Goal: Task Accomplishment & Management: Manage account settings

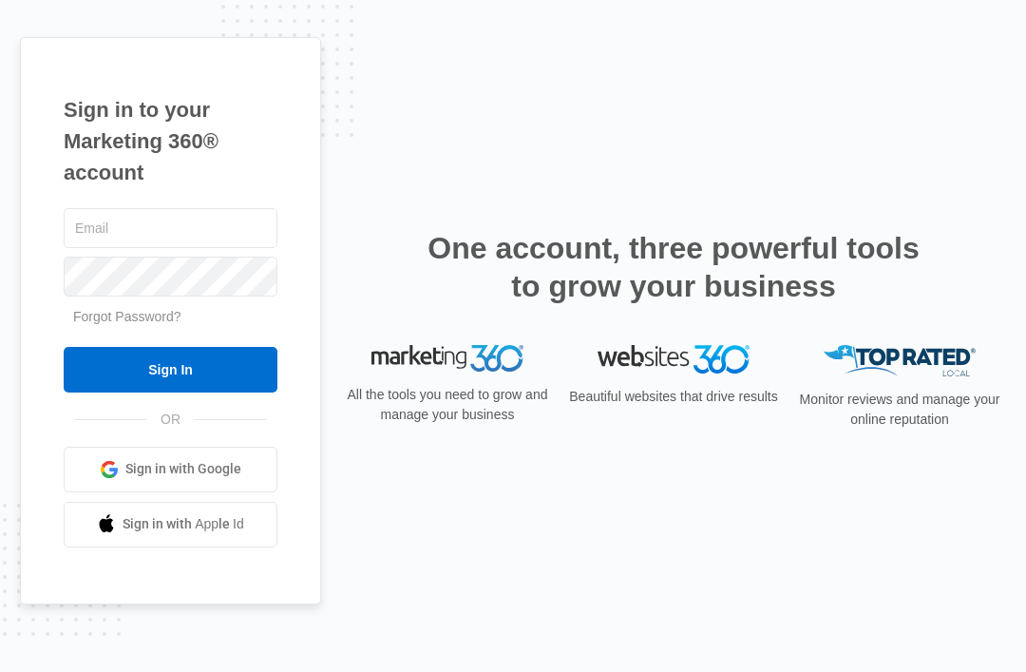
click at [193, 248] on input "text" at bounding box center [171, 228] width 214 height 40
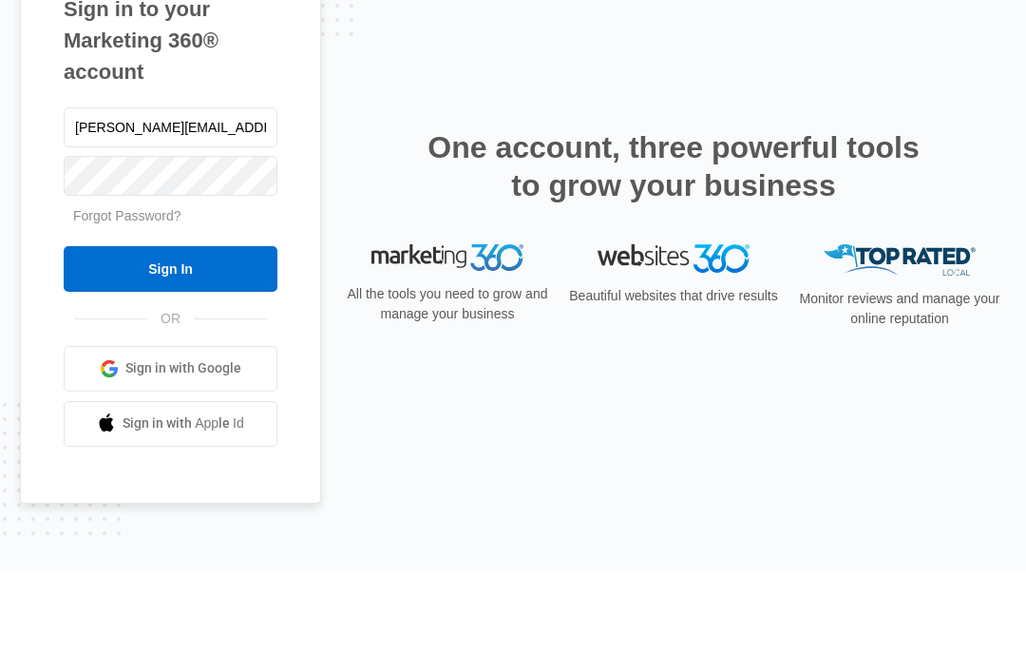
type input "Kesha.ct@theclothoption.org"
click at [170, 347] on input "Sign In" at bounding box center [171, 370] width 214 height 46
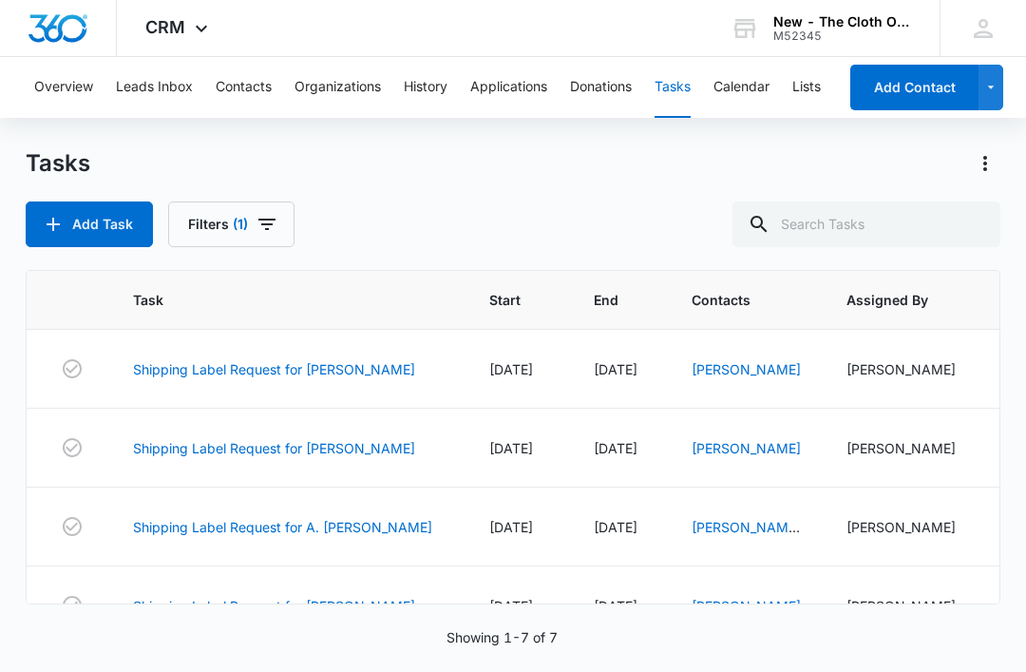
click at [297, 373] on link "Shipping Label Request for hakimi" at bounding box center [274, 369] width 282 height 20
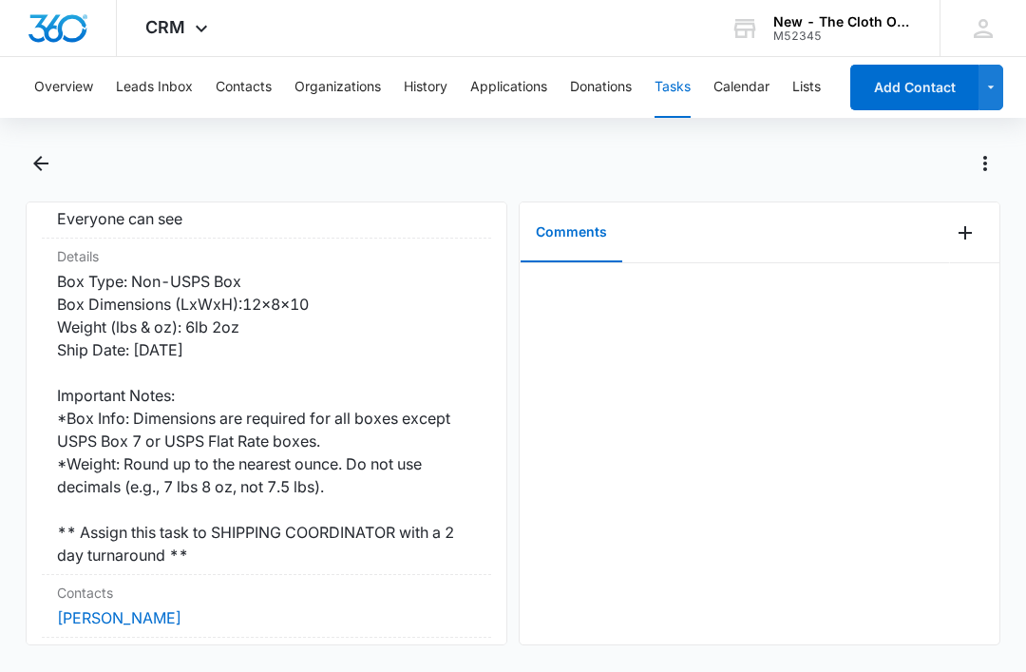
scroll to position [409, 0]
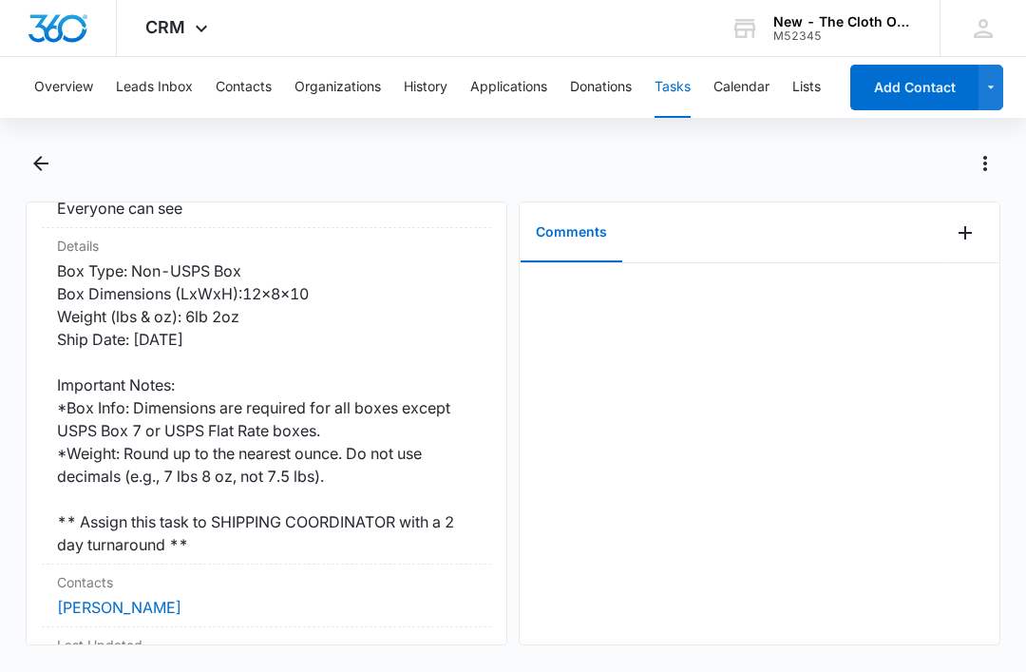
click at [130, 598] on link "[PERSON_NAME]" at bounding box center [119, 607] width 125 height 19
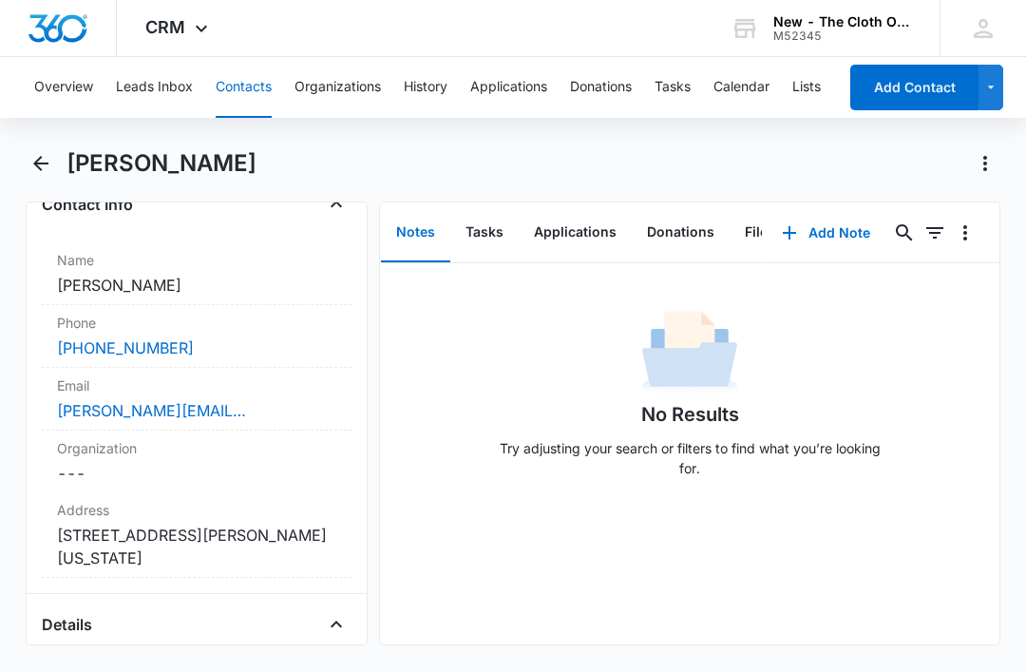
scroll to position [409, 0]
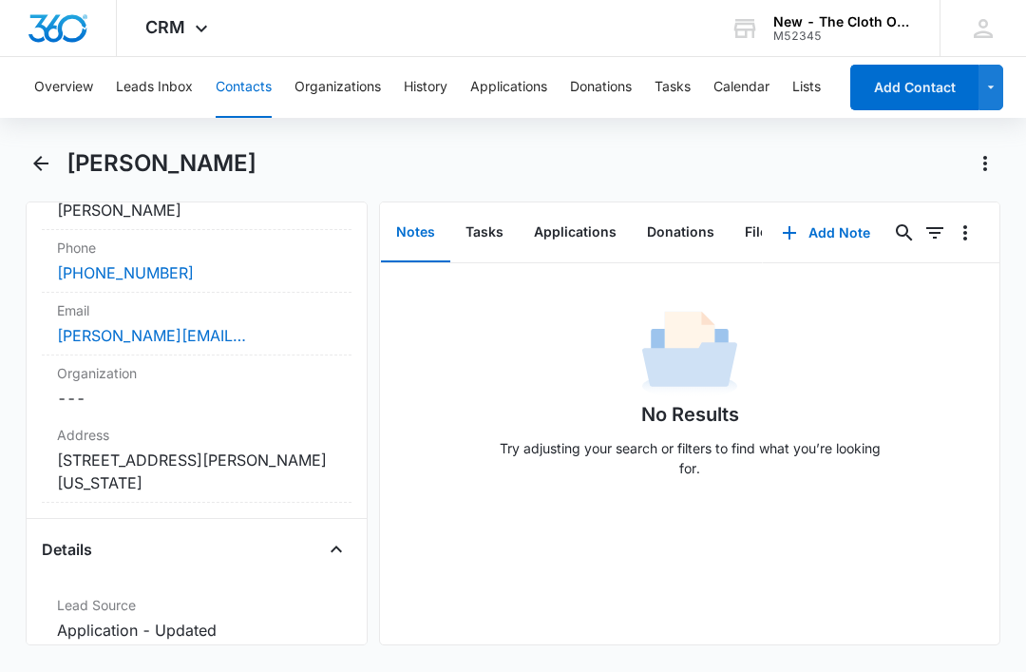
click at [86, 480] on dd "Cancel Save Changes 34 Landmark Drive Stafford Virginia 22554" at bounding box center [196, 472] width 279 height 46
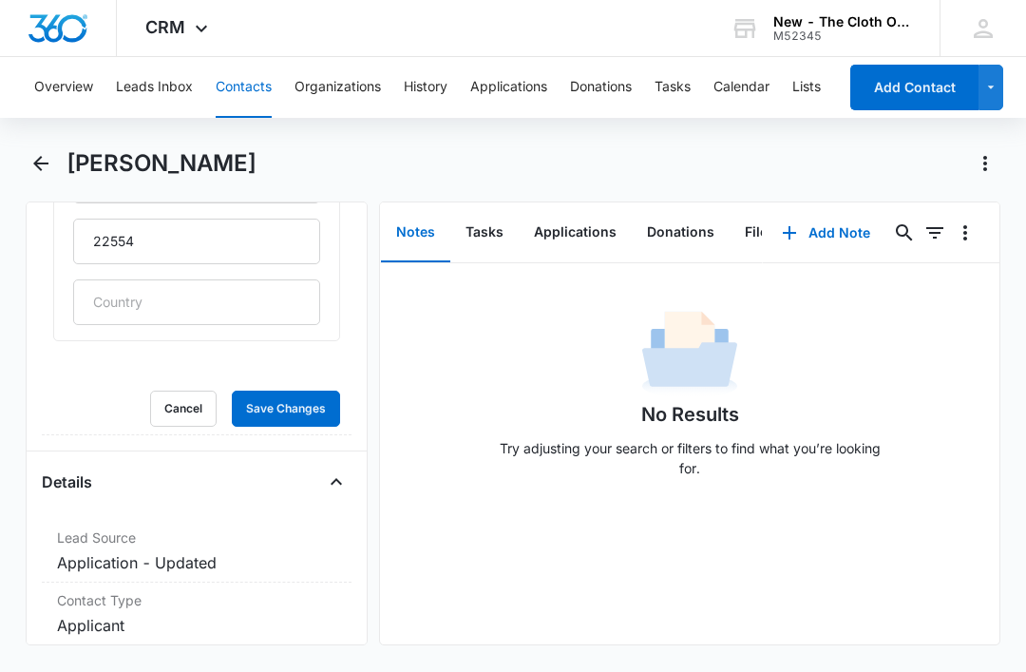
scroll to position [927, 0]
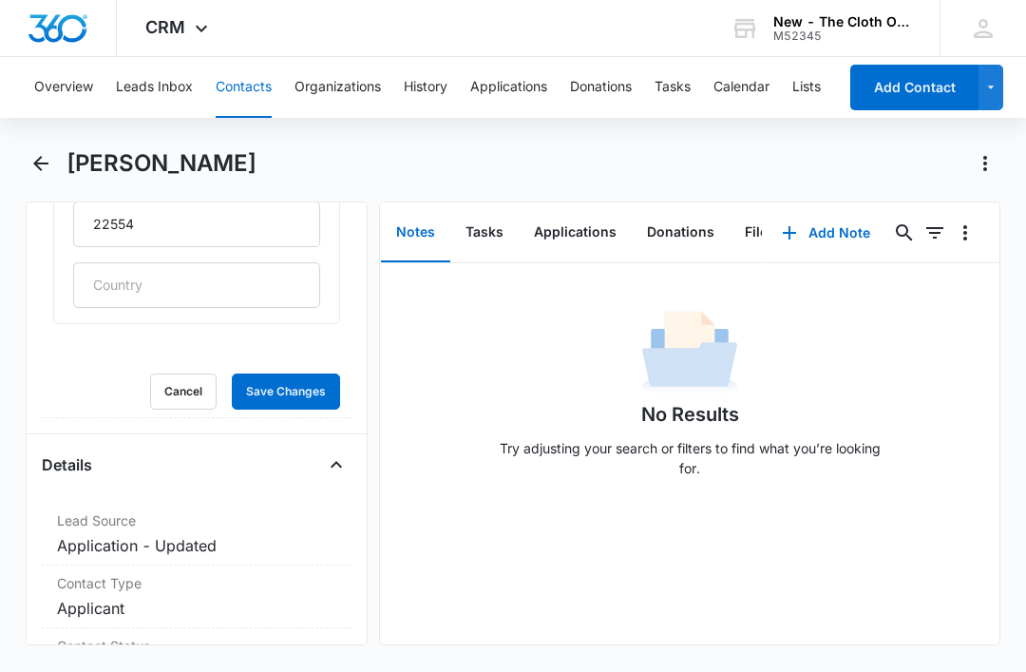
click at [185, 386] on button "Cancel" at bounding box center [183, 392] width 67 height 36
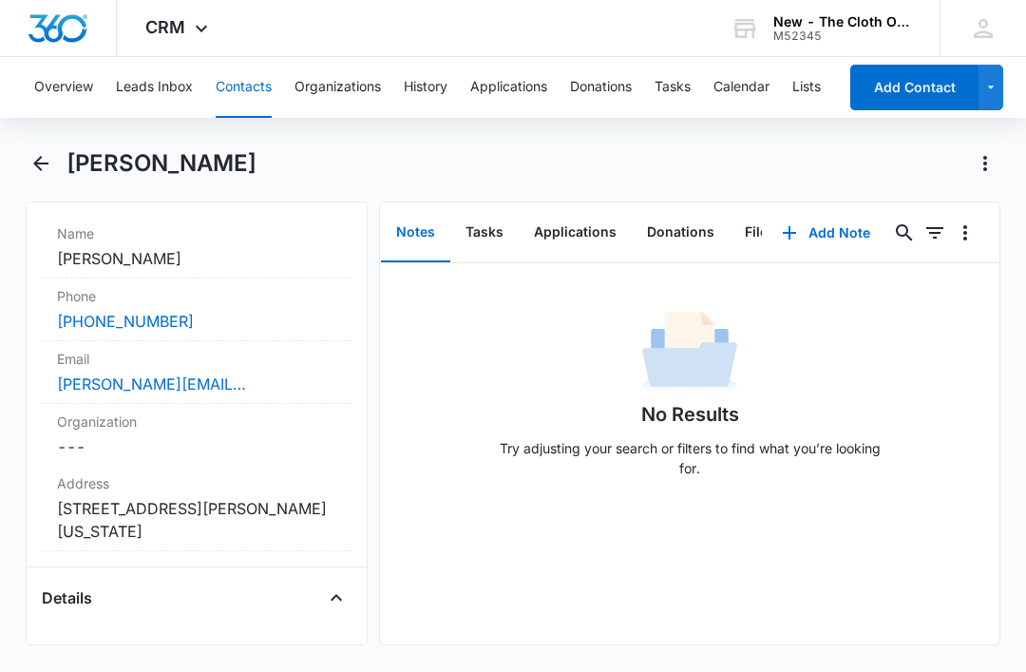
scroll to position [360, 0]
click at [258, 376] on div "hakimi.maryam11@yahoo.com" at bounding box center [196, 384] width 279 height 23
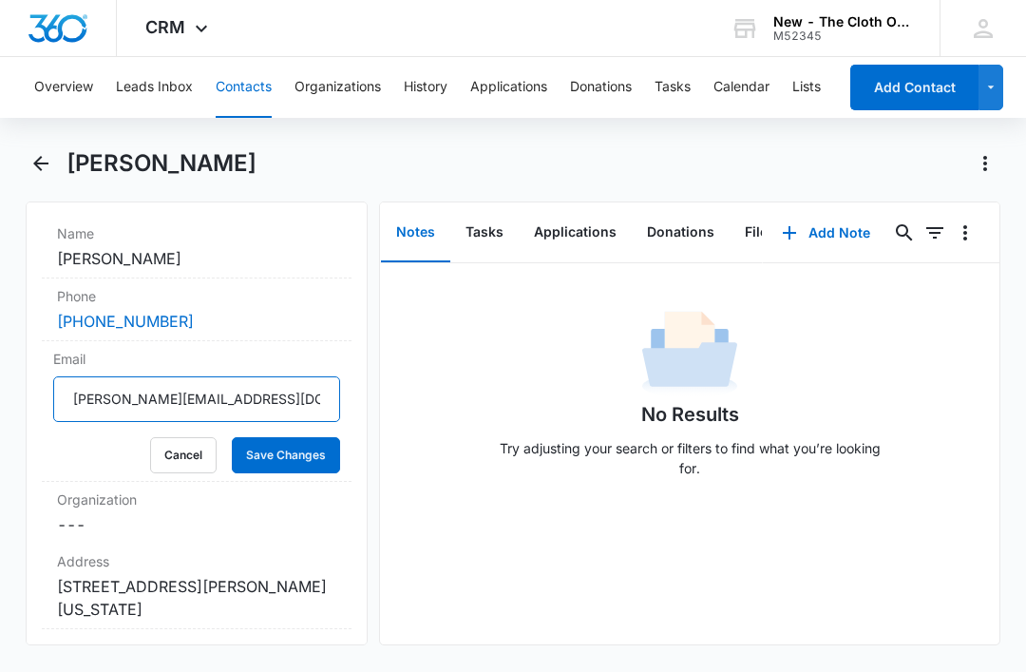
click at [279, 393] on input "hakimi.maryam11@yahoo.com" at bounding box center [196, 399] width 287 height 46
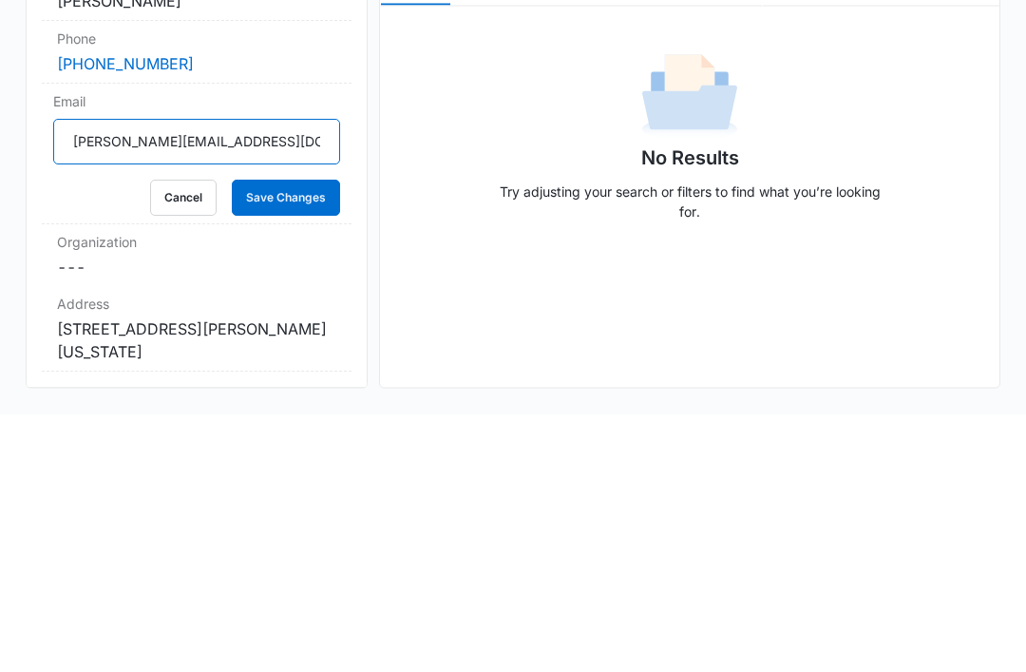
click at [219, 376] on input "hakimi.maryam11@yahoo.com" at bounding box center [196, 399] width 287 height 46
click at [218, 376] on input "hakimi.maryam11@yahoo.com" at bounding box center [196, 399] width 287 height 46
click at [171, 437] on button "Cancel" at bounding box center [183, 455] width 67 height 36
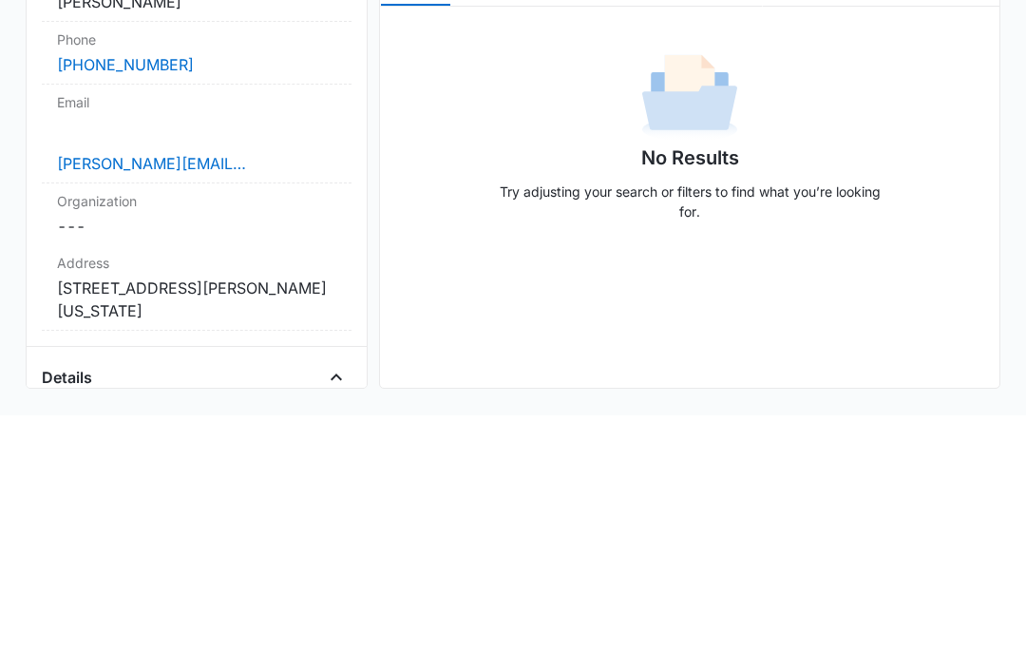
scroll to position [57, 0]
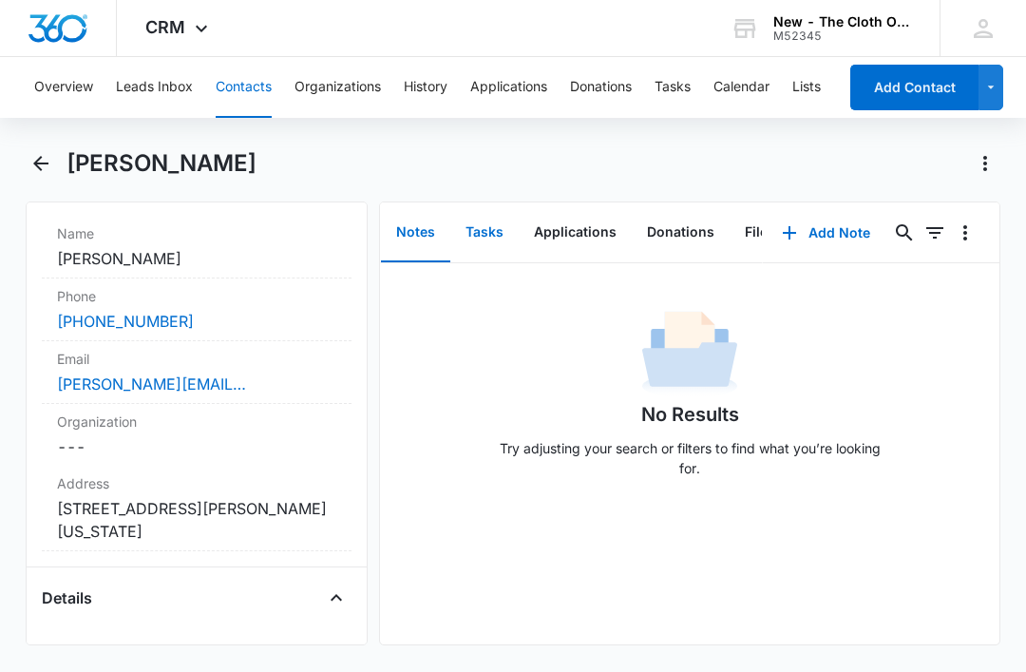
click at [469, 203] on button "Tasks" at bounding box center [484, 232] width 68 height 59
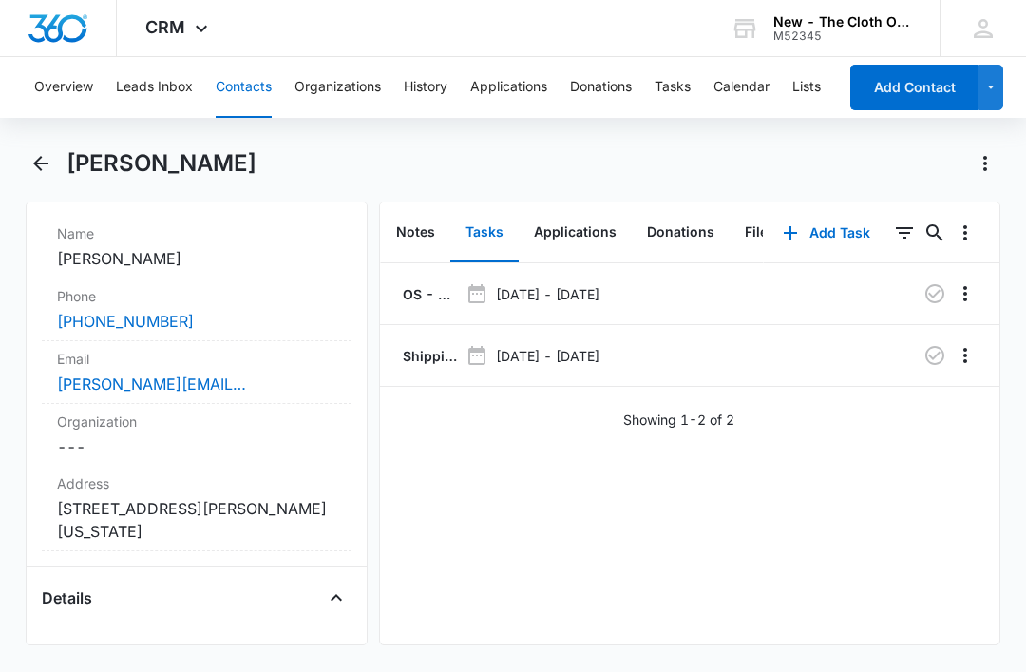
click at [410, 284] on p "OS - Shipped package for Maryam Hakimi (zone #4)" at bounding box center [428, 294] width 59 height 20
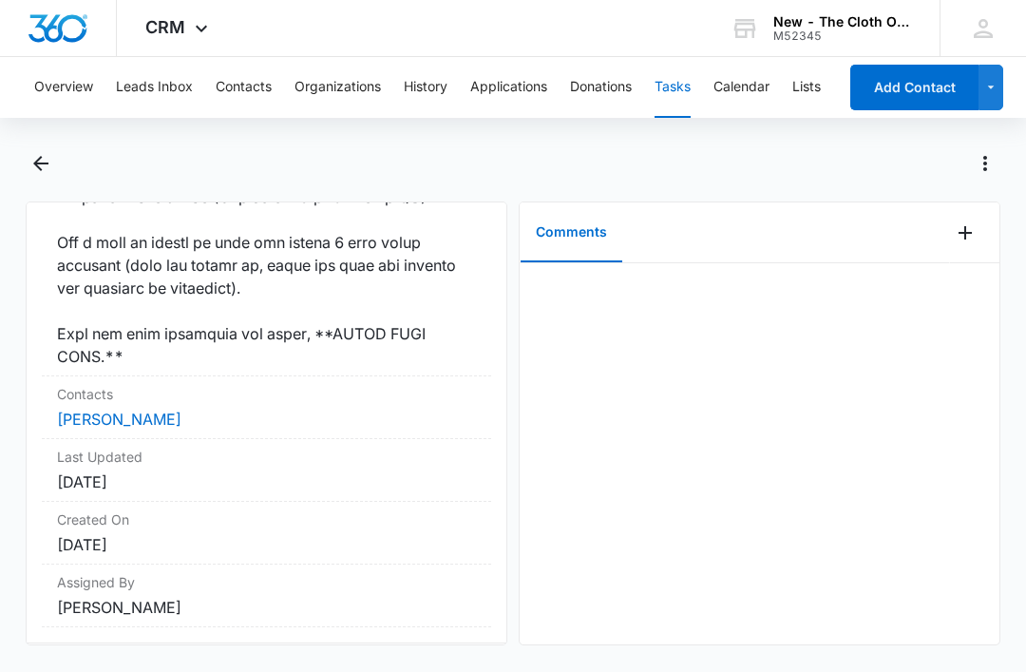
scroll to position [1873, 0]
click at [138, 430] on link "Maryam Hakimi" at bounding box center [119, 420] width 125 height 19
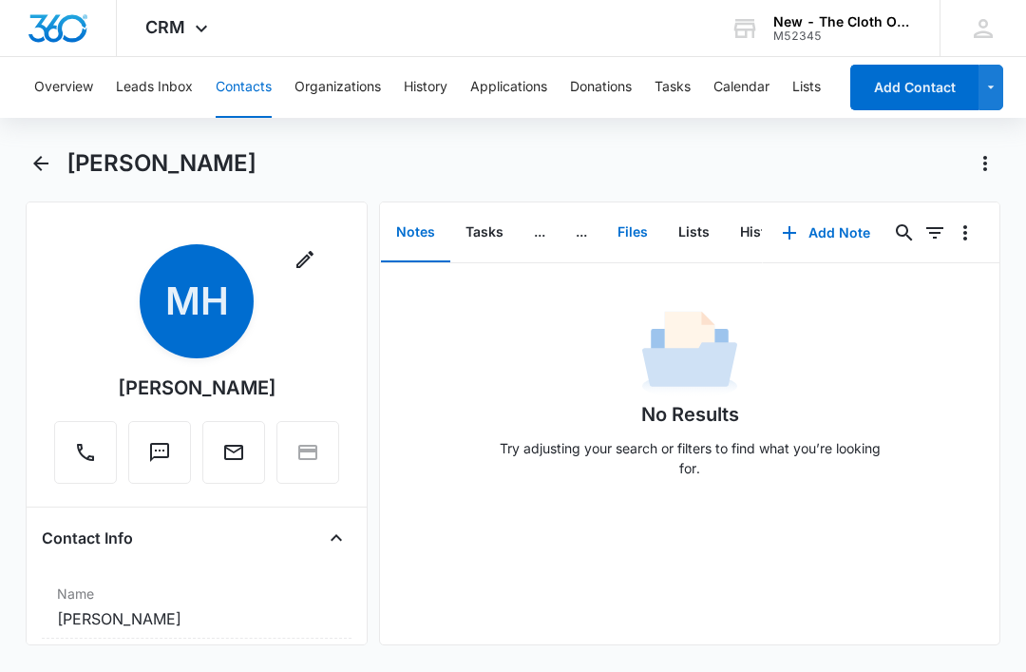
click at [632, 237] on button "Files" at bounding box center [633, 232] width 61 height 59
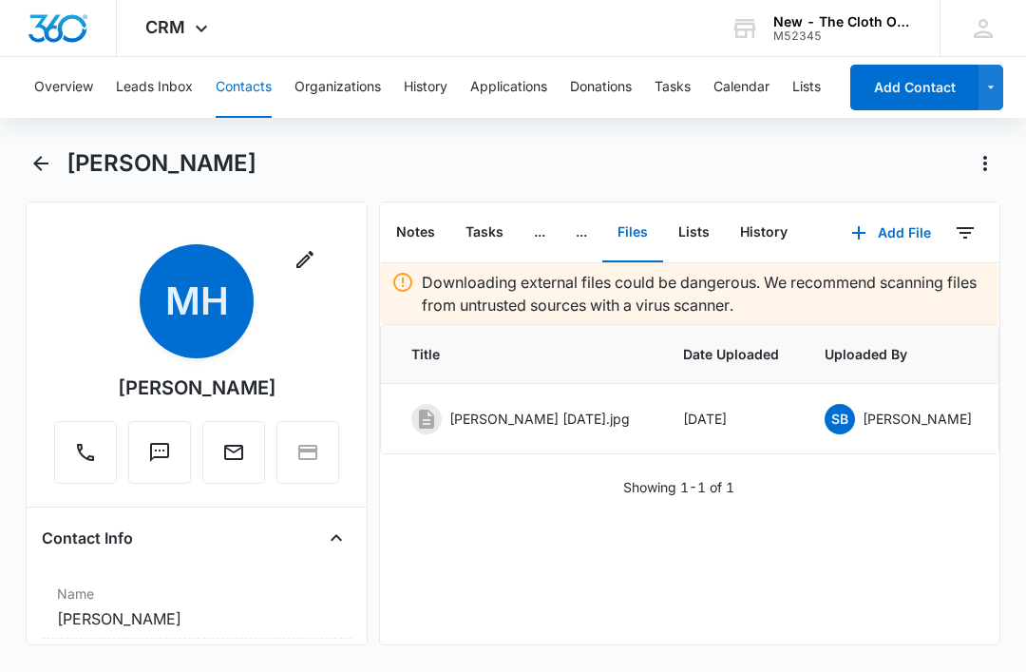
click at [888, 237] on button "Add File" at bounding box center [892, 233] width 118 height 46
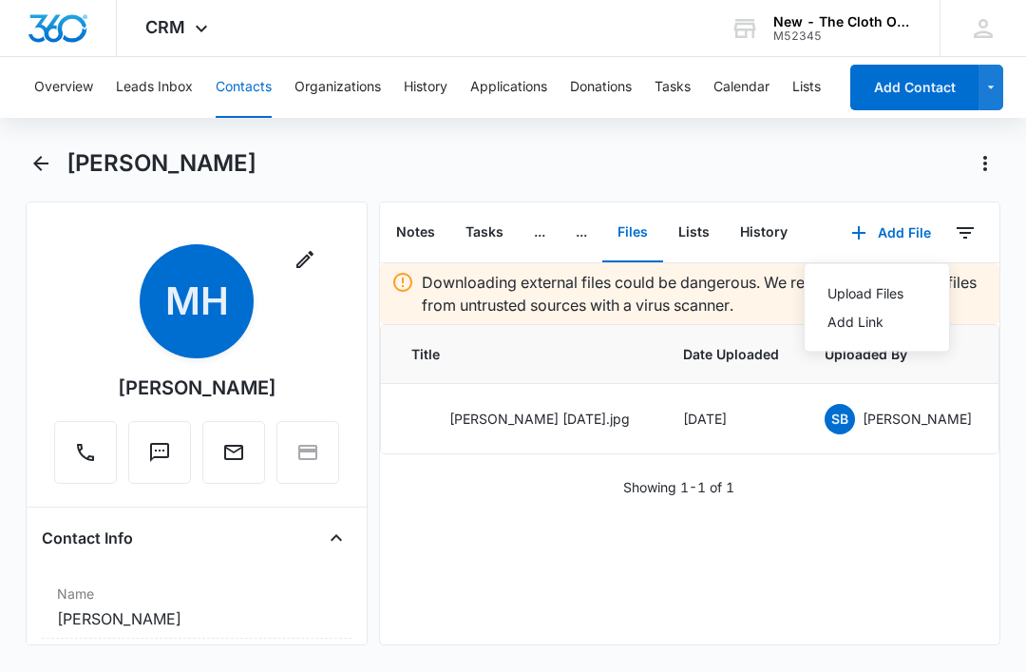
click at [880, 292] on div "Upload Files" at bounding box center [866, 293] width 76 height 13
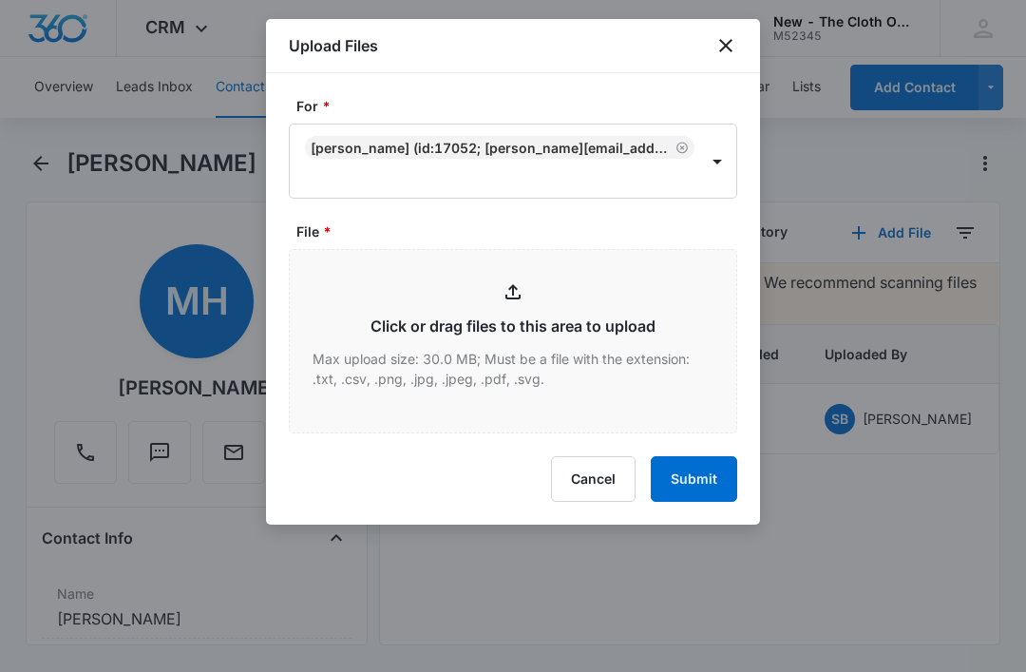
click at [599, 326] on input "File *" at bounding box center [513, 341] width 447 height 182
type input "C:\fakepath\2025-09-13---Maryam-Hakimi---9434636106194299775395.pdf"
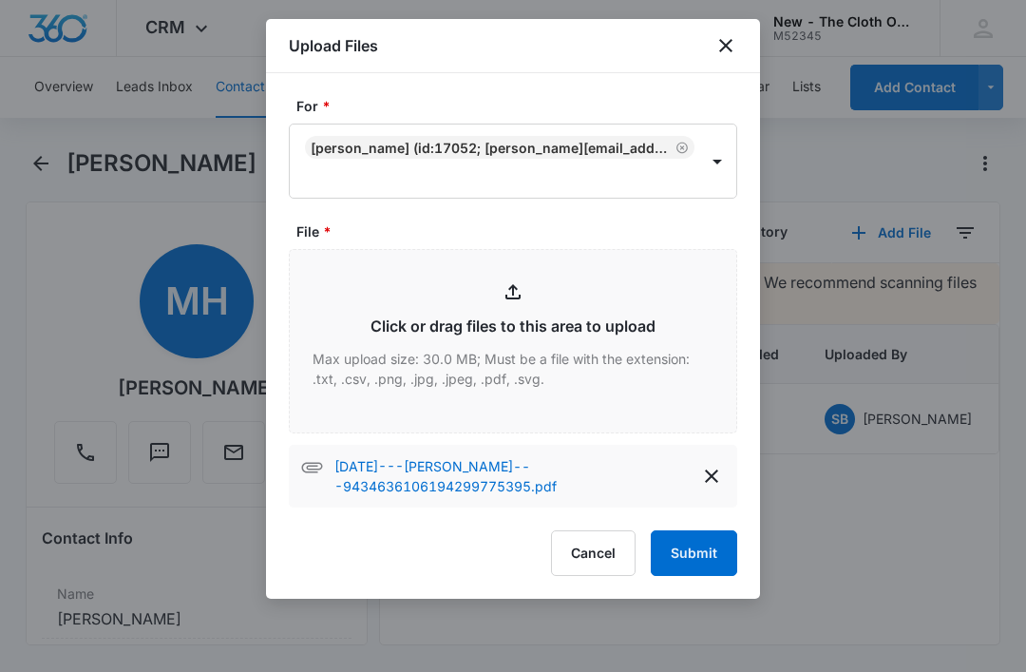
click at [690, 552] on button "Submit" at bounding box center [694, 553] width 86 height 46
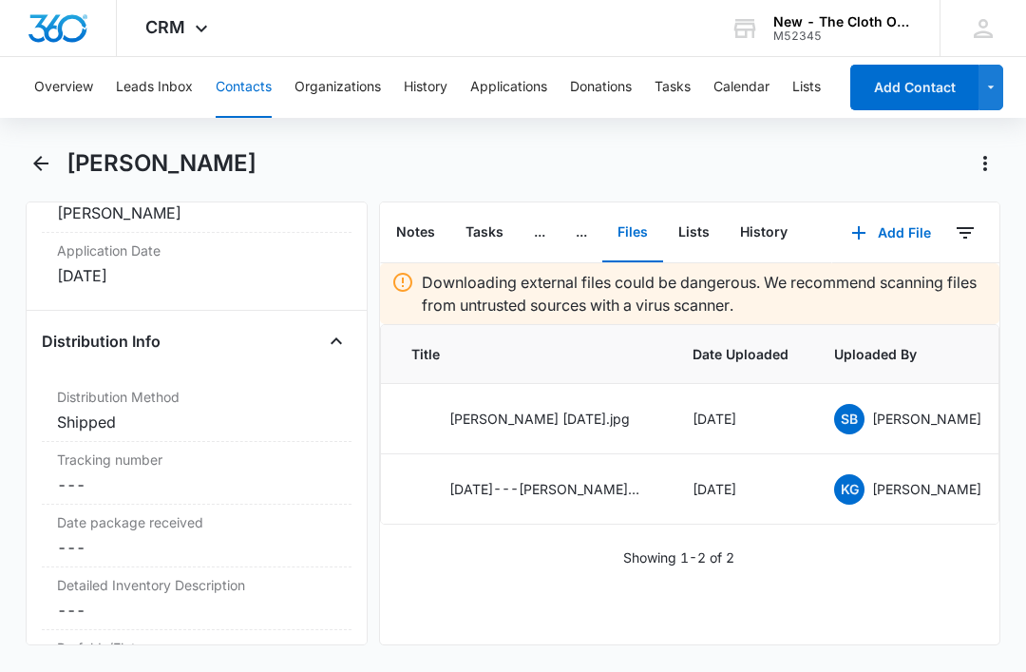
scroll to position [4531, 0]
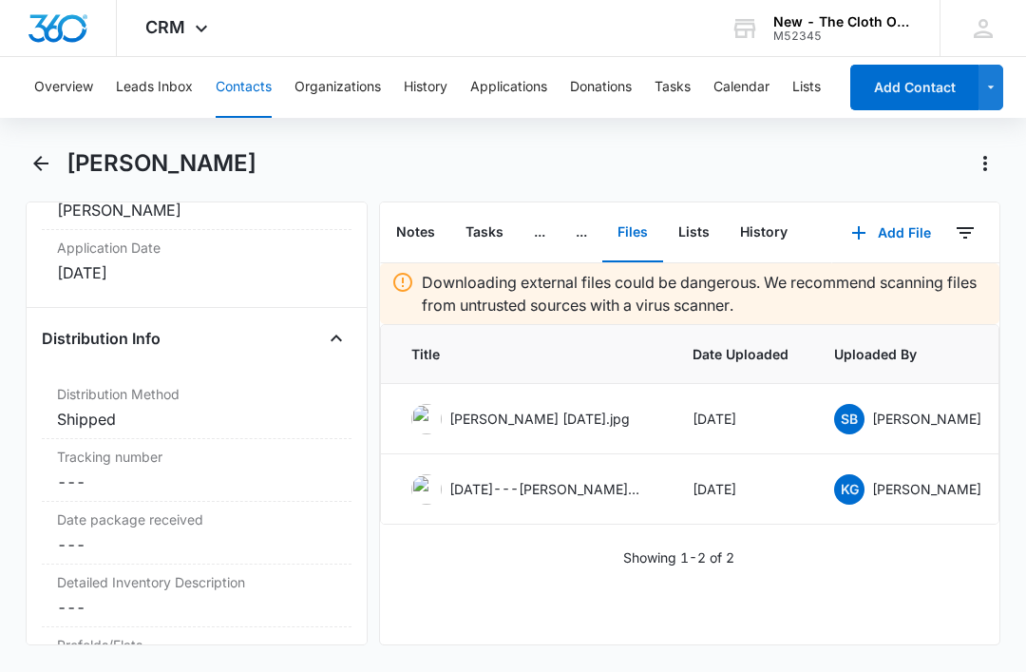
click at [168, 465] on div "Tracking number Cancel Save Changes ---" at bounding box center [197, 470] width 310 height 63
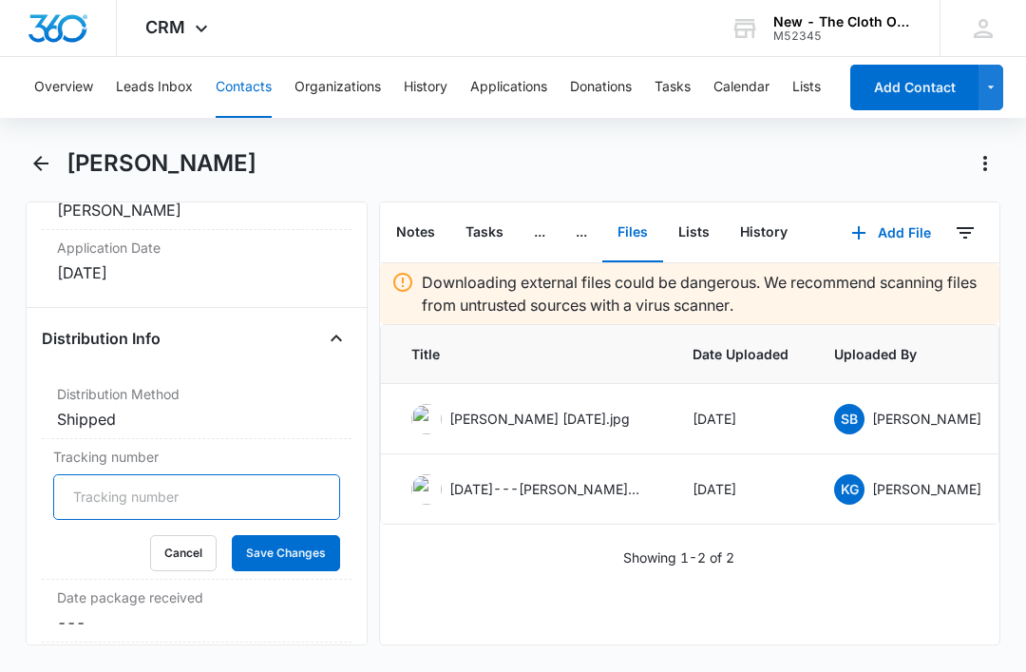
click at [177, 495] on input "Tracking number" at bounding box center [196, 497] width 287 height 46
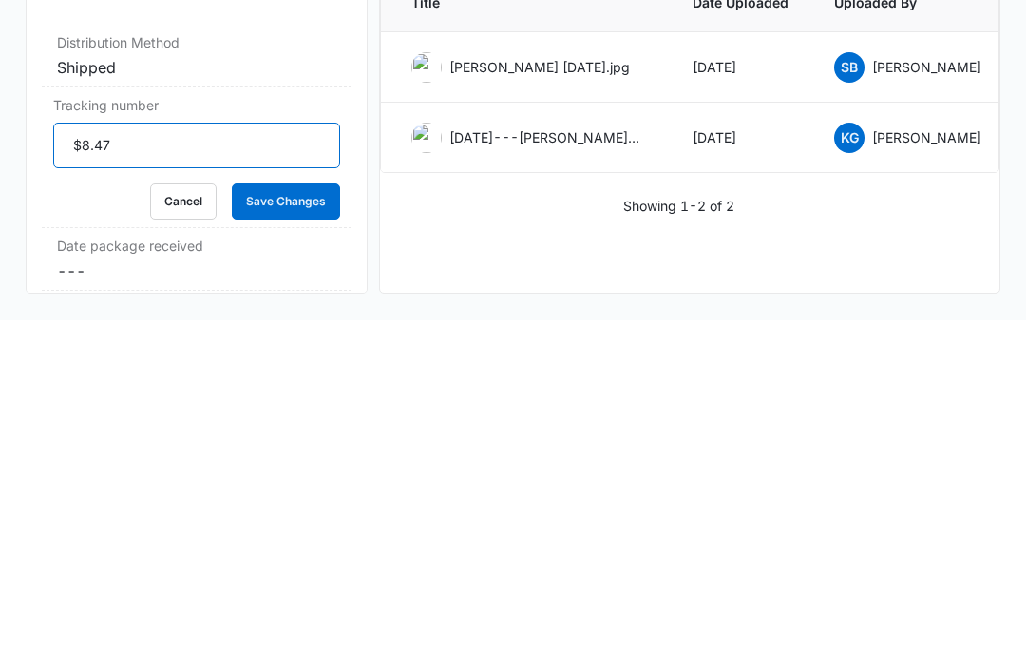
type input "$8.47"
click at [299, 535] on button "Save Changes" at bounding box center [286, 553] width 108 height 36
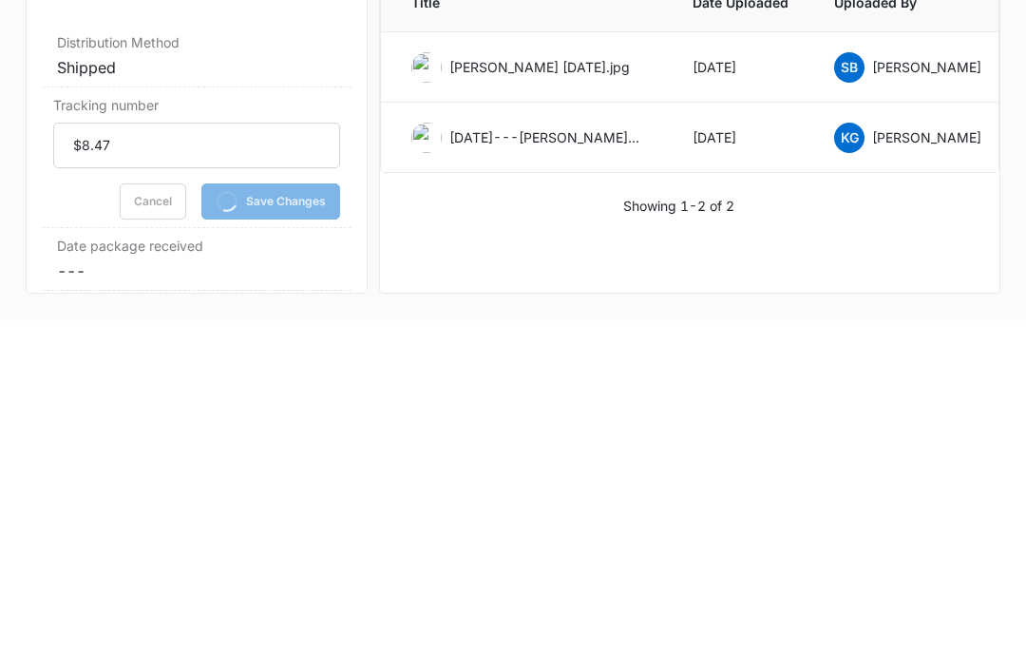
scroll to position [57, 0]
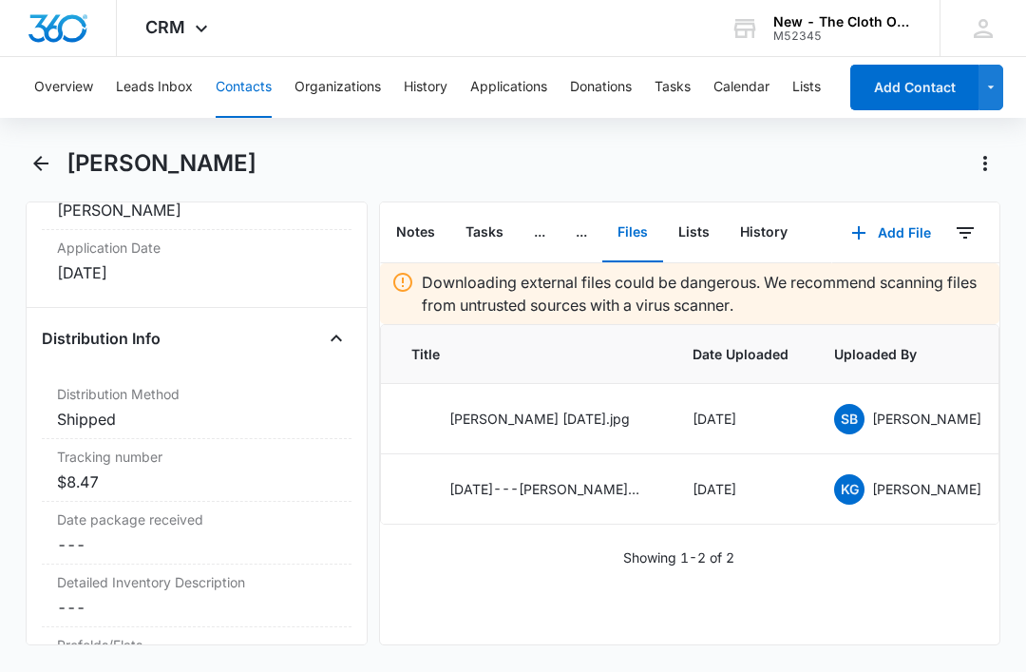
click at [199, 470] on div "$8.47" at bounding box center [196, 481] width 279 height 23
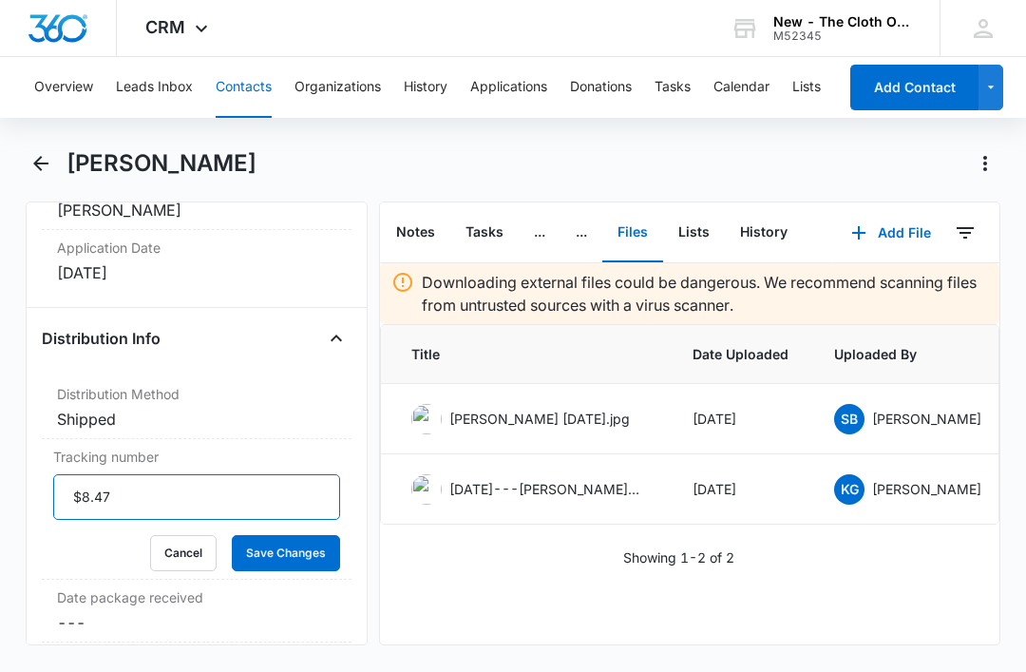
click at [183, 474] on input "$8.47" at bounding box center [196, 497] width 287 height 46
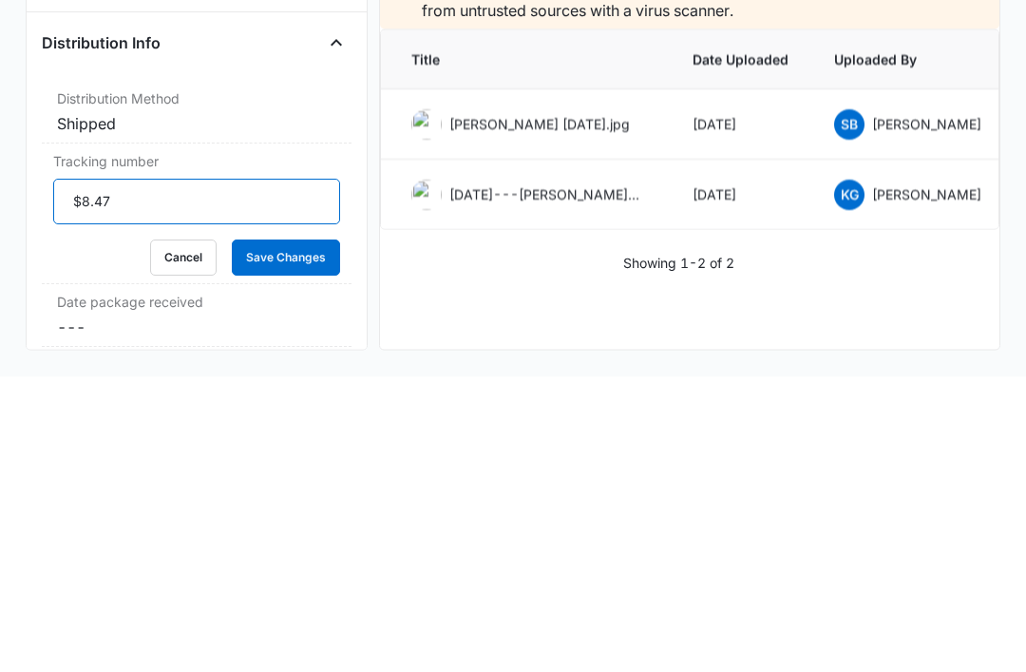
click at [220, 474] on input "$8.47" at bounding box center [196, 497] width 287 height 46
click at [219, 474] on input "$8.47" at bounding box center [196, 497] width 287 height 46
type input "$"
click at [166, 474] on input "USPS" at bounding box center [196, 497] width 287 height 46
paste input "9434636106194299775395"
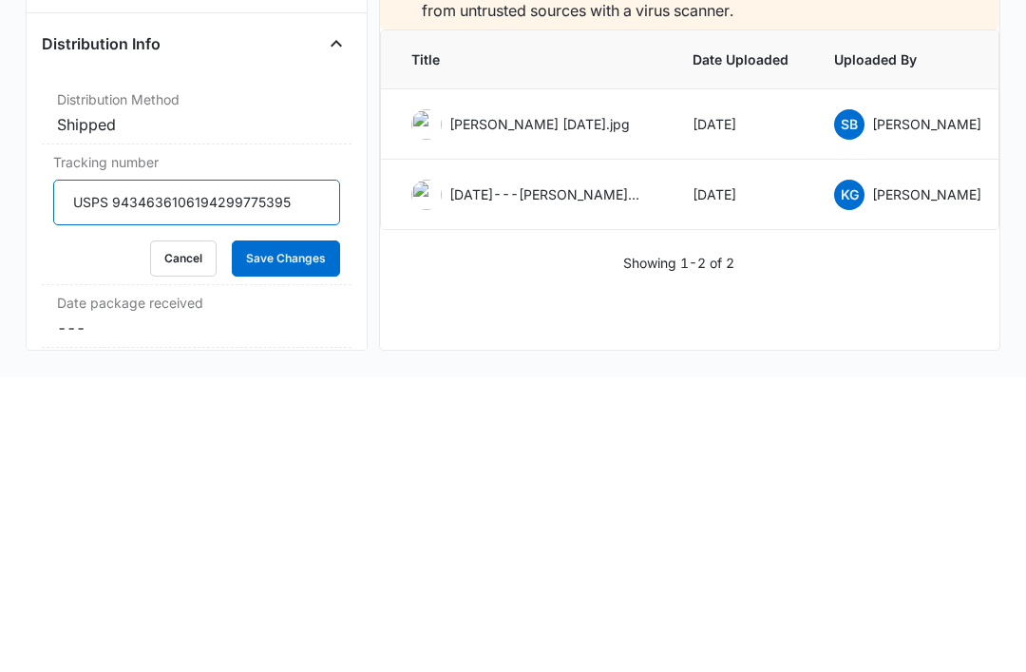
type input "USPS 9434636106194299775395"
click at [311, 535] on button "Save Changes" at bounding box center [286, 553] width 108 height 36
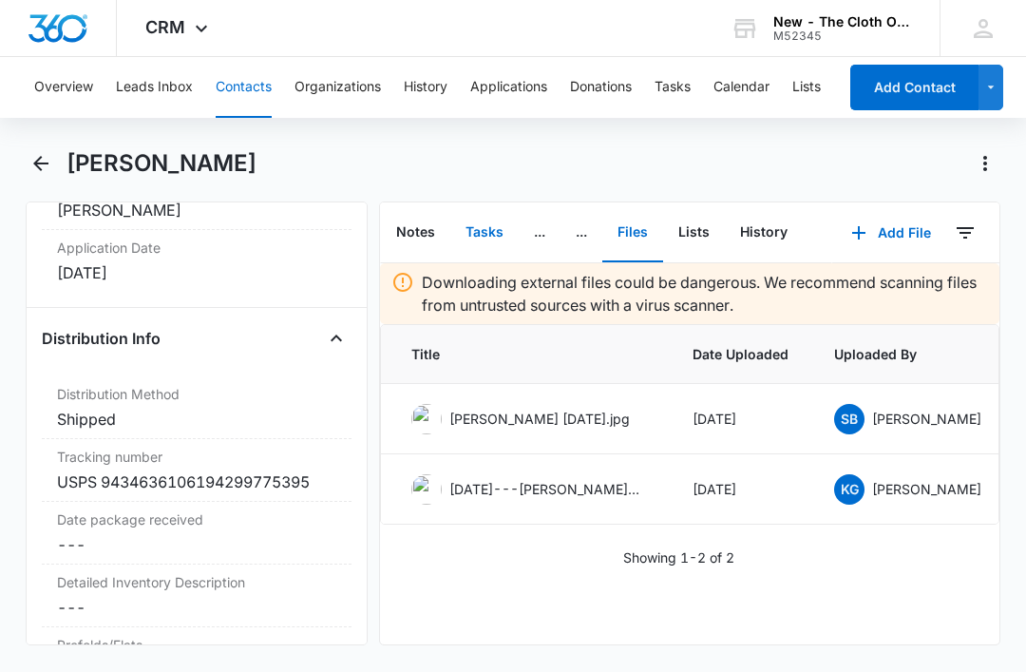
click at [474, 203] on button "Tasks" at bounding box center [484, 232] width 68 height 59
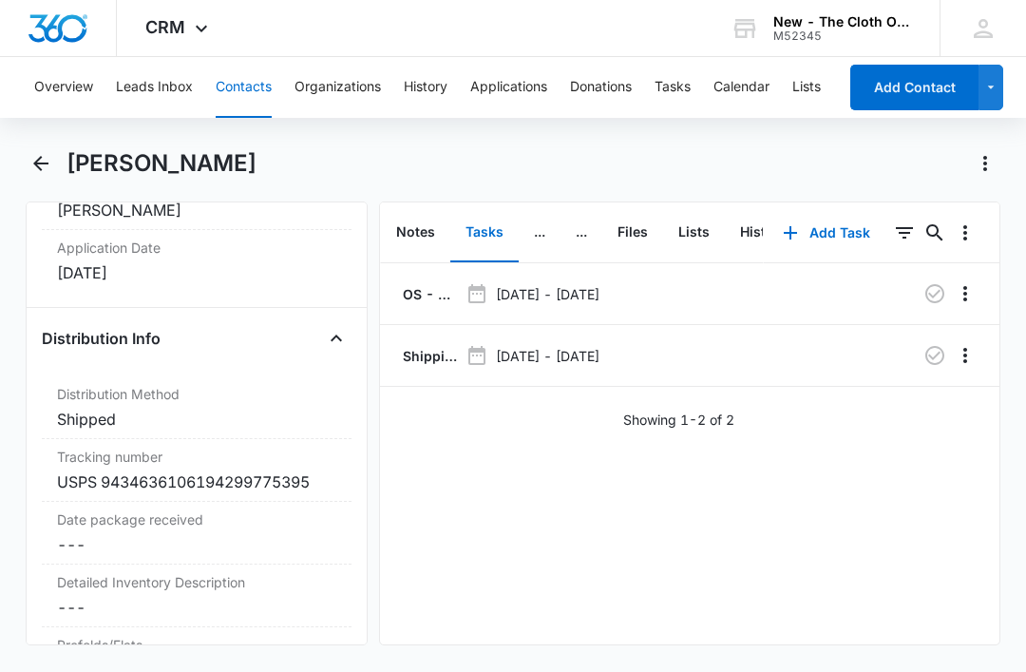
click at [418, 346] on p "Shipping Label Request for hakimi" at bounding box center [428, 356] width 59 height 20
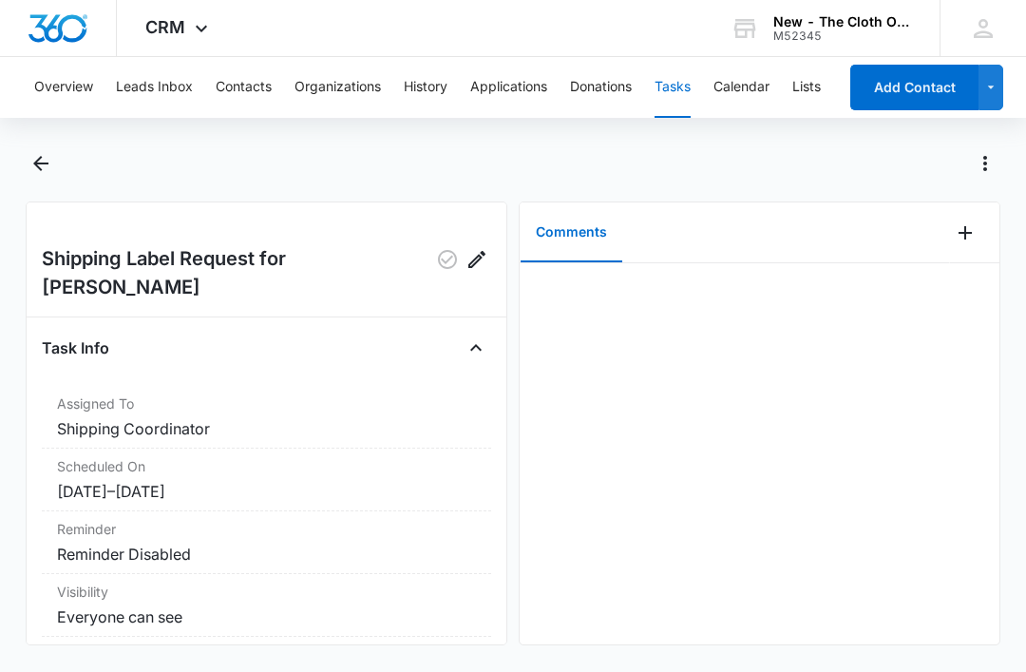
click at [959, 245] on button "Add Comment" at bounding box center [965, 233] width 30 height 30
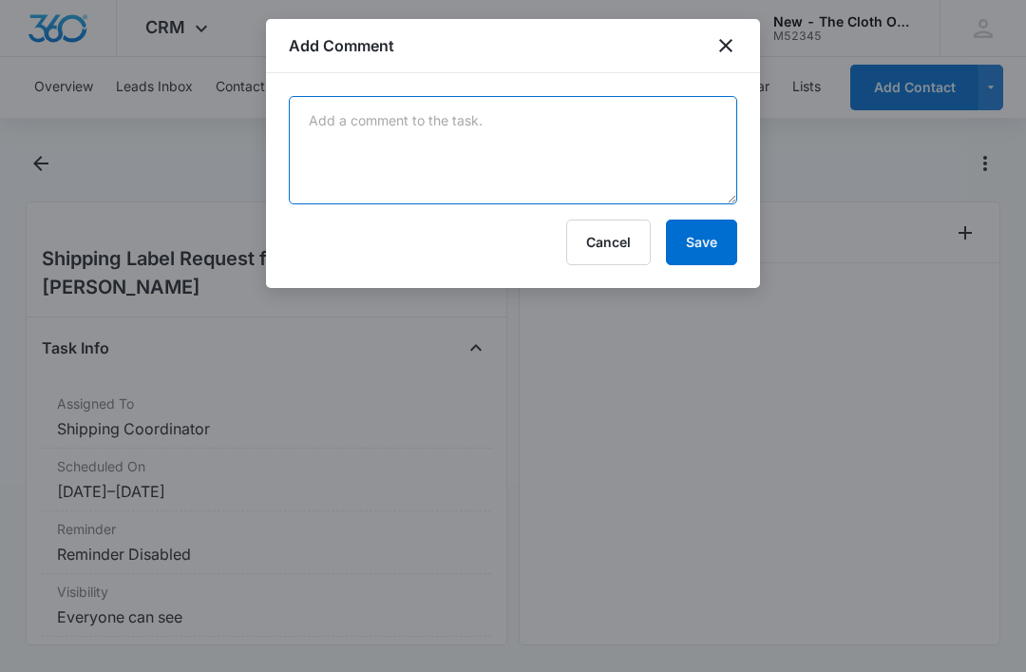
click at [489, 202] on textarea at bounding box center [513, 150] width 449 height 108
click at [439, 152] on textarea at bounding box center [513, 150] width 449 height 108
paste textarea "9434636106194299775395"
type textarea "9434636106194299775395"
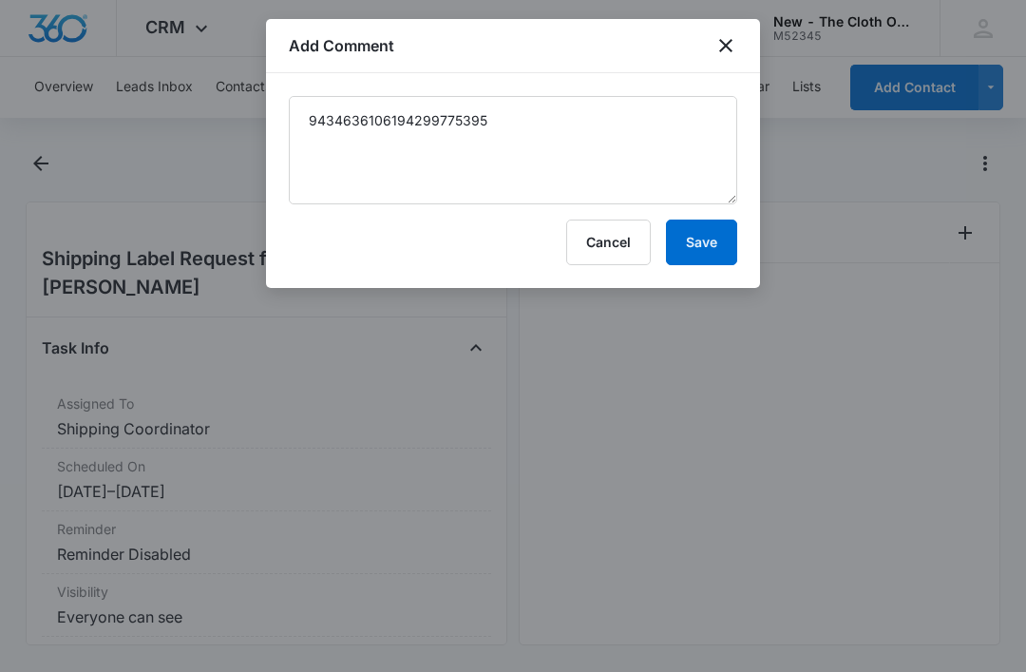
click at [707, 251] on button "Save" at bounding box center [701, 243] width 71 height 46
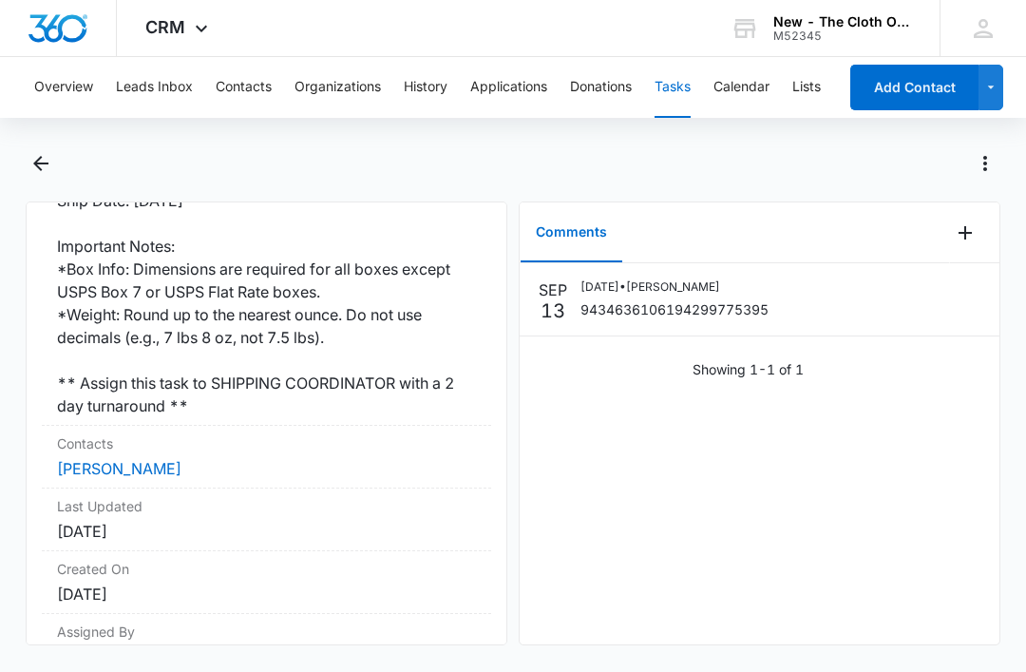
scroll to position [546, 0]
click at [125, 460] on link "Maryam Hakimi" at bounding box center [119, 469] width 125 height 19
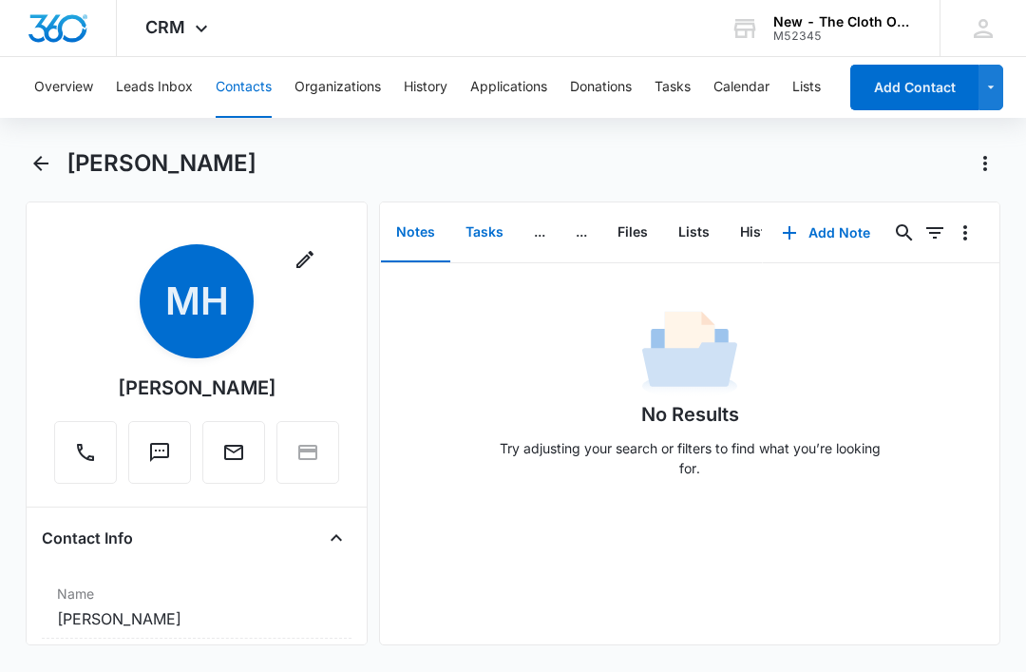
click at [478, 235] on button "Tasks" at bounding box center [484, 232] width 68 height 59
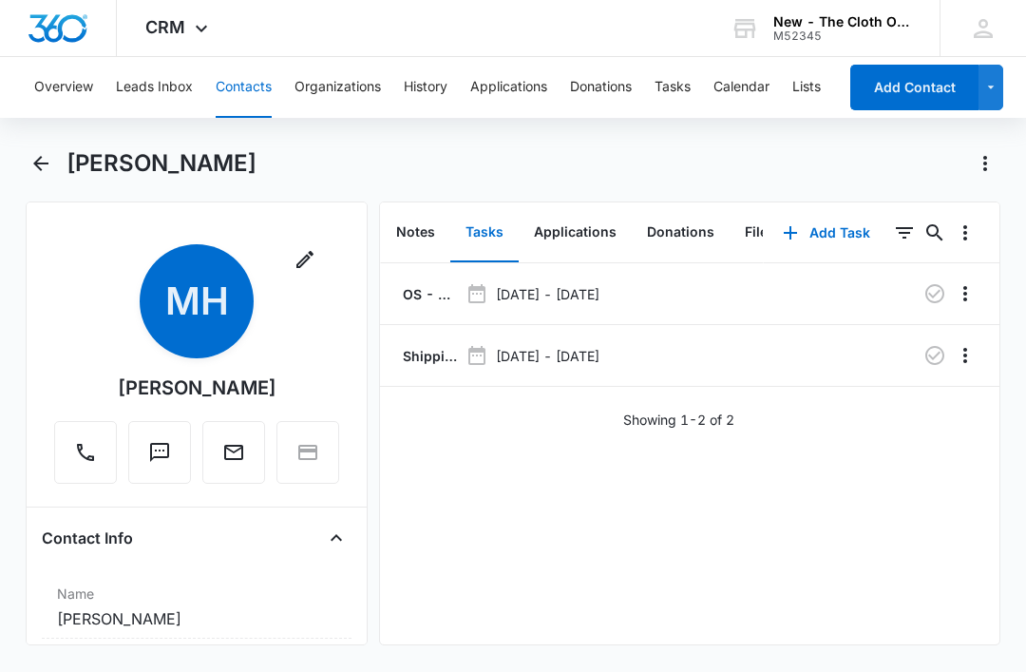
click at [920, 373] on li "Shipping Label Request for hakimi Sep 12, 2025 - Sep 14, 2025" at bounding box center [690, 356] width 620 height 62
click at [936, 353] on icon "button" at bounding box center [935, 355] width 23 height 23
click at [680, 87] on button "Tasks" at bounding box center [673, 87] width 36 height 61
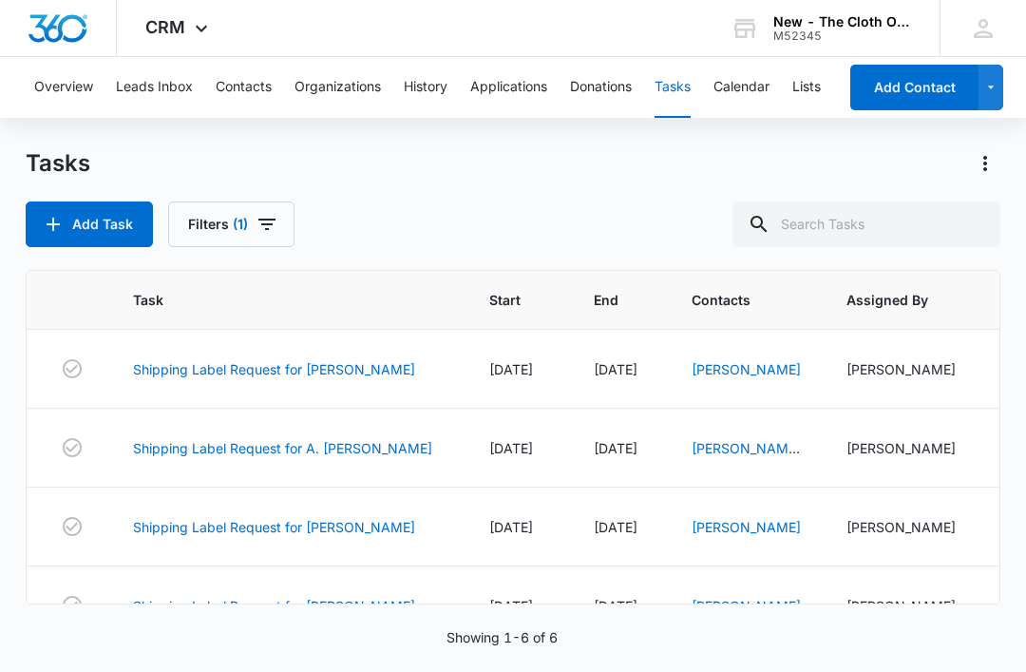
click at [304, 366] on link "Shipping Label Request for B. Votta" at bounding box center [274, 369] width 282 height 20
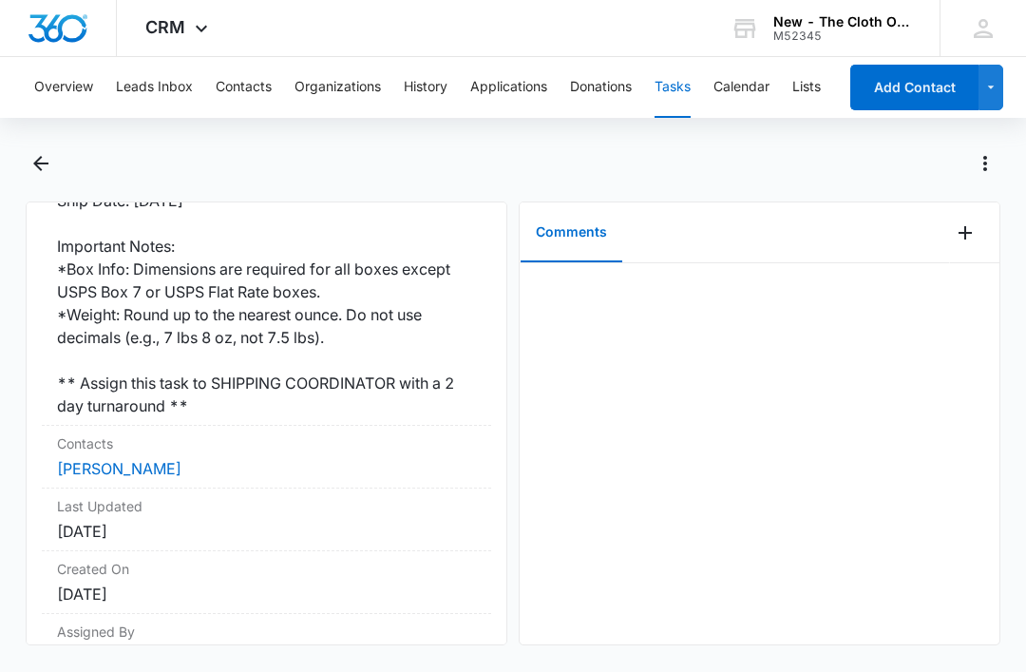
scroll to position [592, 0]
click at [125, 460] on link "Breanna Votta" at bounding box center [119, 469] width 125 height 19
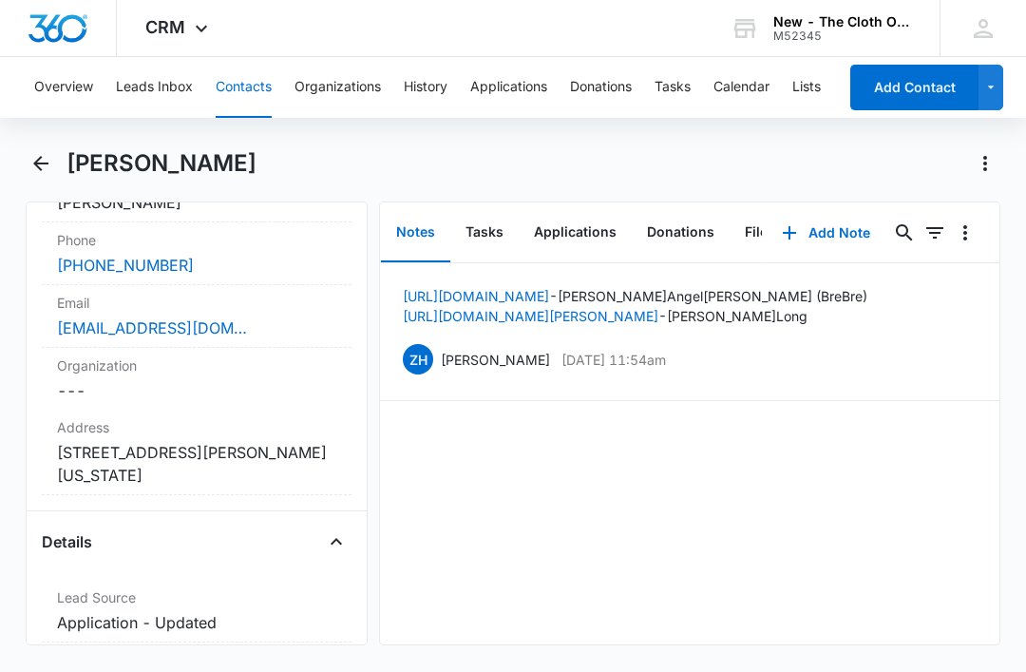
scroll to position [417, 0]
click at [313, 305] on label "Email" at bounding box center [196, 302] width 279 height 20
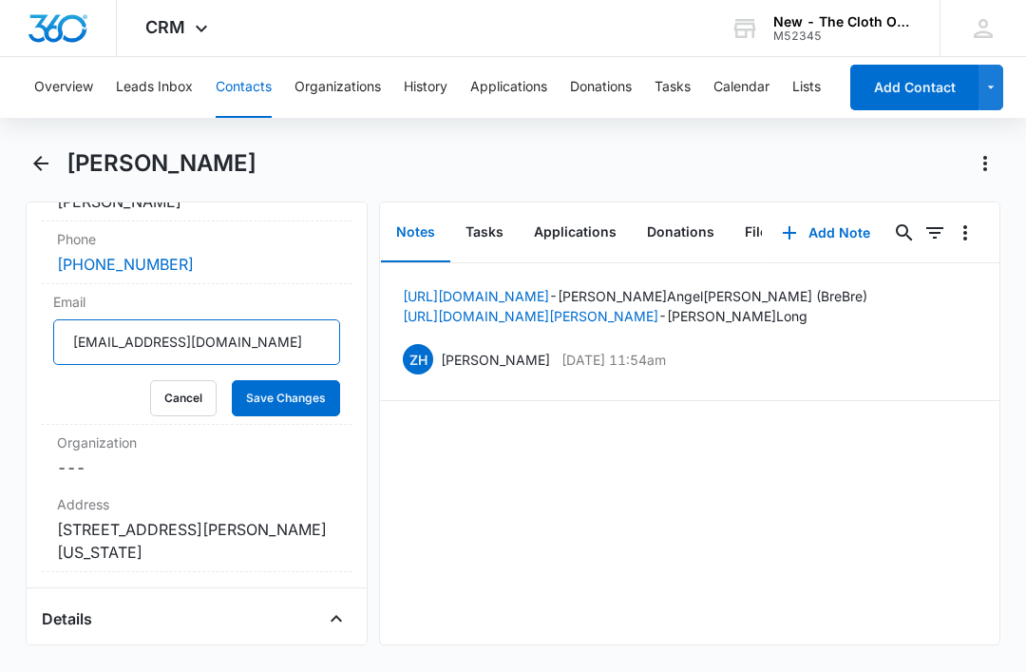
click at [274, 341] on input "ariannasoraya@icloud.com" at bounding box center [196, 342] width 287 height 46
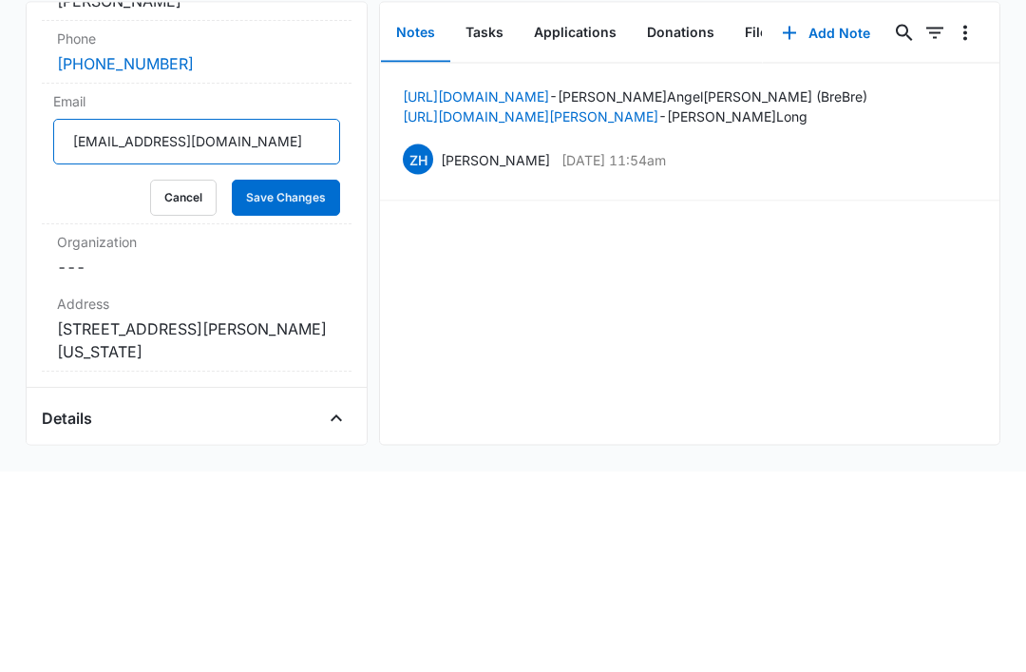
click at [282, 319] on input "ariannasoraya@icloud.com" at bounding box center [196, 342] width 287 height 46
click at [182, 380] on button "Cancel" at bounding box center [183, 398] width 67 height 36
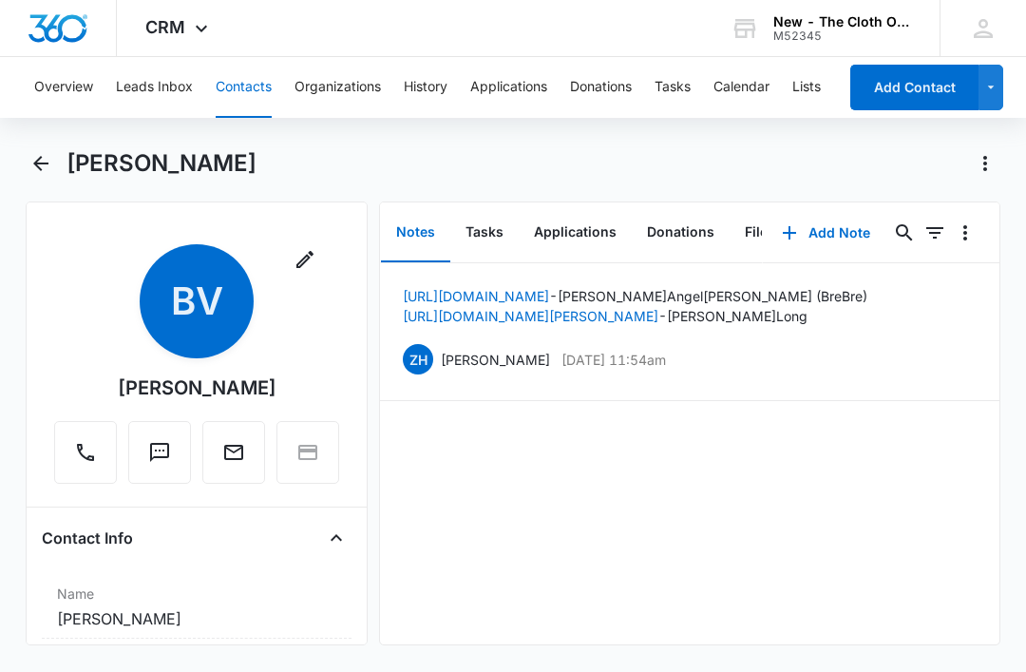
scroll to position [0, 0]
click at [472, 203] on button "Tasks" at bounding box center [484, 232] width 68 height 59
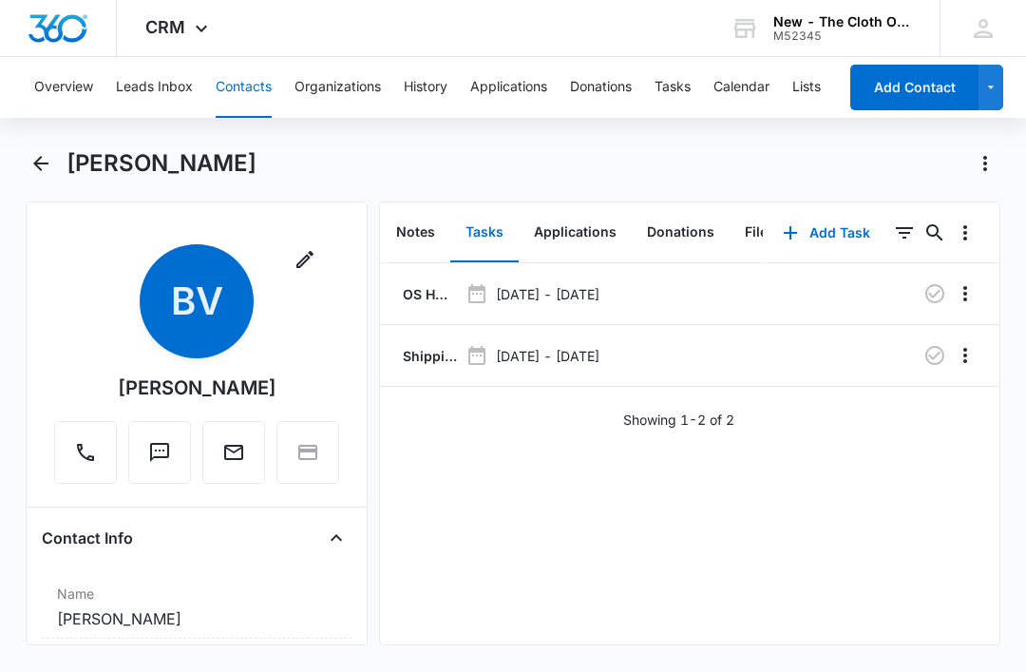
click at [418, 284] on p "OS HW (20x) - Shipped package for Breanna Votta (zone #3)" at bounding box center [428, 294] width 59 height 20
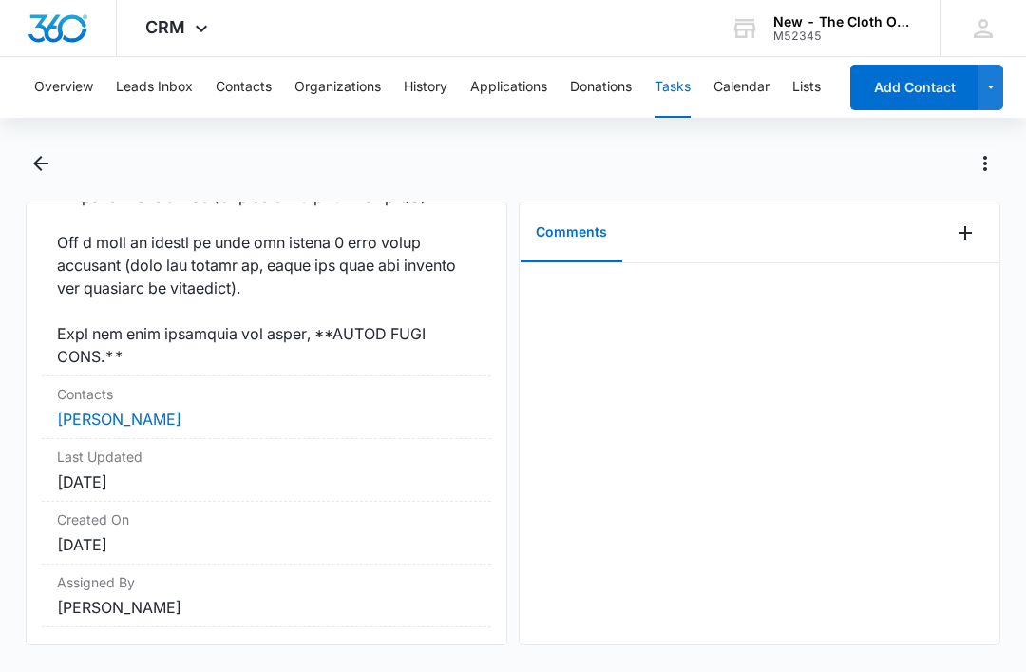
scroll to position [1873, 0]
click at [136, 430] on link "Breanna Votta" at bounding box center [119, 420] width 125 height 19
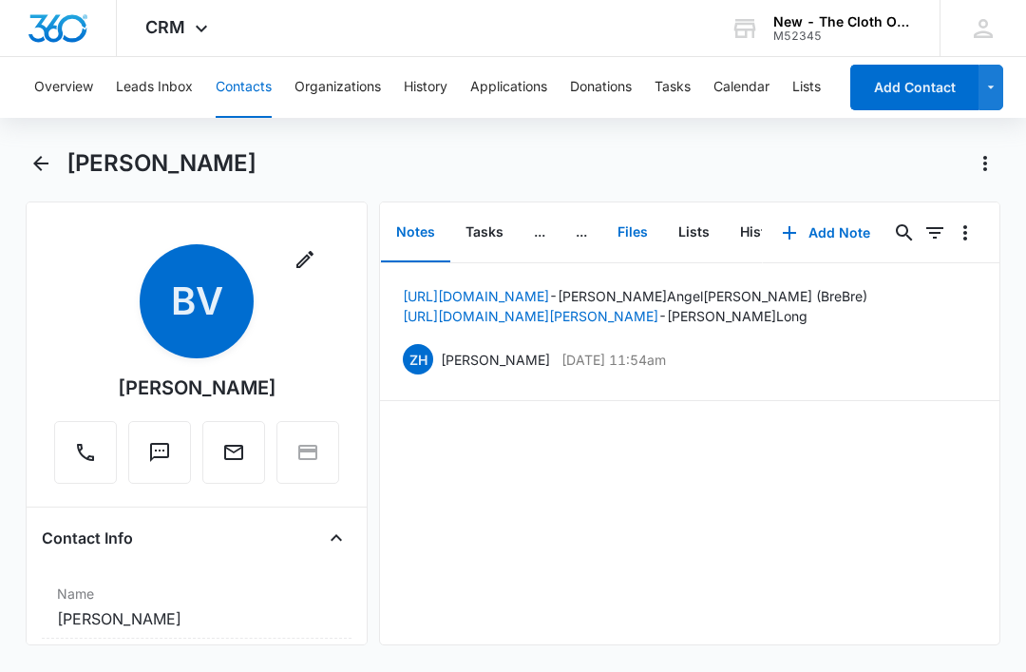
click at [621, 242] on button "Files" at bounding box center [633, 232] width 61 height 59
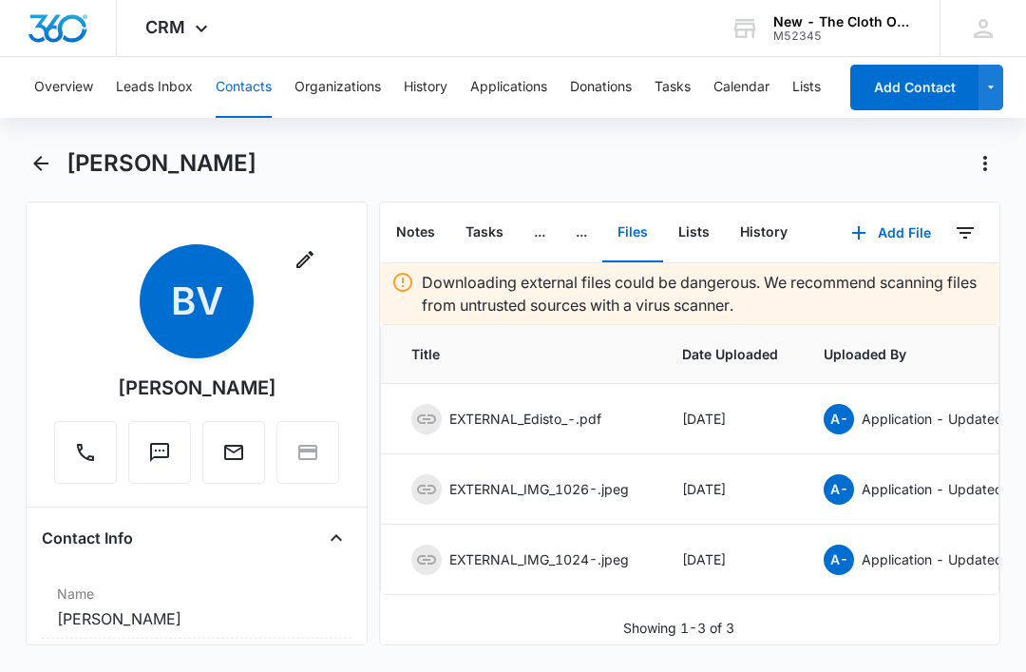
click at [896, 235] on button "Add File" at bounding box center [892, 233] width 118 height 46
click at [856, 298] on div "Upload Files" at bounding box center [866, 293] width 76 height 13
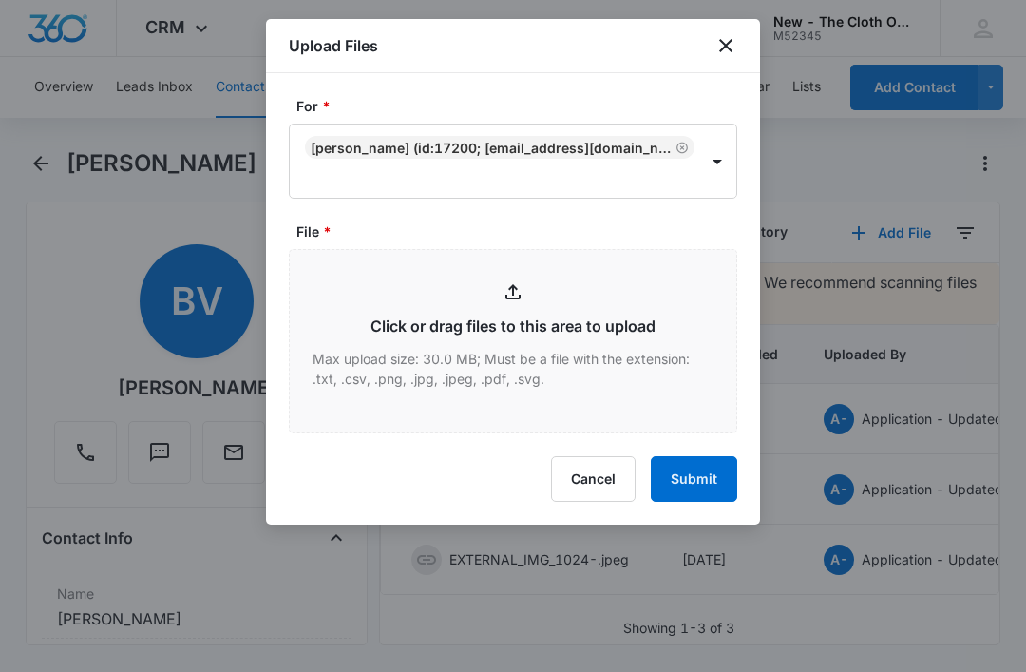
click at [501, 378] on input "File *" at bounding box center [513, 341] width 447 height 182
type input "C:\fakepath\2025-09-13---Breanna-Votta---9434636106194299775906.pdf"
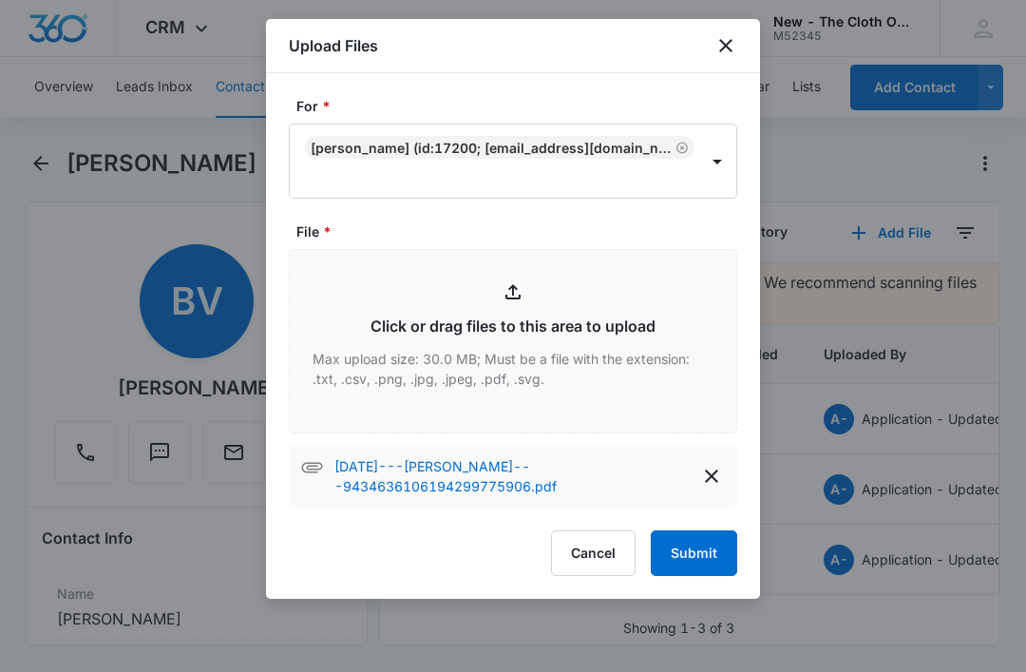
click at [703, 552] on button "Submit" at bounding box center [694, 553] width 86 height 46
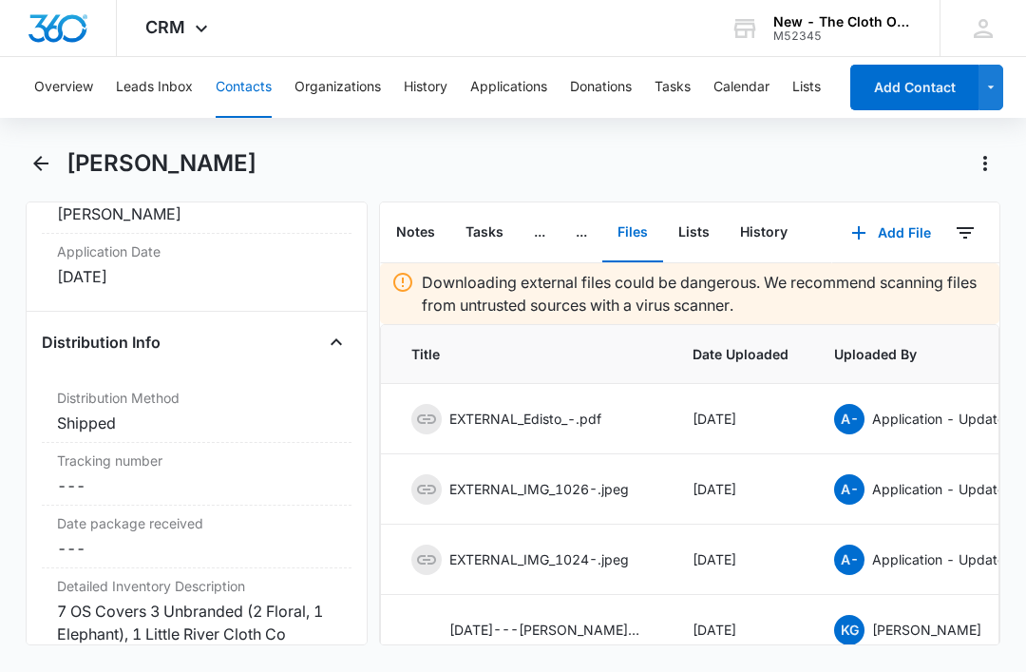
scroll to position [4530, 0]
click at [176, 450] on label "Tracking number" at bounding box center [196, 459] width 279 height 20
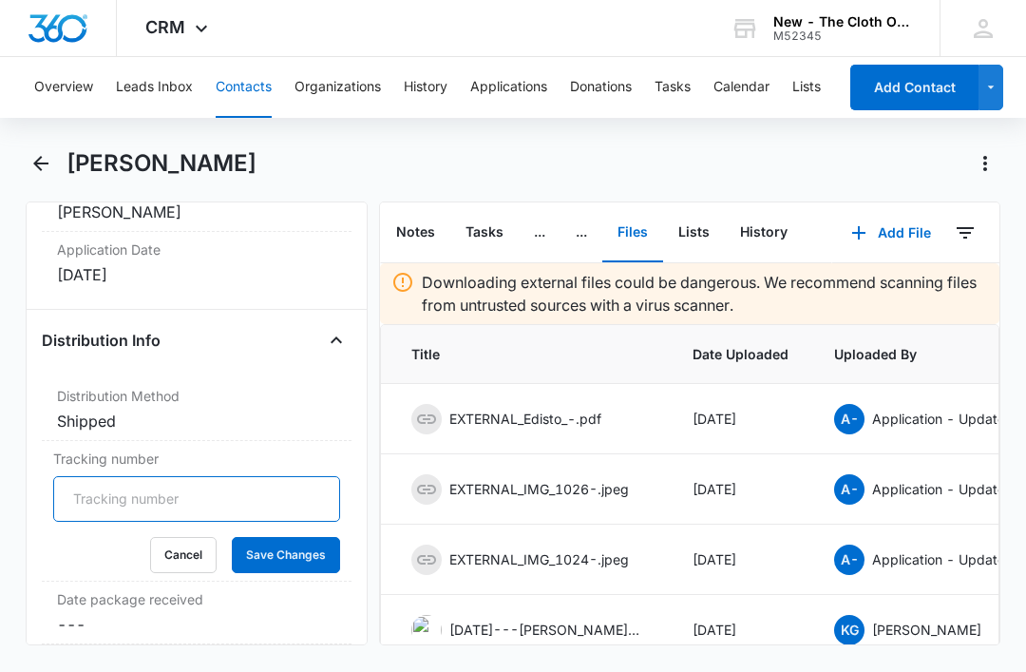
click at [225, 503] on input "Tracking number" at bounding box center [196, 499] width 287 height 46
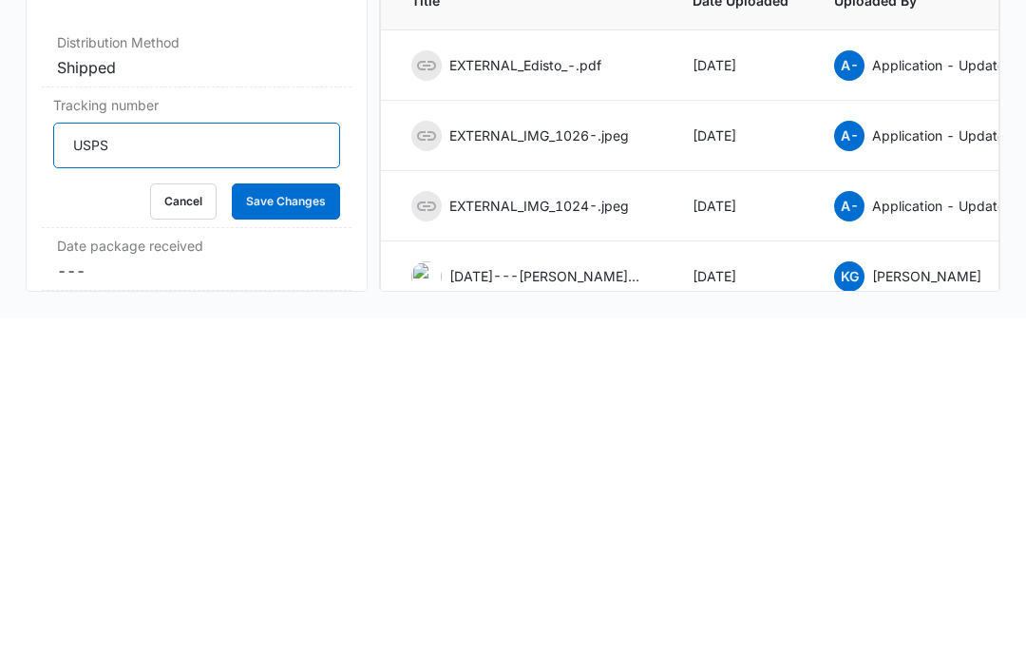
click at [204, 476] on input "USPS" at bounding box center [196, 499] width 287 height 46
paste input "9434636106194299775906"
type input "USPS 9434636106194299775906"
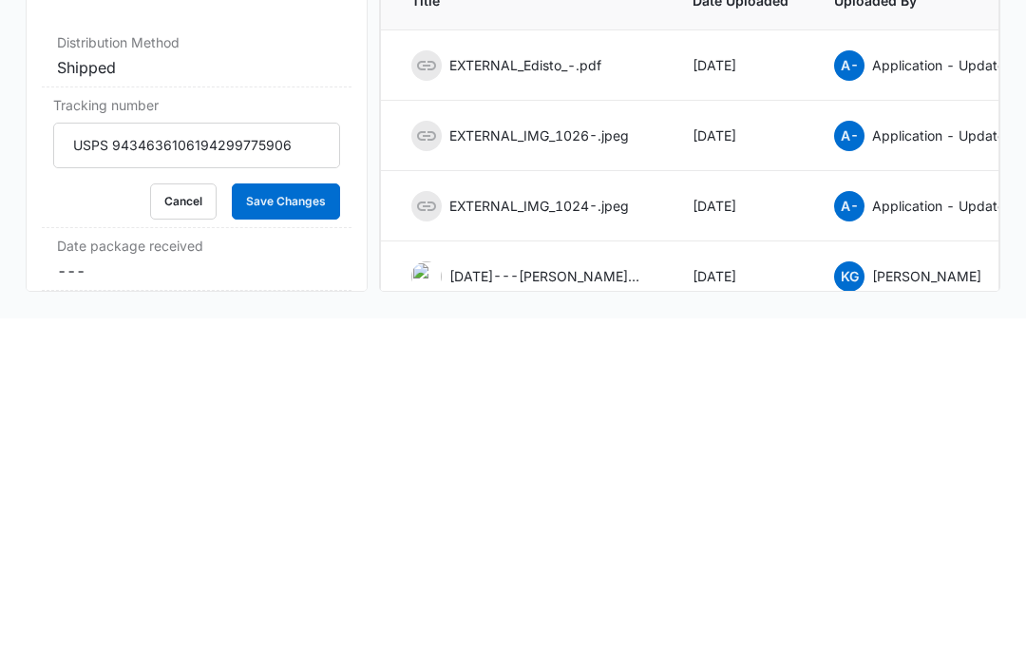
click at [324, 537] on button "Save Changes" at bounding box center [286, 555] width 108 height 36
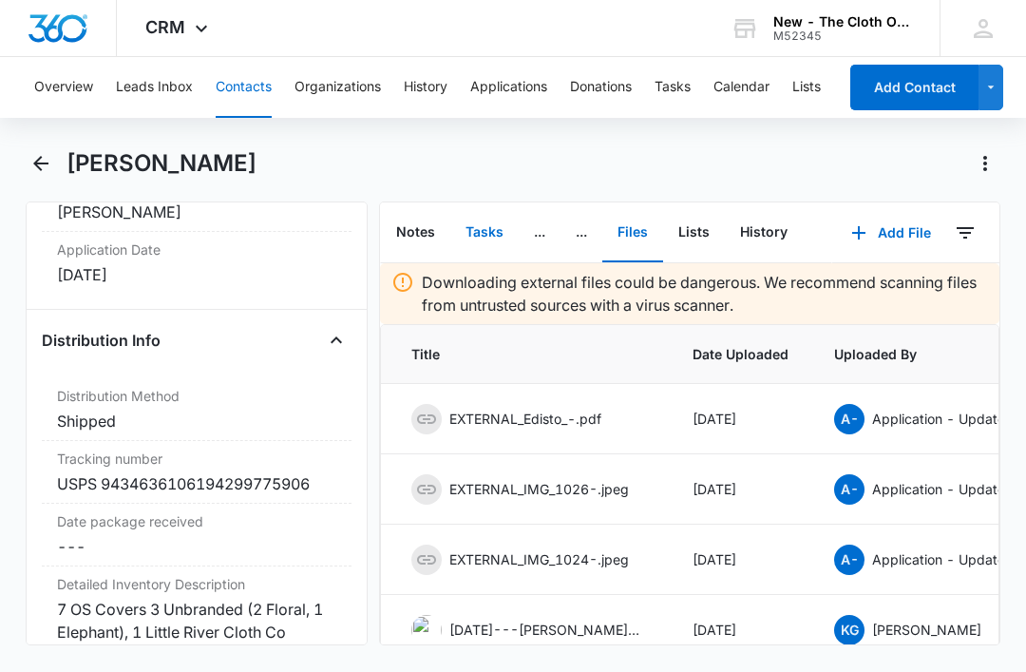
click at [489, 203] on button "Tasks" at bounding box center [484, 232] width 68 height 59
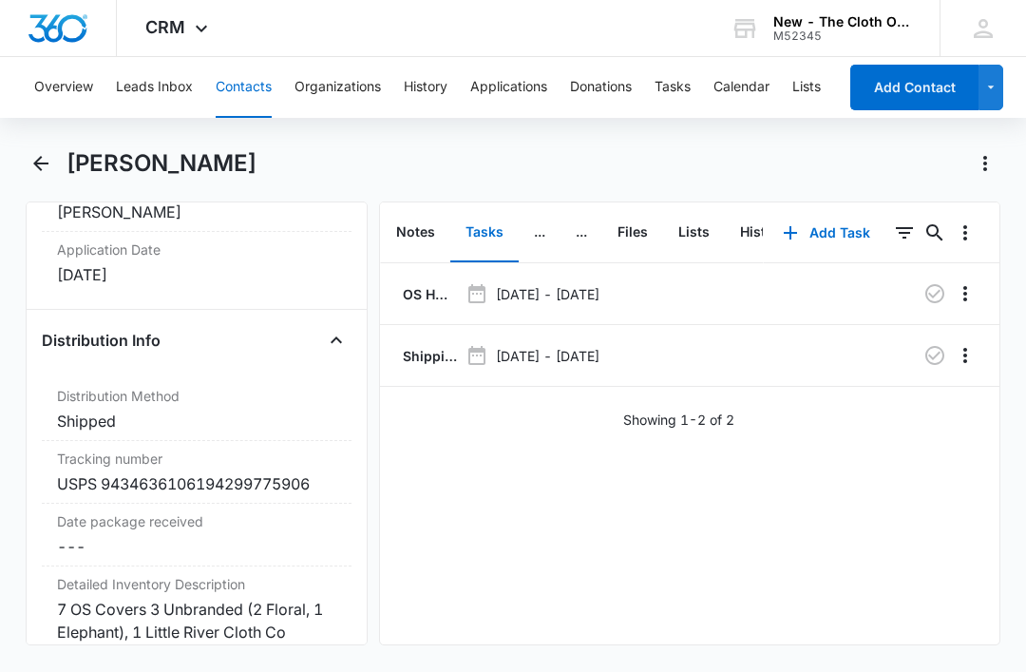
click at [436, 346] on p "Shipping Label Request for B. Votta" at bounding box center [428, 356] width 59 height 20
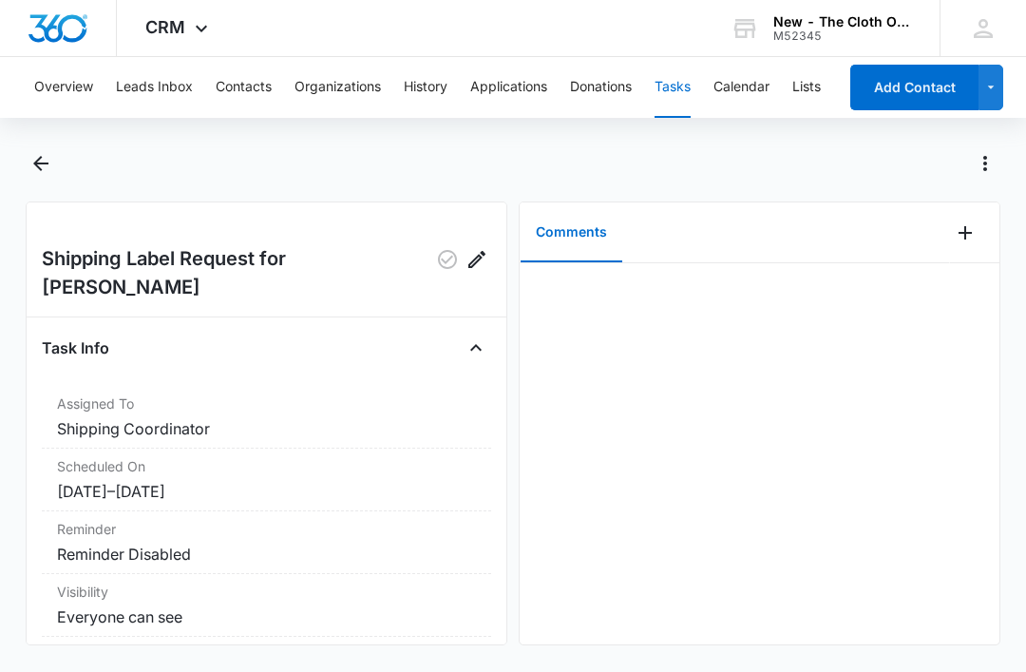
click at [991, 225] on div at bounding box center [974, 232] width 49 height 61
click at [968, 230] on icon "Add Comment" at bounding box center [965, 232] width 23 height 23
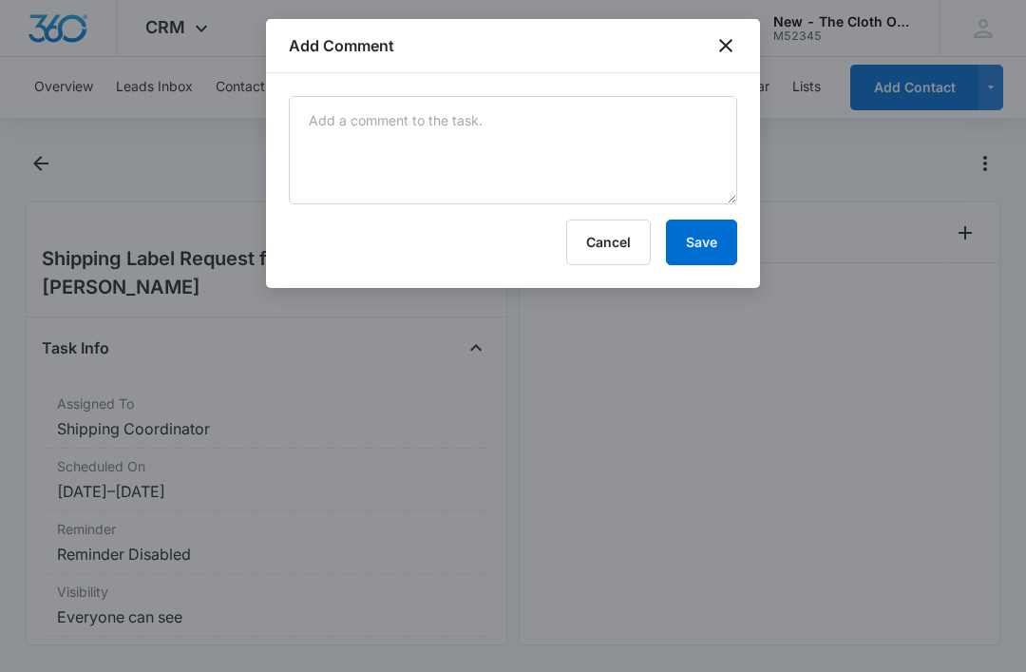
scroll to position [57, 0]
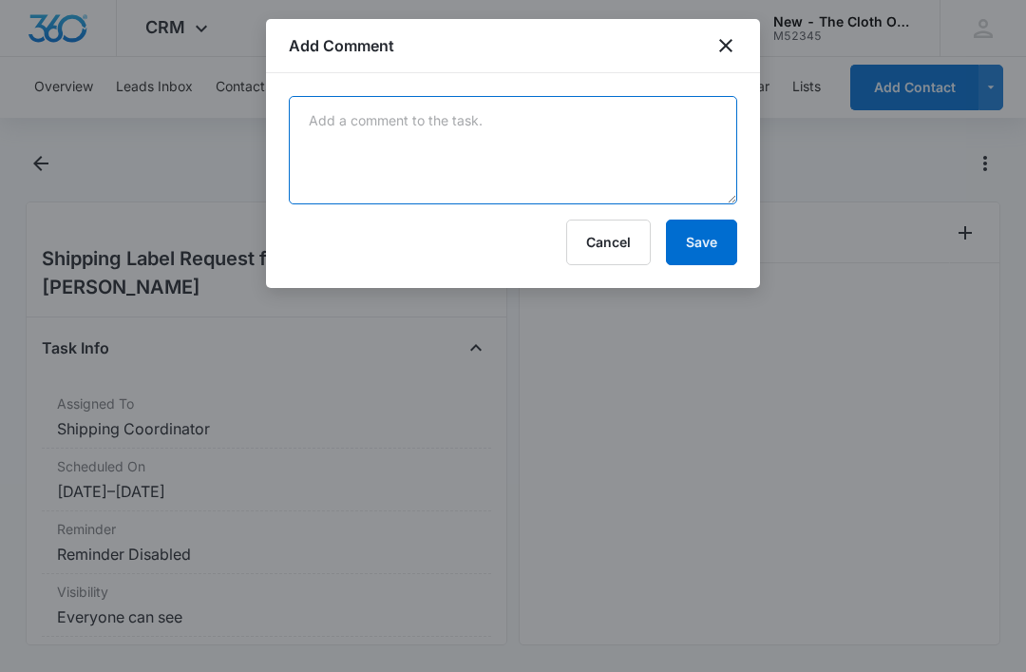
click at [519, 135] on textarea at bounding box center [513, 150] width 449 height 108
click at [331, 131] on textarea at bounding box center [513, 150] width 449 height 108
paste textarea "9434636106194299775906"
type textarea "9434636106194299775906"
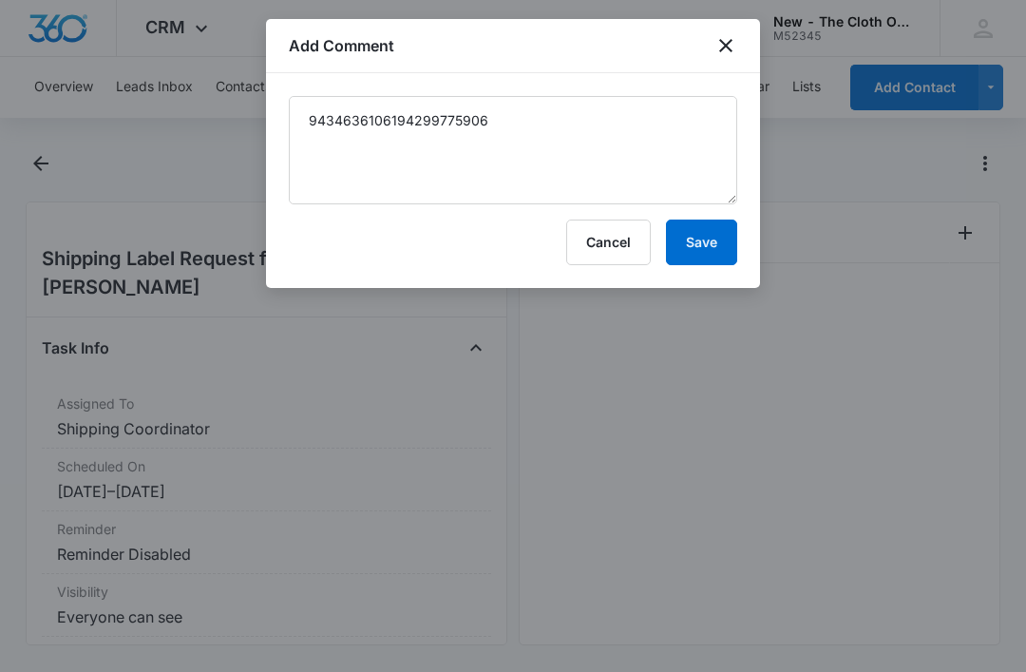
click at [708, 258] on button "Save" at bounding box center [701, 243] width 71 height 46
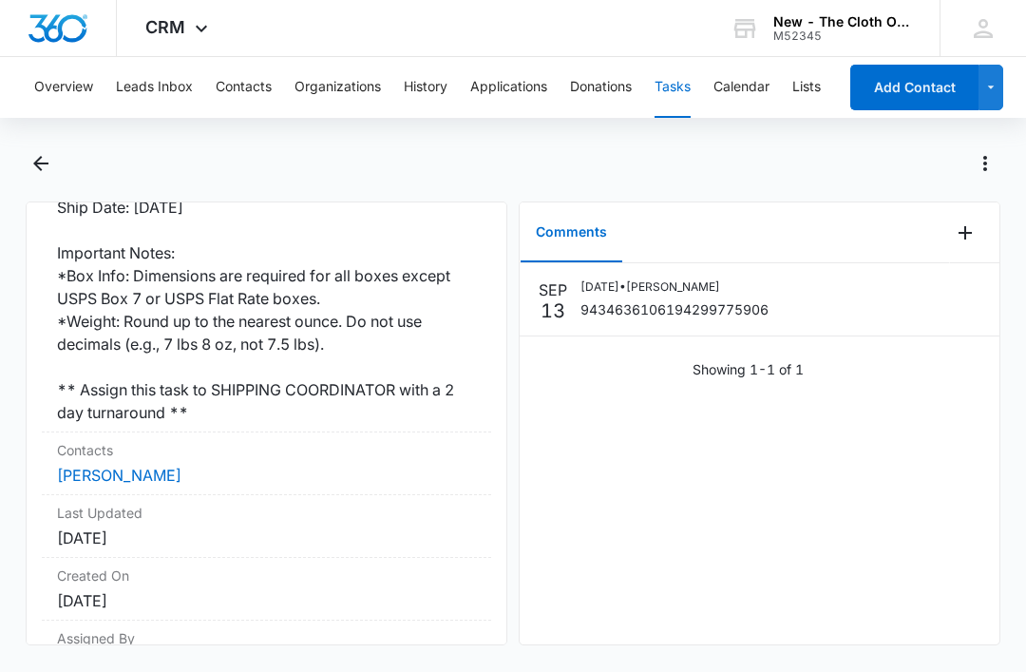
scroll to position [589, 0]
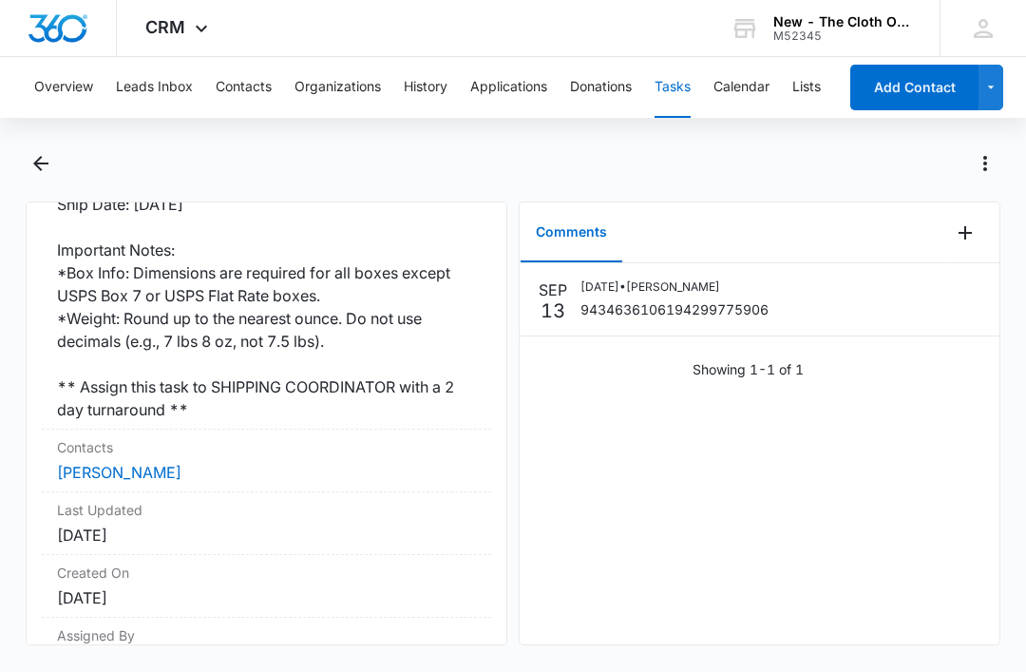
click at [132, 463] on link "Breanna Votta" at bounding box center [119, 472] width 125 height 19
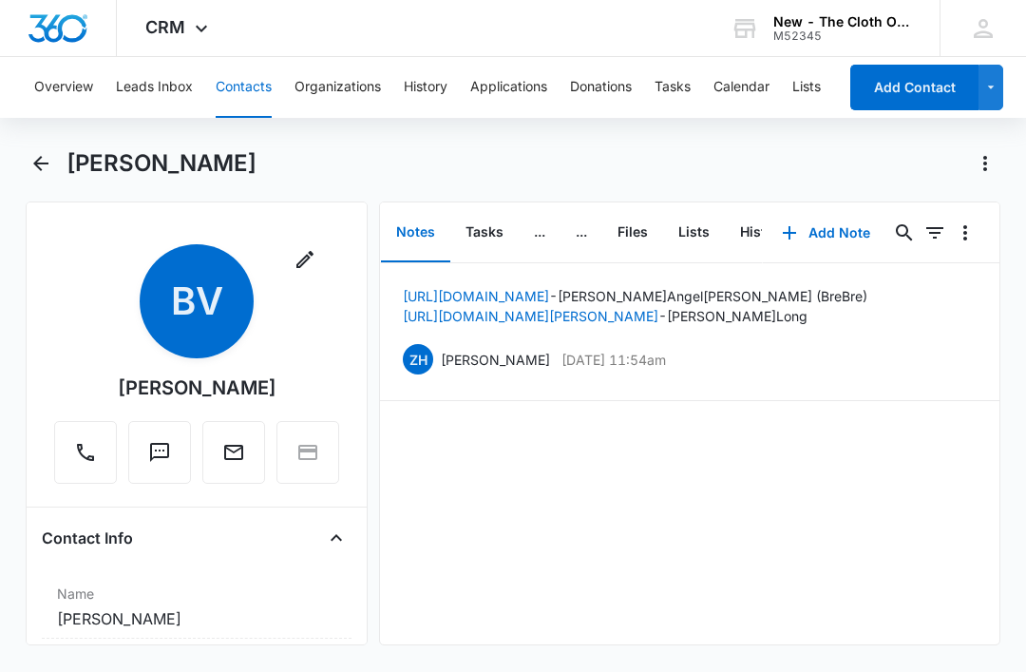
click at [485, 231] on button "Tasks" at bounding box center [484, 232] width 68 height 59
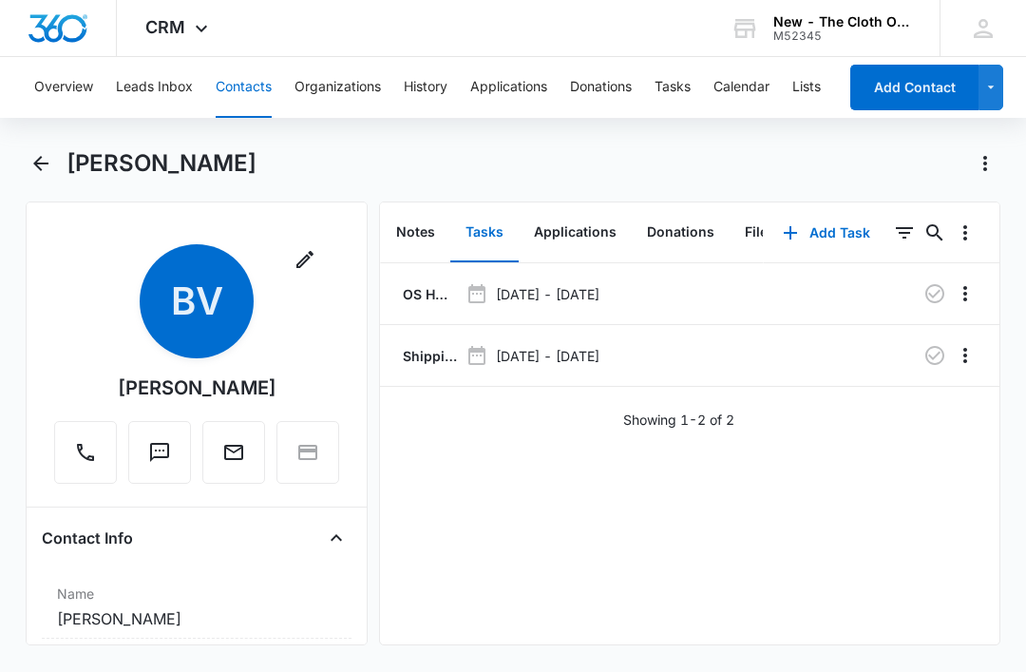
click at [934, 355] on icon "button" at bounding box center [935, 355] width 23 height 23
click at [673, 88] on button "Tasks" at bounding box center [673, 87] width 36 height 61
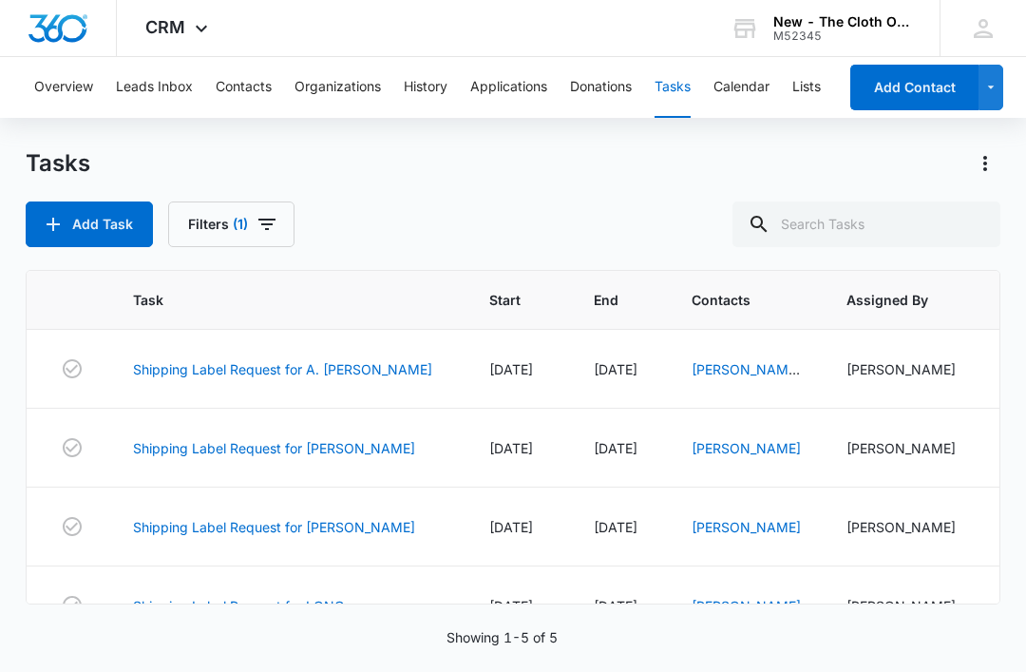
click at [333, 360] on link "Shipping Label Request for A. Salgado Amador" at bounding box center [282, 369] width 299 height 20
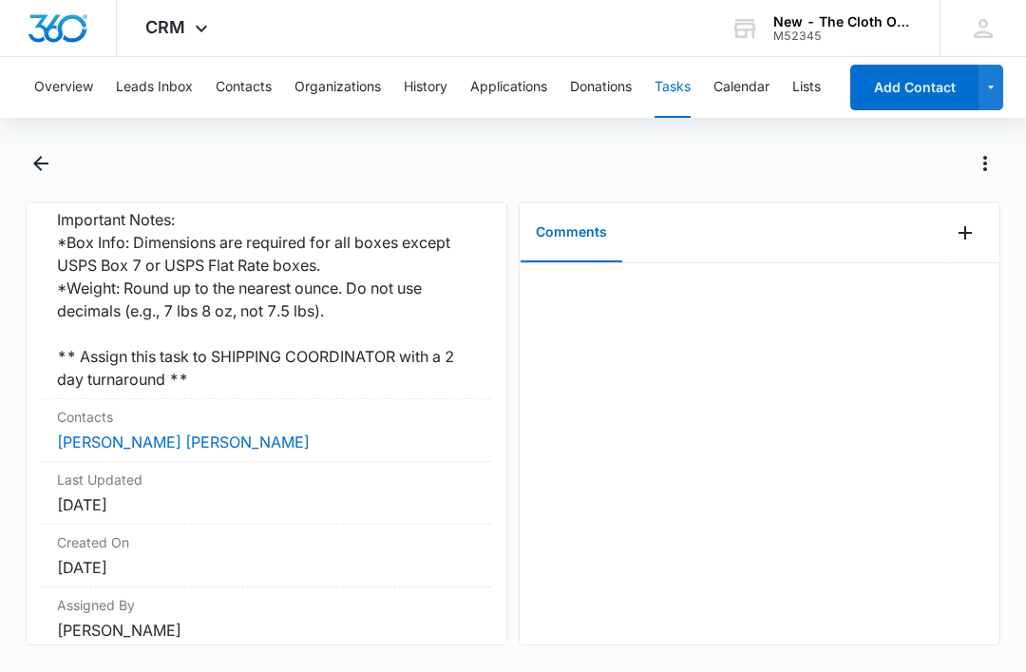
scroll to position [619, 0]
click at [228, 445] on link "Angie Vanessa Salgado Amador" at bounding box center [183, 442] width 253 height 19
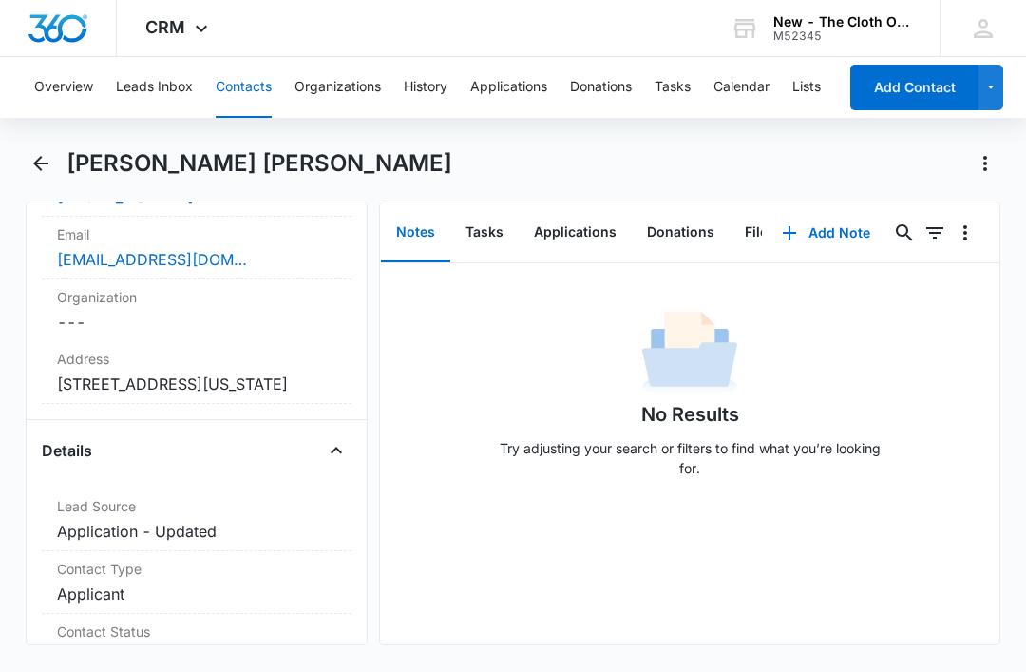
scroll to position [460, 0]
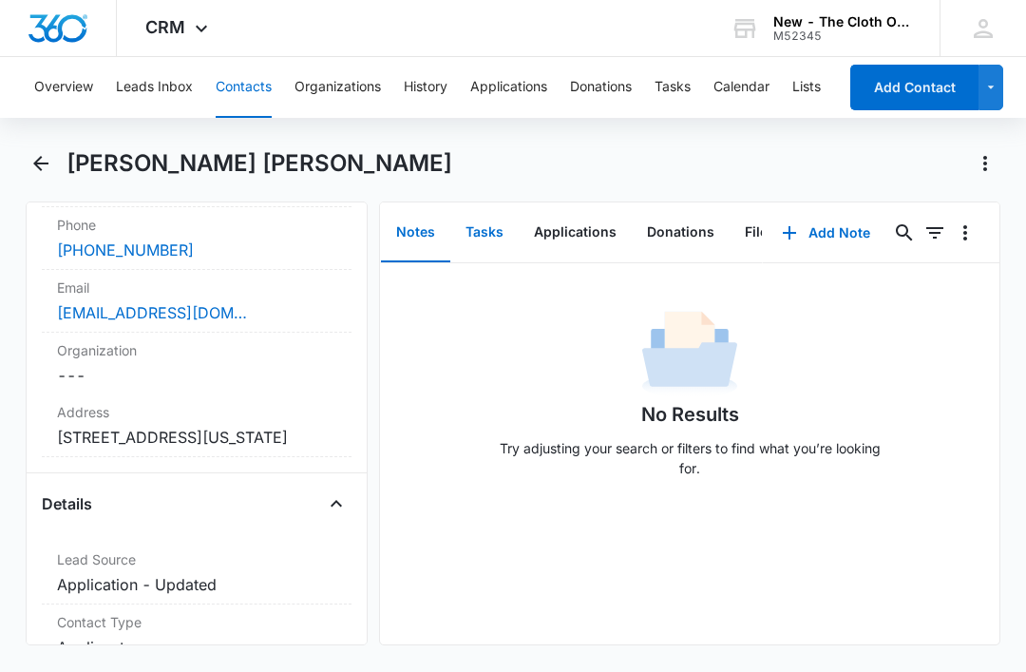
click at [487, 235] on button "Tasks" at bounding box center [484, 232] width 68 height 59
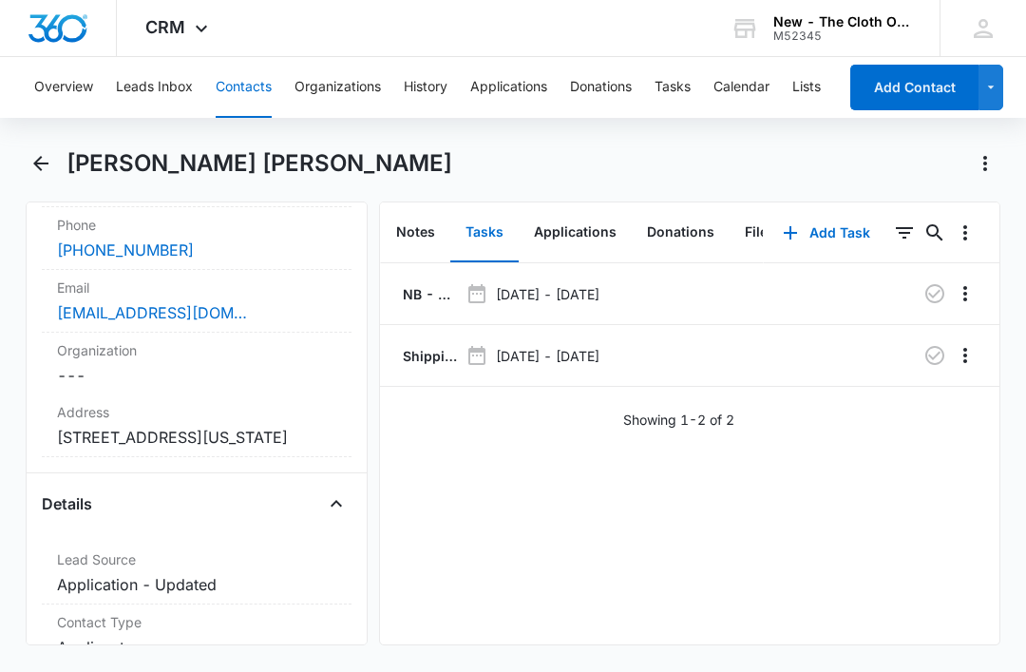
click at [297, 304] on div "angieyadiel04@gmail.com" at bounding box center [196, 312] width 279 height 23
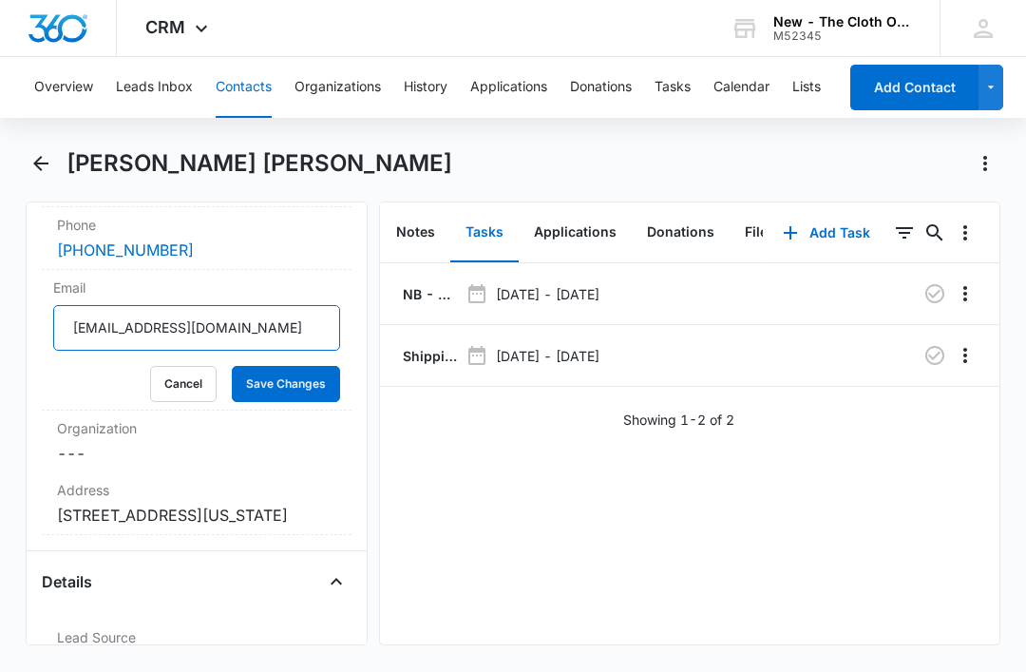
click at [190, 322] on input "angieyadiel04@gmail.com" at bounding box center [196, 328] width 287 height 46
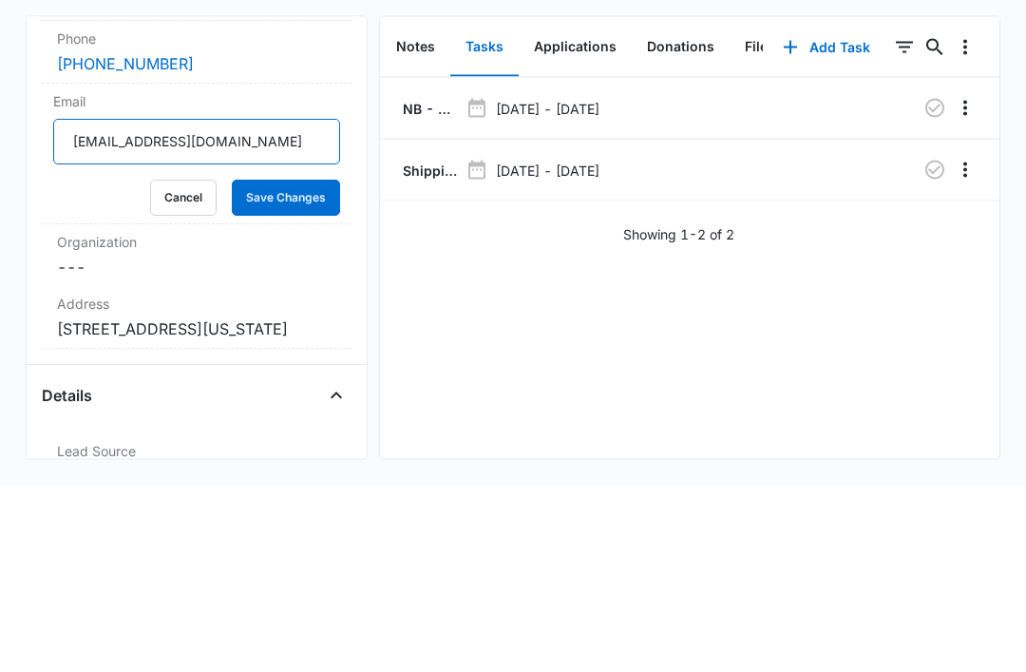
click at [195, 305] on input "angieyadiel04@gmail.com" at bounding box center [196, 328] width 287 height 46
click at [197, 305] on input "angieyadiel04@gmail.com" at bounding box center [196, 328] width 287 height 46
click at [178, 366] on button "Cancel" at bounding box center [183, 384] width 67 height 36
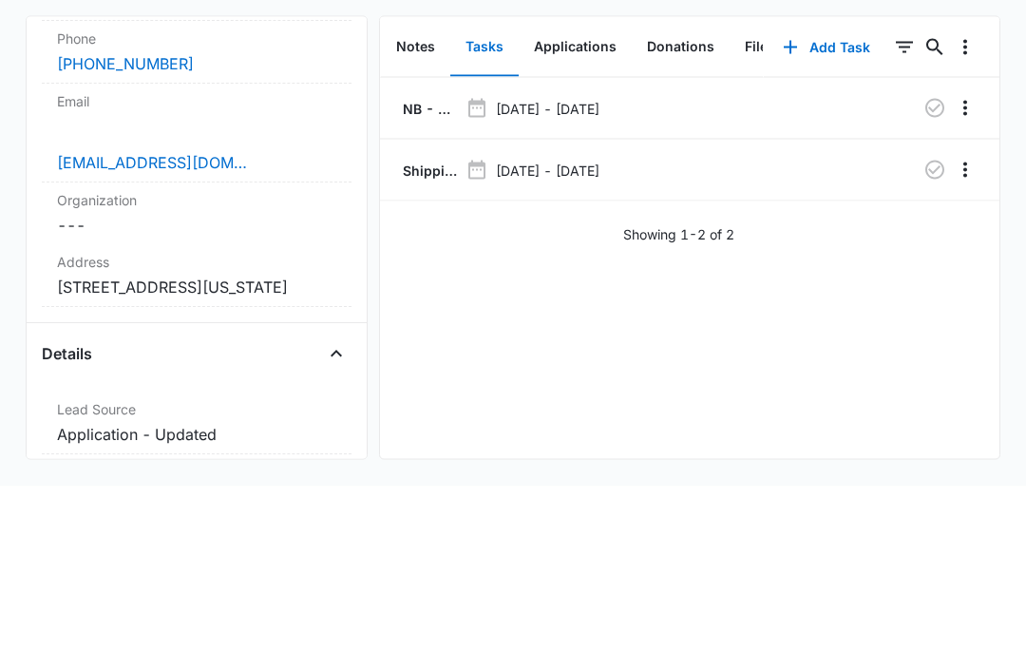
scroll to position [57, 0]
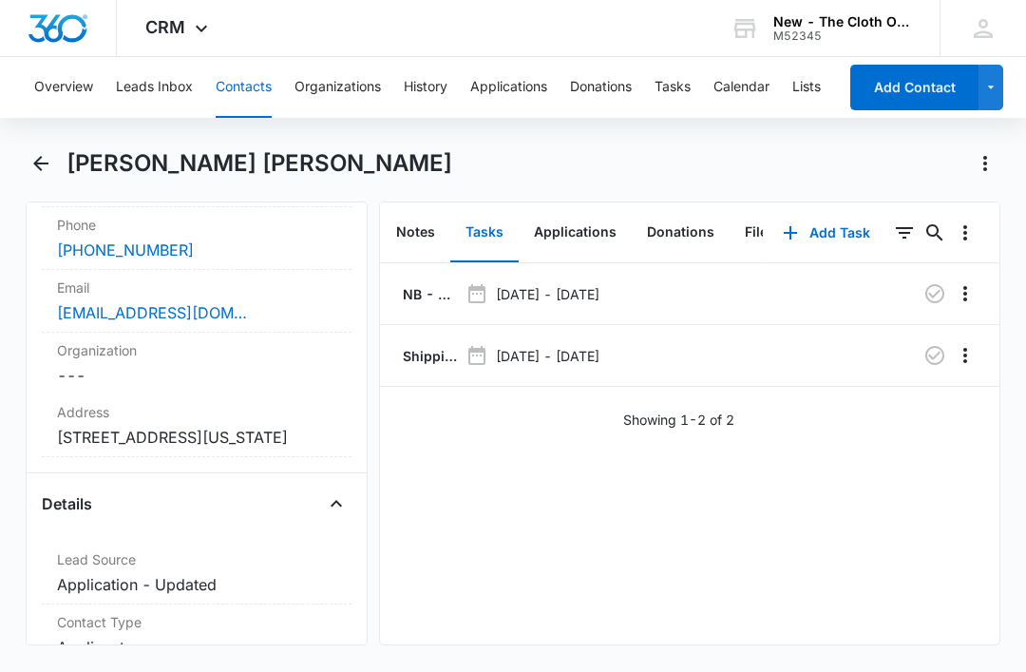
click at [416, 284] on p "NB - Shipped package for Angie Vanessa Salgado Amador (zone #2) *SPANISH*" at bounding box center [428, 294] width 59 height 20
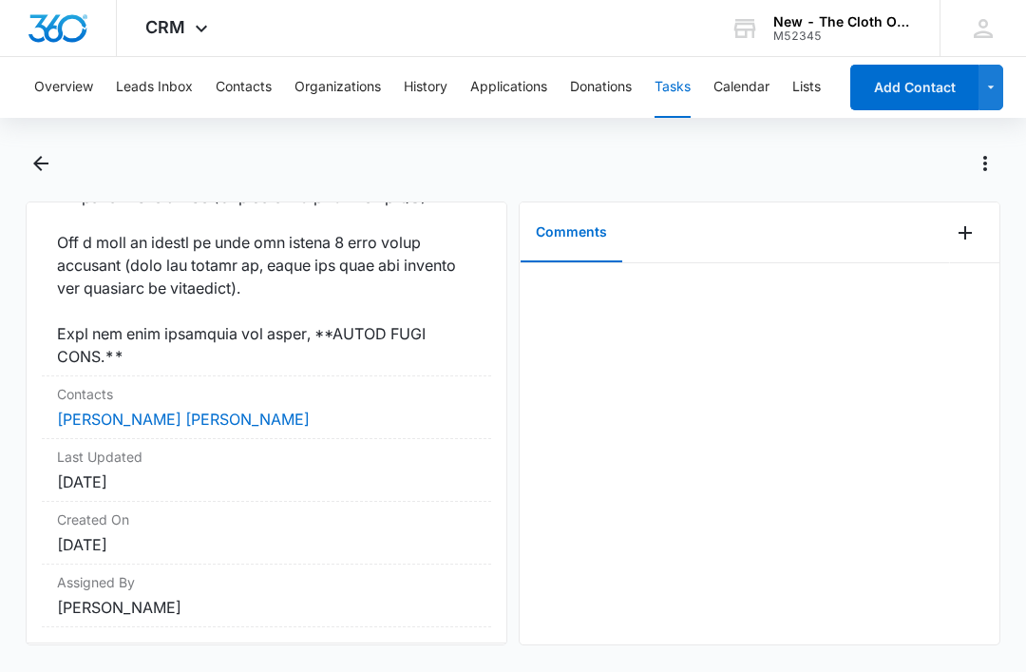
scroll to position [1873, 0]
click at [150, 430] on link "Angie Vanessa Salgado Amador" at bounding box center [183, 420] width 253 height 19
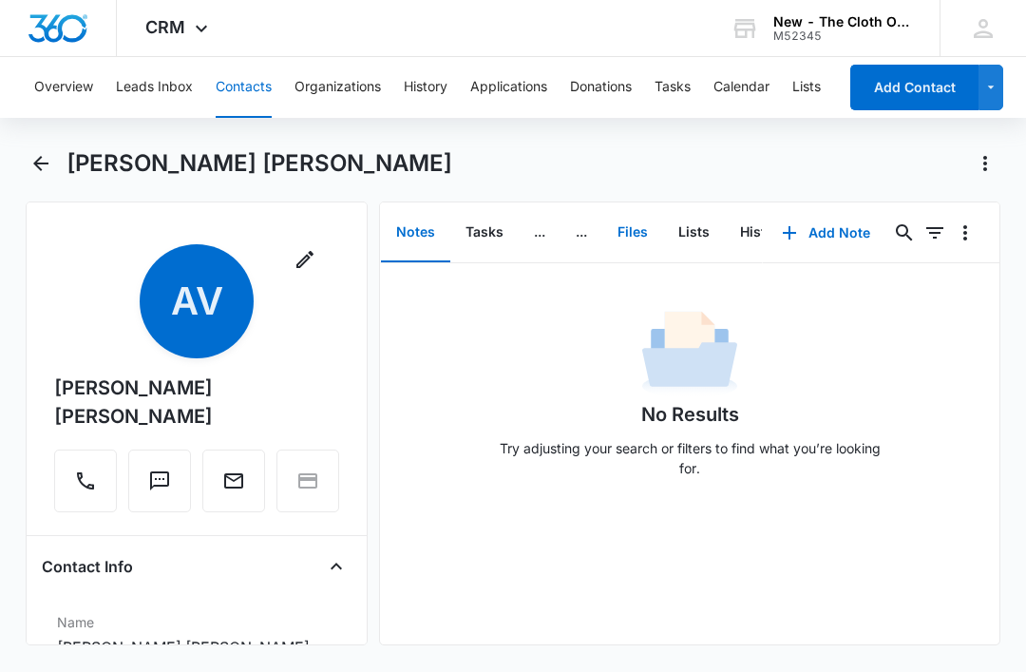
click at [624, 223] on button "Files" at bounding box center [633, 232] width 61 height 59
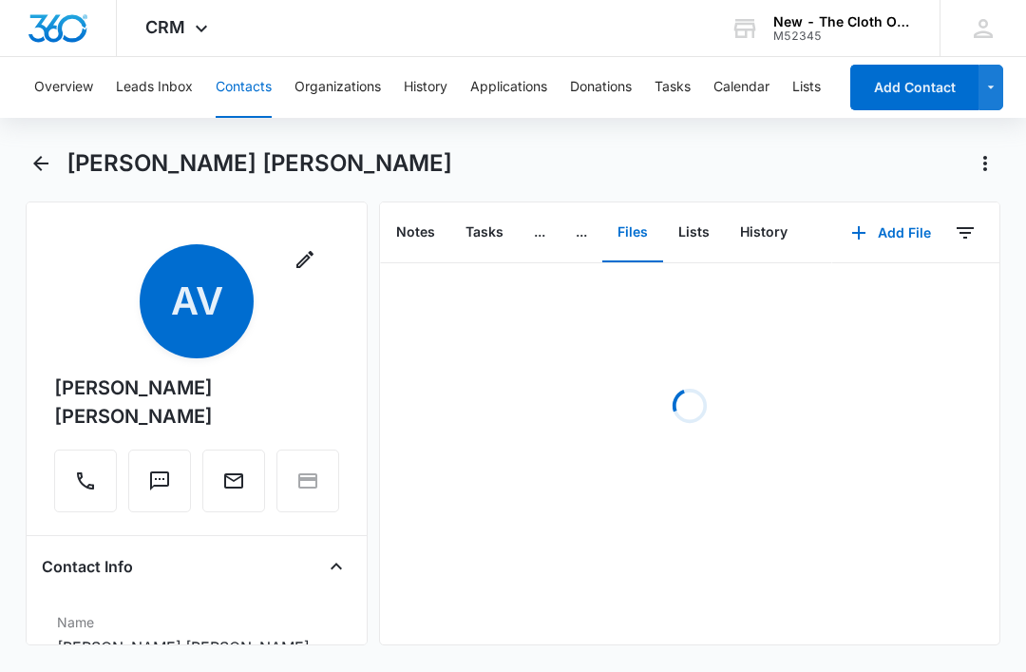
click at [885, 230] on button "Add File" at bounding box center [892, 233] width 118 height 46
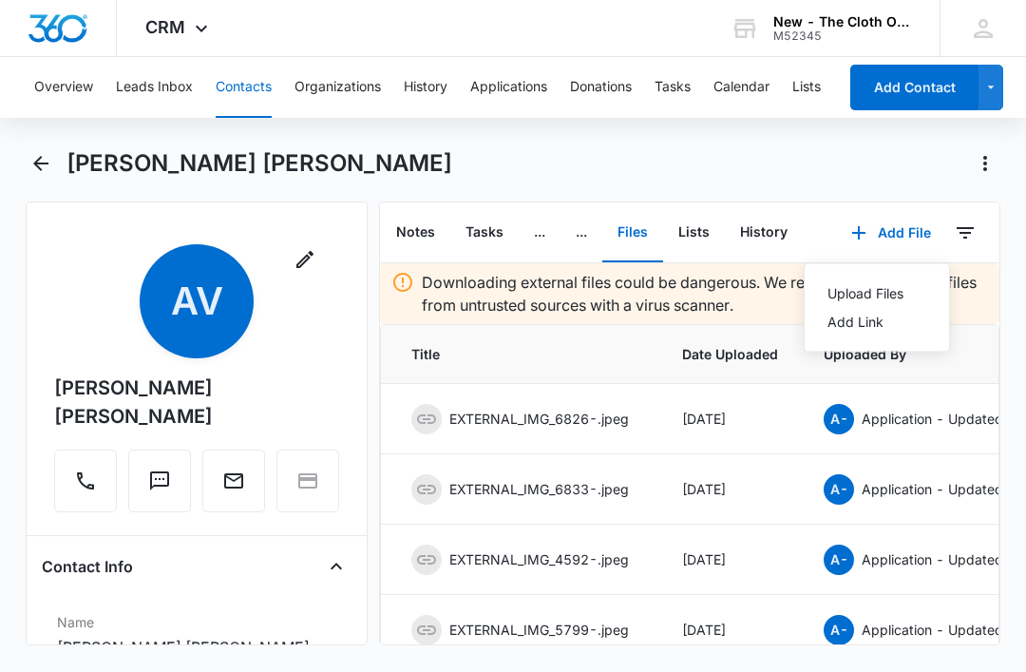
click at [875, 287] on div "Upload Files" at bounding box center [866, 293] width 76 height 13
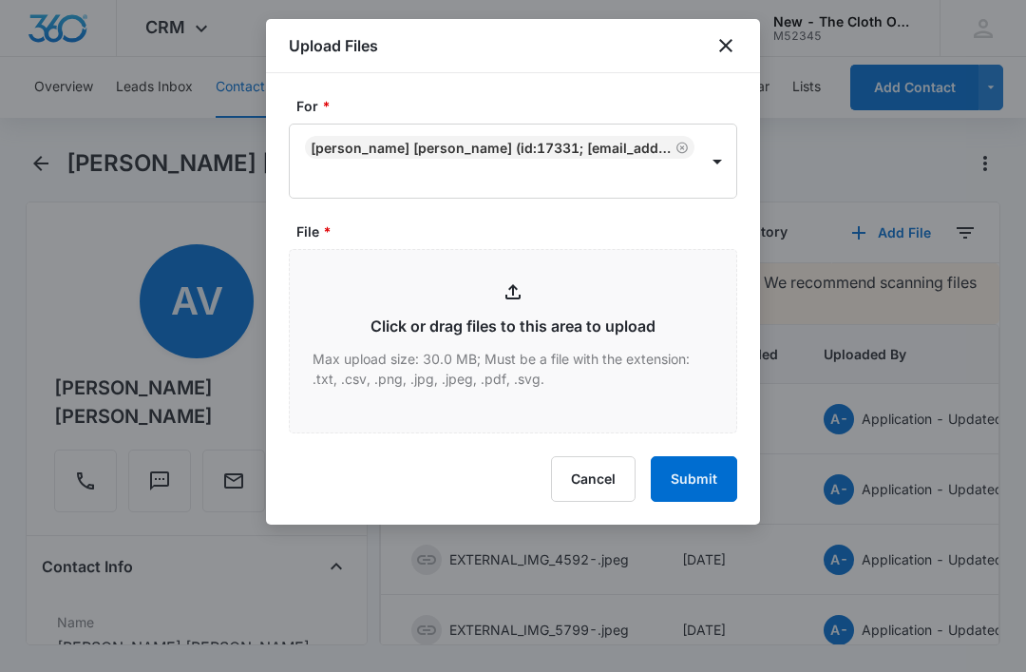
click at [527, 385] on input "File *" at bounding box center [513, 341] width 447 height 182
type input "C:\fakepath\2025-09-13---Angie-Vanessa-Salgado-Amador---9434636106194299776309.…"
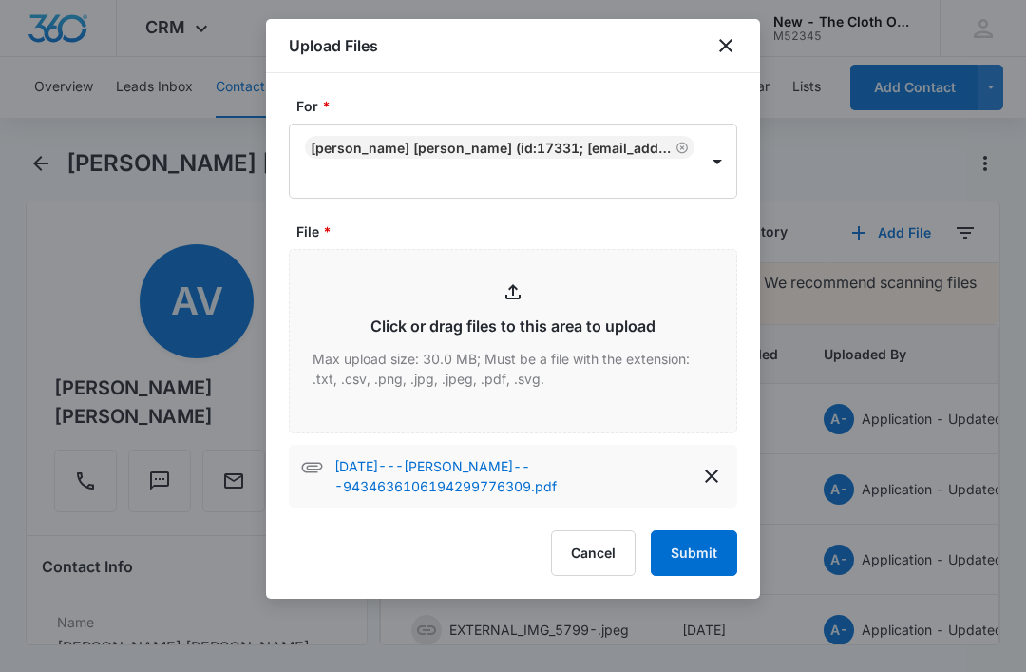
click at [700, 541] on button "Submit" at bounding box center [694, 553] width 86 height 46
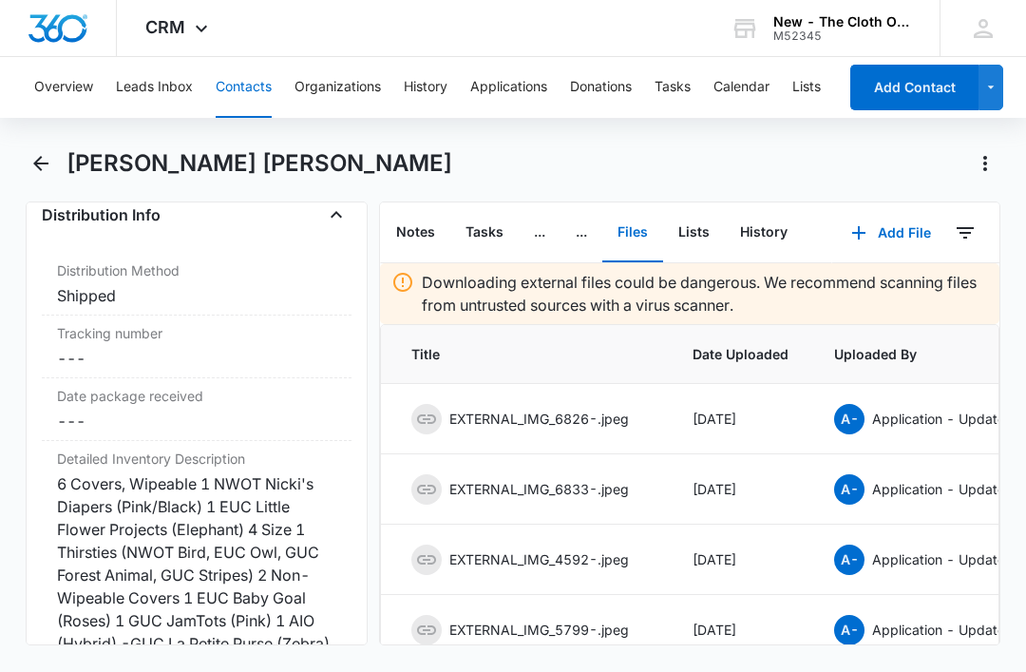
scroll to position [4707, 0]
click at [182, 369] on dd "Cancel Save Changes ---" at bounding box center [196, 357] width 279 height 23
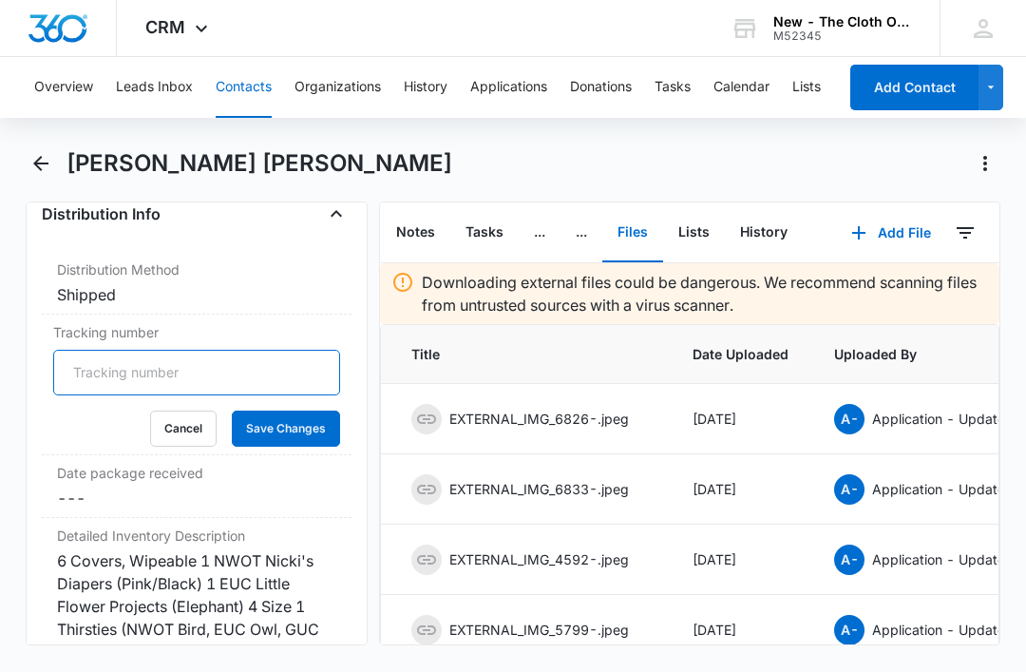
click at [219, 392] on input "Tracking number" at bounding box center [196, 373] width 287 height 46
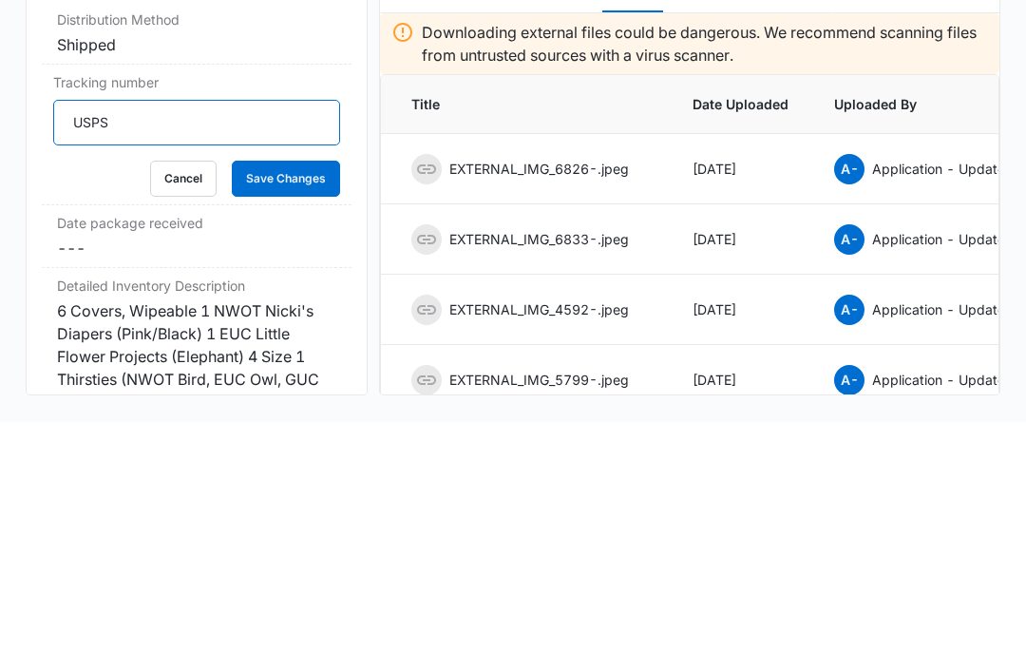
click at [213, 350] on input "USPS" at bounding box center [196, 373] width 287 height 46
paste input "9434636106194299776309"
type input "USPS 9434636106194299776309"
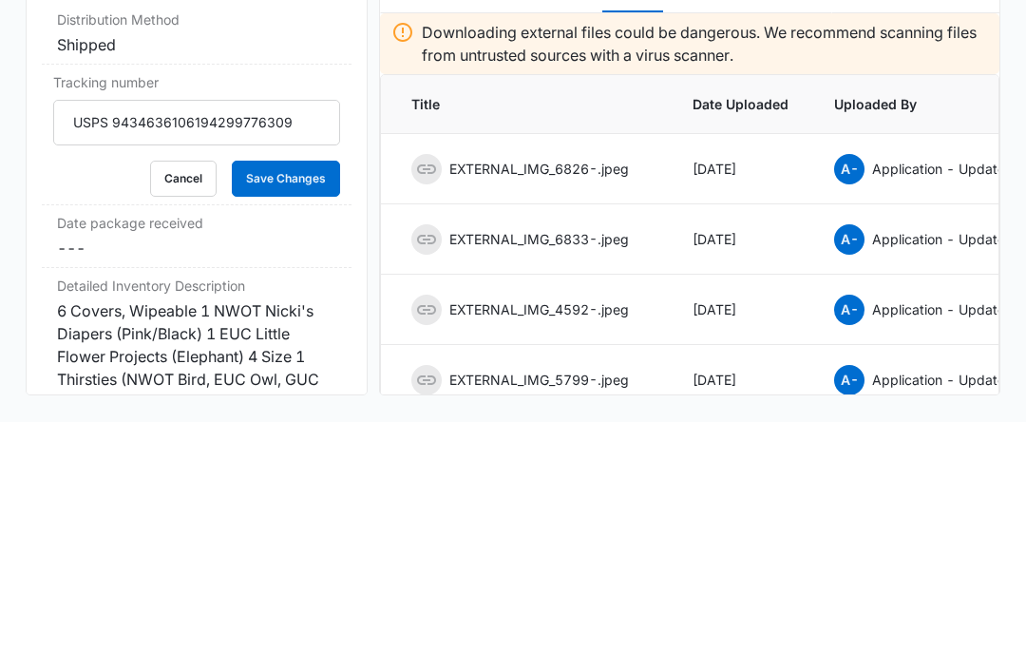
click at [293, 411] on button "Save Changes" at bounding box center [286, 429] width 108 height 36
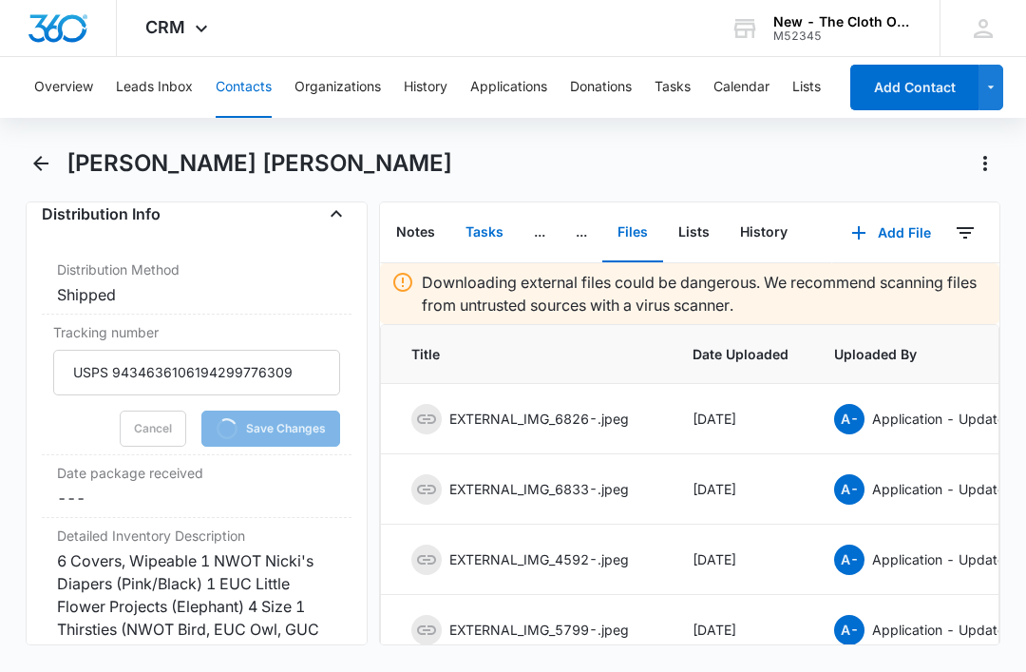
click at [482, 203] on button "Tasks" at bounding box center [484, 232] width 68 height 59
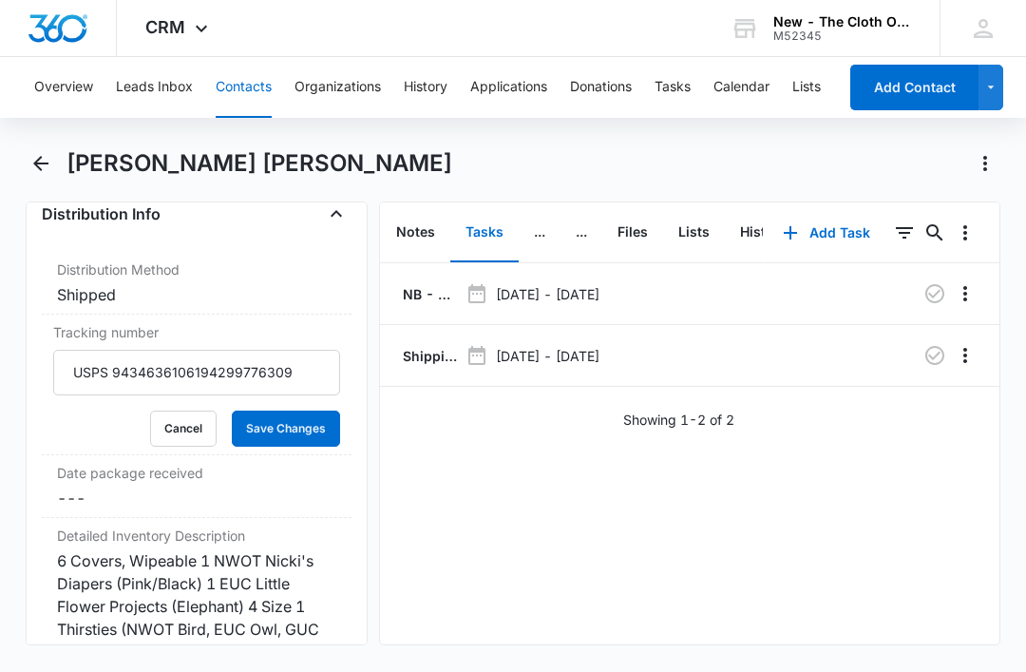
click at [416, 346] on p "Shipping Label Request for A. Salgado Amador" at bounding box center [428, 356] width 59 height 20
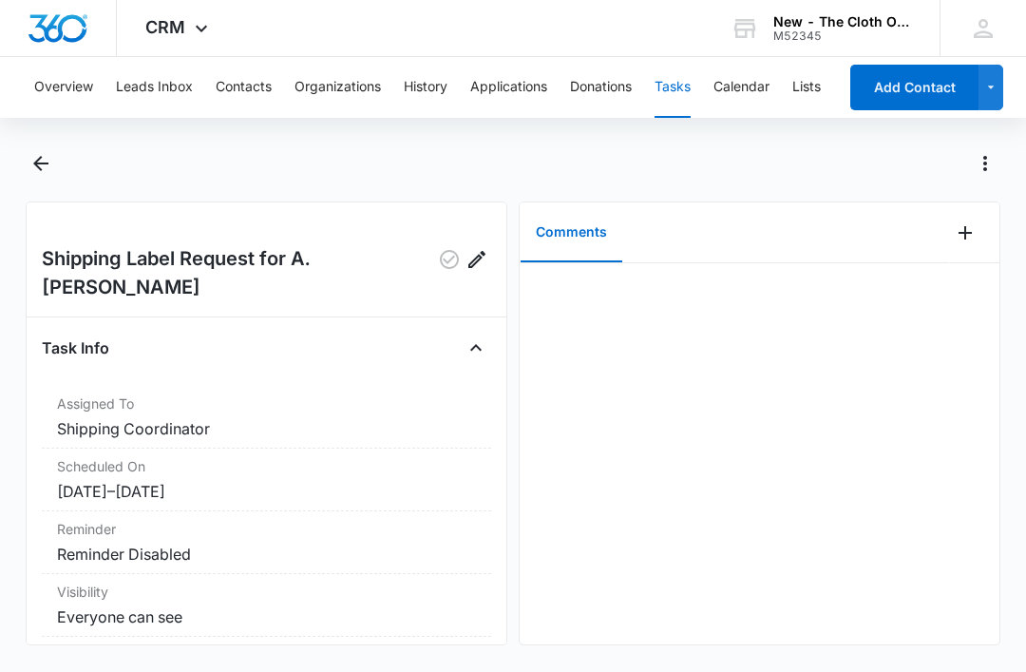
click at [955, 225] on icon "Add Comment" at bounding box center [965, 232] width 23 height 23
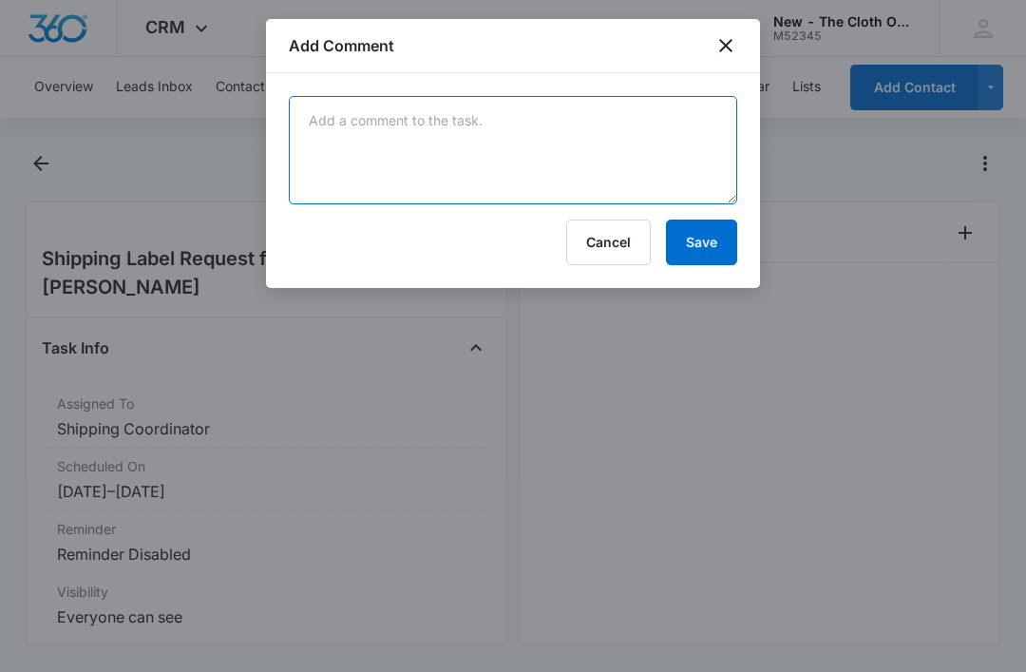
click at [487, 201] on textarea at bounding box center [513, 150] width 449 height 108
click at [467, 158] on textarea at bounding box center [513, 150] width 449 height 108
paste textarea "9434636106194299776309"
type textarea "9434636106194299776309"
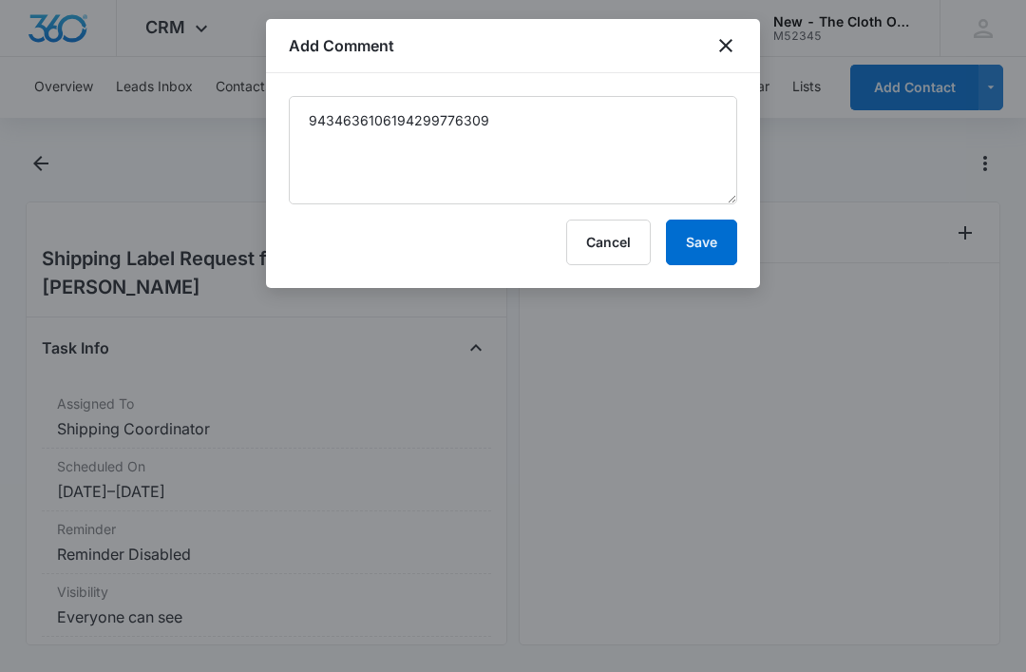
click at [706, 228] on button "Save" at bounding box center [701, 243] width 71 height 46
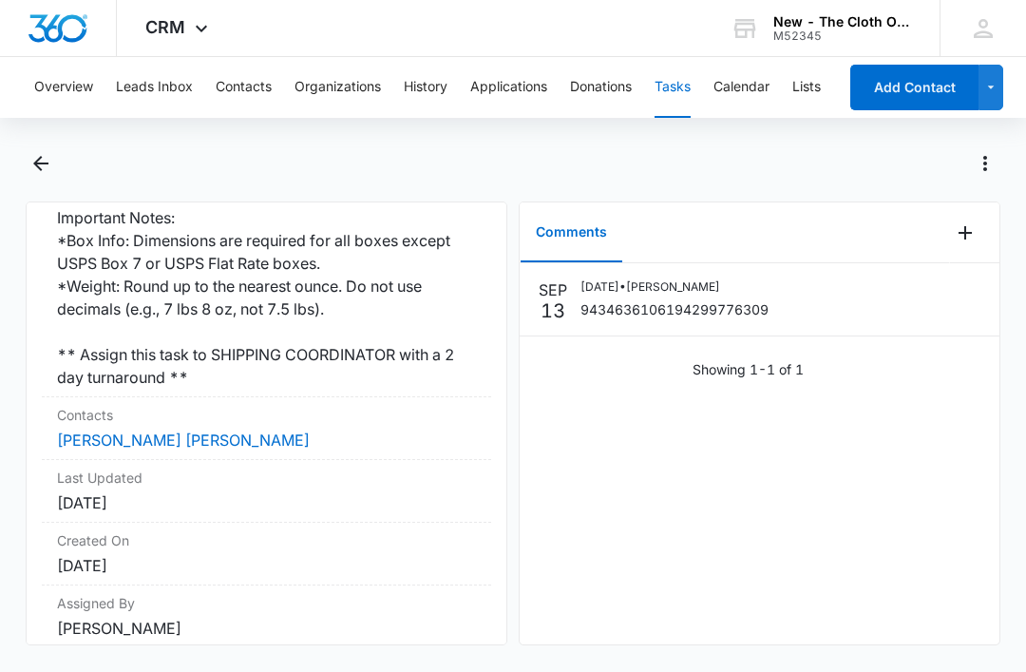
scroll to position [619, 0]
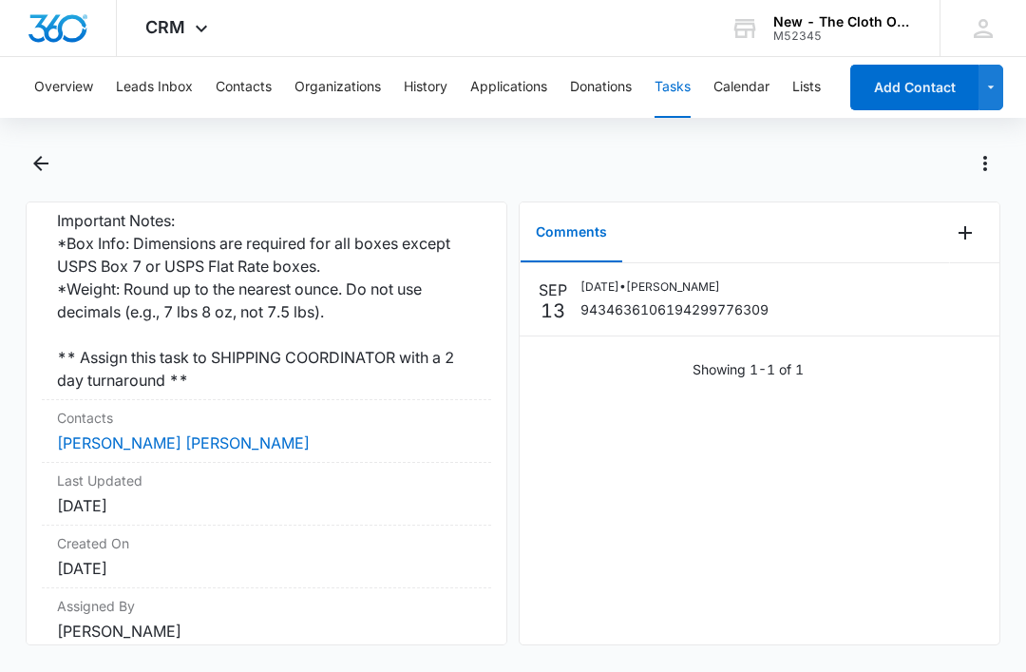
click at [239, 433] on link "Angie Vanessa Salgado Amador" at bounding box center [183, 442] width 253 height 19
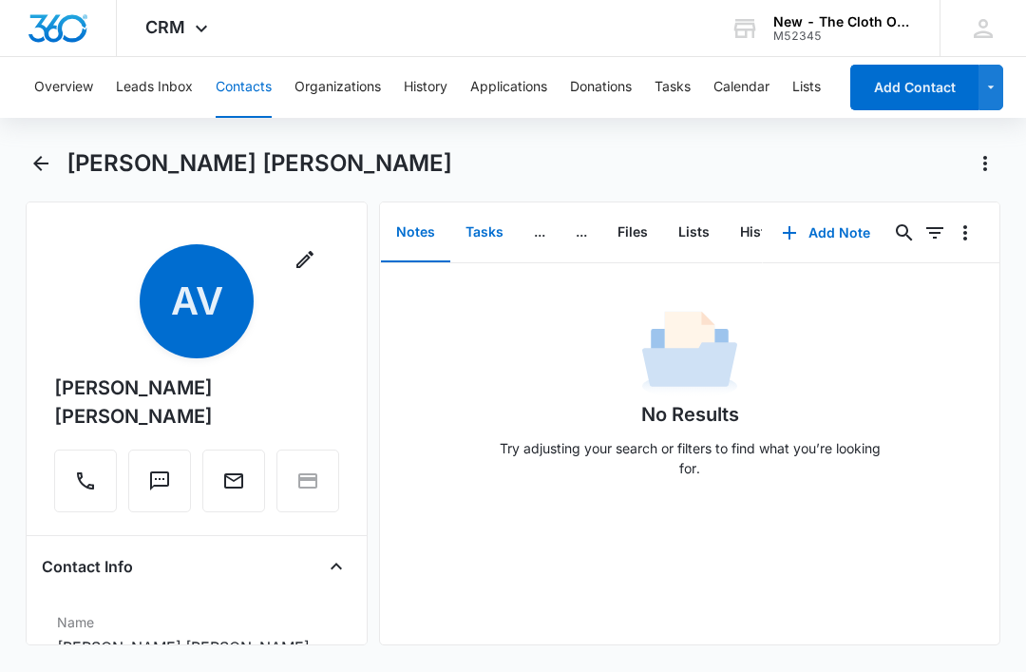
click at [468, 218] on button "Tasks" at bounding box center [484, 232] width 68 height 59
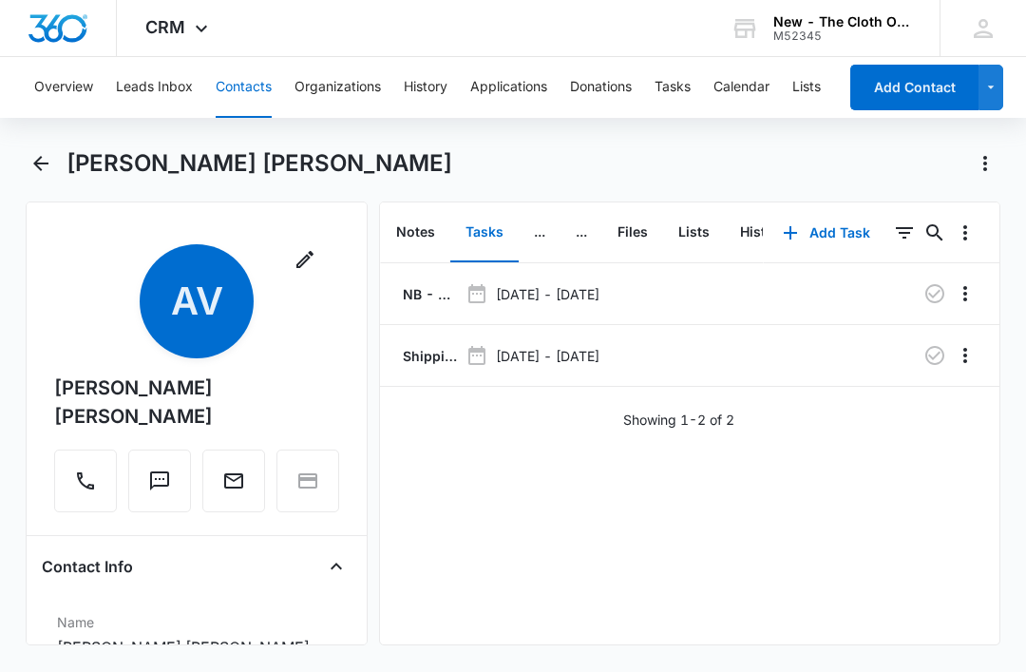
click at [929, 354] on icon "button" at bounding box center [935, 355] width 23 height 23
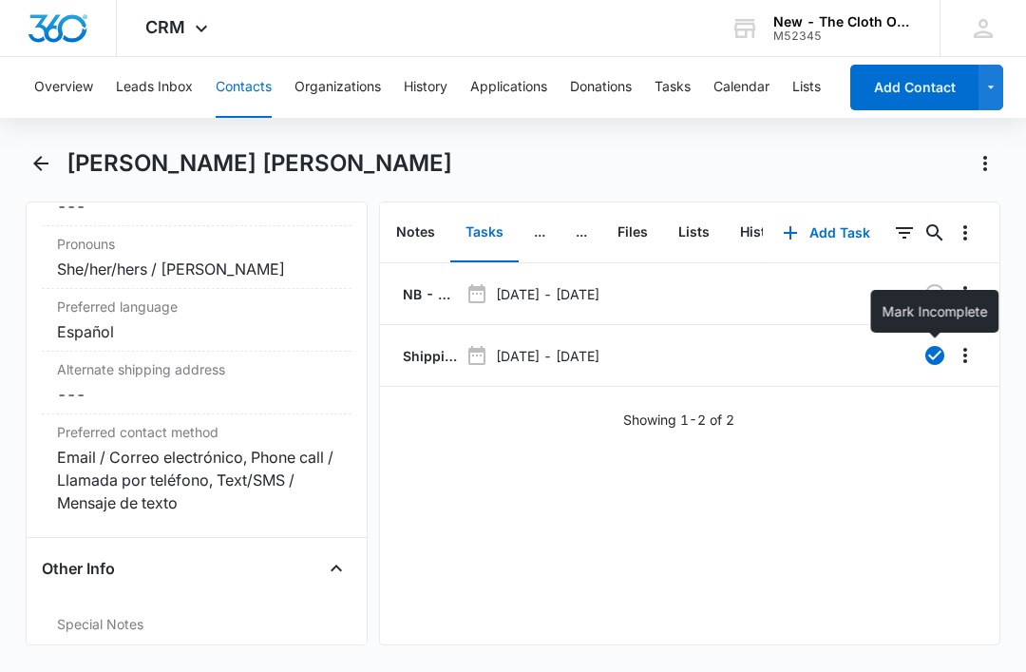
scroll to position [1613, 0]
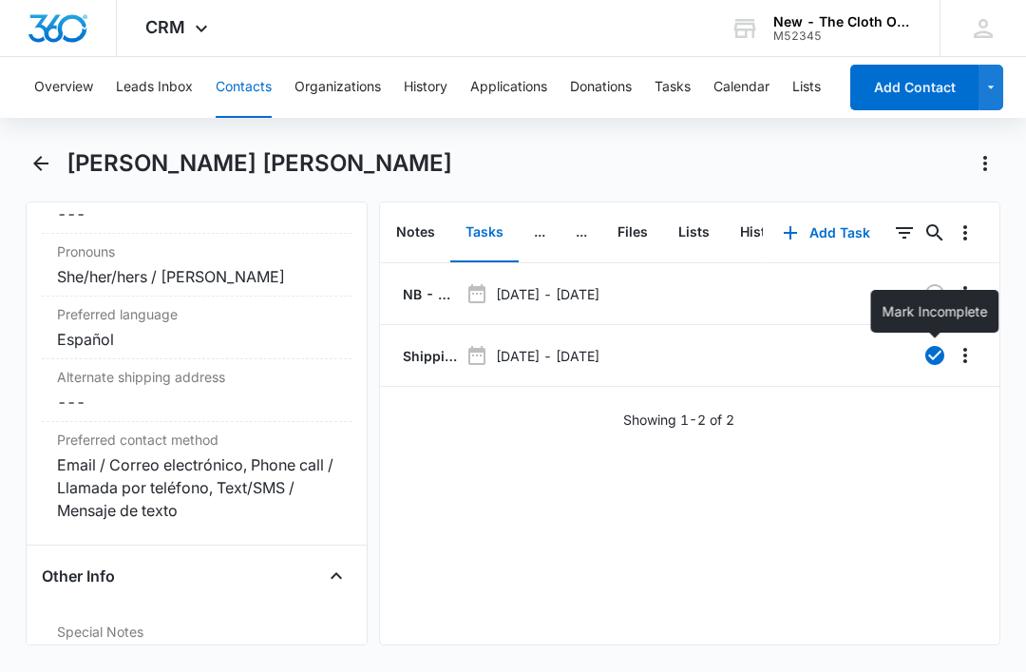
click at [678, 85] on button "Tasks" at bounding box center [673, 87] width 36 height 61
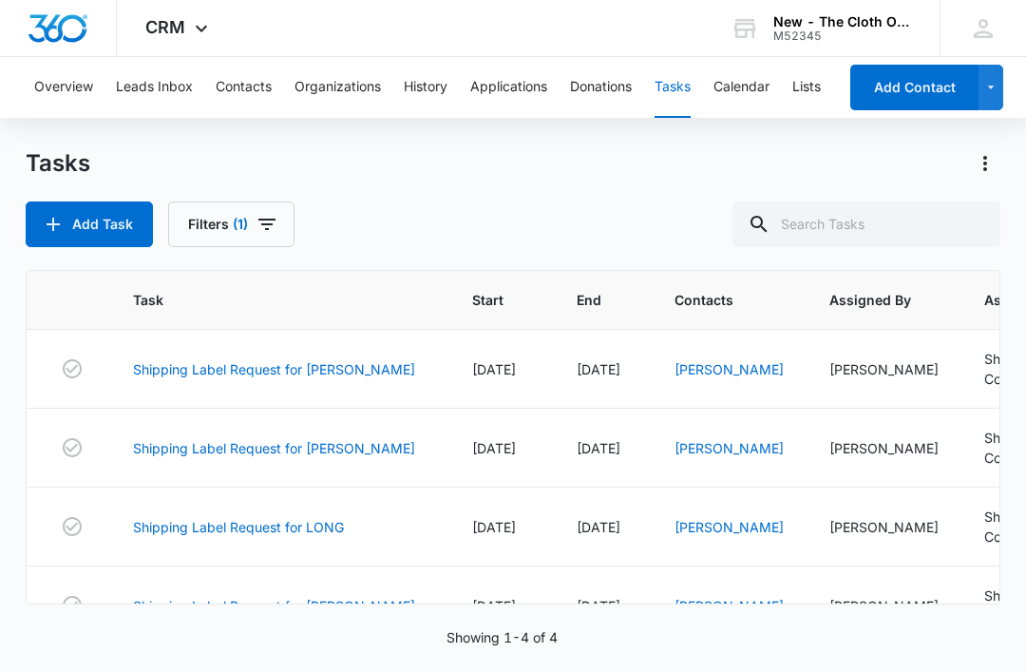
click at [310, 365] on link "Shipping Label Request for V. GOMEZ" at bounding box center [274, 369] width 282 height 20
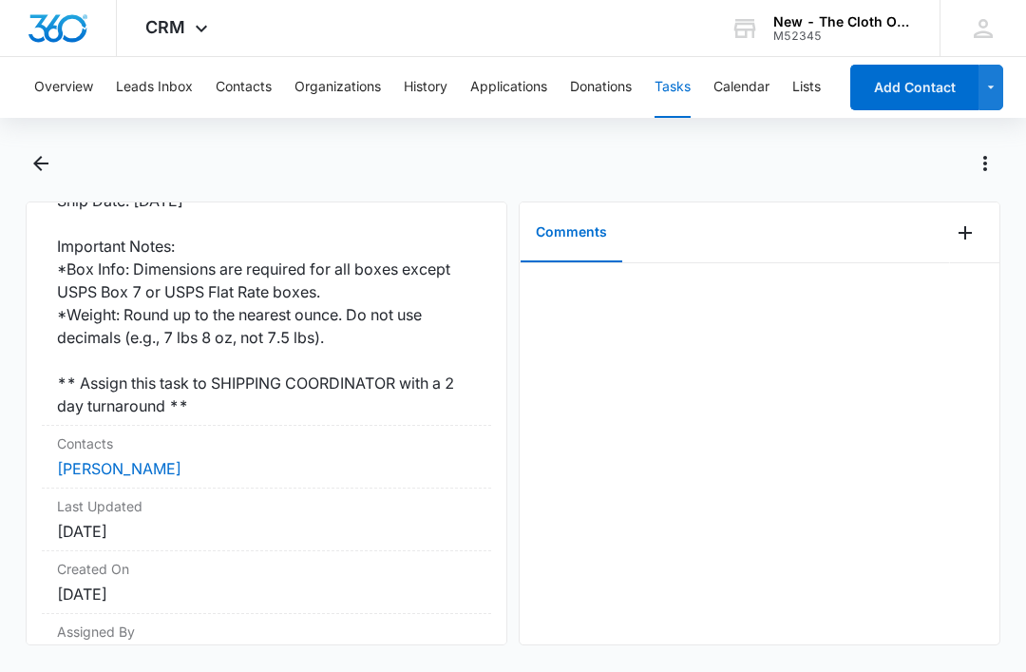
scroll to position [592, 0]
click at [141, 460] on link "[PERSON_NAME]" at bounding box center [119, 469] width 125 height 19
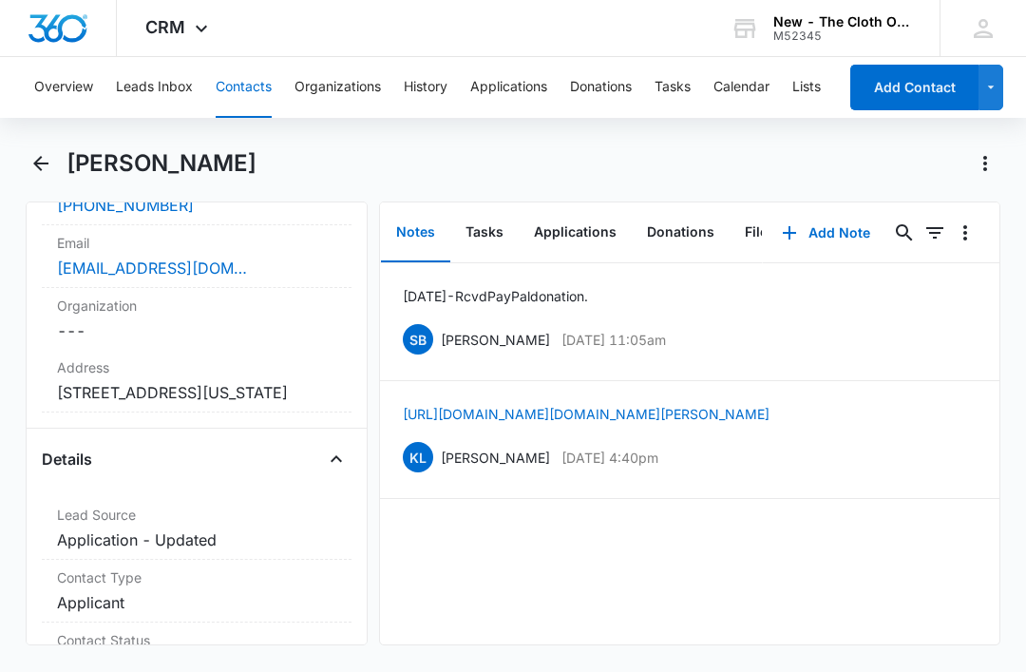
scroll to position [478, 0]
click at [481, 233] on button "Tasks" at bounding box center [484, 232] width 68 height 59
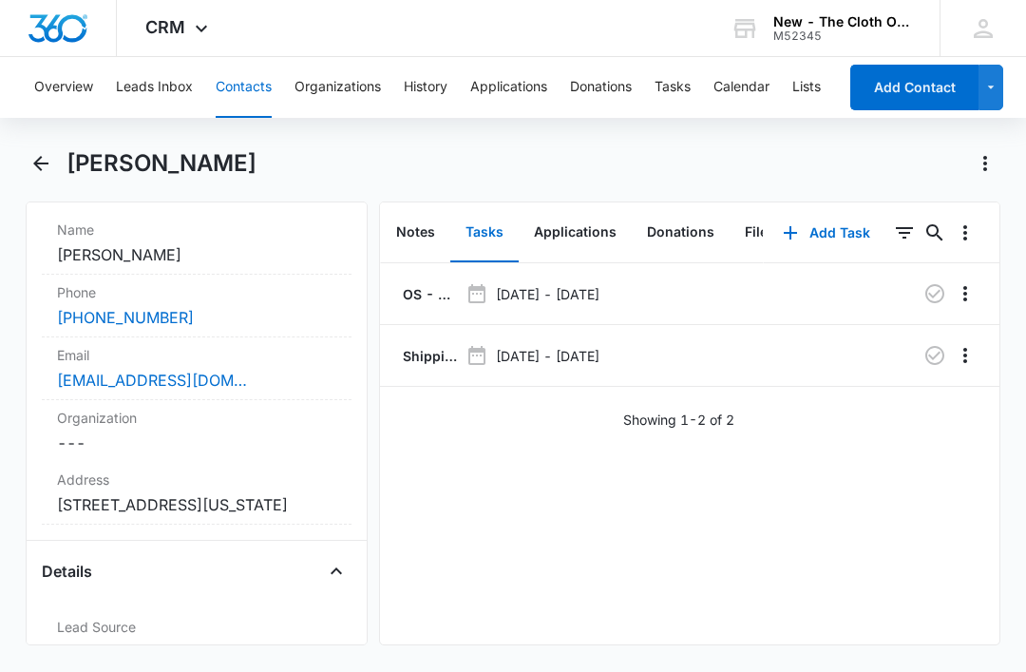
scroll to position [362, 0]
click at [260, 372] on div "[EMAIL_ADDRESS][DOMAIN_NAME]" at bounding box center [196, 382] width 279 height 23
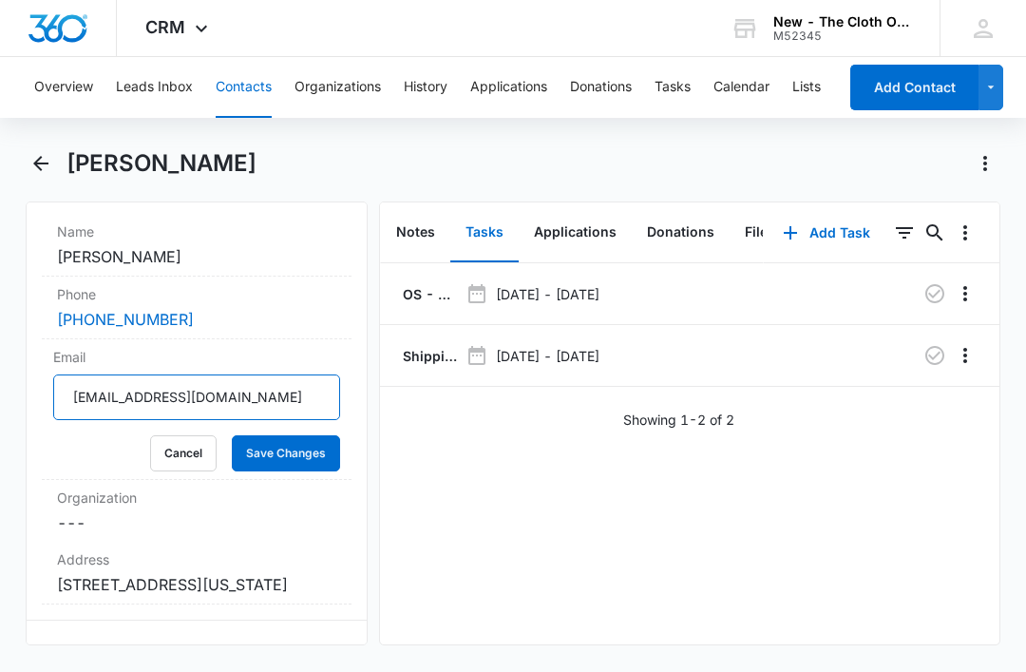
click at [182, 394] on input "[EMAIL_ADDRESS][DOMAIN_NAME]" at bounding box center [196, 397] width 287 height 46
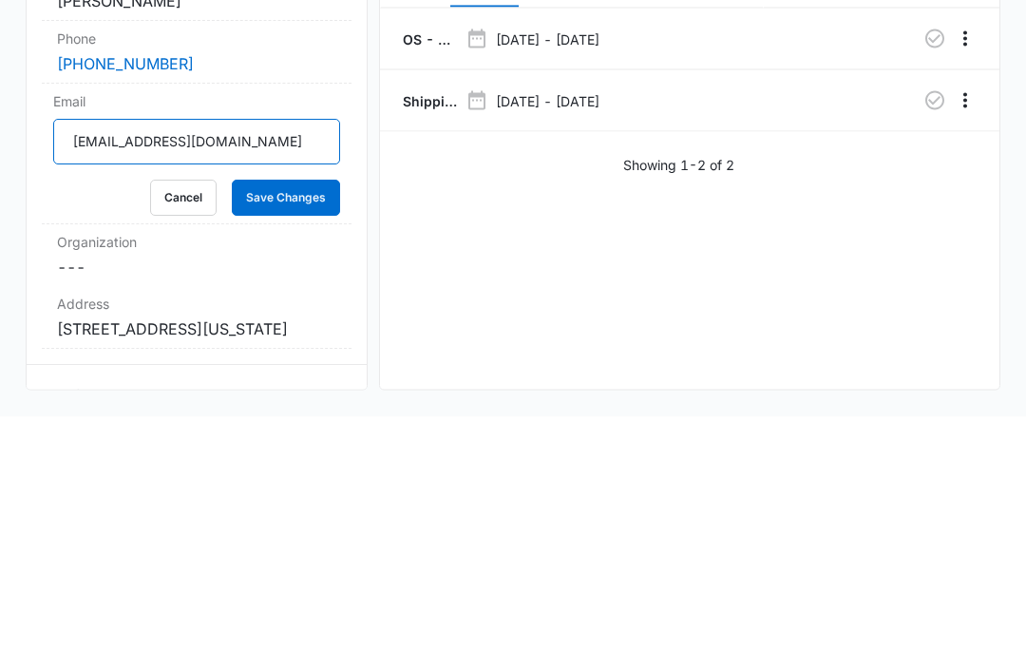
click at [186, 374] on input "[EMAIL_ADDRESS][DOMAIN_NAME]" at bounding box center [196, 397] width 287 height 46
click at [189, 435] on button "Cancel" at bounding box center [183, 453] width 67 height 36
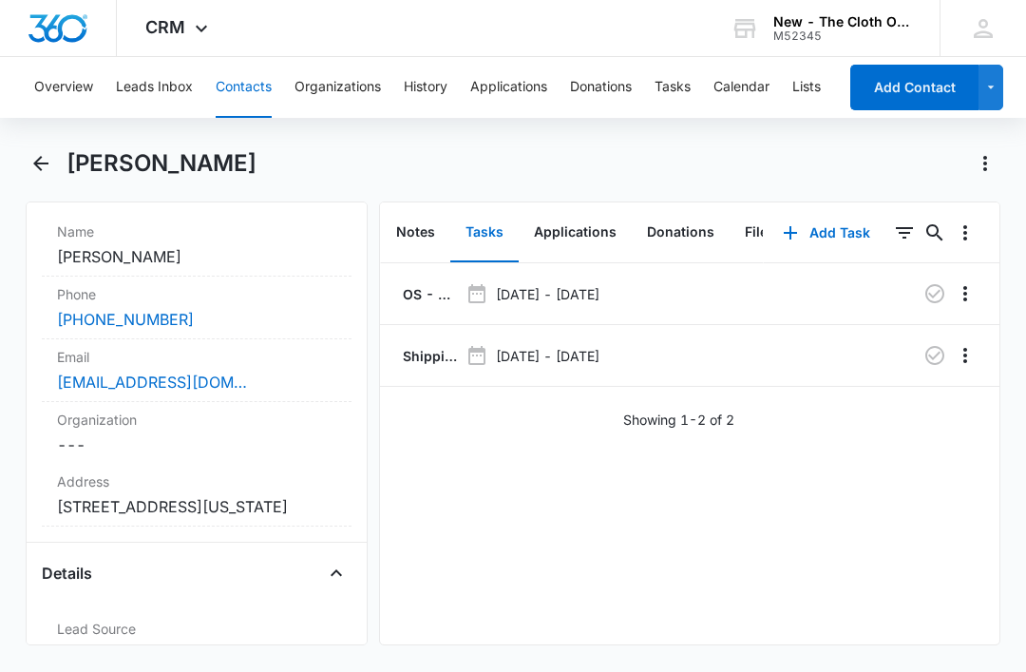
click at [409, 284] on p "OS - Shipped package for [PERSON_NAME] (zone #1)" at bounding box center [428, 294] width 59 height 20
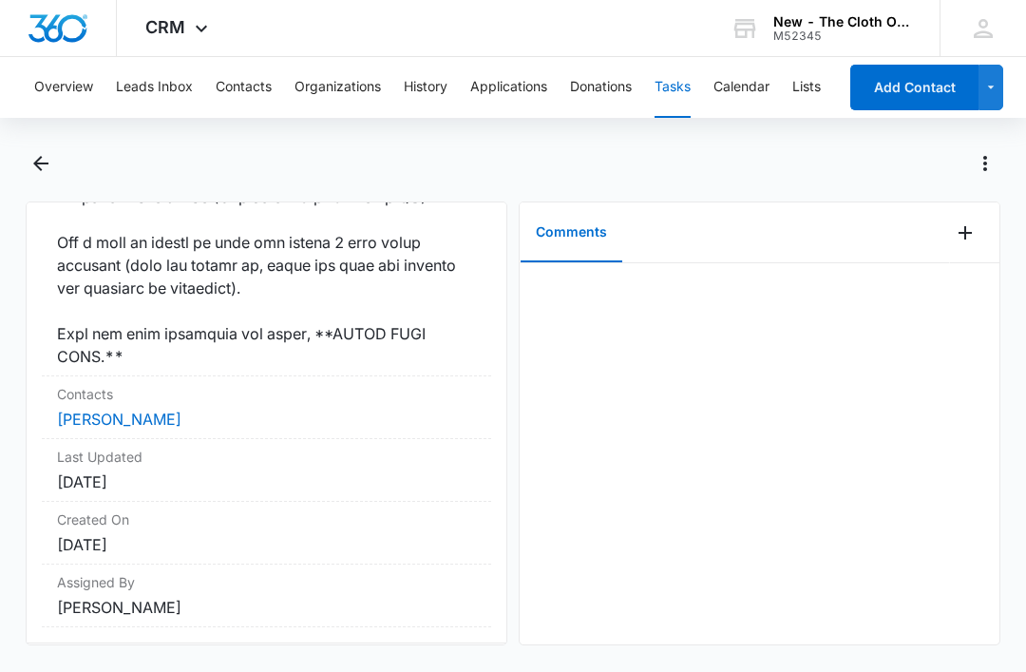
scroll to position [1873, 0]
click at [139, 430] on link "[PERSON_NAME]" at bounding box center [119, 420] width 125 height 19
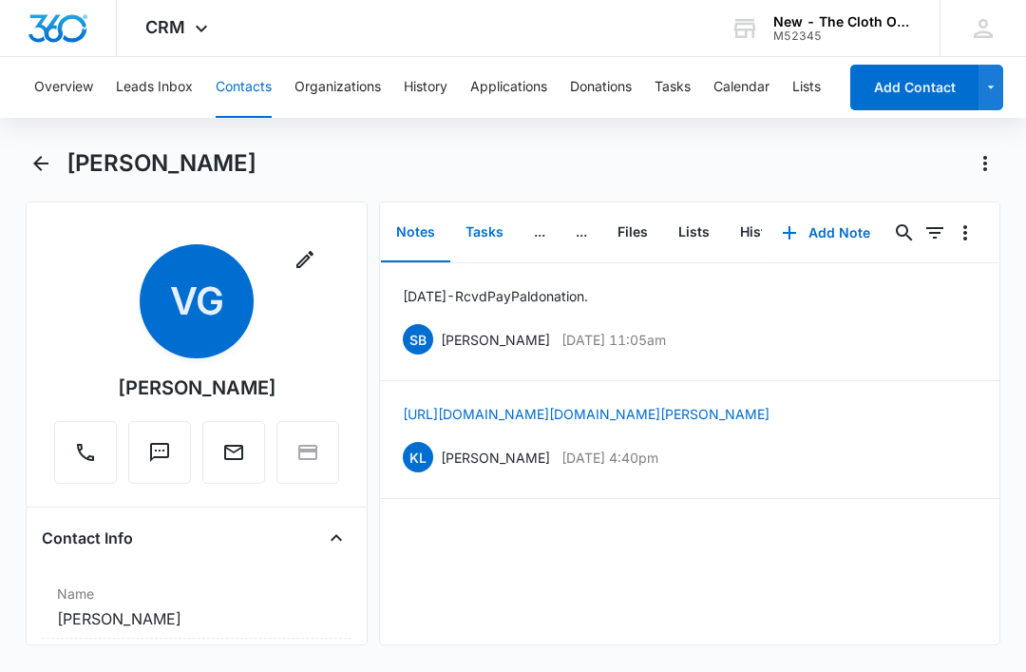
click at [475, 231] on button "Tasks" at bounding box center [484, 232] width 68 height 59
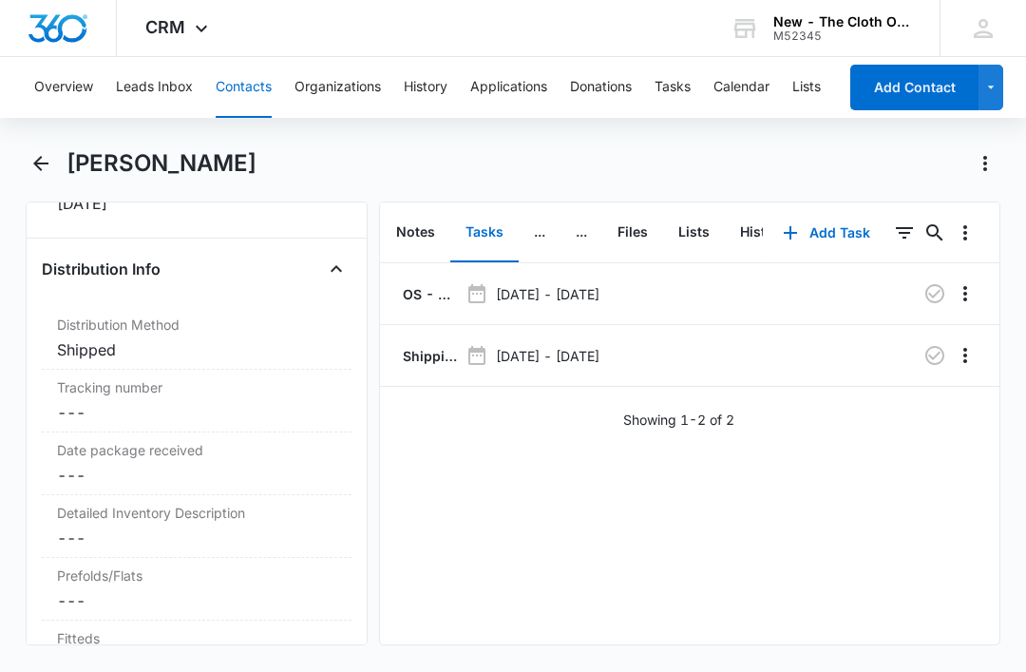
scroll to position [4614, 0]
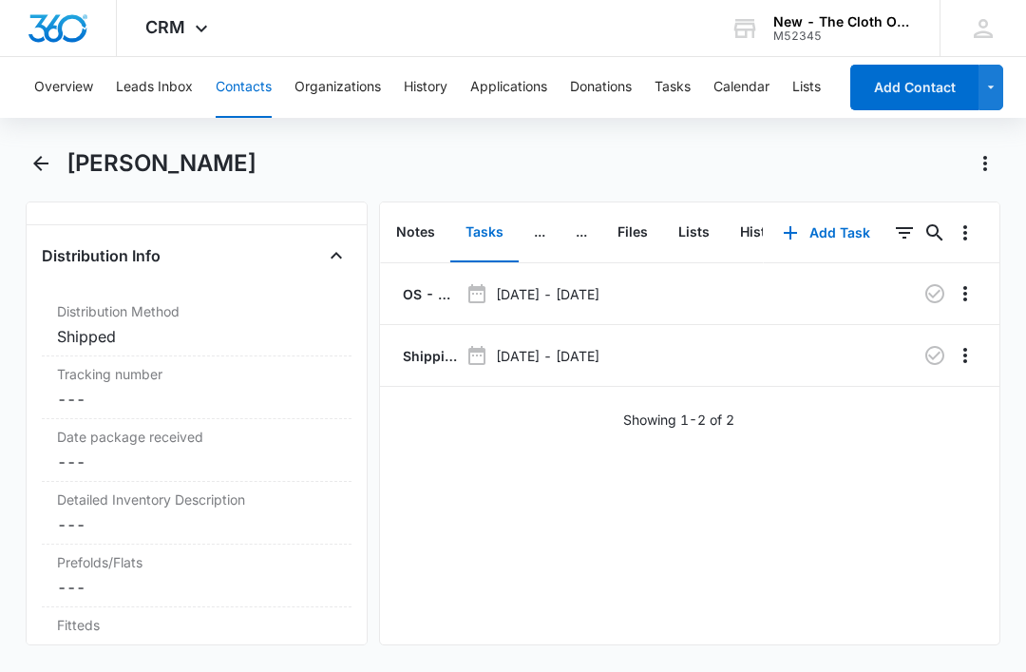
click at [184, 409] on dd "Cancel Save Changes ---" at bounding box center [196, 399] width 279 height 23
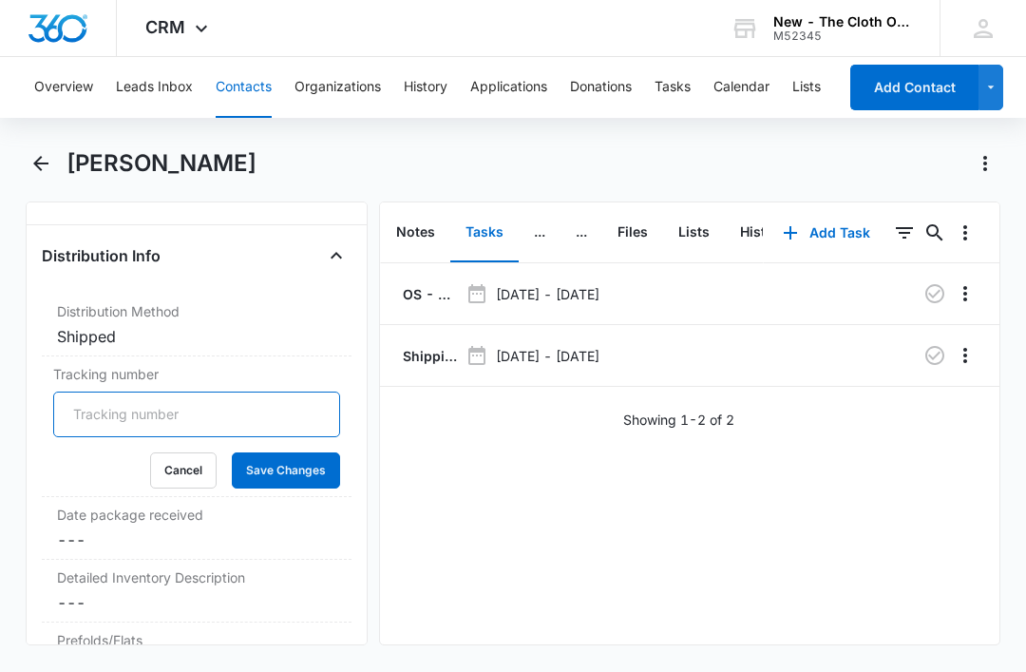
click at [227, 433] on input "Tracking number" at bounding box center [196, 415] width 287 height 46
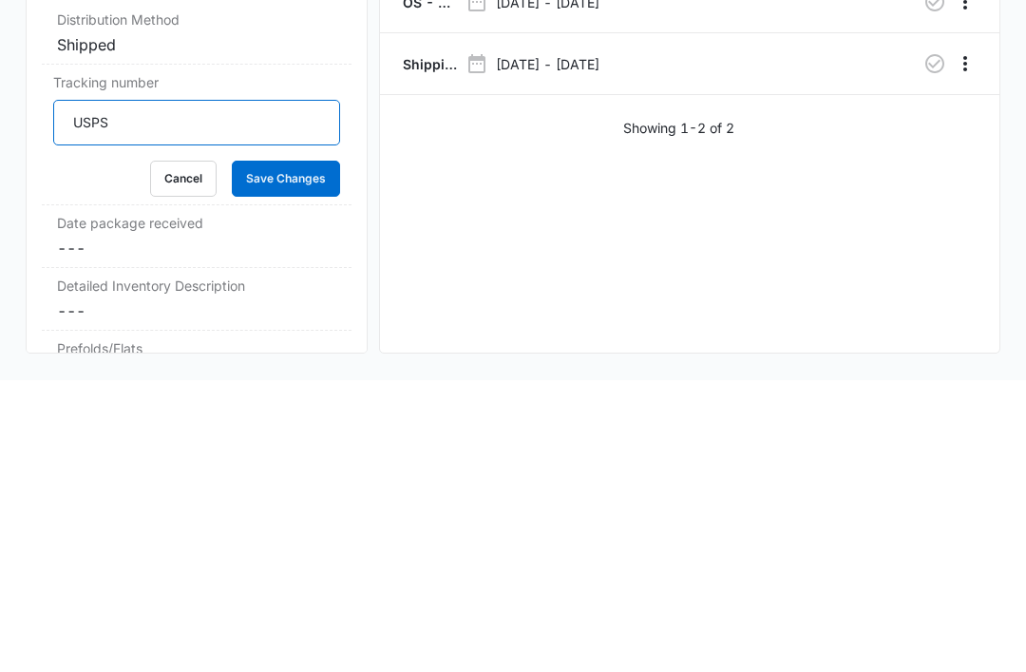
click at [241, 392] on input "USPS" at bounding box center [196, 415] width 287 height 46
click at [215, 392] on input "USPS" at bounding box center [196, 415] width 287 height 46
click at [221, 392] on input "USPS" at bounding box center [196, 415] width 287 height 46
paste input "9434636106194299776583"
type input "USPS 9434636106194299776583"
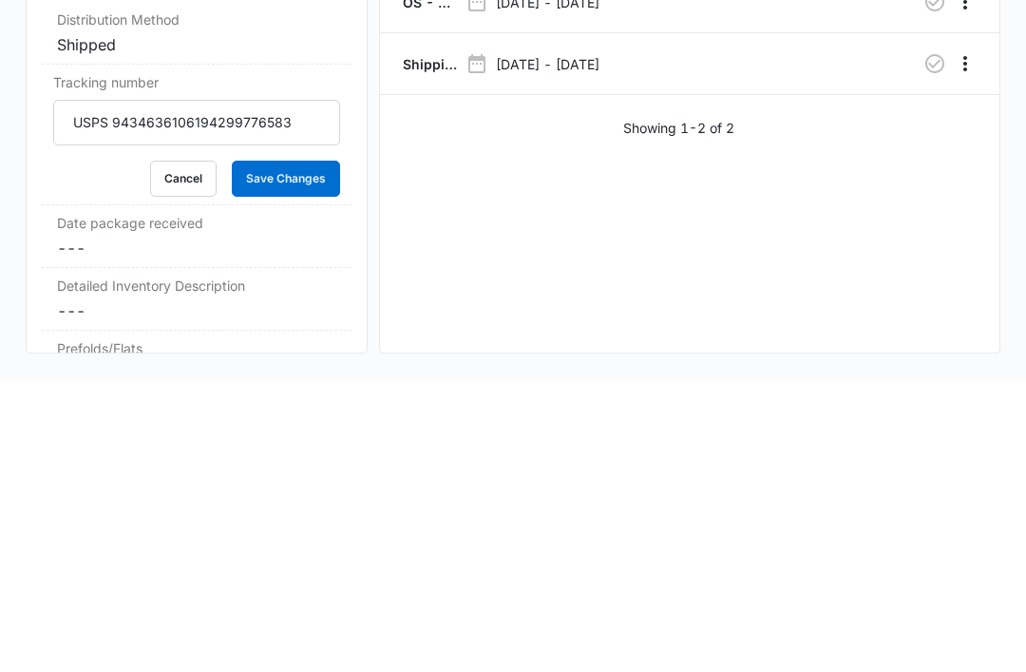
click at [290, 452] on button "Save Changes" at bounding box center [286, 470] width 108 height 36
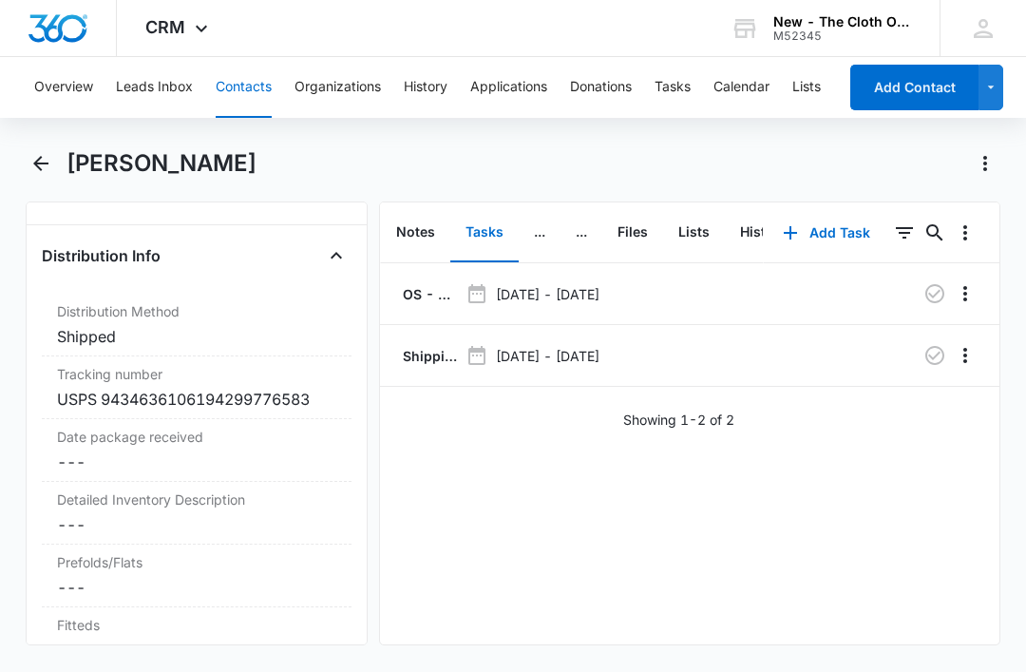
click at [423, 346] on p "Shipping Label Request for [PERSON_NAME]" at bounding box center [428, 356] width 59 height 20
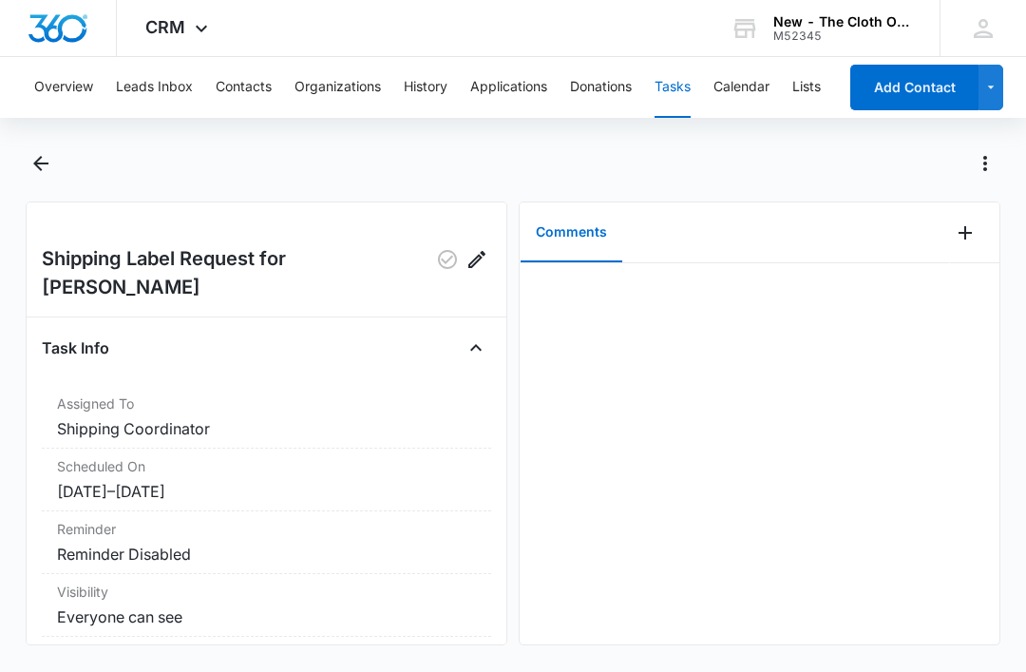
click at [964, 232] on icon "Add Comment" at bounding box center [965, 232] width 13 height 13
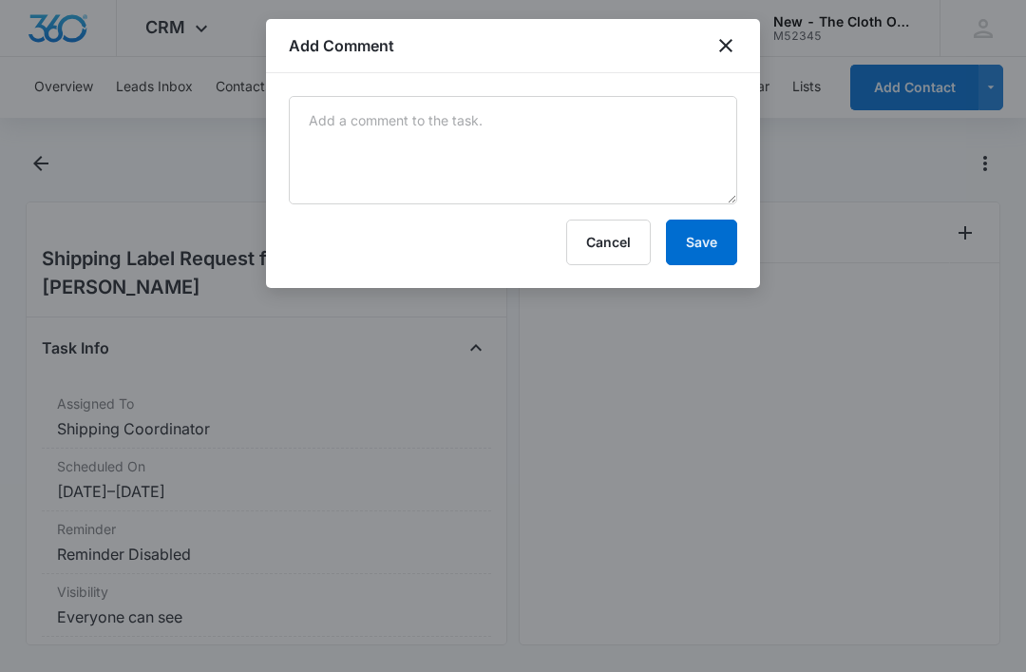
click at [487, 216] on form "Cancel Save" at bounding box center [513, 180] width 449 height 169
click at [457, 217] on form "Cancel Save" at bounding box center [513, 180] width 449 height 169
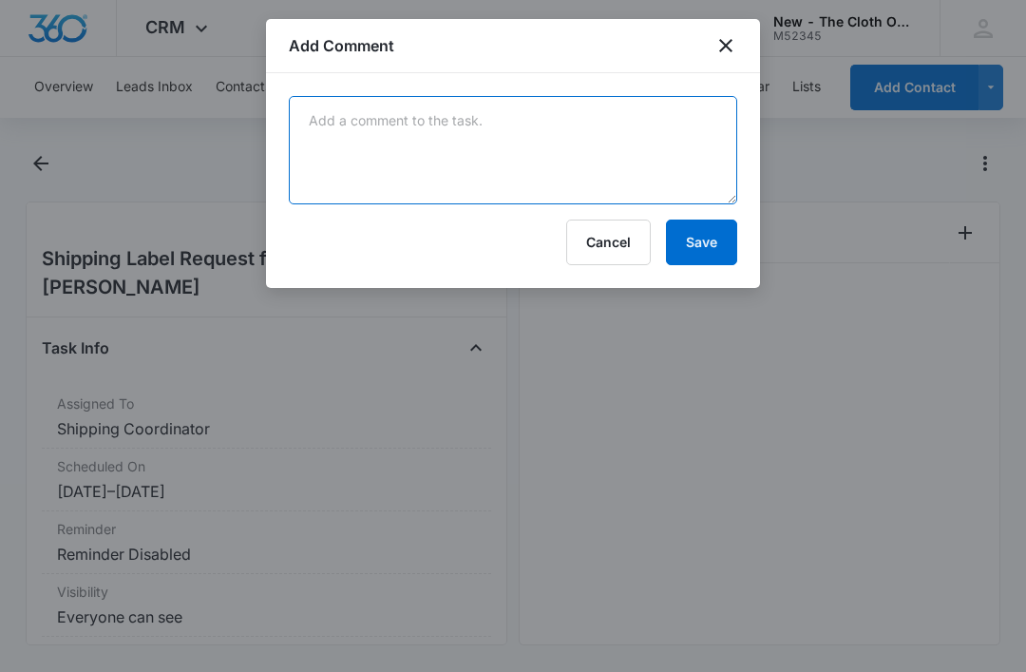
click at [359, 192] on textarea at bounding box center [513, 150] width 449 height 108
click at [355, 149] on textarea at bounding box center [513, 150] width 449 height 108
paste textarea "9434636106194299776583"
type textarea "9434636106194299776583"
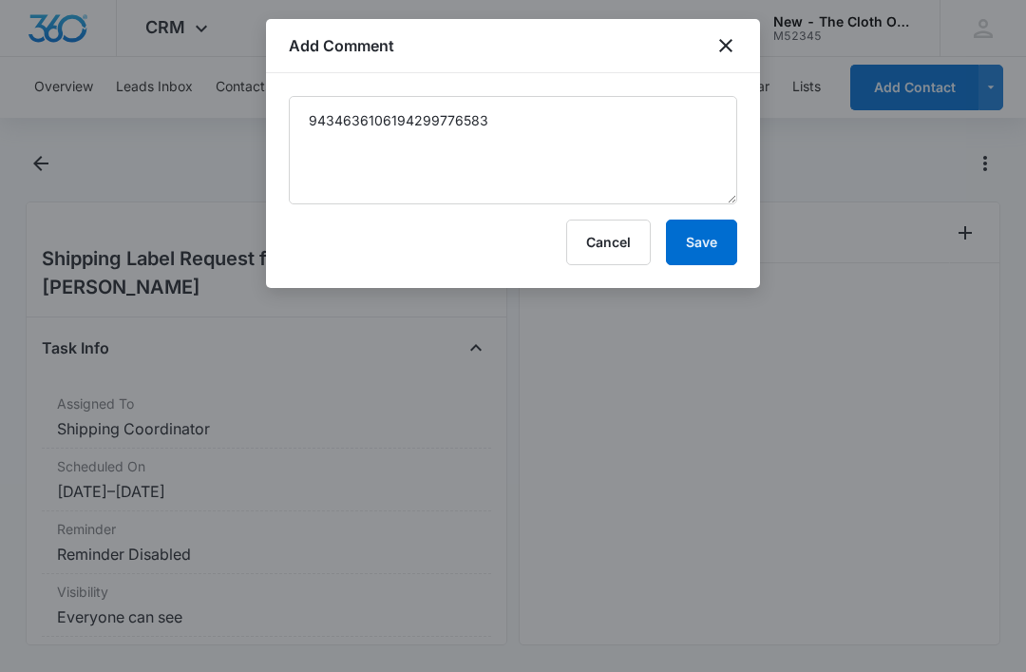
click at [707, 237] on button "Save" at bounding box center [701, 243] width 71 height 46
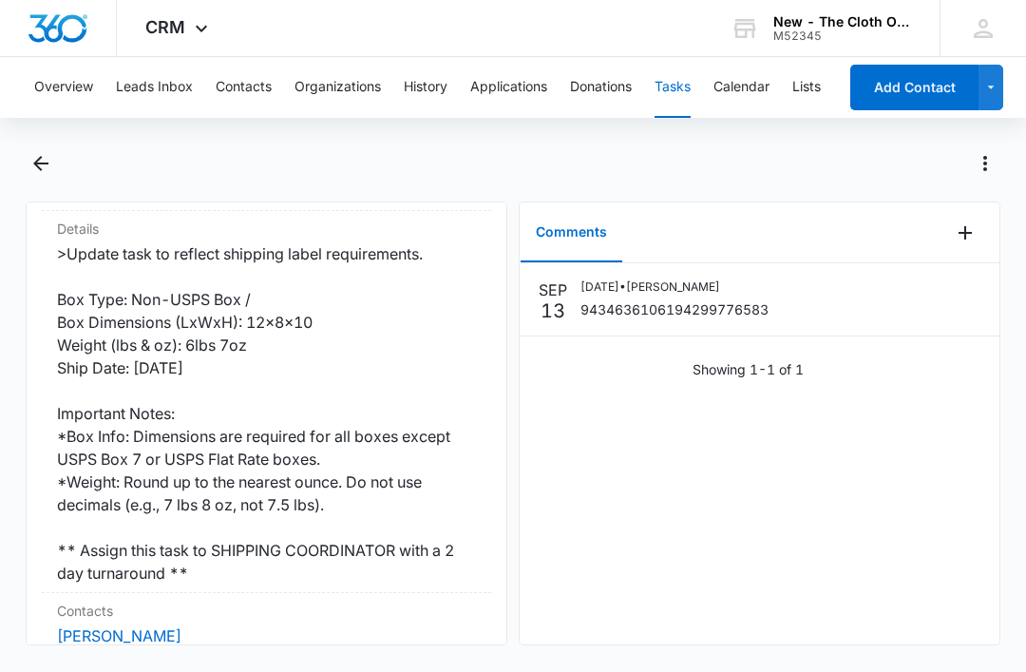
scroll to position [432, 0]
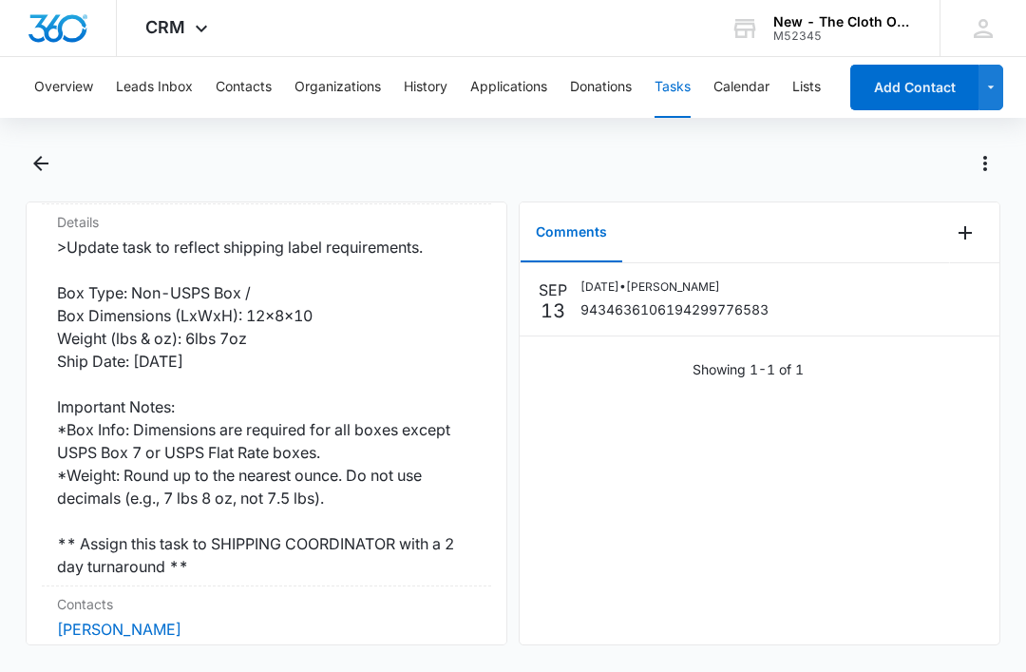
click at [132, 620] on link "[PERSON_NAME]" at bounding box center [119, 629] width 125 height 19
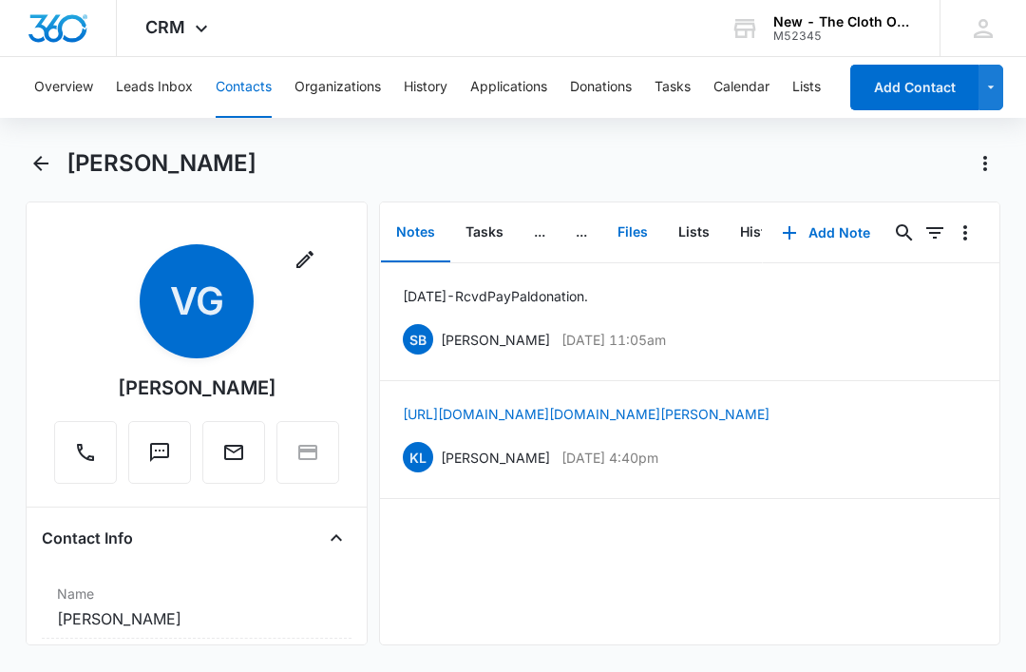
click at [621, 231] on button "Files" at bounding box center [633, 232] width 61 height 59
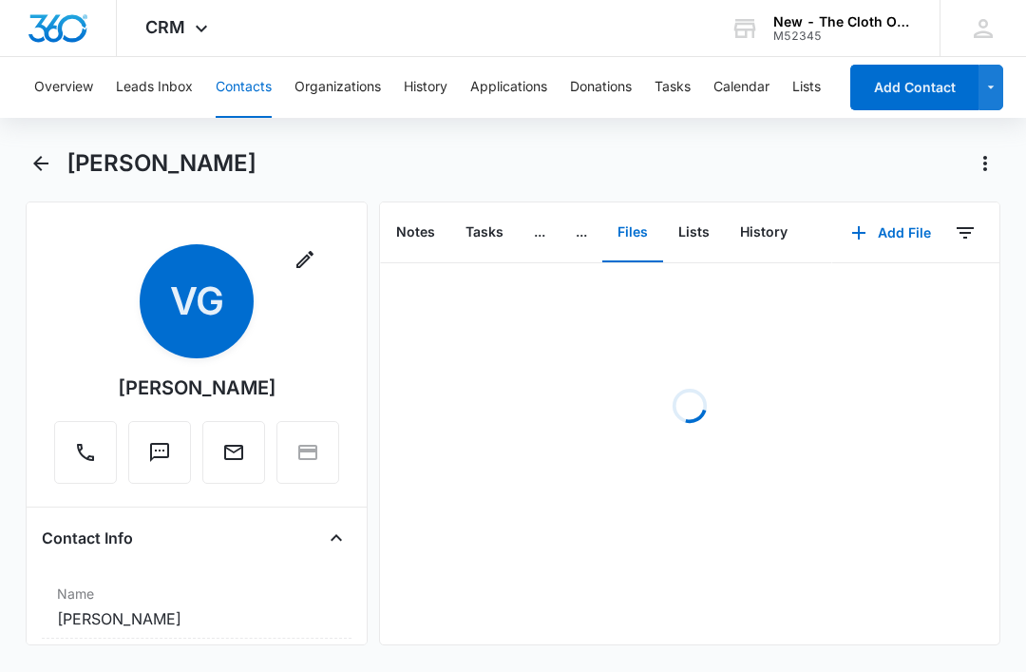
click at [918, 237] on button "Add File" at bounding box center [892, 233] width 118 height 46
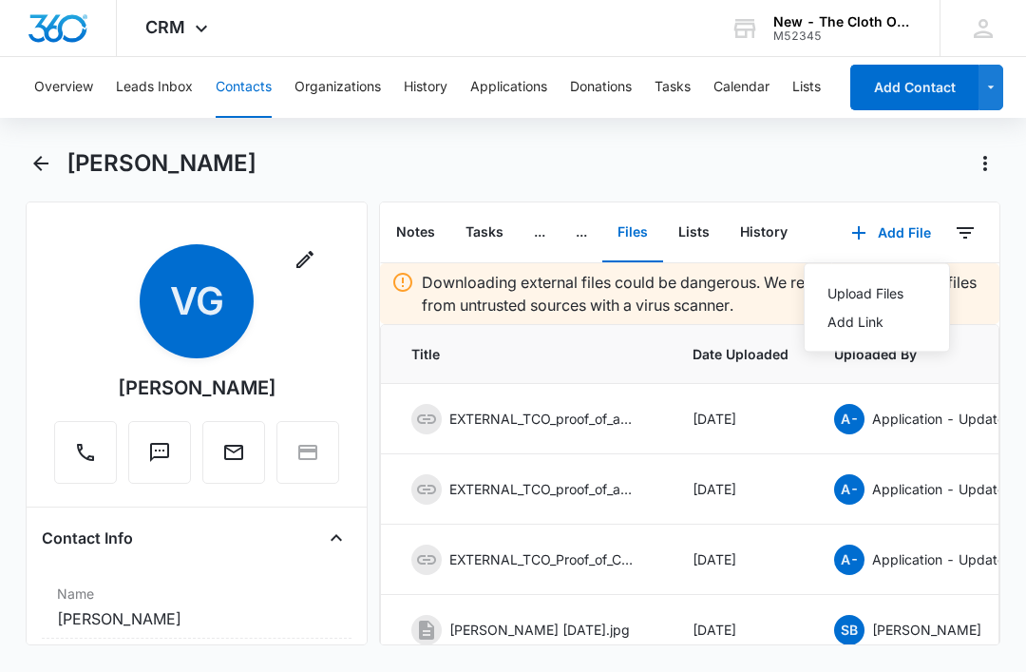
click at [888, 287] on div "Upload Files" at bounding box center [866, 293] width 76 height 13
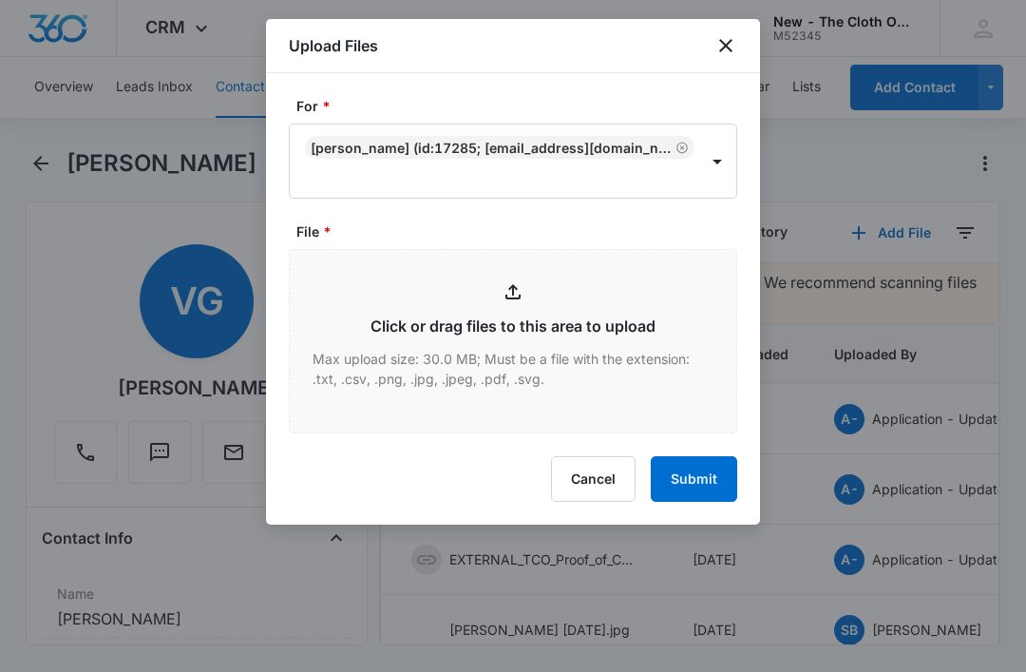
click at [516, 451] on form "For * [PERSON_NAME] (ID:17285; [EMAIL_ADDRESS][DOMAIN_NAME]; 7073192026) File *…" at bounding box center [513, 299] width 449 height 406
click at [593, 392] on input "File *" at bounding box center [513, 341] width 447 height 182
type input "C:\fakepath\[DATE]---[PERSON_NAME]---9434636106194299776583.pdf"
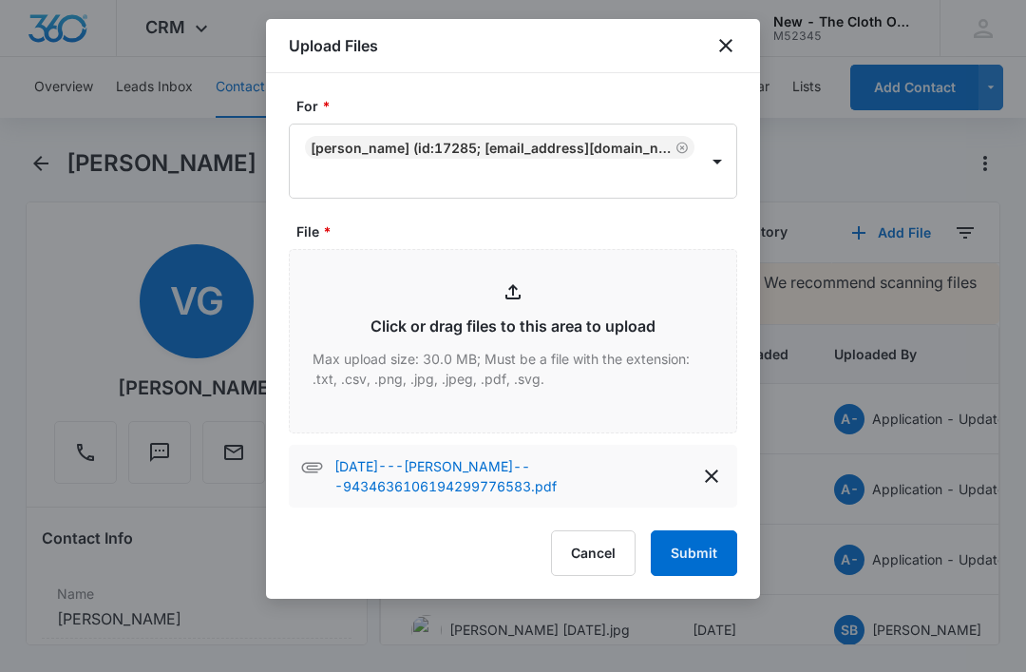
click at [715, 547] on button "Submit" at bounding box center [694, 553] width 86 height 46
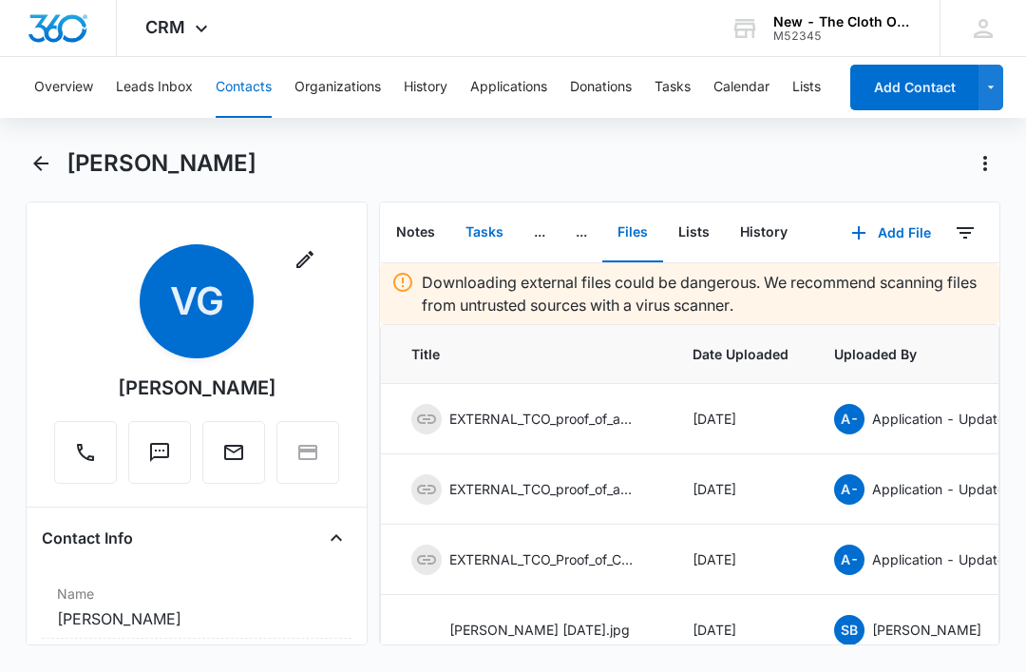
click at [479, 203] on button "Tasks" at bounding box center [484, 232] width 68 height 59
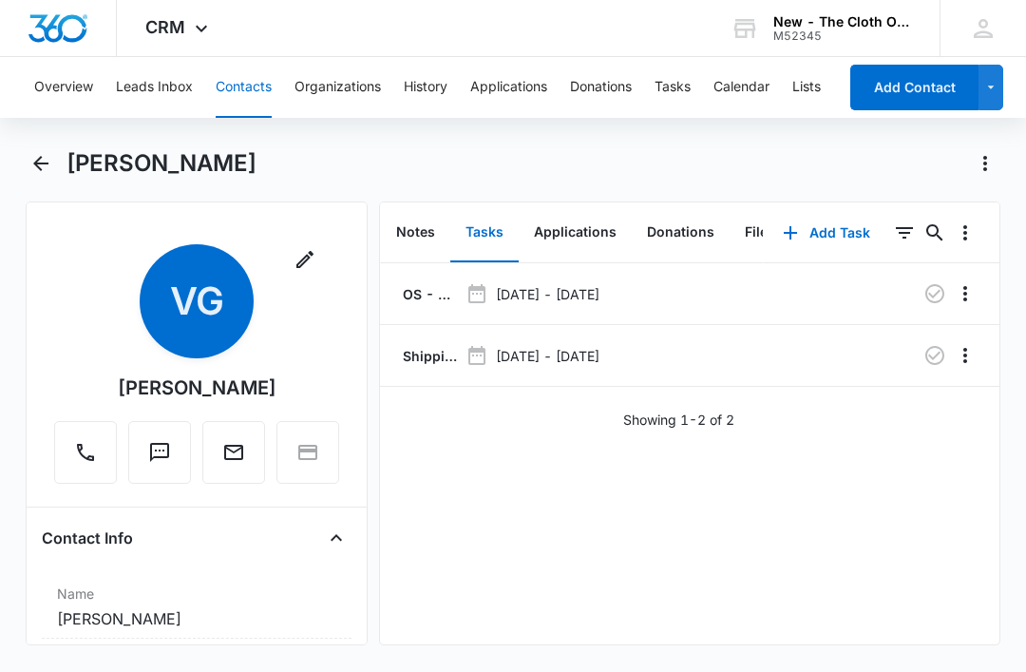
click at [936, 348] on icon "button" at bounding box center [935, 355] width 19 height 19
click at [662, 91] on button "Tasks" at bounding box center [673, 87] width 36 height 61
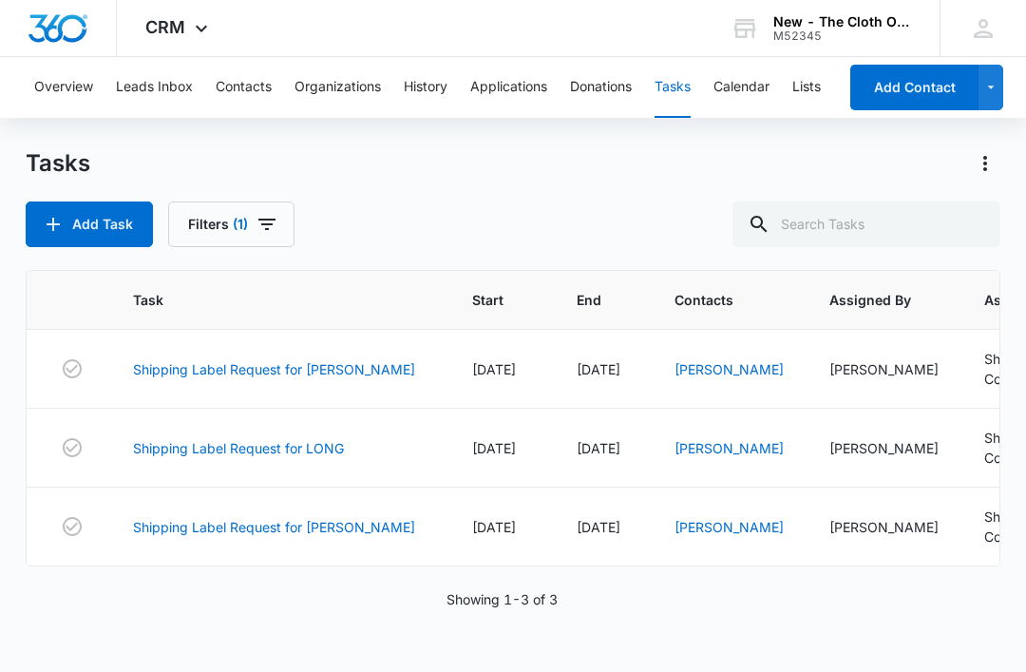
click at [349, 374] on link "Shipping Label Request for [PERSON_NAME]" at bounding box center [274, 369] width 282 height 20
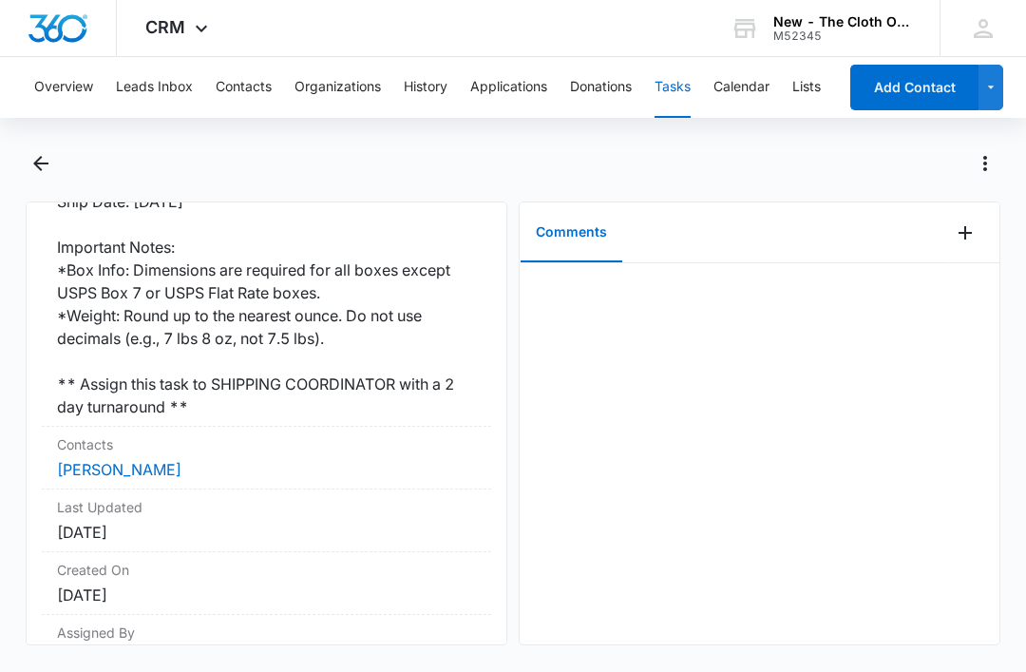
scroll to position [592, 0]
click at [123, 460] on link "[PERSON_NAME]" at bounding box center [119, 469] width 125 height 19
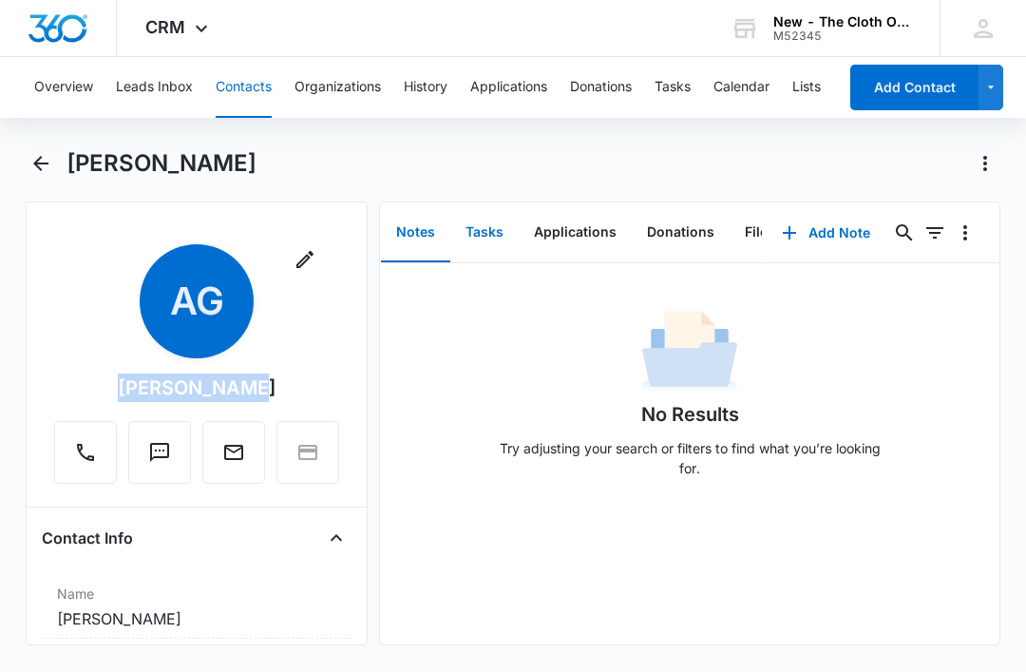
click at [480, 223] on button "Tasks" at bounding box center [484, 232] width 68 height 59
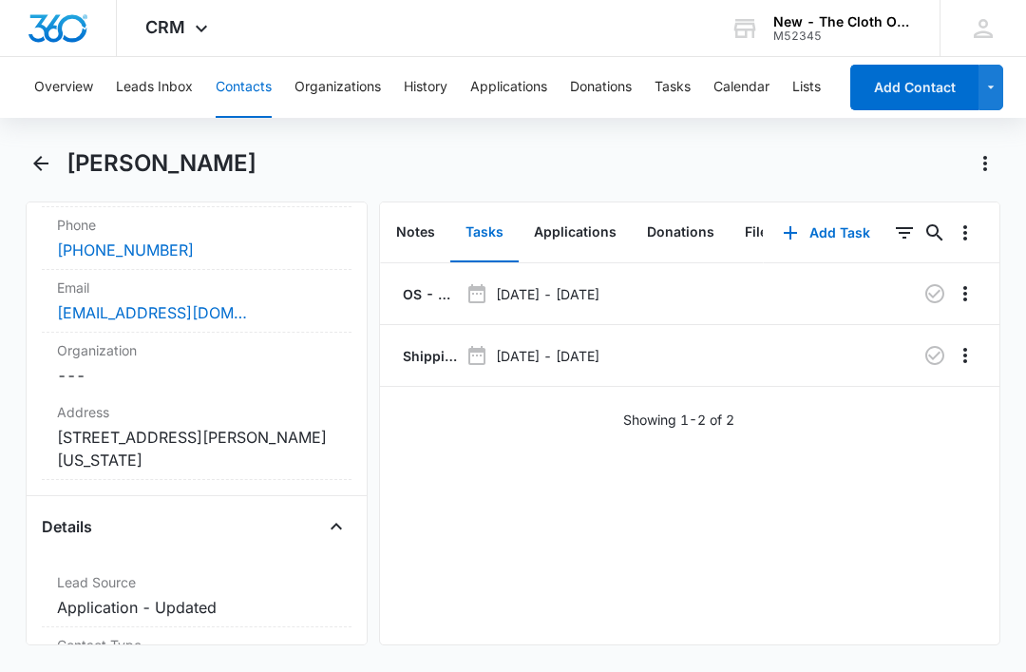
scroll to position [434, 0]
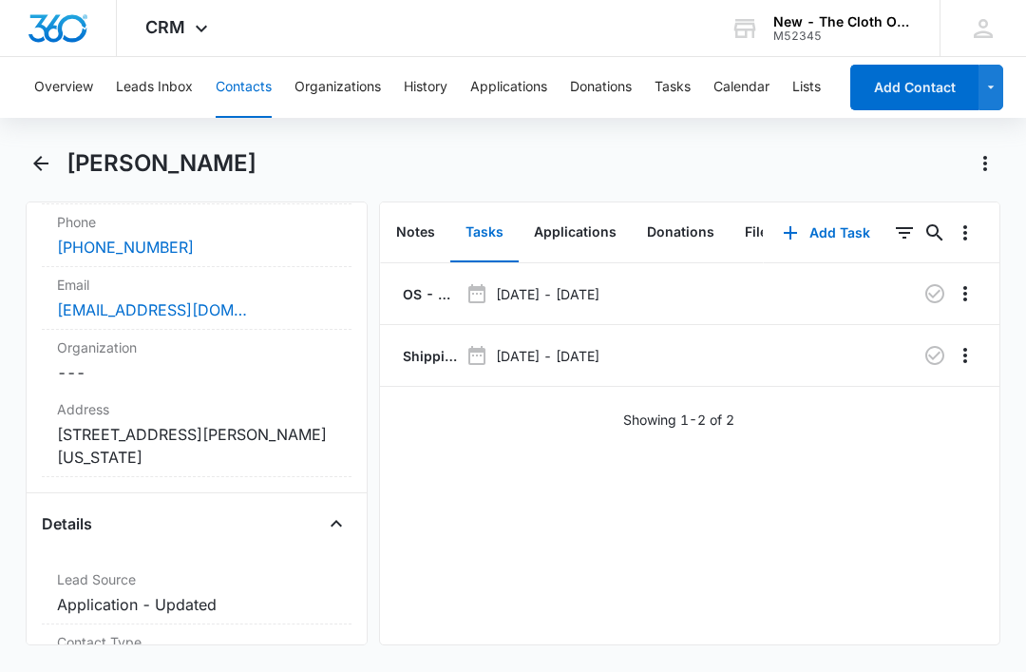
click at [246, 299] on div "garely097@yahoo.com" at bounding box center [196, 309] width 279 height 23
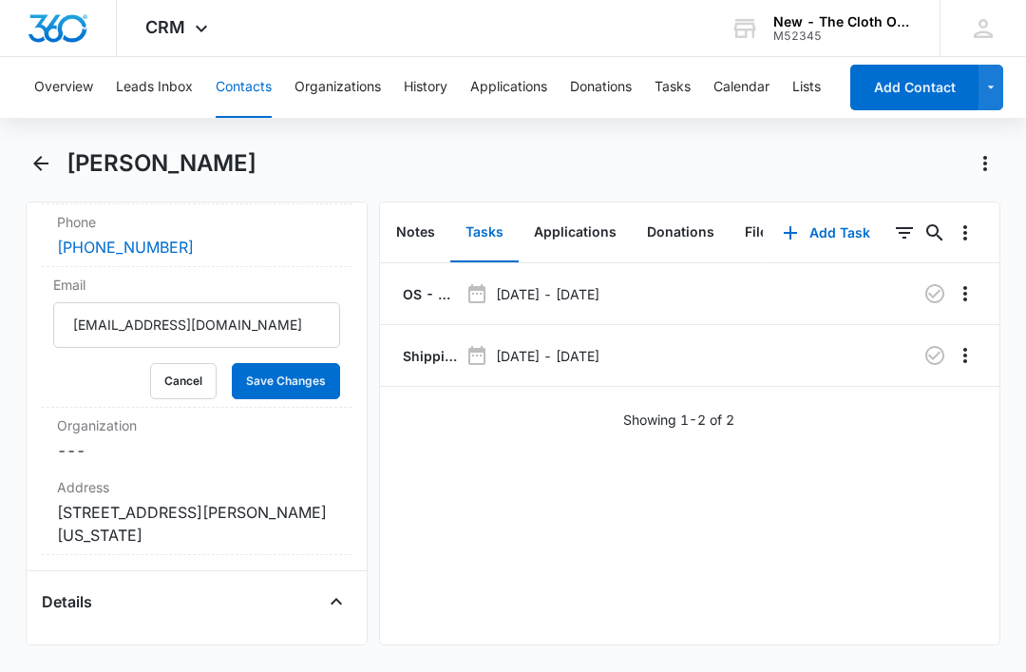
click at [200, 382] on button "Cancel" at bounding box center [183, 381] width 67 height 36
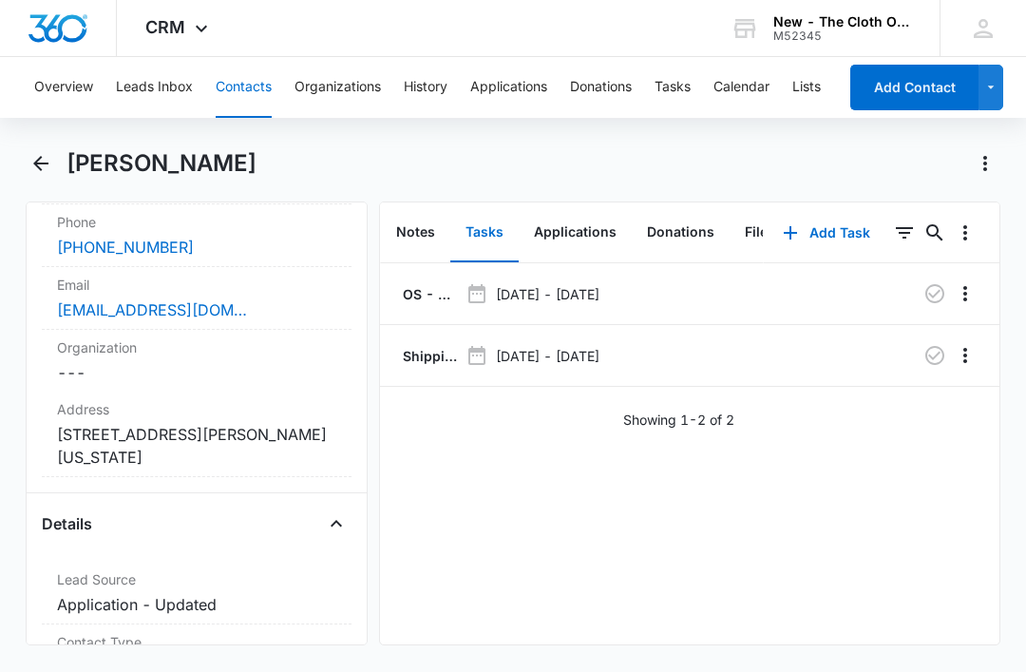
click at [410, 299] on p "OS - Shipped package for Arely Garcia (zone #4)" at bounding box center [428, 294] width 59 height 20
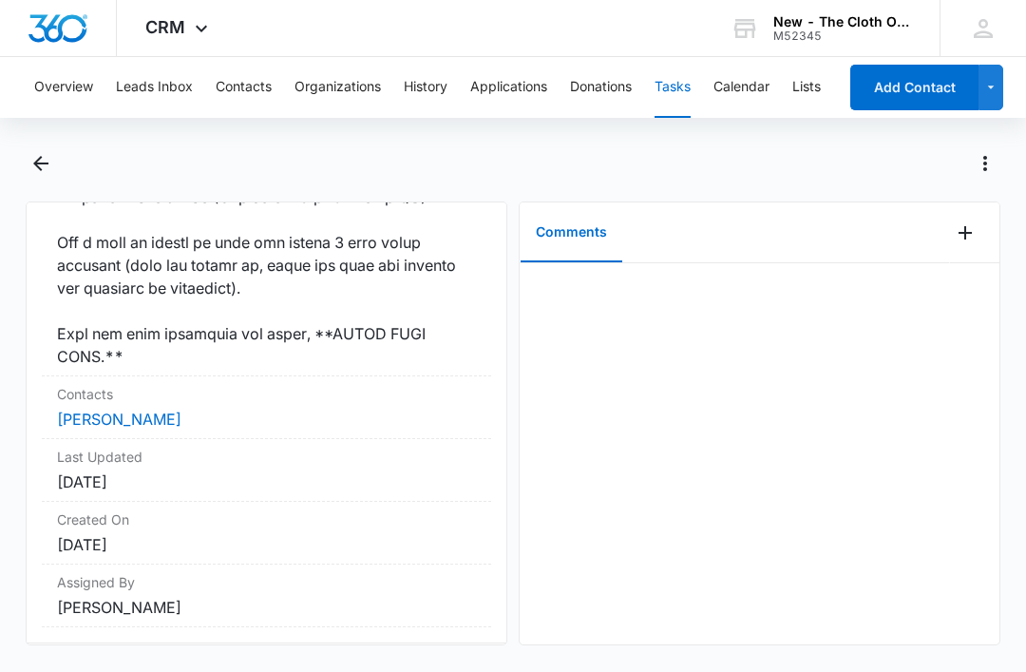
scroll to position [1873, 0]
click at [130, 430] on link "Arely Garcia" at bounding box center [119, 420] width 125 height 19
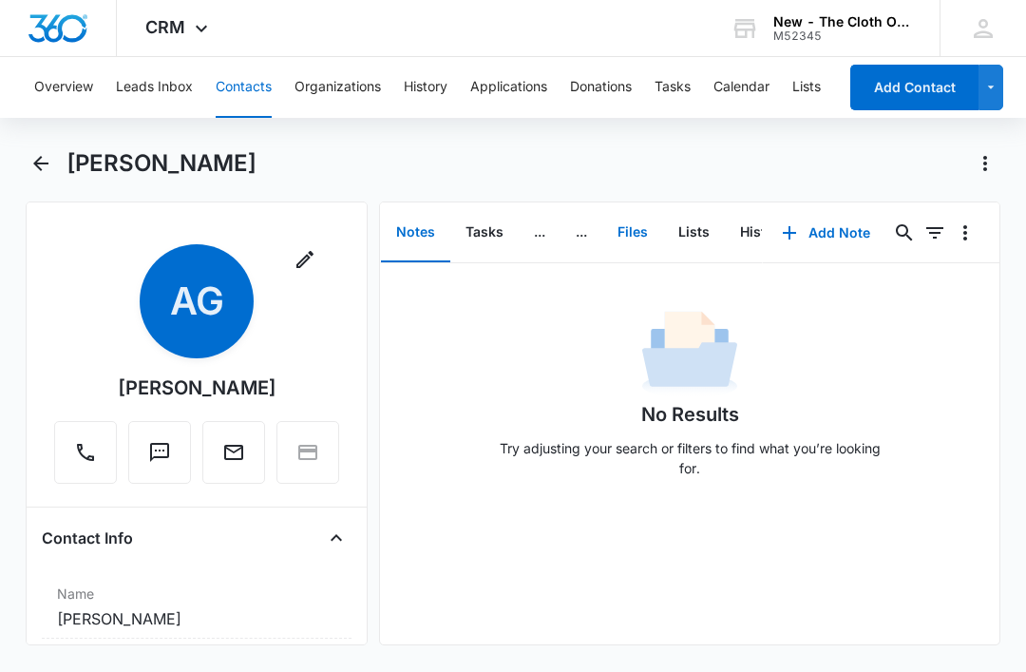
click at [628, 221] on button "Files" at bounding box center [633, 232] width 61 height 59
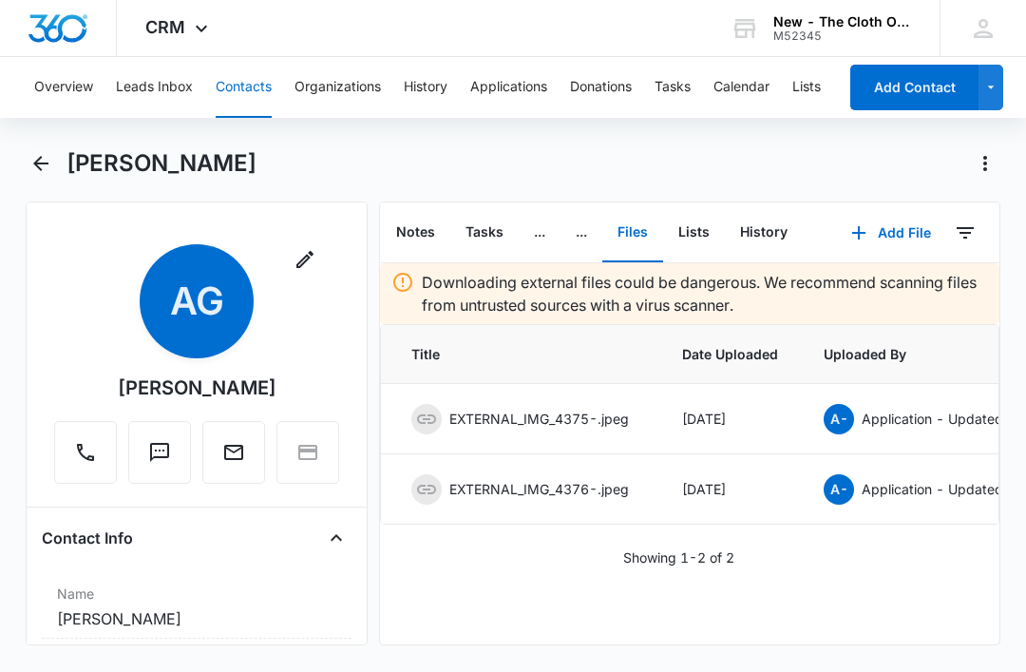
click at [892, 234] on button "Add File" at bounding box center [892, 233] width 118 height 46
click at [881, 293] on div "Upload Files" at bounding box center [866, 293] width 76 height 13
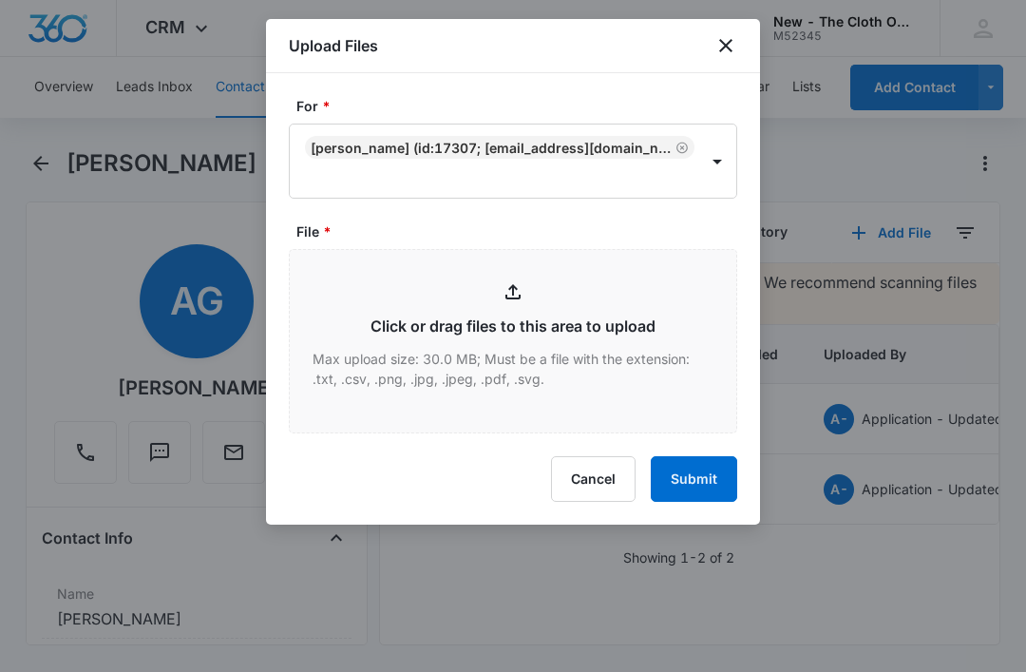
click at [602, 355] on input "File *" at bounding box center [513, 341] width 447 height 182
type input "C:\fakepath\2025-09-13---Arely-Garcia---9434636106194299776941.pdf"
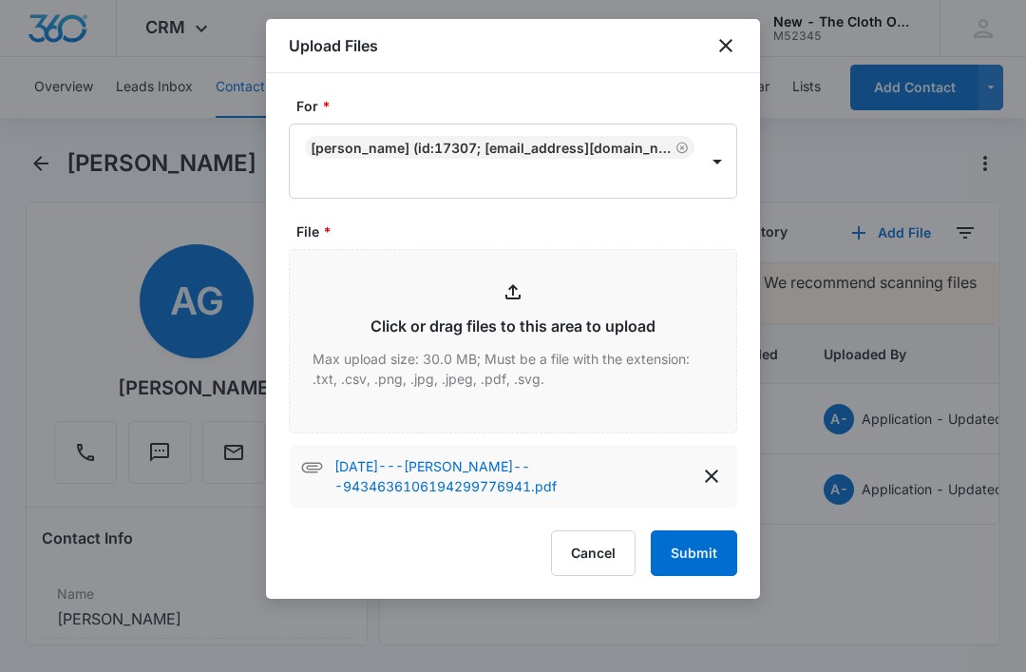
click at [703, 555] on button "Submit" at bounding box center [694, 553] width 86 height 46
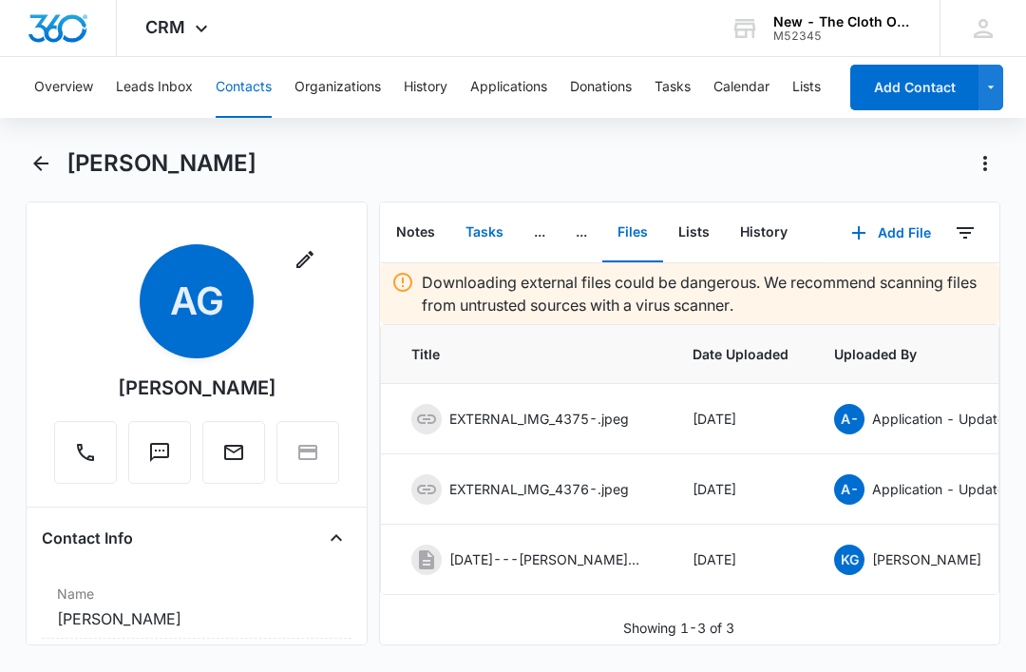
click at [483, 243] on button "Tasks" at bounding box center [484, 232] width 68 height 59
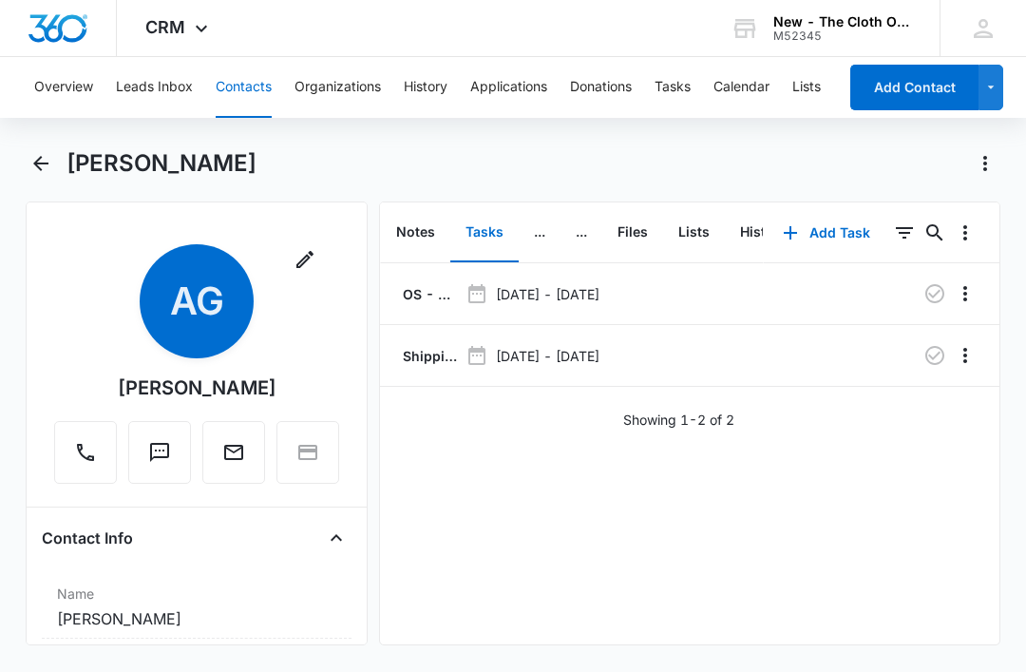
click at [424, 351] on p "Shipping Label Request for A. GARCIA" at bounding box center [428, 356] width 59 height 20
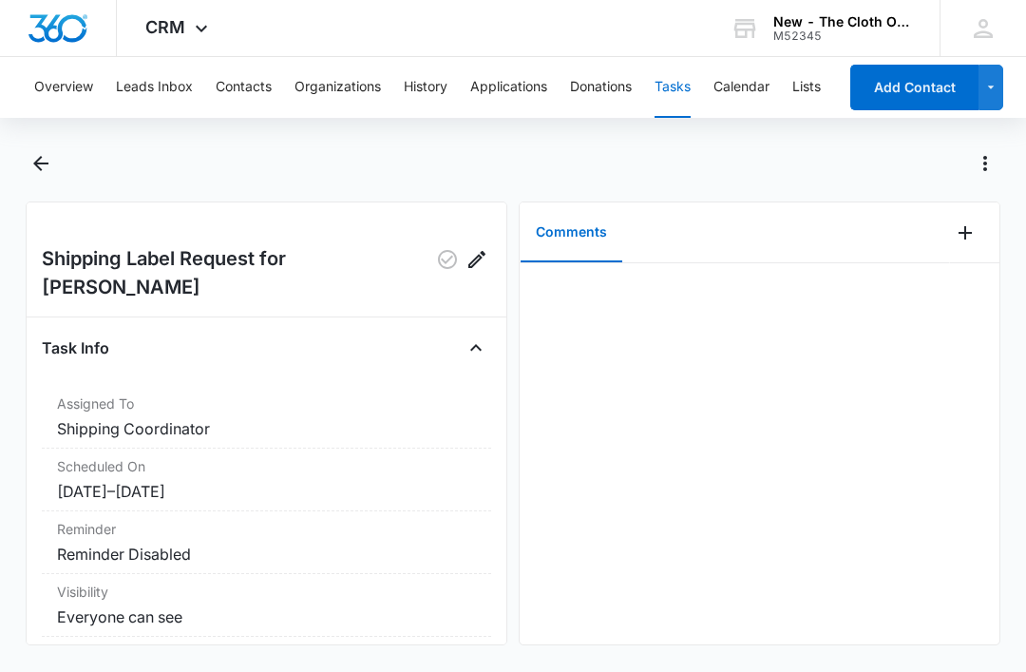
click at [965, 242] on icon "Add Comment" at bounding box center [965, 232] width 23 height 23
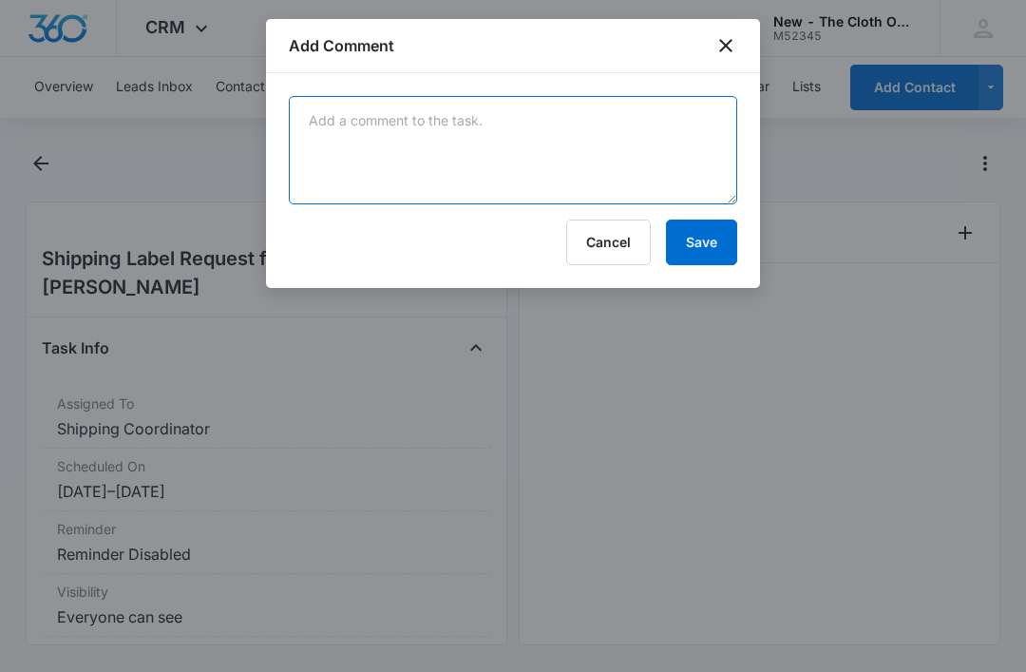
click at [496, 167] on textarea at bounding box center [513, 150] width 449 height 108
click at [501, 170] on textarea at bounding box center [513, 150] width 449 height 108
paste textarea "9434636106194299776941"
type textarea "9434636106194299776941"
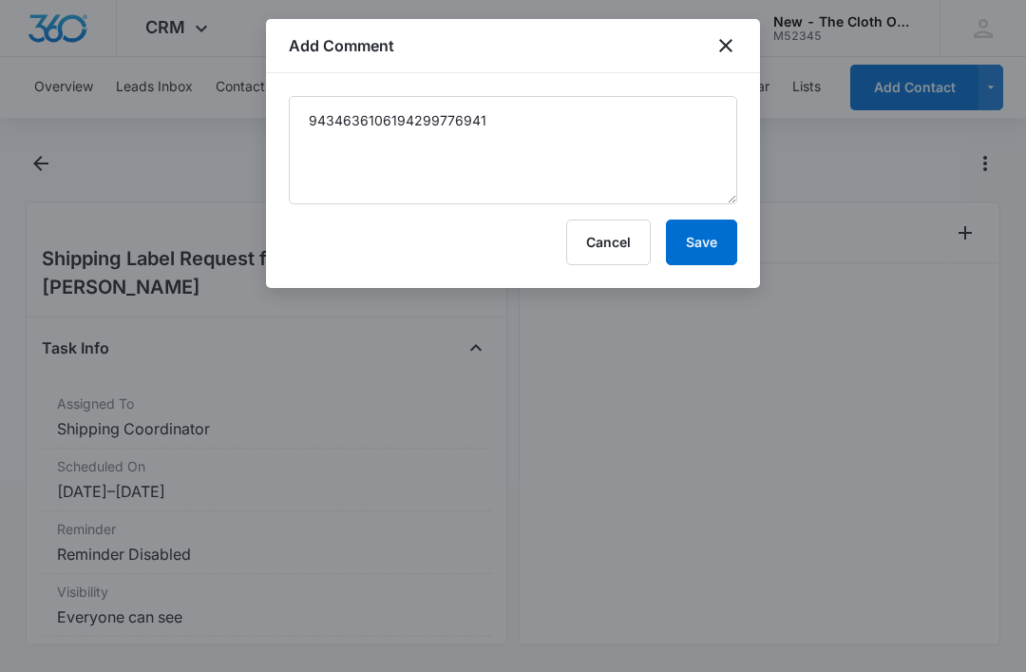
click at [699, 244] on button "Save" at bounding box center [701, 243] width 71 height 46
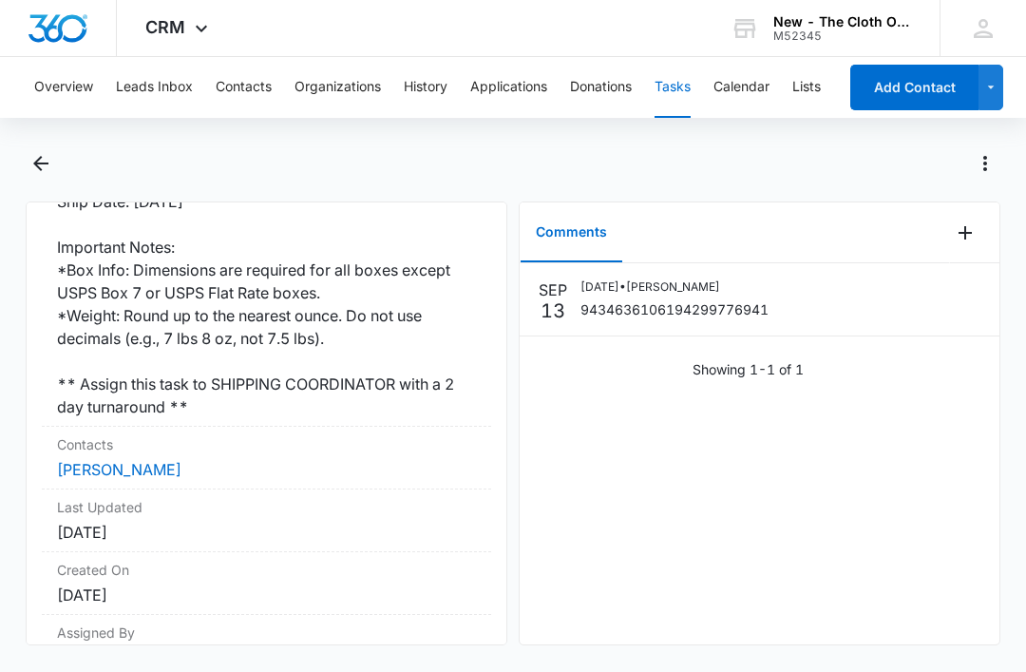
scroll to position [592, 0]
click at [116, 460] on link "Arely Garcia" at bounding box center [119, 469] width 125 height 19
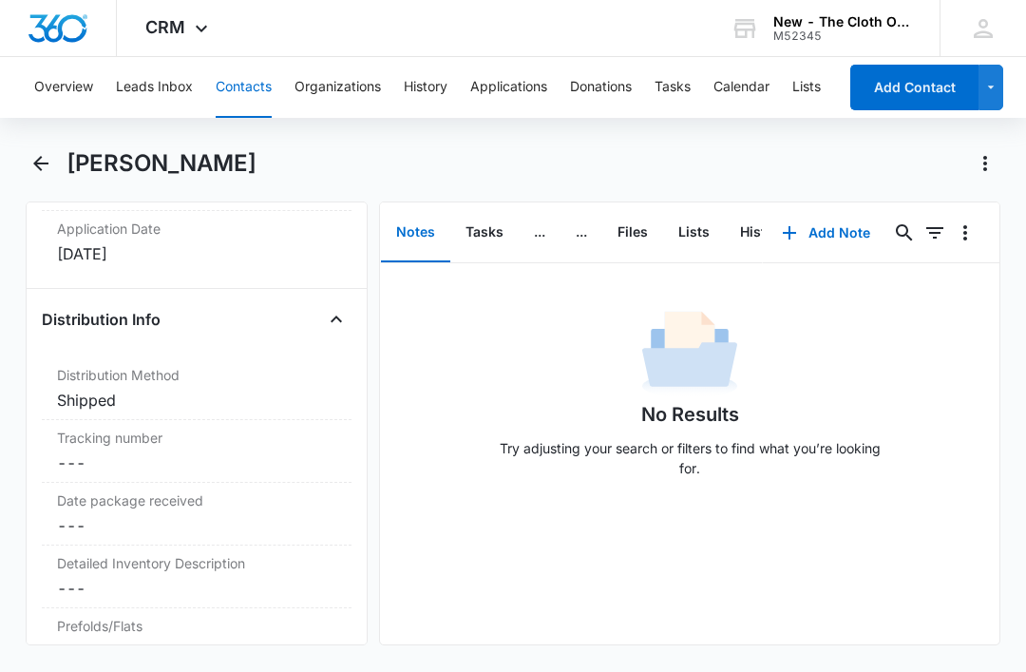
scroll to position [4576, 0]
click at [169, 454] on dd "Cancel Save Changes ---" at bounding box center [196, 460] width 279 height 23
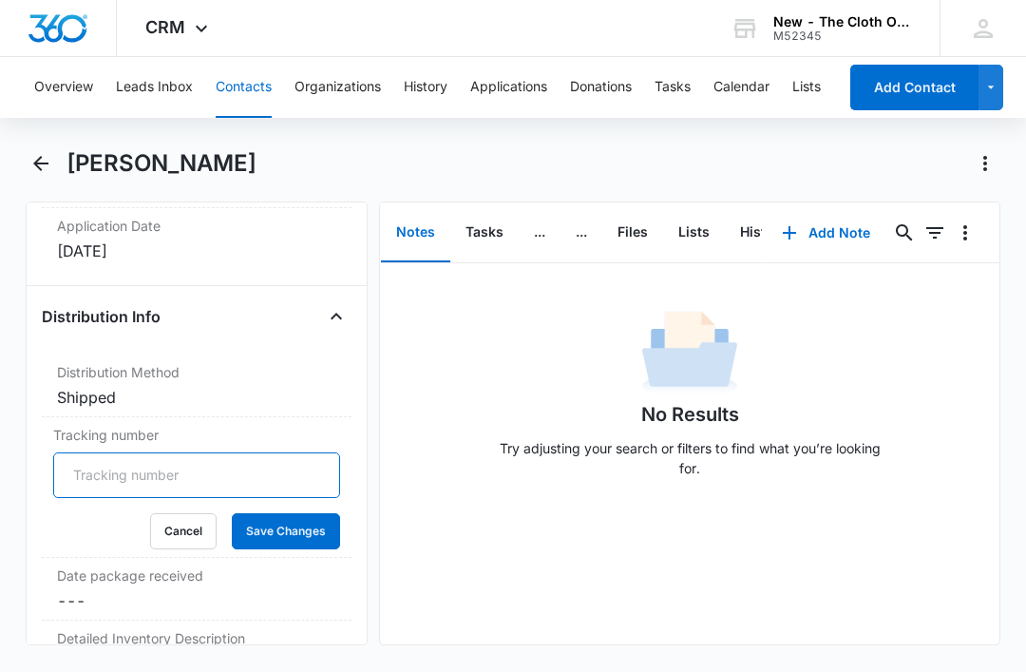
click at [236, 471] on input "Tracking number" at bounding box center [196, 475] width 287 height 46
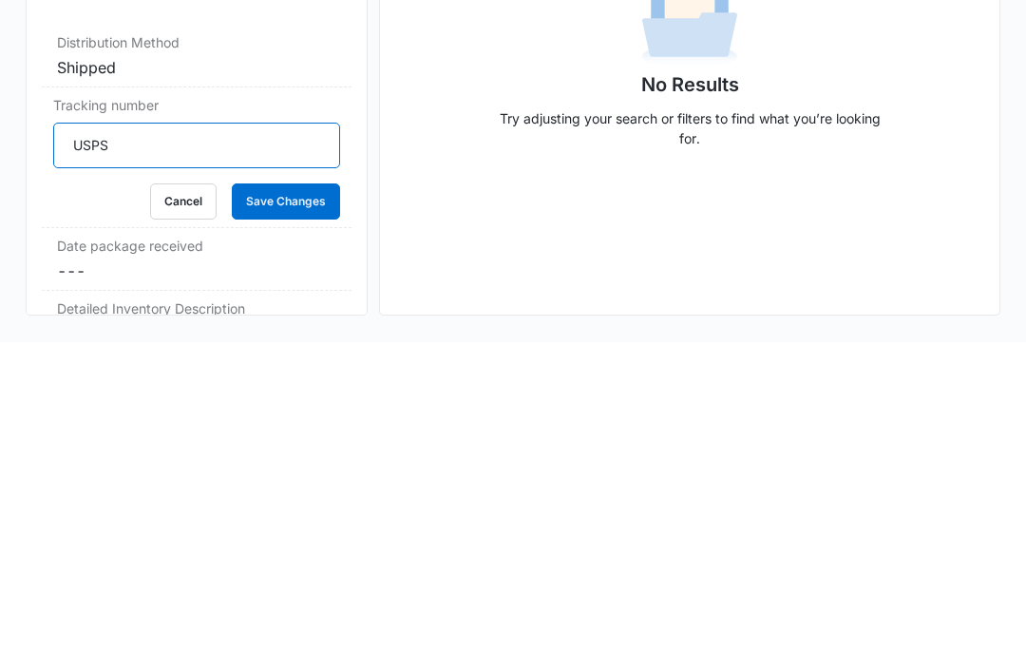
click at [206, 452] on input "USPS" at bounding box center [196, 475] width 287 height 46
paste input "9434636106194299776941"
type input "USPS 9434636106194299776941"
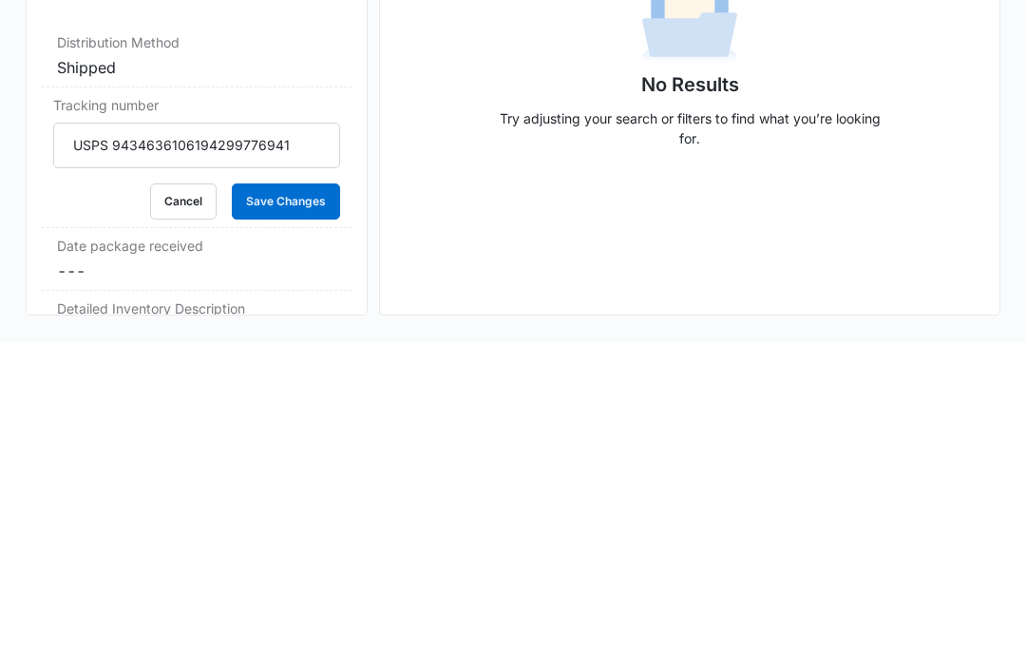
click at [297, 513] on button "Save Changes" at bounding box center [286, 531] width 108 height 36
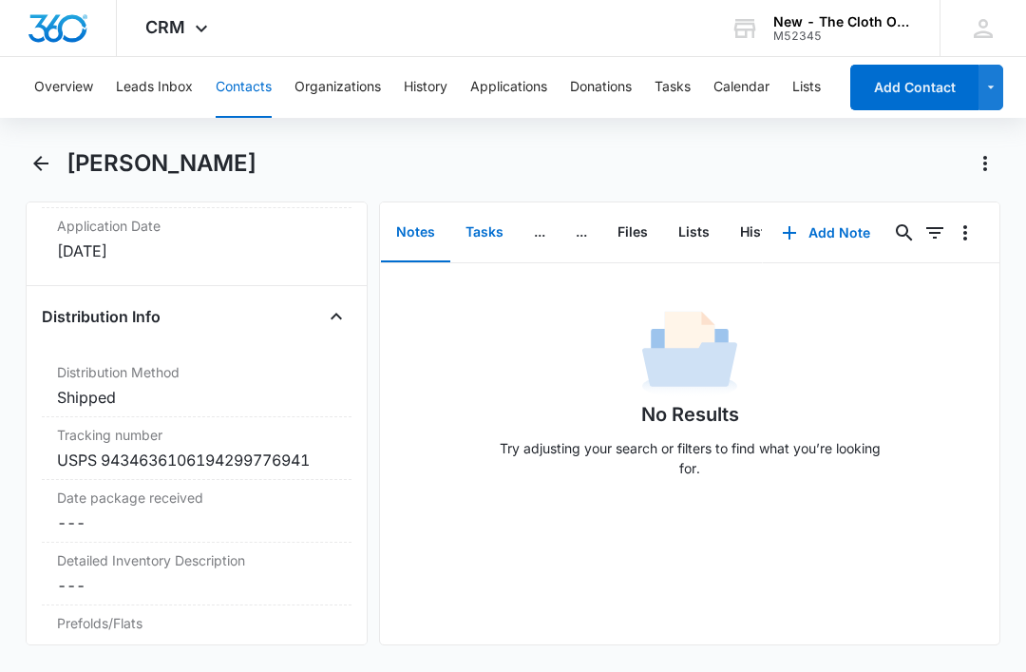
click at [493, 203] on button "Tasks" at bounding box center [484, 232] width 68 height 59
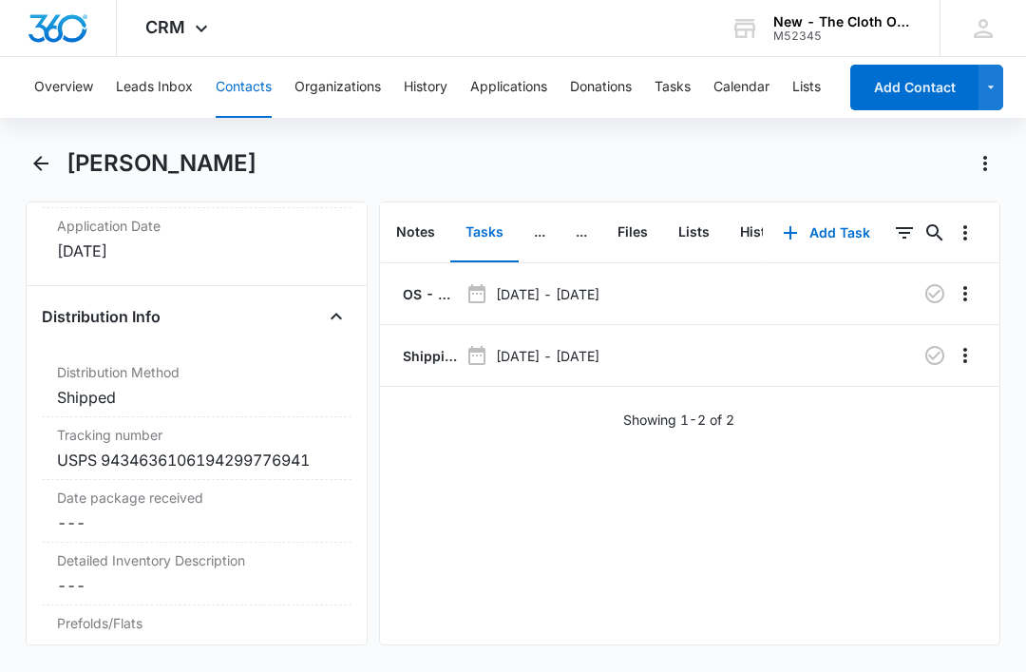
click at [942, 361] on icon "button" at bounding box center [935, 355] width 19 height 19
click at [683, 86] on button "Tasks" at bounding box center [673, 87] width 36 height 61
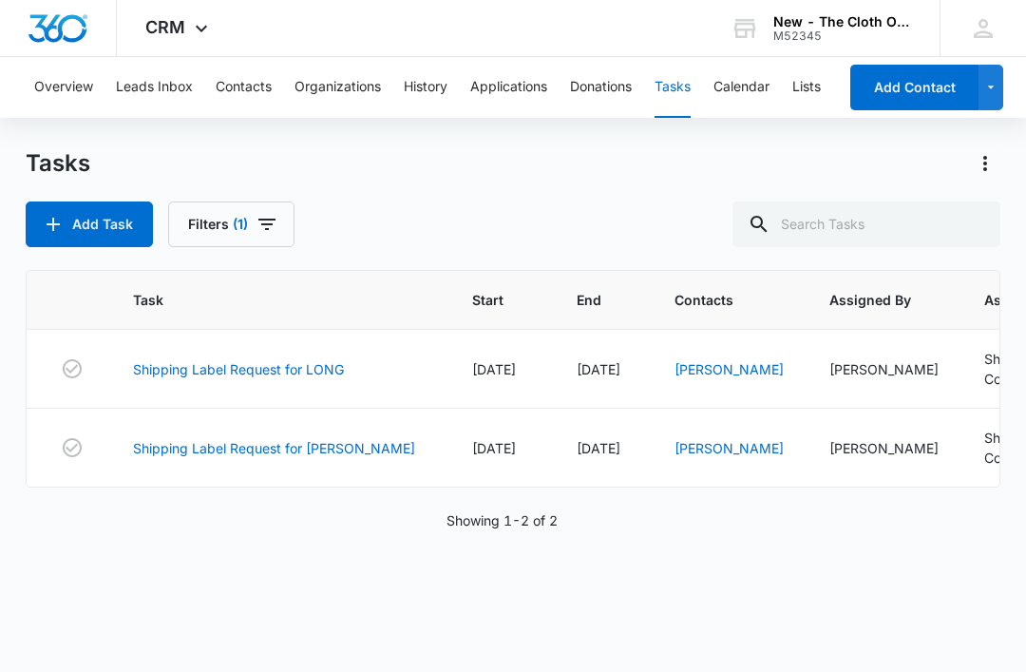
click at [318, 361] on link "Shipping Label Request for LONG" at bounding box center [238, 369] width 211 height 20
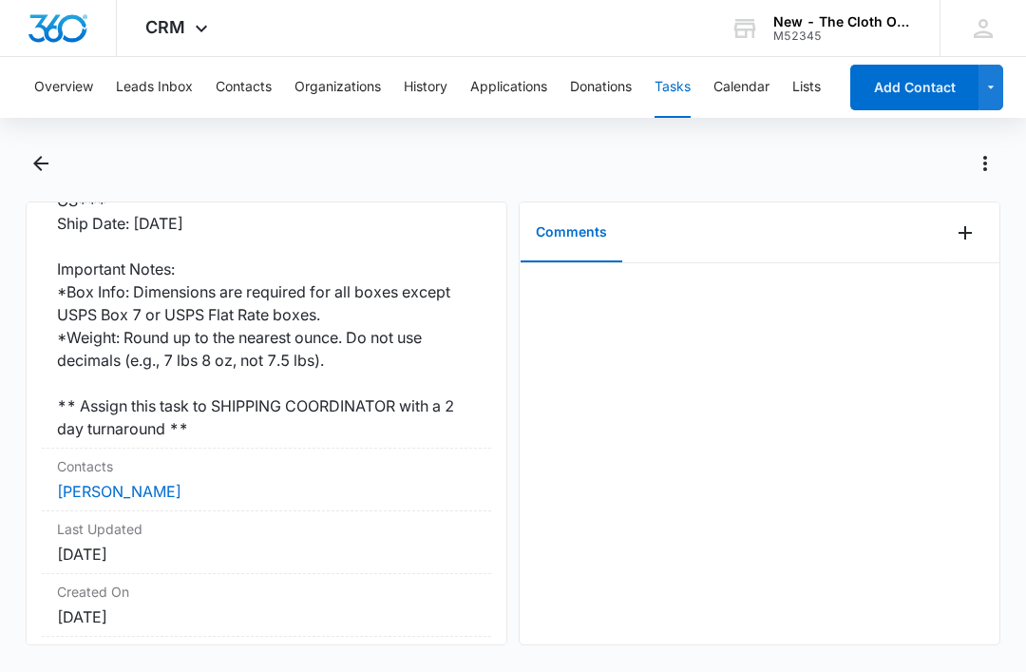
scroll to position [601, 0]
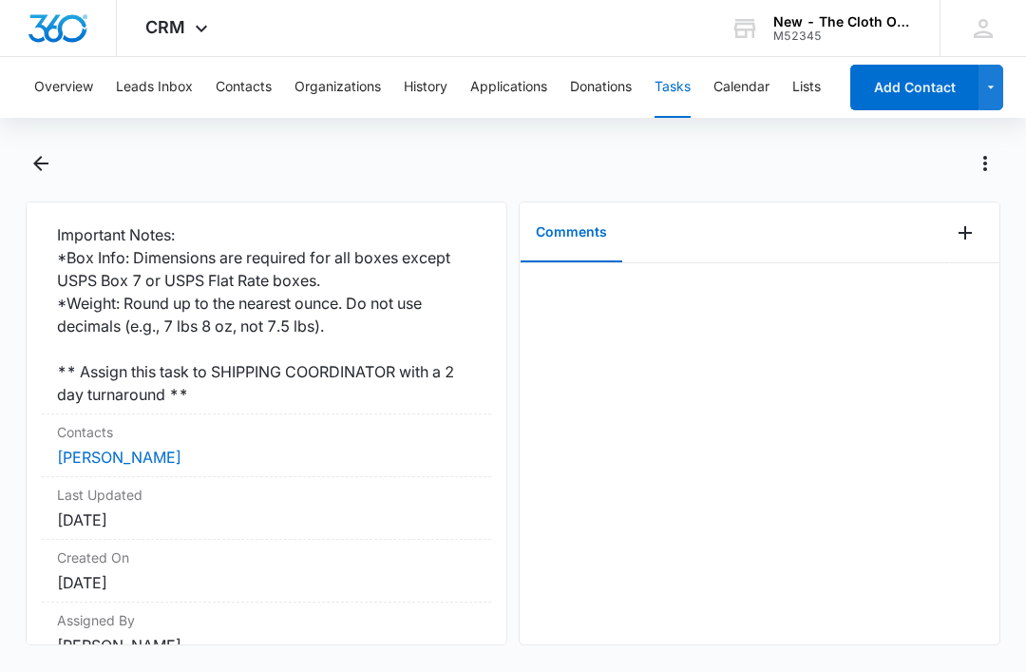
click at [134, 464] on link "[PERSON_NAME]" at bounding box center [119, 457] width 125 height 19
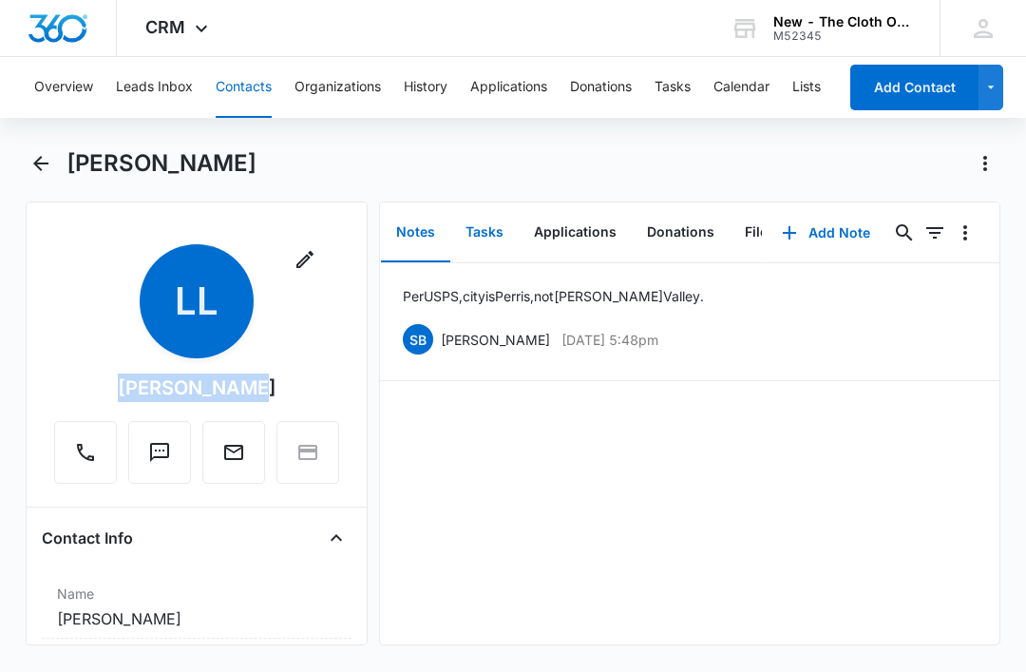
click at [489, 234] on button "Tasks" at bounding box center [484, 232] width 68 height 59
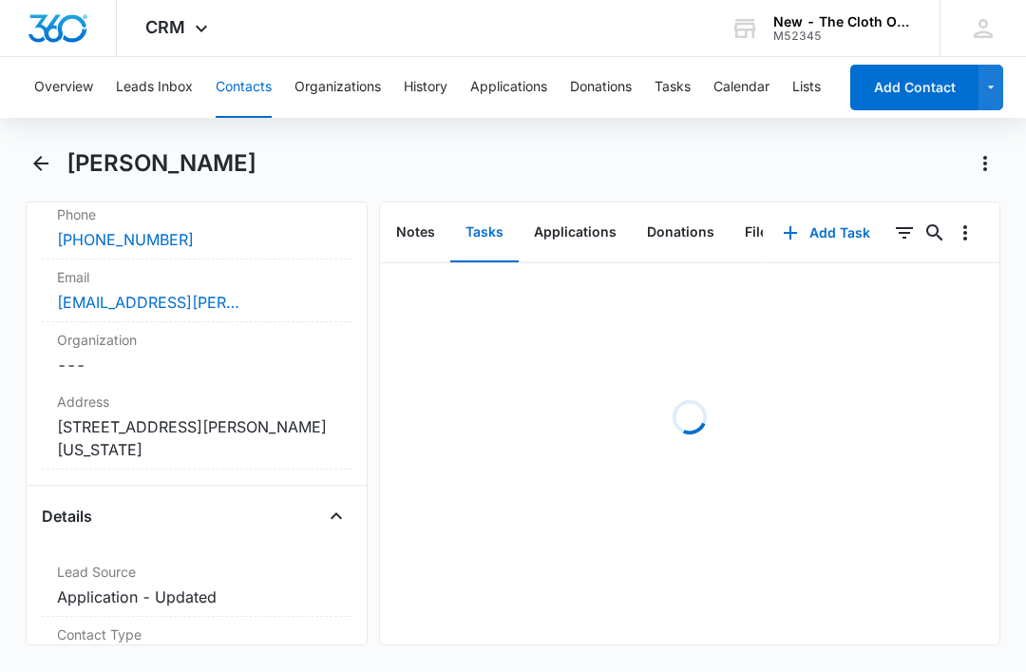
scroll to position [457, 0]
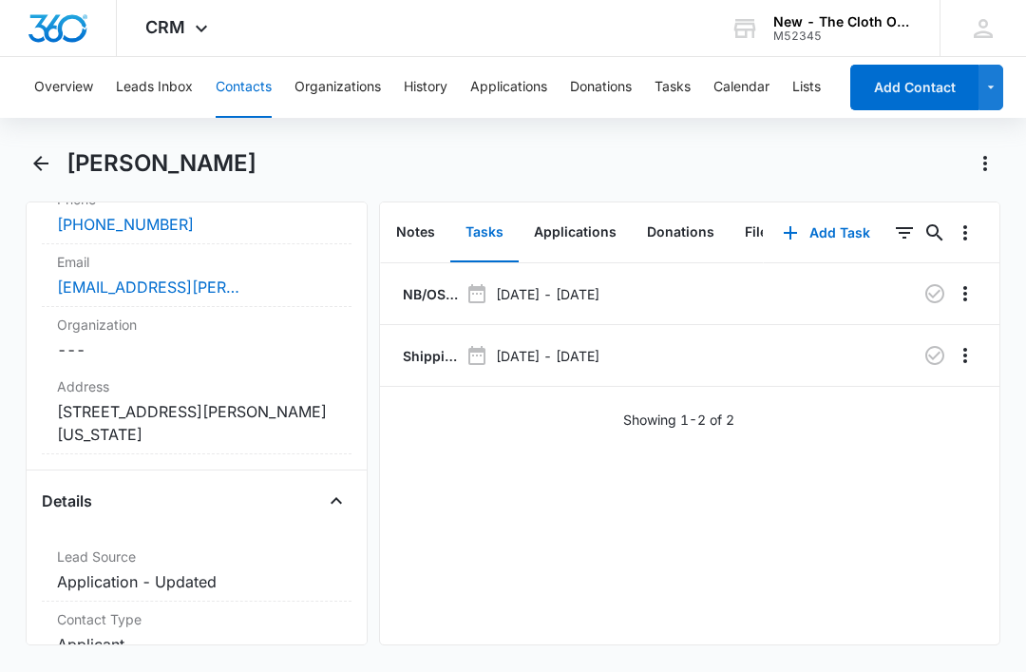
click at [277, 292] on div "[EMAIL_ADDRESS][PERSON_NAME][DOMAIN_NAME]" at bounding box center [196, 287] width 279 height 23
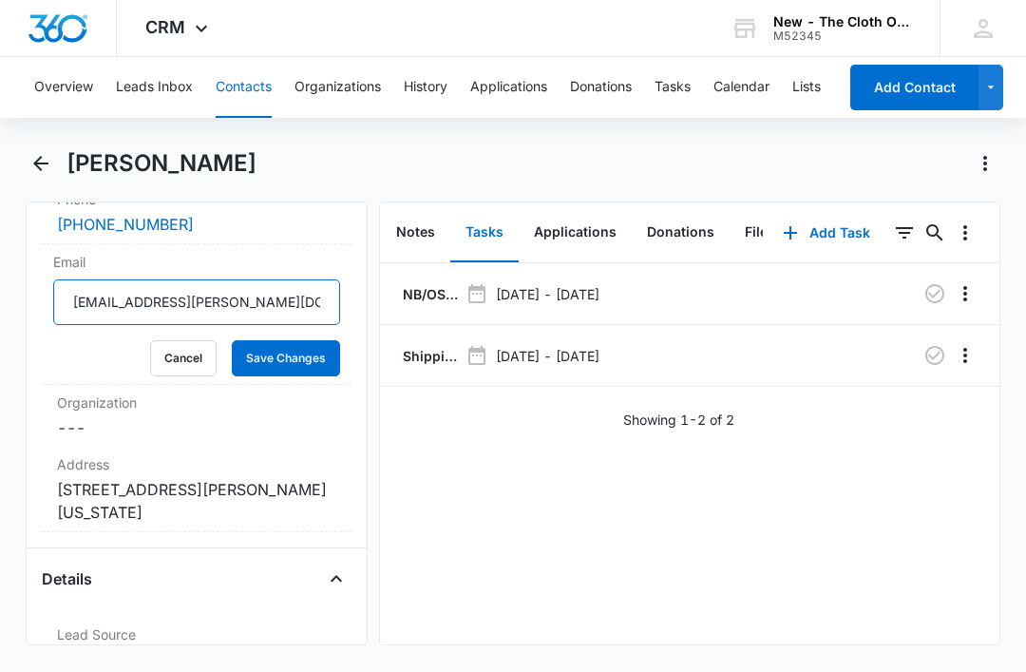
click at [247, 302] on input "[EMAIL_ADDRESS][PERSON_NAME][DOMAIN_NAME]" at bounding box center [196, 302] width 287 height 46
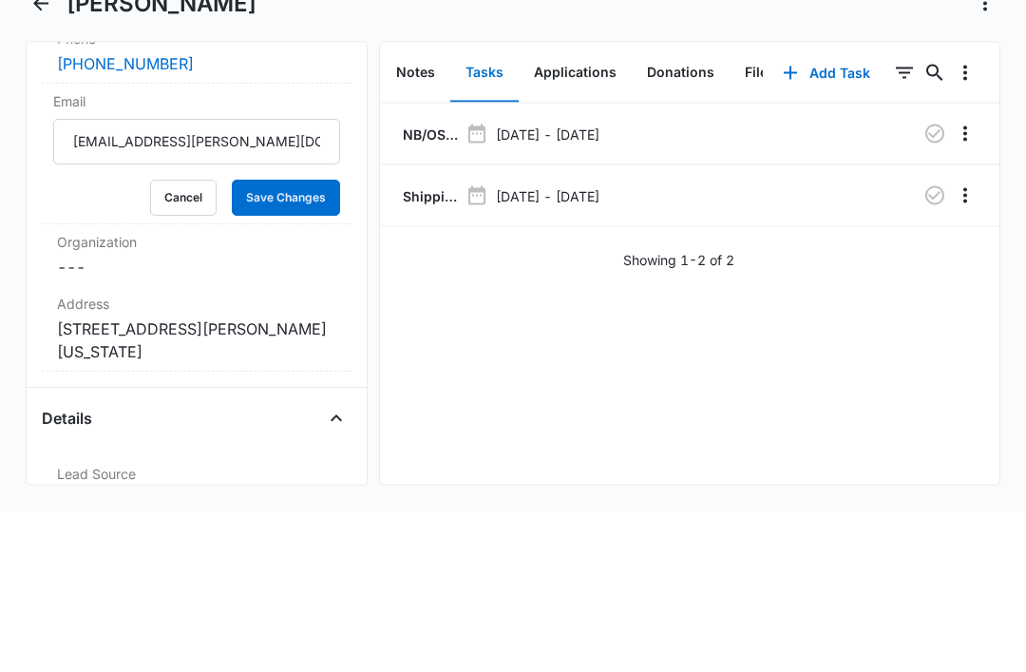
click at [186, 340] on button "Cancel" at bounding box center [183, 358] width 67 height 36
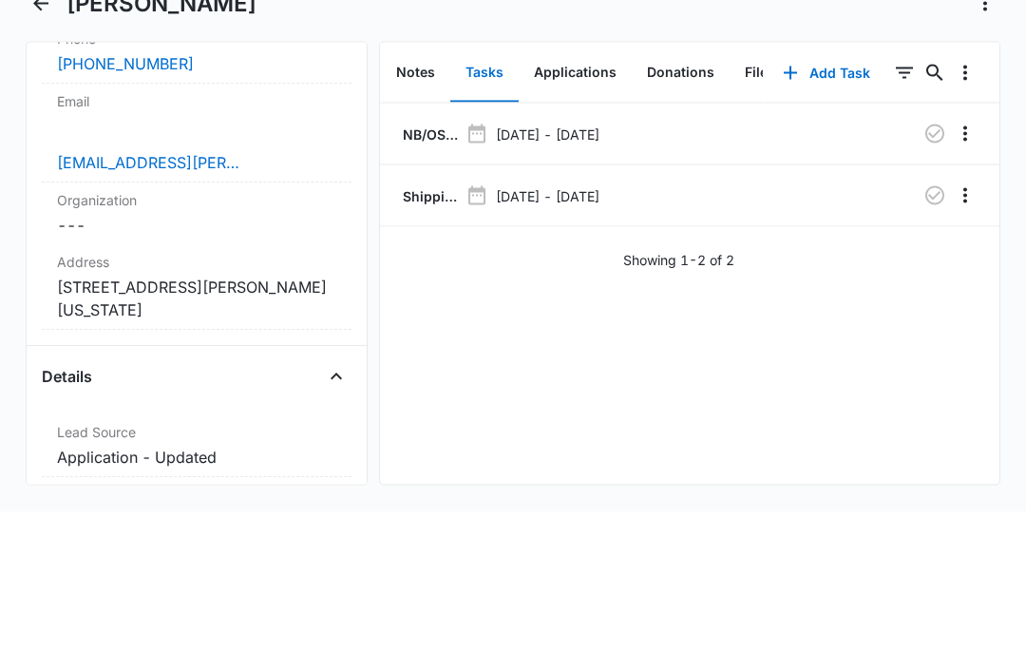
scroll to position [57, 0]
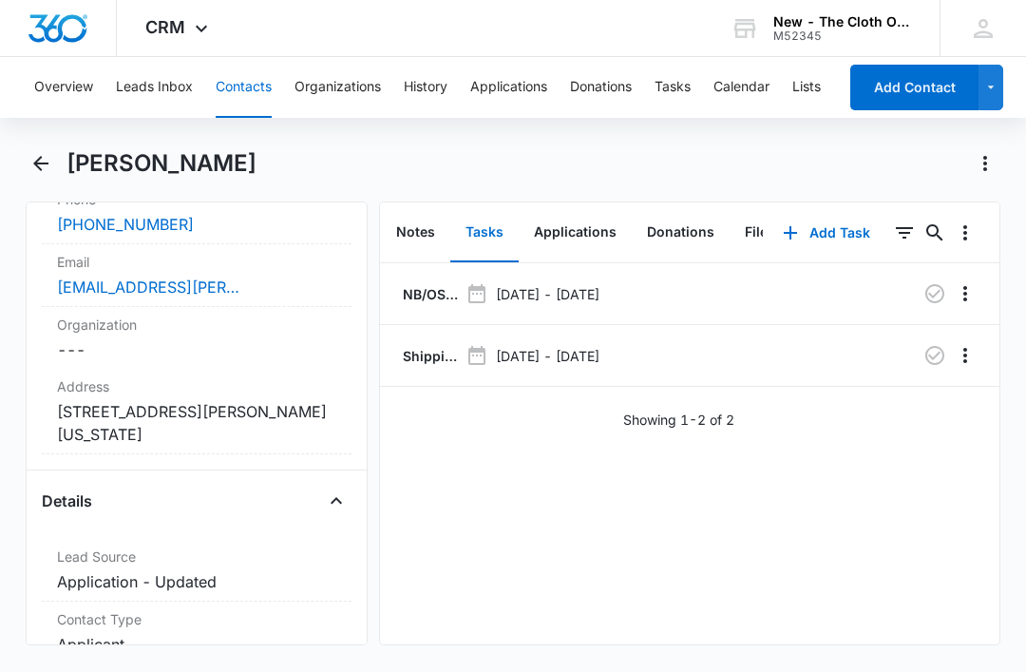
click at [420, 284] on p "NB/OS (10x) - Shipped package for Lekesha Long (zone #4)" at bounding box center [428, 294] width 59 height 20
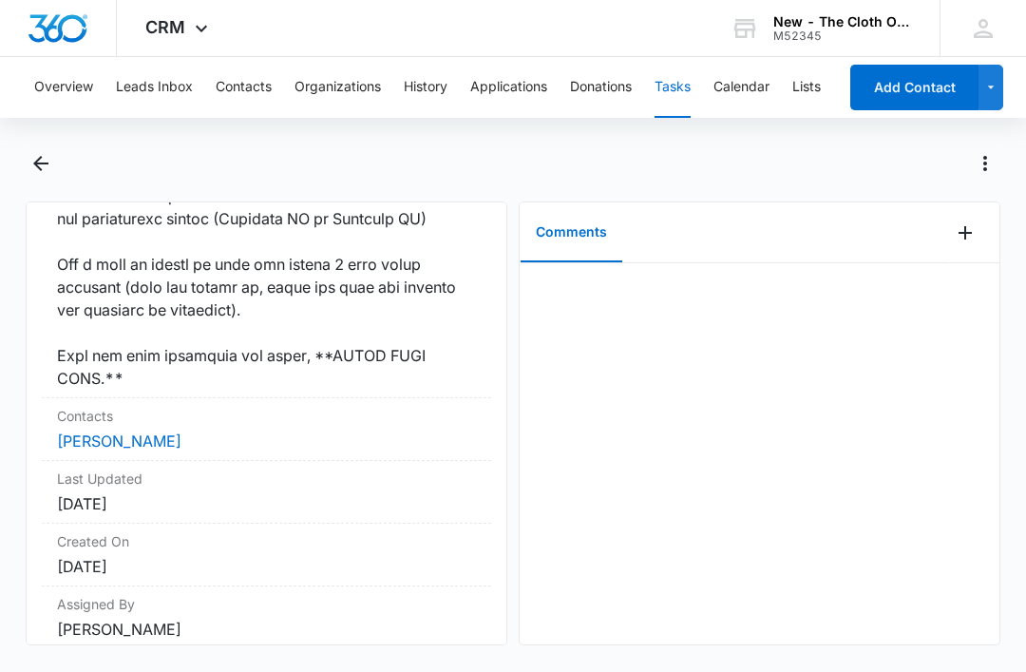
scroll to position [1919, 0]
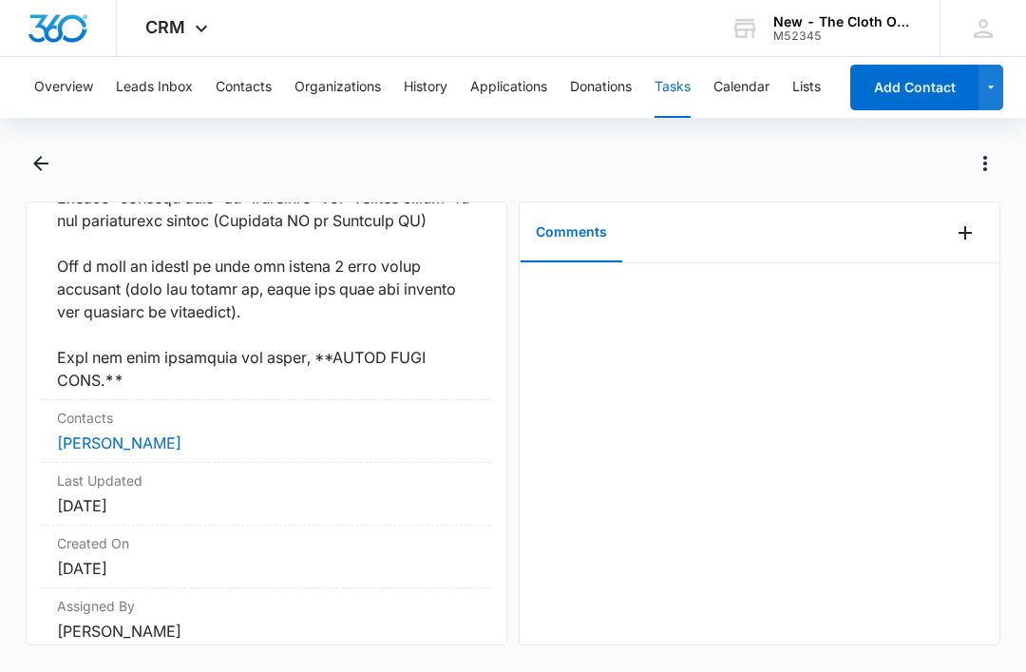
click at [126, 450] on link "Lekesha Long" at bounding box center [119, 442] width 125 height 19
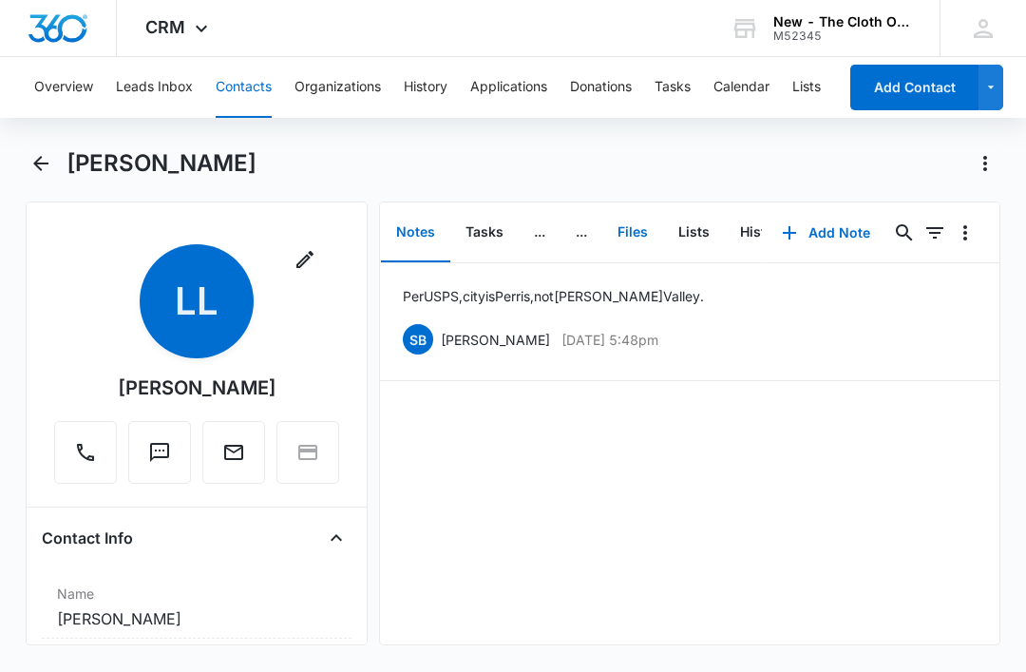
click at [633, 252] on button "Files" at bounding box center [633, 232] width 61 height 59
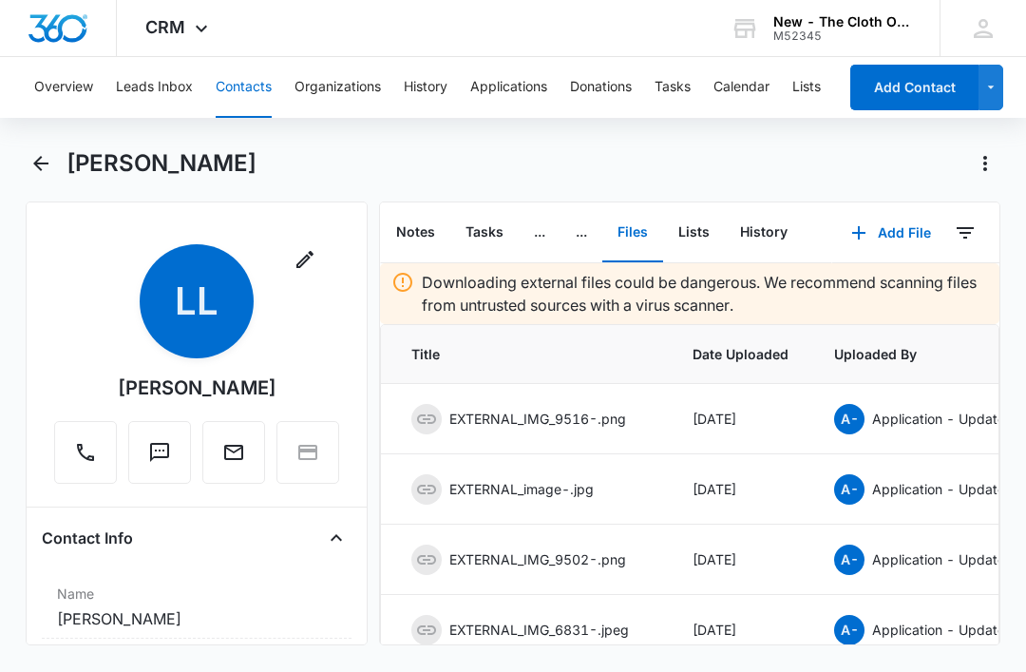
click at [902, 230] on button "Add File" at bounding box center [892, 233] width 118 height 46
click at [913, 295] on button "Upload Files" at bounding box center [877, 293] width 144 height 29
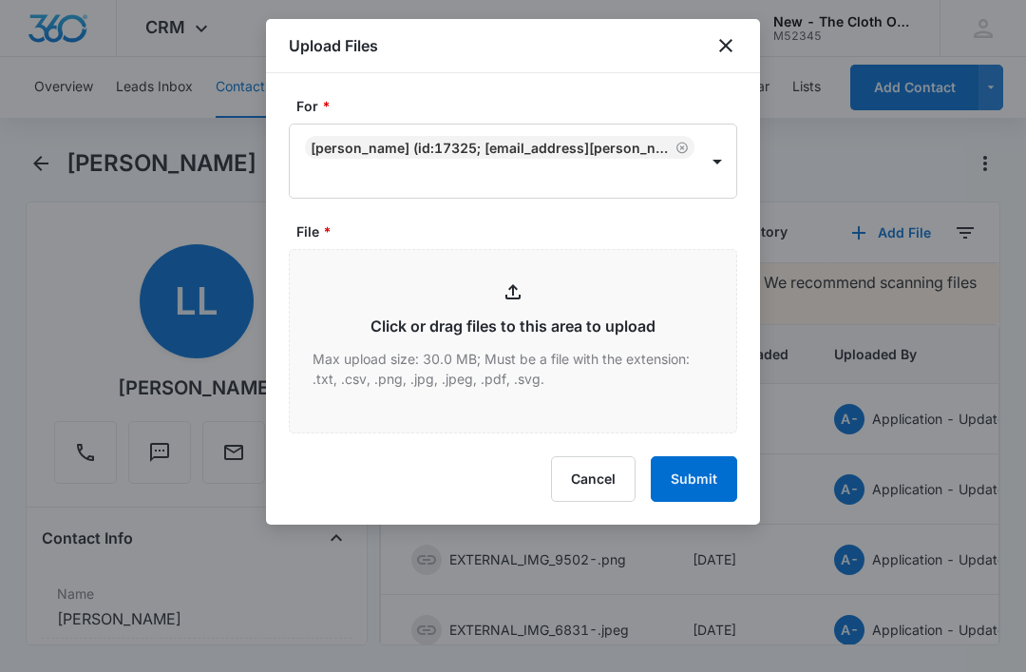
click at [594, 361] on input "File *" at bounding box center [513, 341] width 447 height 182
type input "C:\fakepath\2025-09-13---Lekesha-Long---9434636106194299777818.pdf"
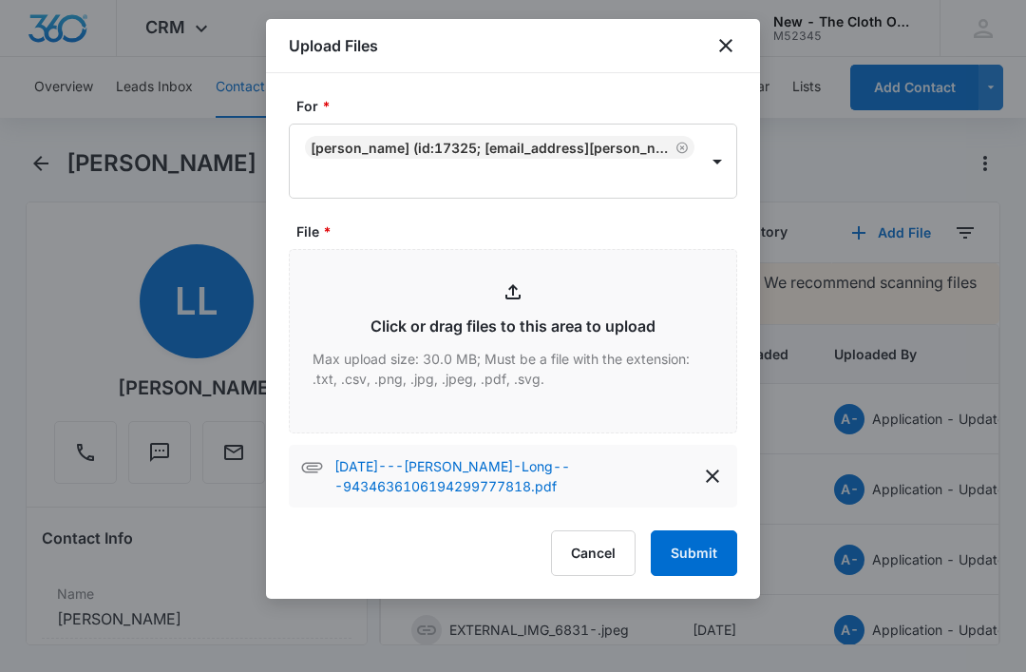
click at [705, 563] on button "Submit" at bounding box center [694, 553] width 86 height 46
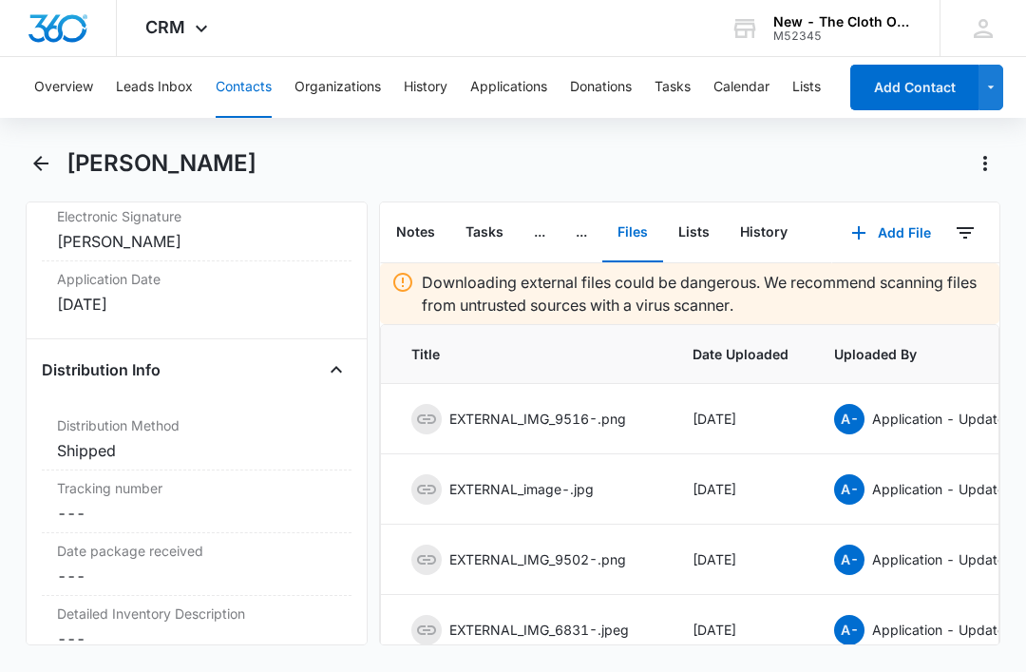
scroll to position [4618, 0]
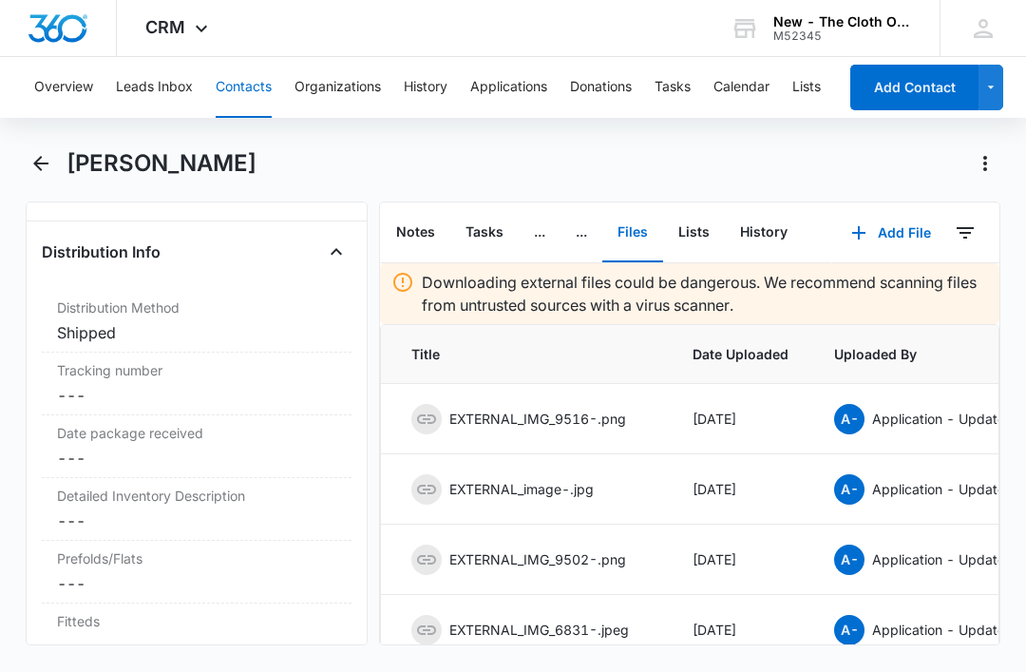
click at [164, 380] on div "Tracking number Cancel Save Changes ---" at bounding box center [197, 384] width 310 height 63
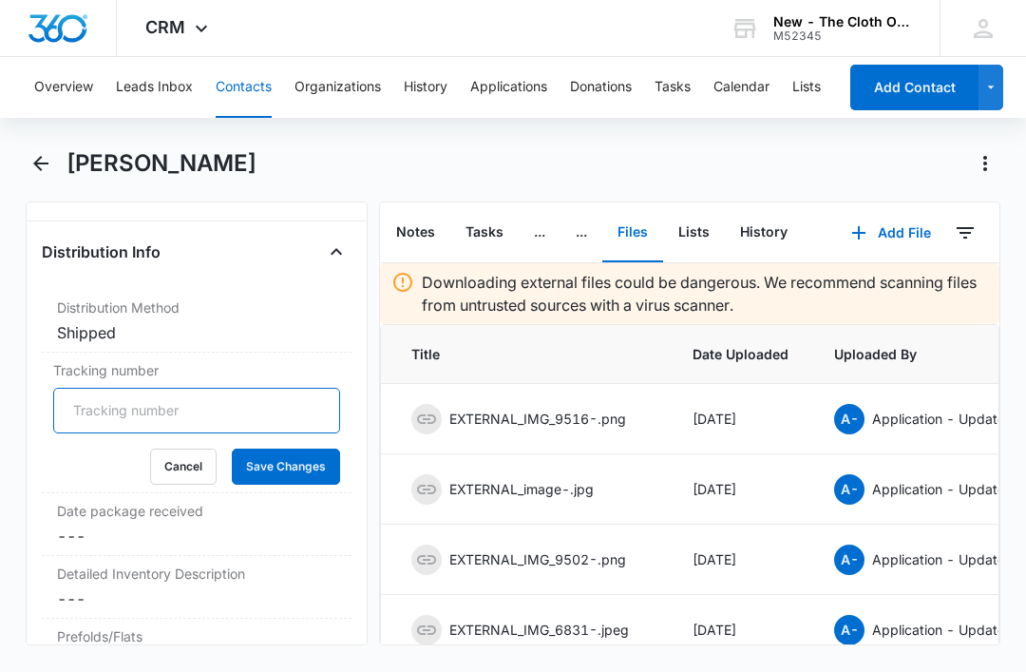
click at [228, 406] on input "Tracking number" at bounding box center [196, 411] width 287 height 46
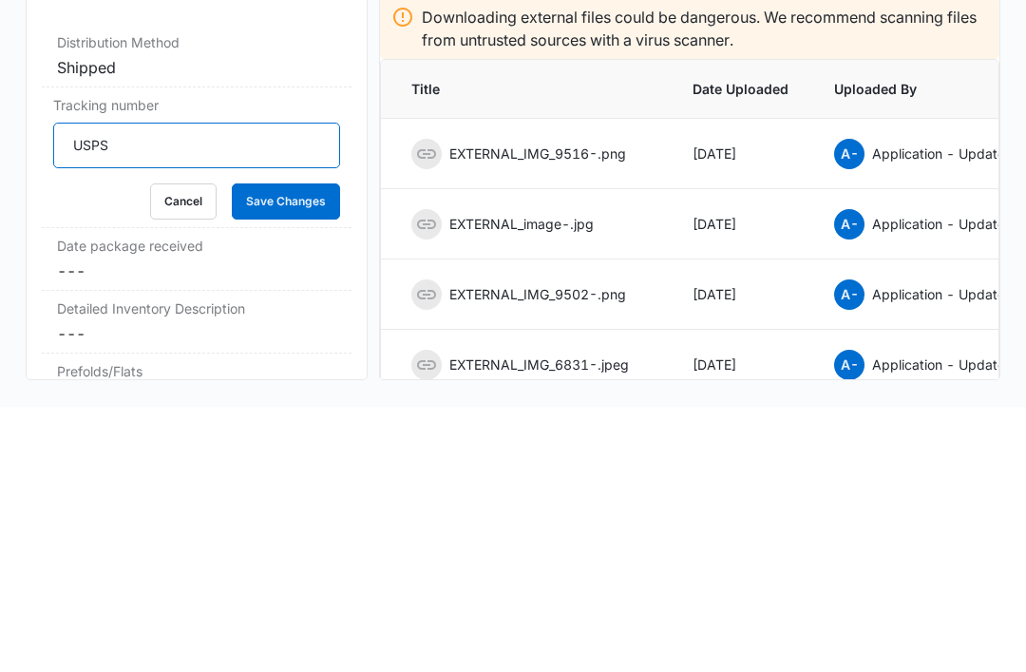
click at [220, 388] on input "USPS" at bounding box center [196, 411] width 287 height 46
click at [205, 388] on input "USPS" at bounding box center [196, 411] width 287 height 46
click at [210, 388] on input "USPS" at bounding box center [196, 411] width 287 height 46
paste input "9434636106194299777818"
type input "USPS 9434636106194299777818"
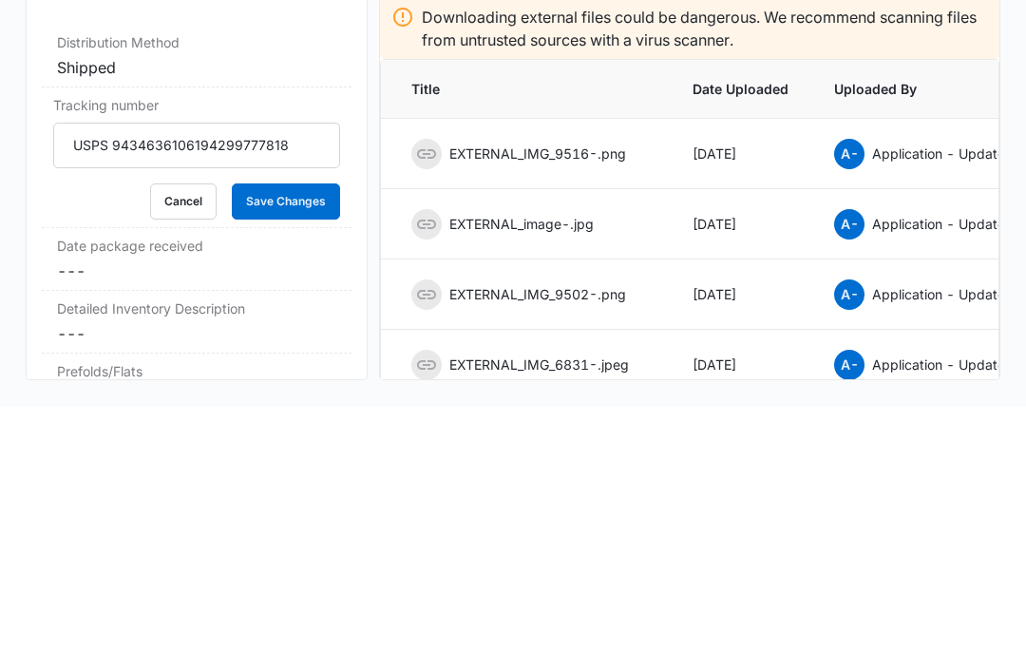
click at [291, 449] on button "Save Changes" at bounding box center [286, 467] width 108 height 36
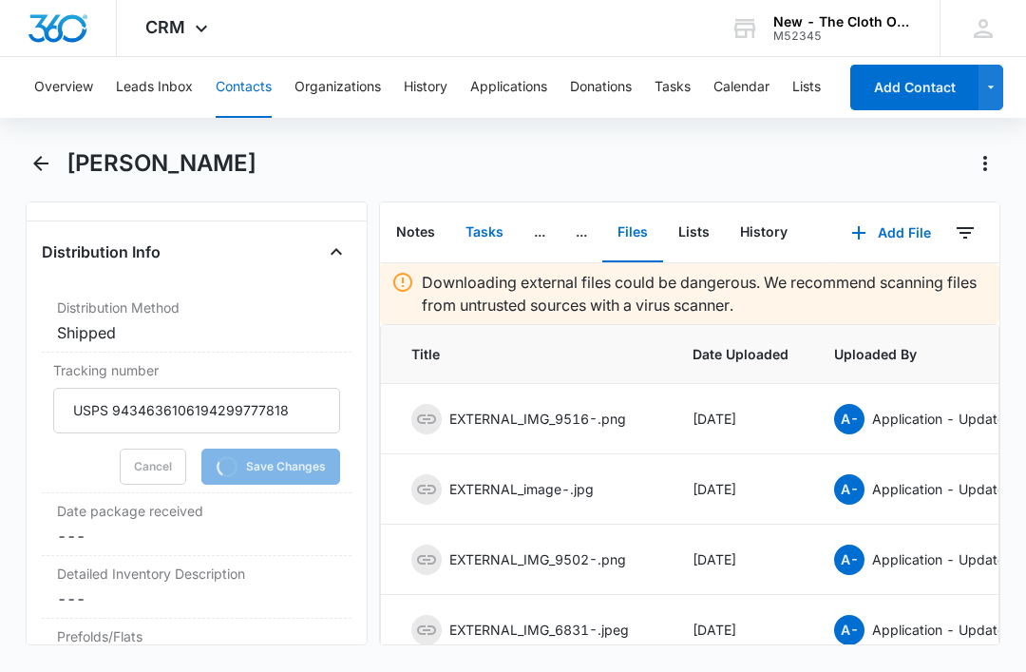
click at [489, 203] on button "Tasks" at bounding box center [484, 232] width 68 height 59
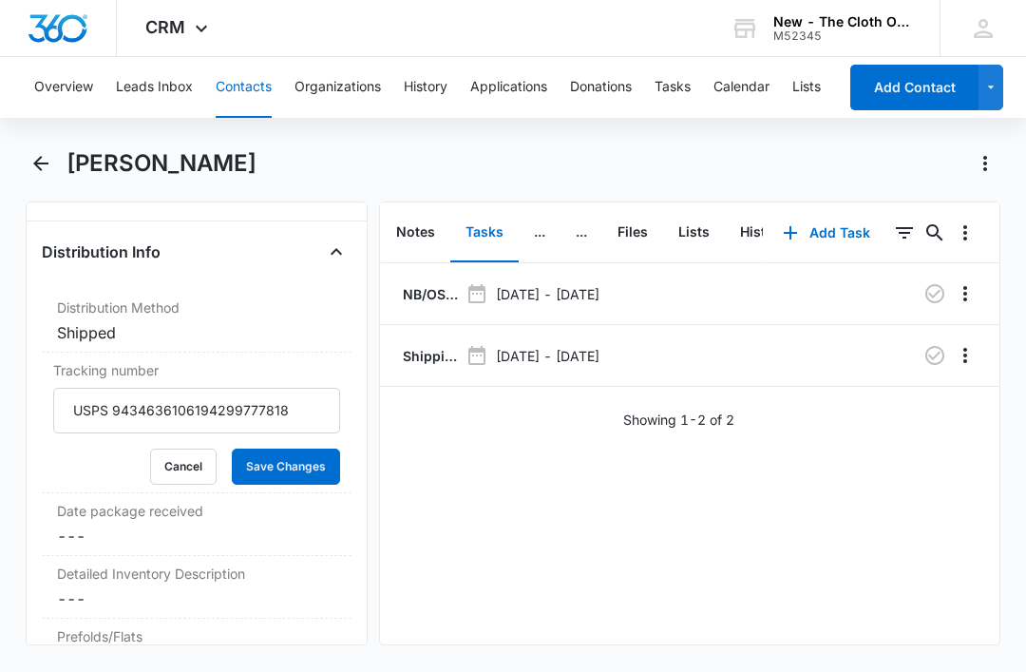
click at [419, 346] on p "Shipping Label Request for LONG" at bounding box center [428, 356] width 59 height 20
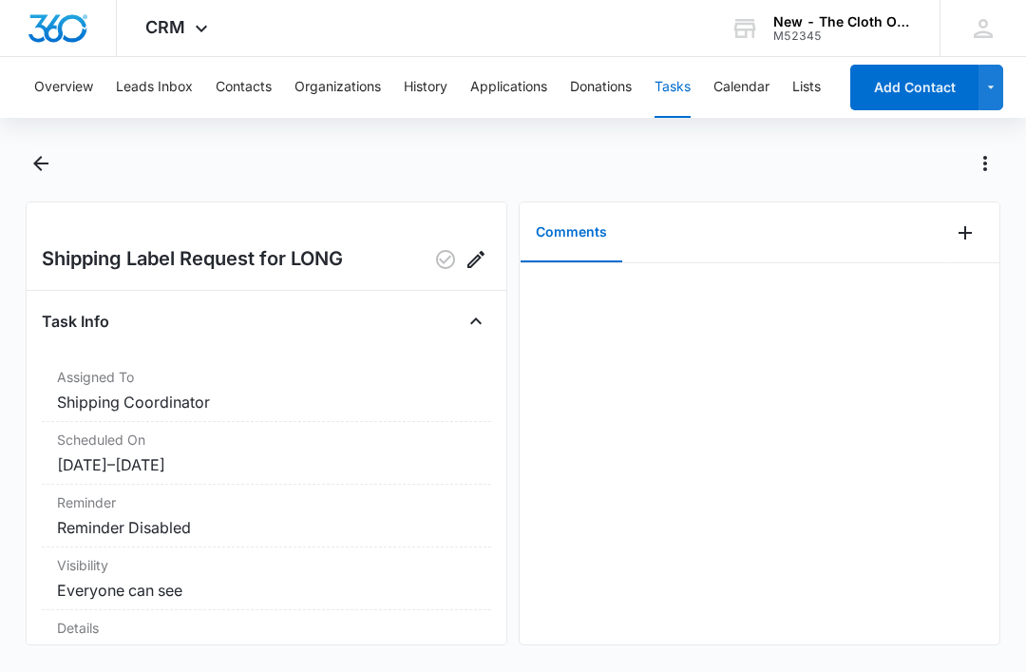
click at [979, 229] on button "Add Comment" at bounding box center [965, 233] width 30 height 30
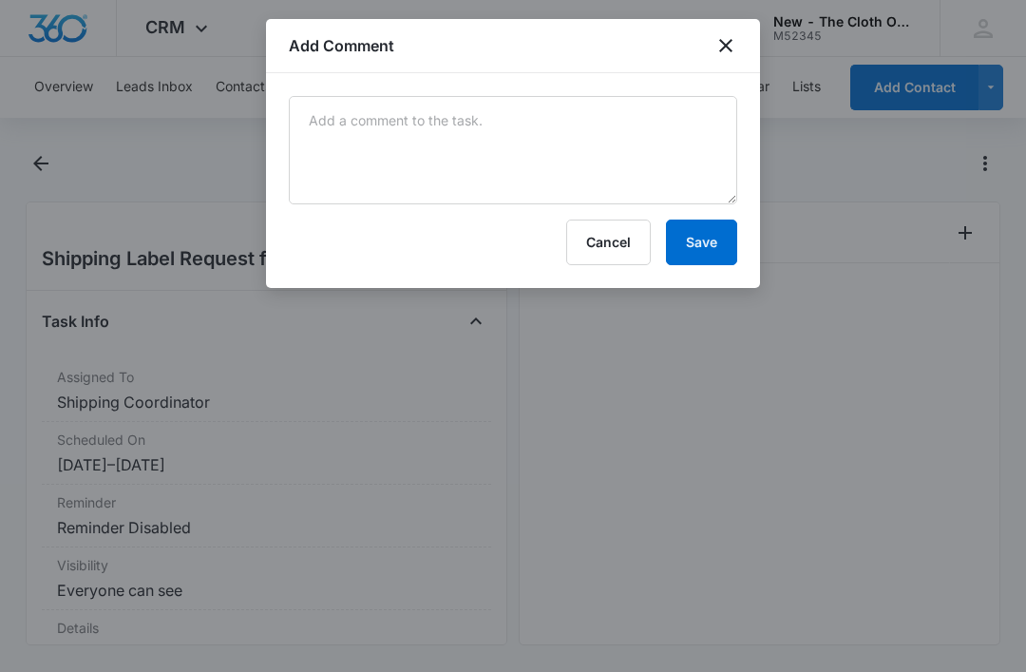
click at [572, 226] on button "Cancel" at bounding box center [608, 243] width 85 height 46
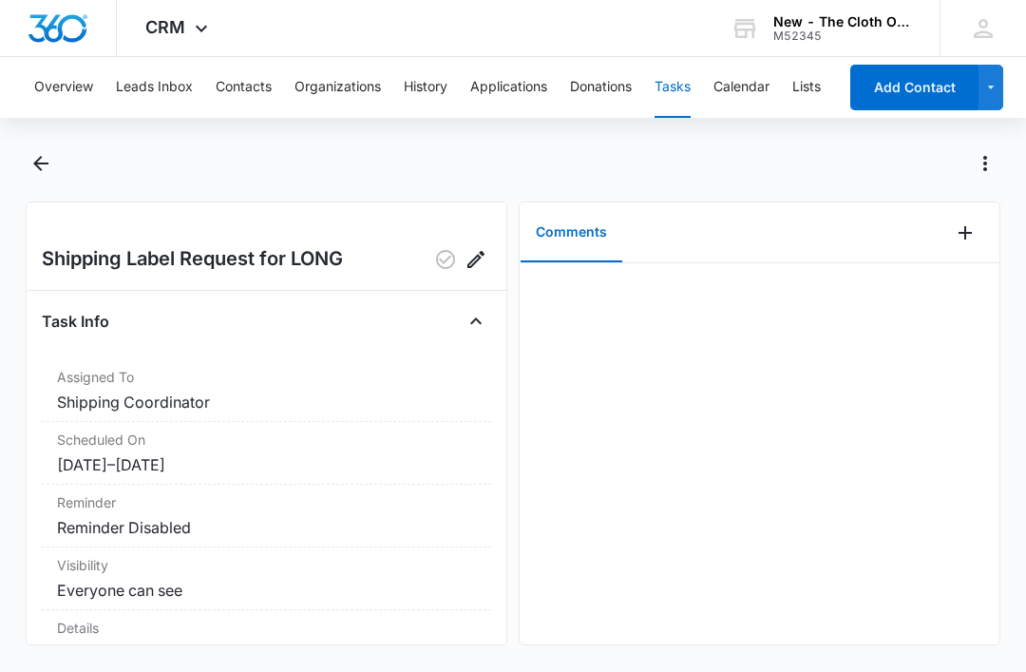
click at [974, 233] on icon "Add Comment" at bounding box center [965, 232] width 23 height 23
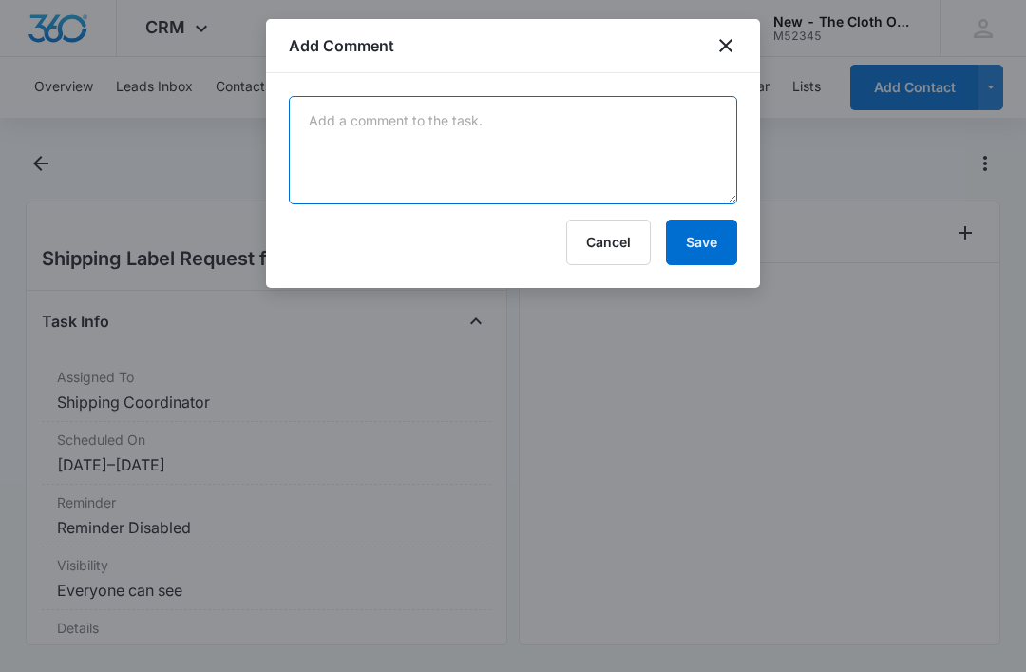
click at [478, 190] on textarea at bounding box center [513, 150] width 449 height 108
click at [475, 149] on textarea at bounding box center [513, 150] width 449 height 108
paste textarea "9434636106194299777818"
type textarea "9434636106194299777818"
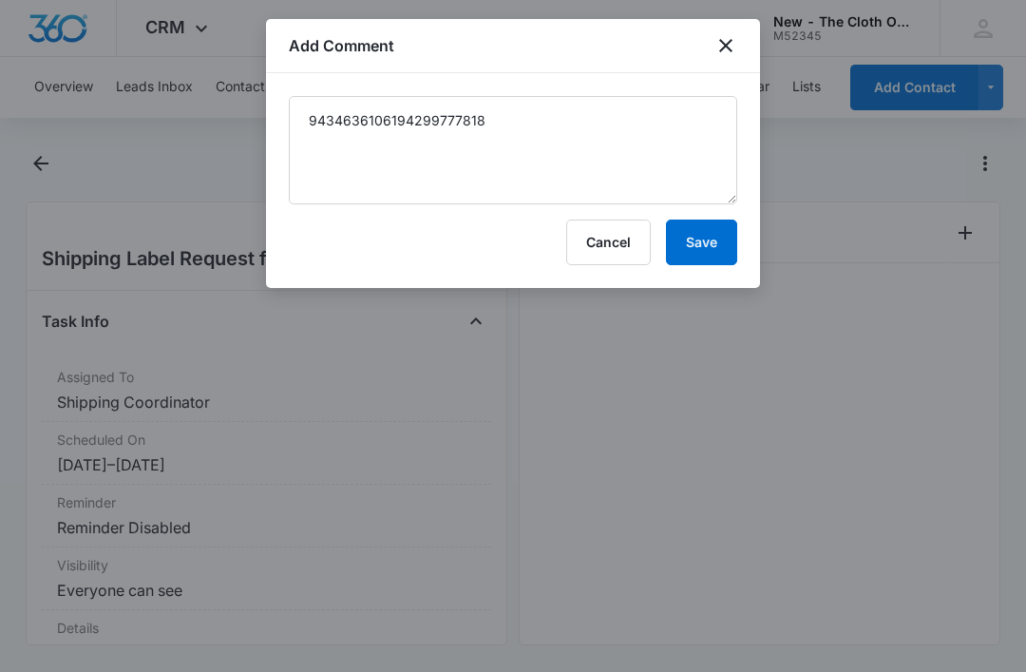
click at [712, 246] on button "Save" at bounding box center [701, 243] width 71 height 46
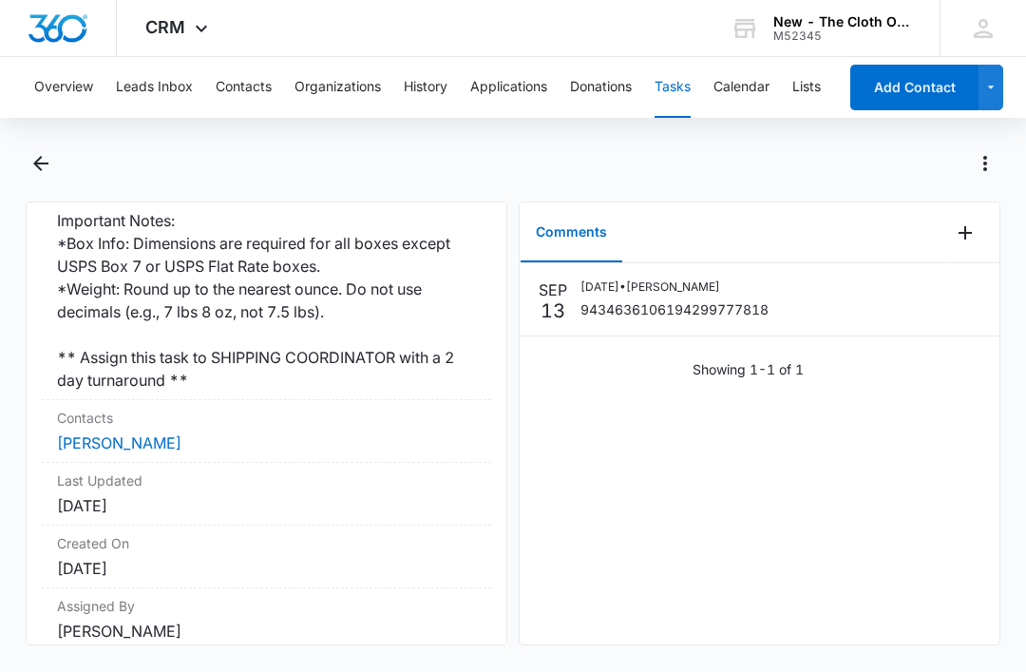
scroll to position [615, 0]
click at [130, 433] on link "Lekesha Long" at bounding box center [119, 442] width 125 height 19
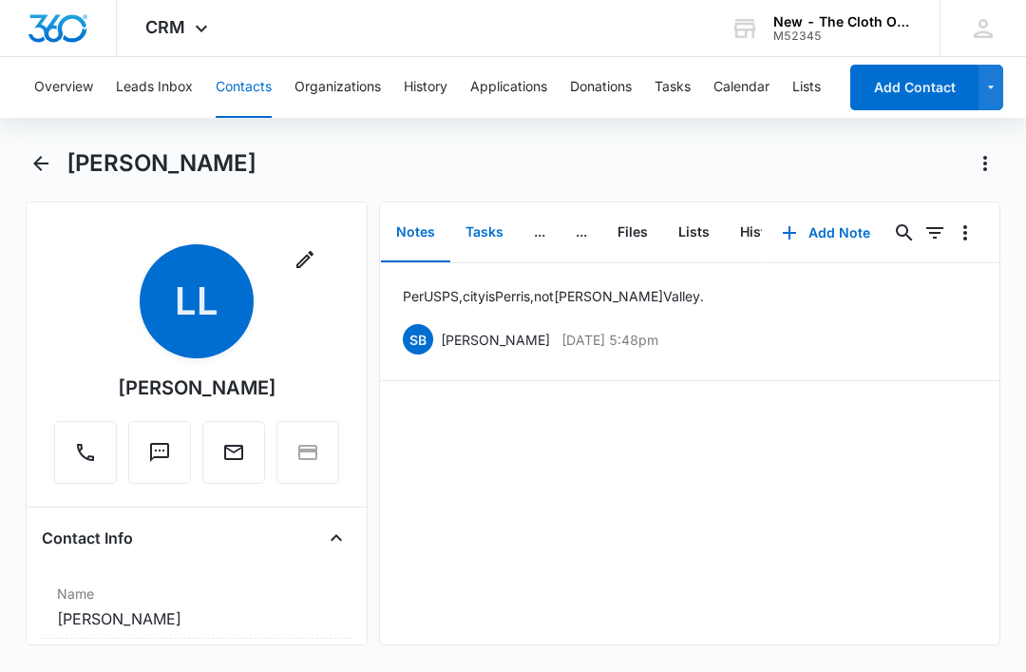
click at [480, 233] on button "Tasks" at bounding box center [484, 232] width 68 height 59
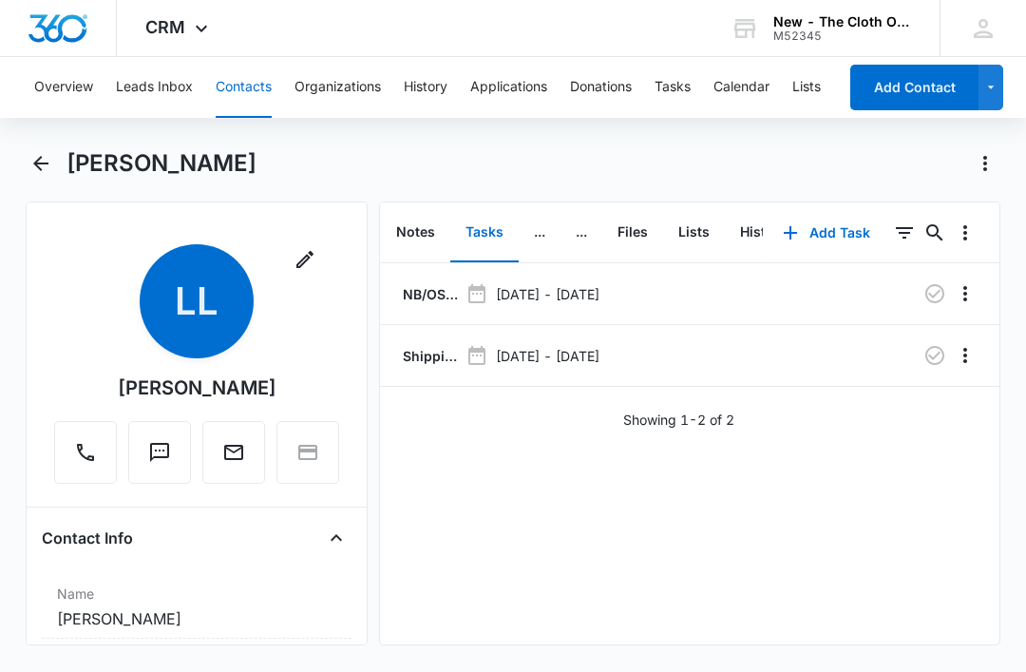
click at [942, 361] on icon "button" at bounding box center [935, 355] width 19 height 19
click at [678, 91] on button "Tasks" at bounding box center [673, 87] width 36 height 61
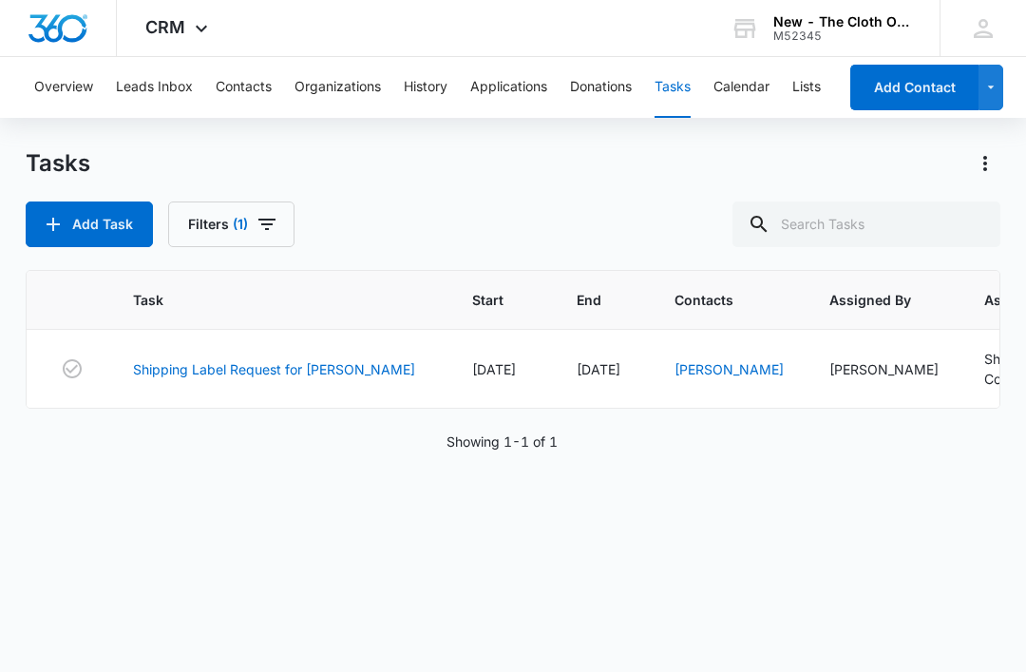
click at [171, 376] on link "Shipping Label Request for [PERSON_NAME]" at bounding box center [274, 369] width 282 height 20
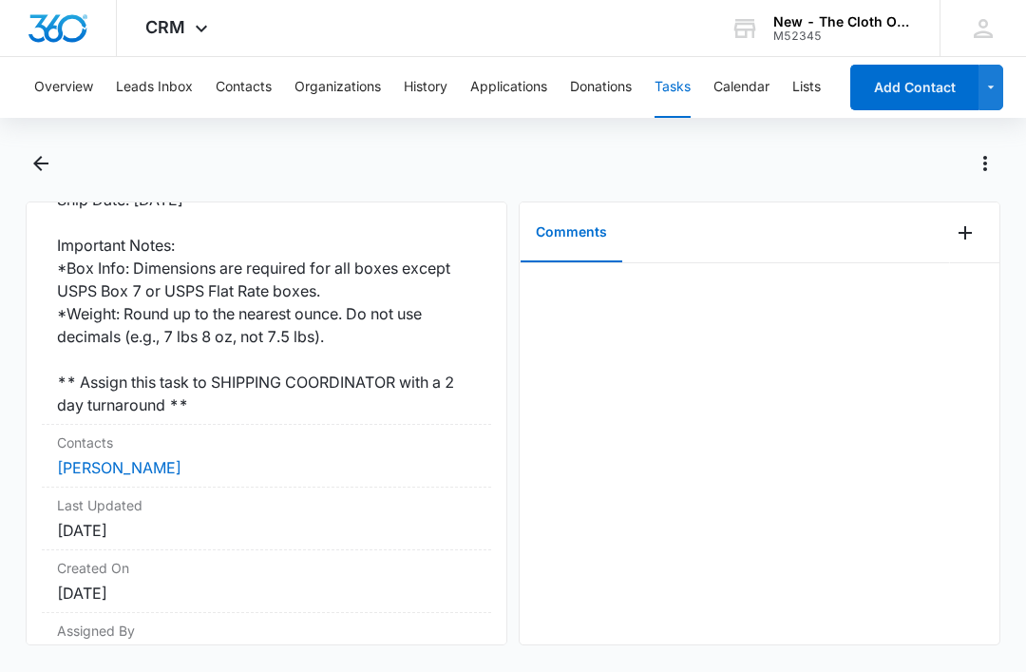
scroll to position [592, 0]
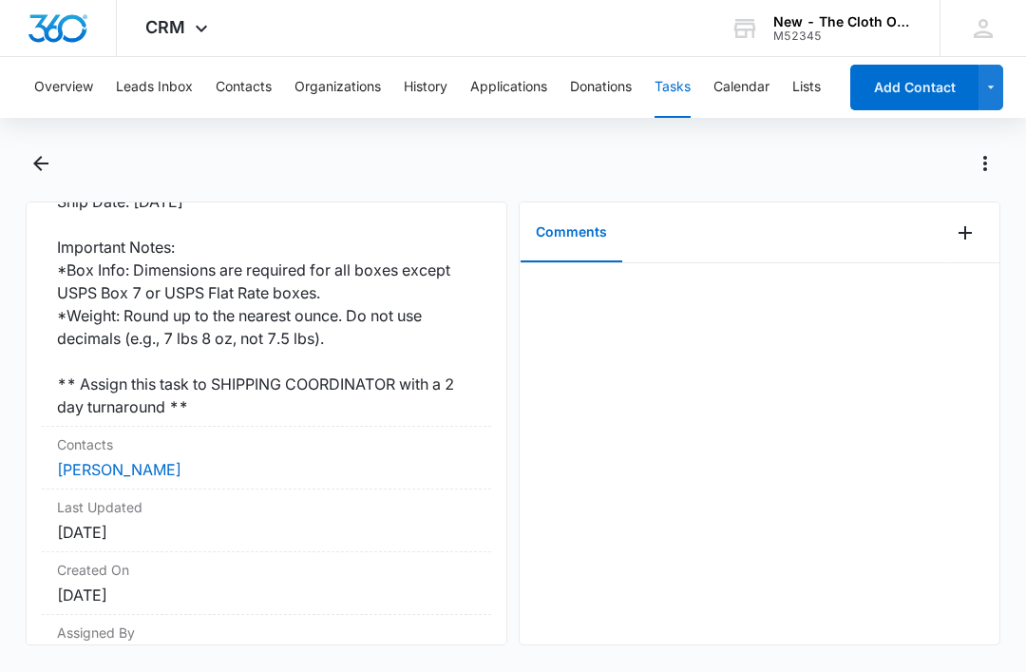
click at [136, 460] on link "[PERSON_NAME]" at bounding box center [119, 469] width 125 height 19
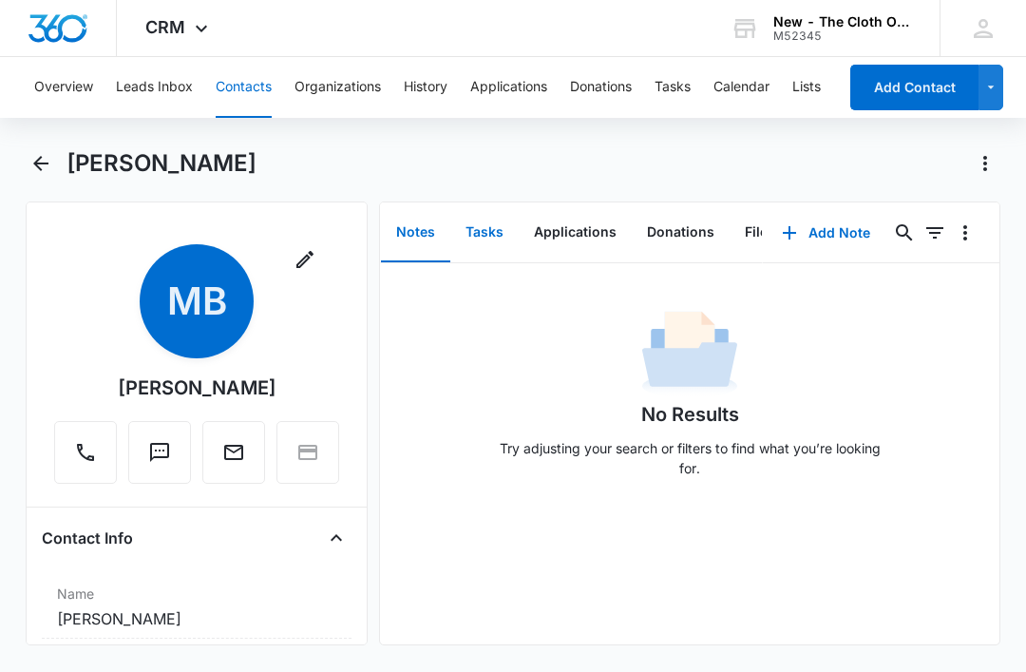
click at [483, 233] on button "Tasks" at bounding box center [484, 232] width 68 height 59
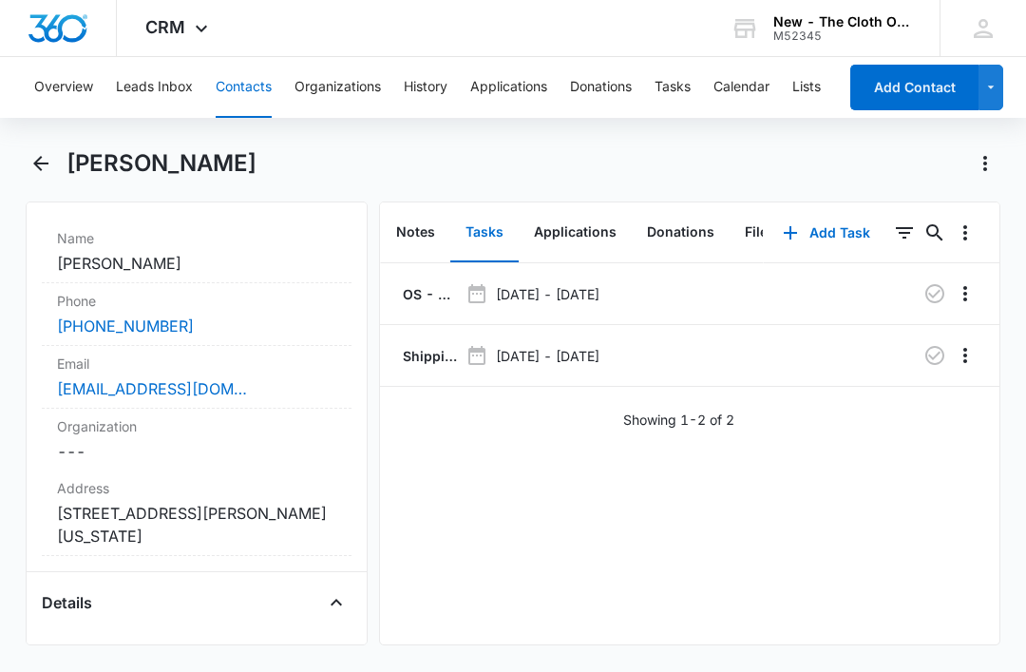
scroll to position [361, 0]
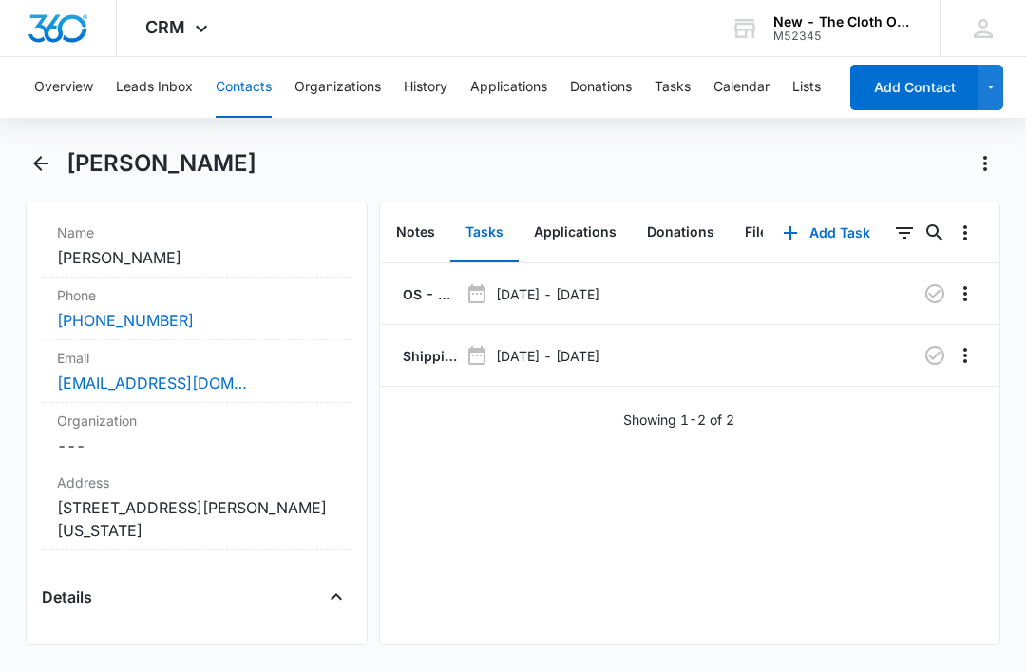
click at [221, 388] on link "[EMAIL_ADDRESS][DOMAIN_NAME]" at bounding box center [152, 383] width 190 height 23
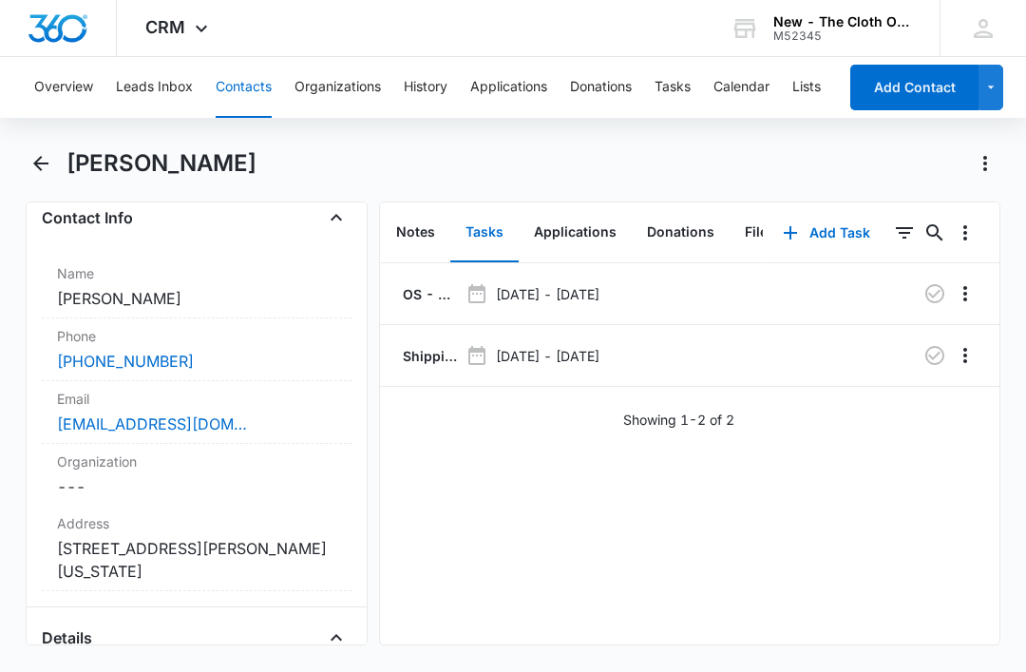
scroll to position [322, 0]
click at [297, 419] on div "[EMAIL_ADDRESS][DOMAIN_NAME]" at bounding box center [196, 422] width 279 height 23
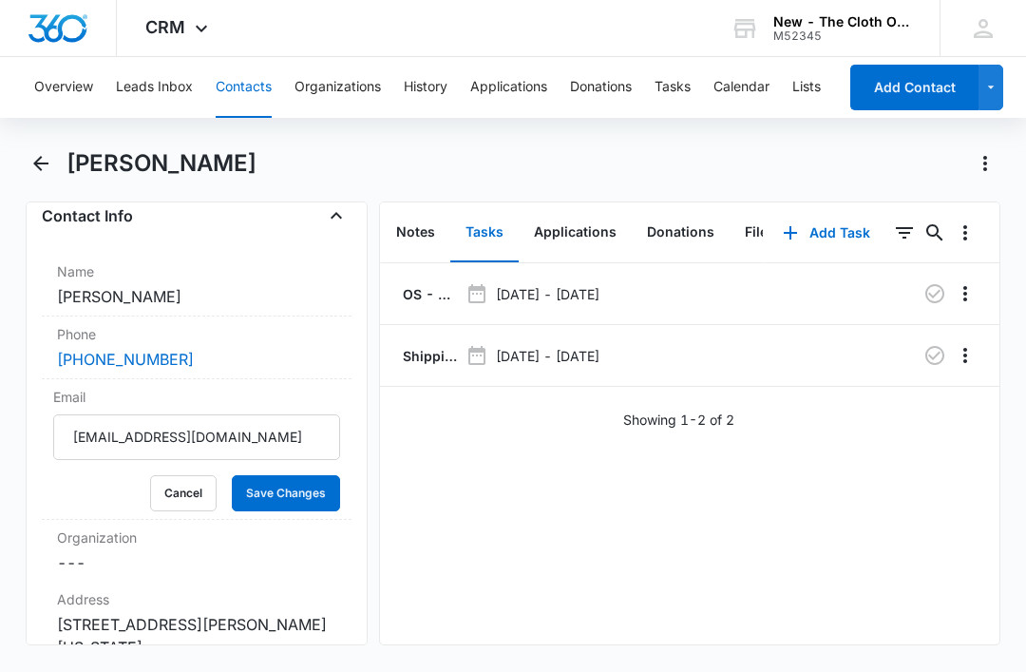
click at [189, 500] on button "Cancel" at bounding box center [183, 493] width 67 height 36
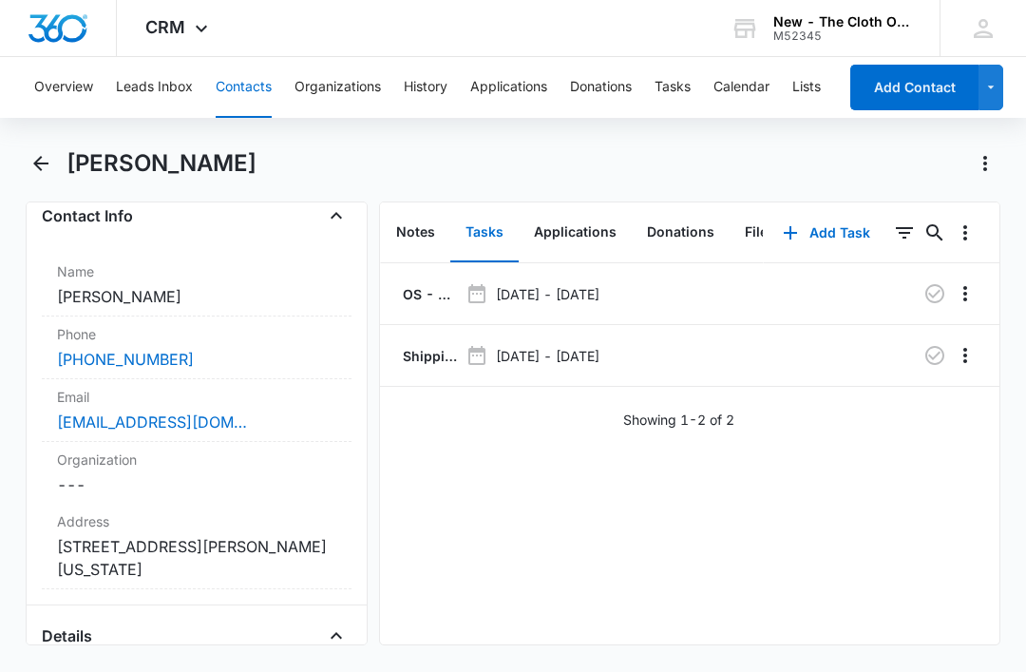
click at [423, 295] on p "OS - Shipped package for [PERSON_NAME] (zone #4)" at bounding box center [428, 294] width 59 height 20
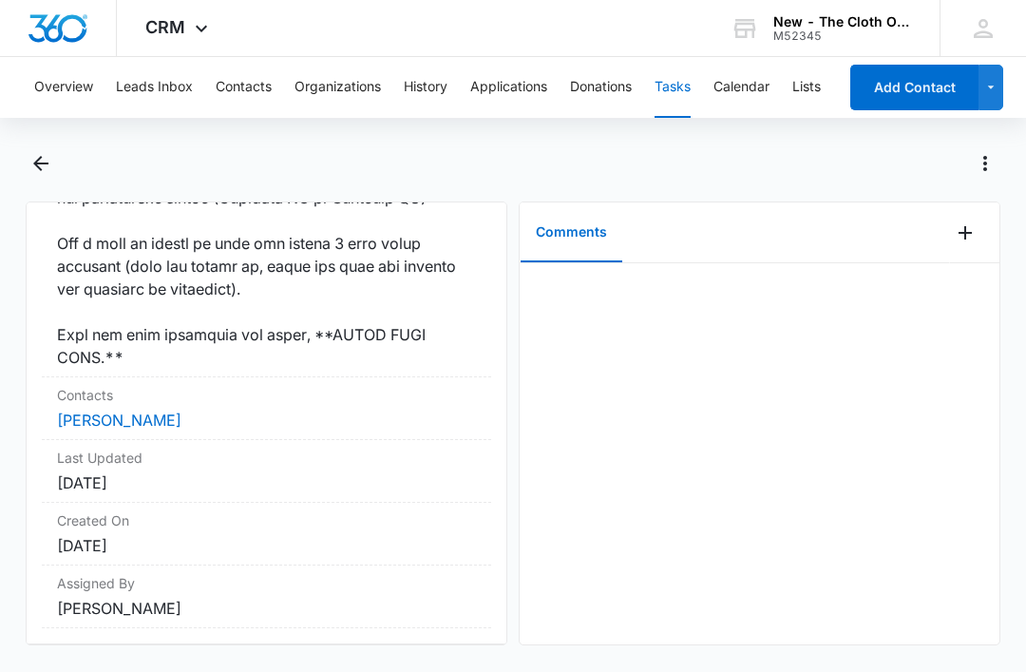
scroll to position [1873, 0]
click at [132, 430] on link "[PERSON_NAME]" at bounding box center [119, 420] width 125 height 19
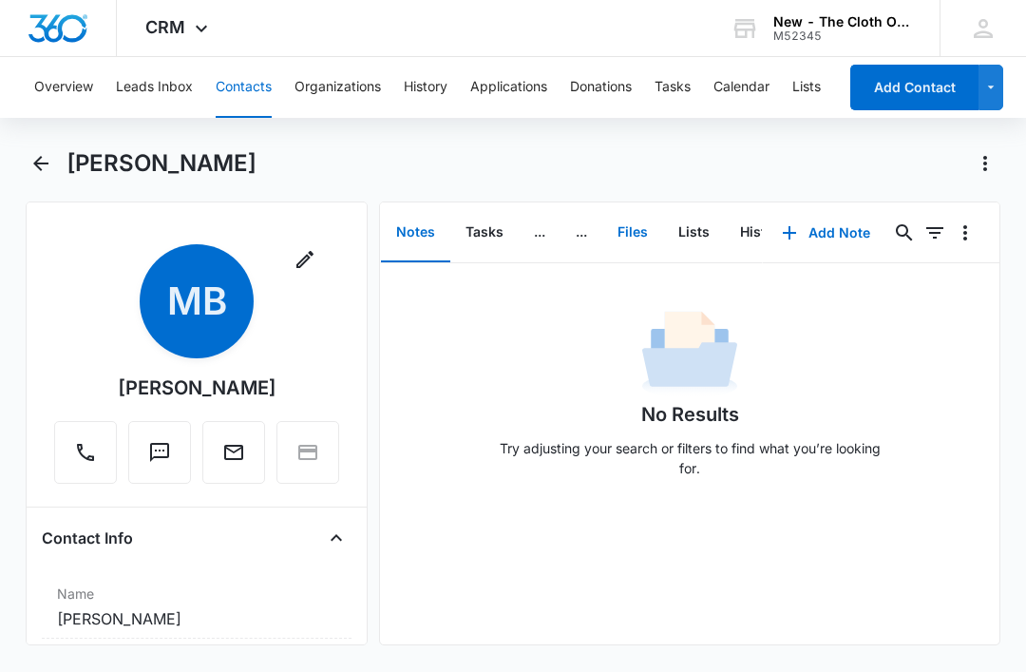
click at [639, 231] on button "Files" at bounding box center [633, 232] width 61 height 59
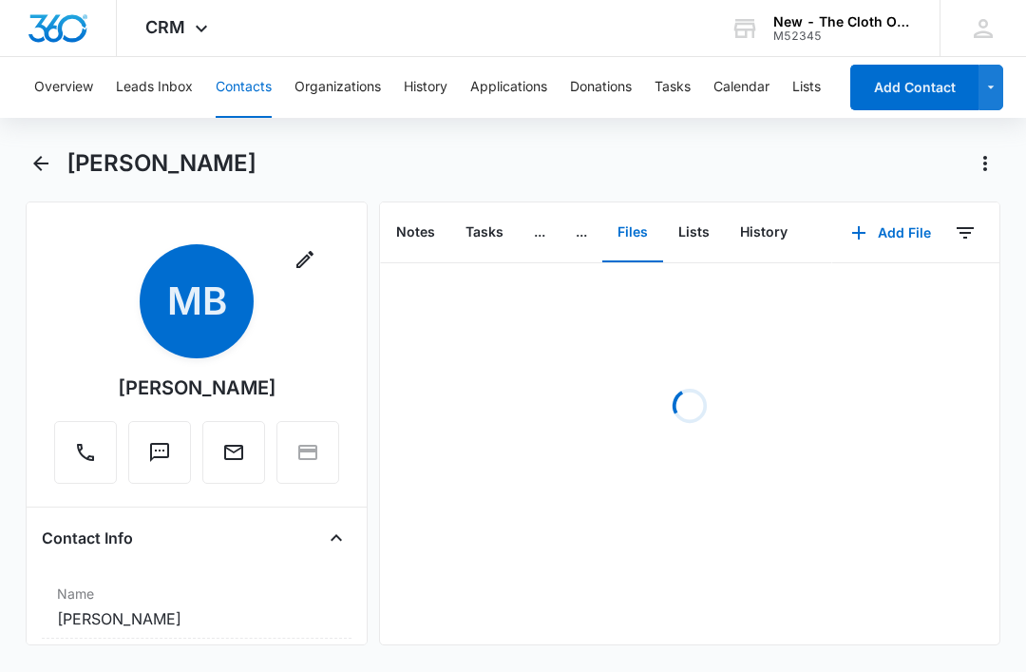
click at [898, 233] on button "Add File" at bounding box center [892, 233] width 118 height 46
click at [879, 291] on div "Upload Files" at bounding box center [866, 293] width 76 height 13
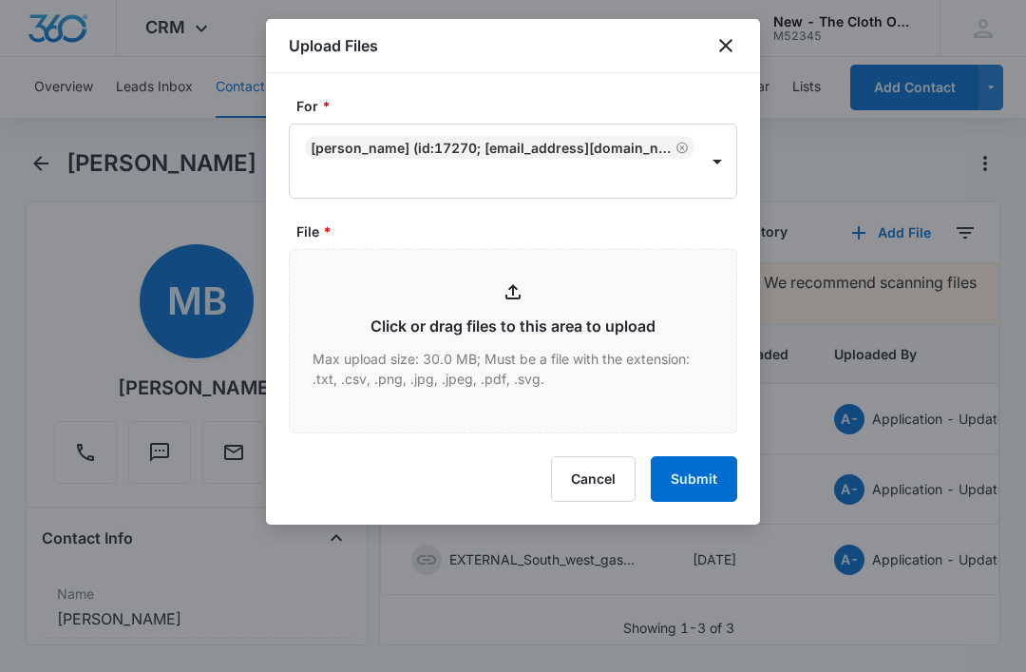
click at [554, 374] on input "File *" at bounding box center [513, 341] width 447 height 182
type input "C:\fakepath\[DATE]---[PERSON_NAME]---9434636106194299778358.pdf"
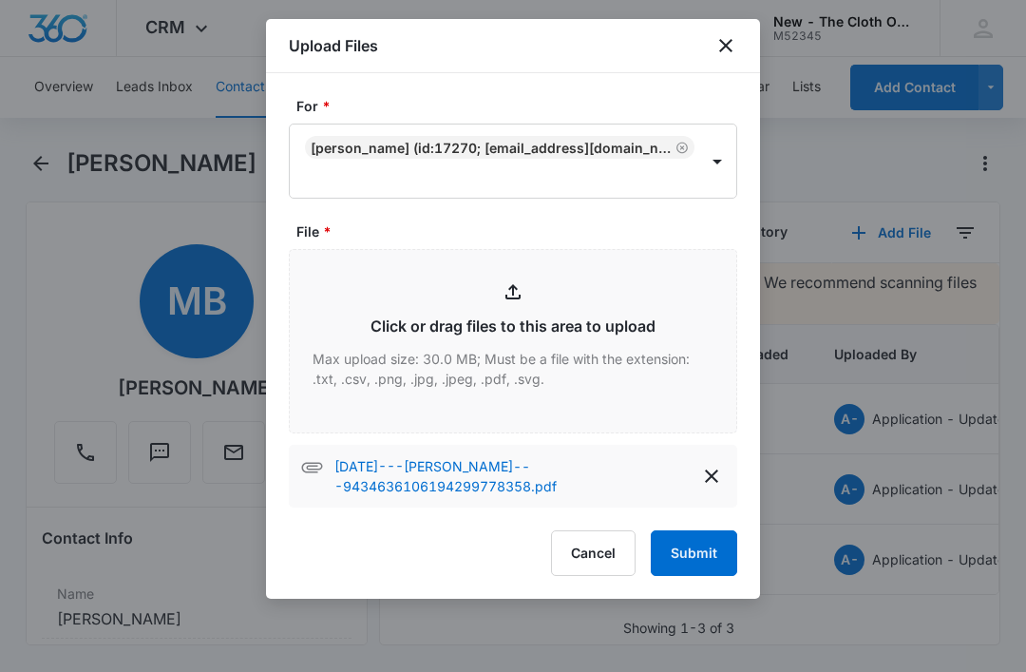
click at [700, 552] on button "Submit" at bounding box center [694, 553] width 86 height 46
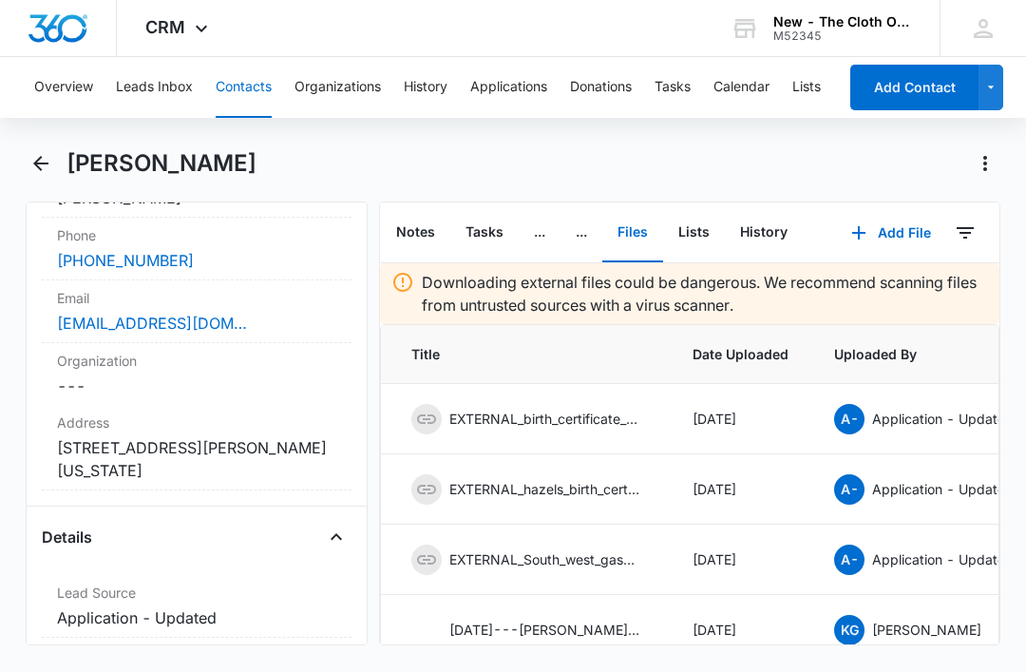
scroll to position [436, 0]
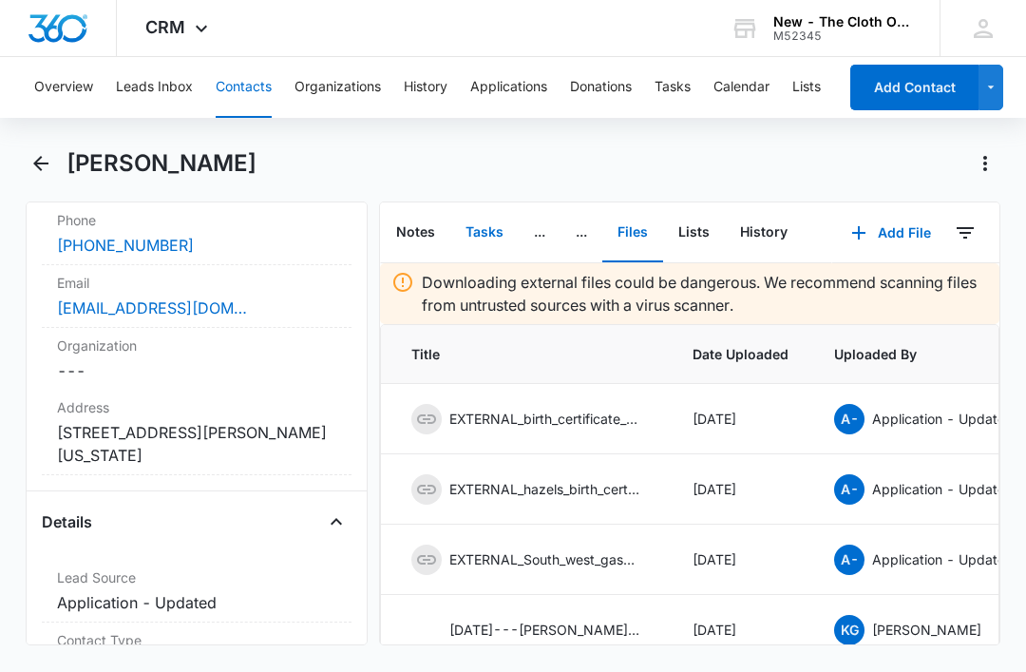
click at [481, 237] on button "Tasks" at bounding box center [484, 232] width 68 height 59
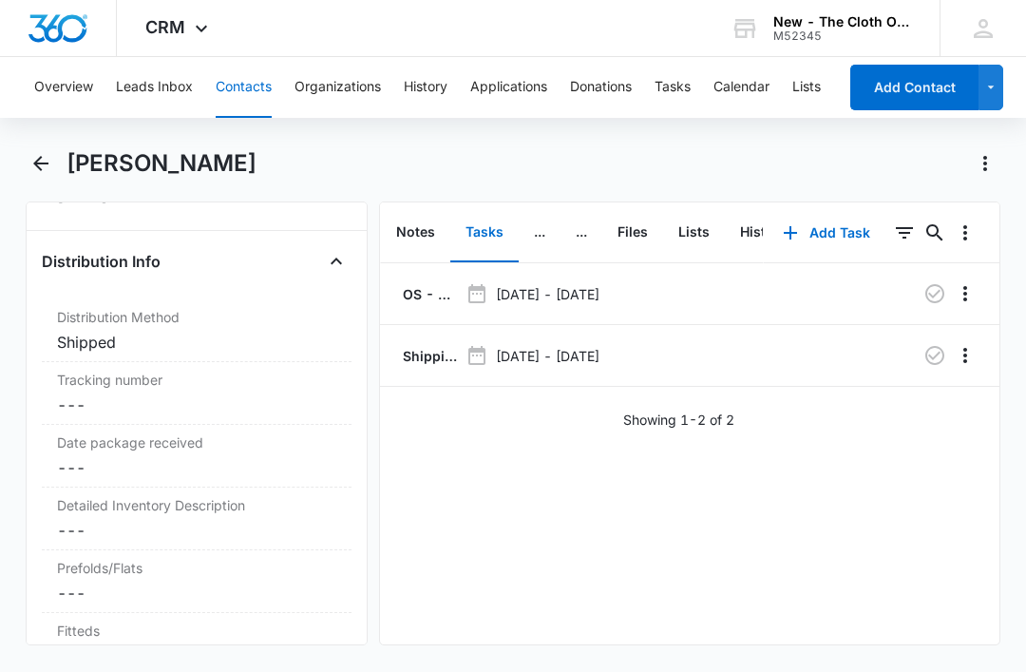
scroll to position [4628, 0]
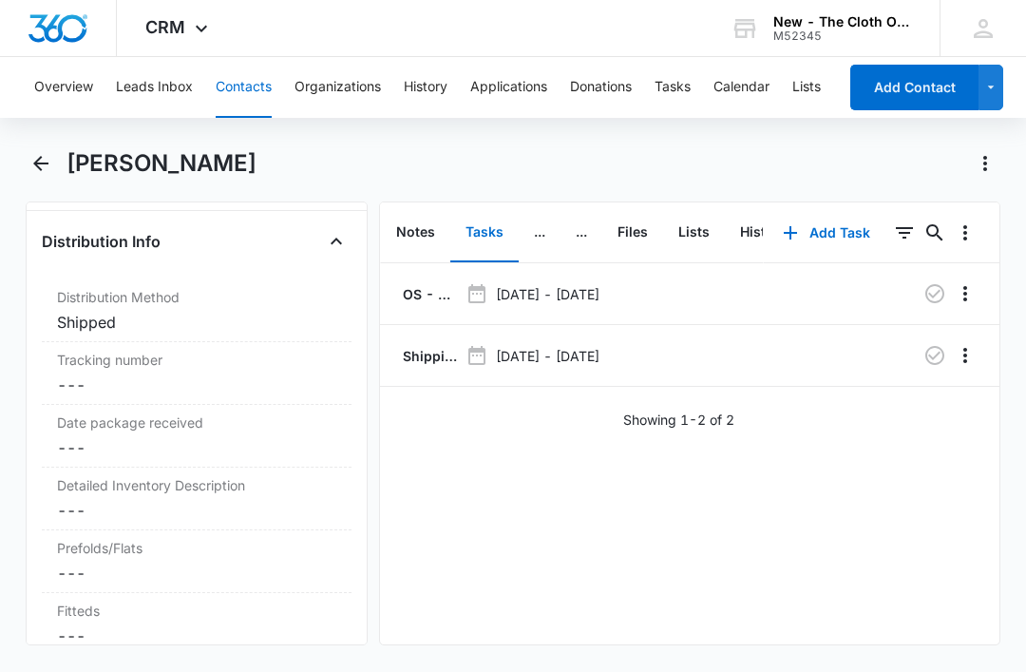
click at [177, 374] on dd "Cancel Save Changes ---" at bounding box center [196, 385] width 279 height 23
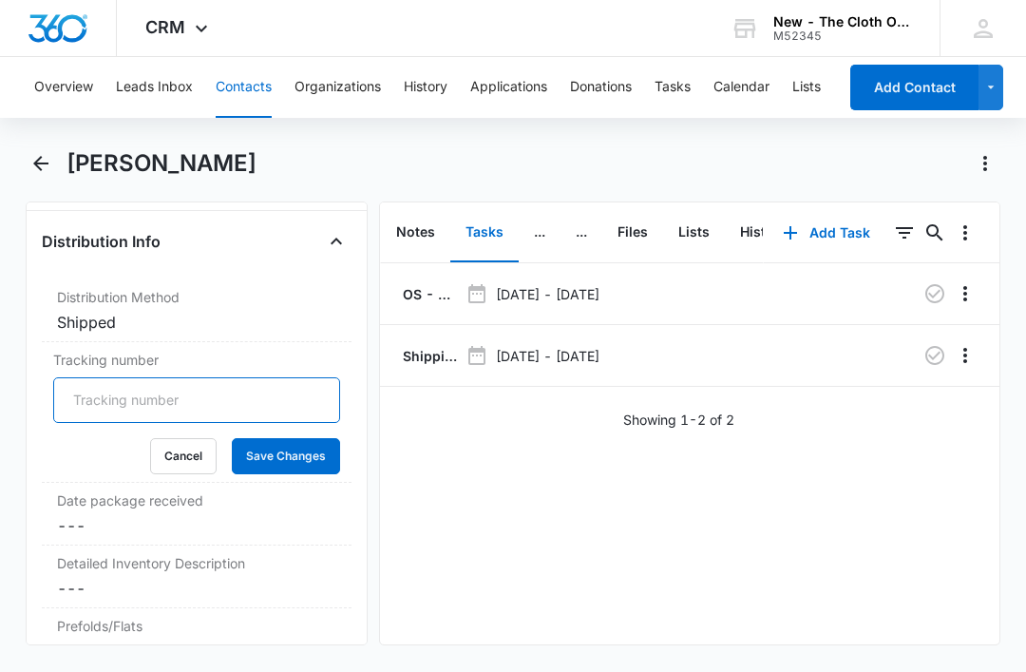
click at [208, 394] on input "Tracking number" at bounding box center [196, 400] width 287 height 46
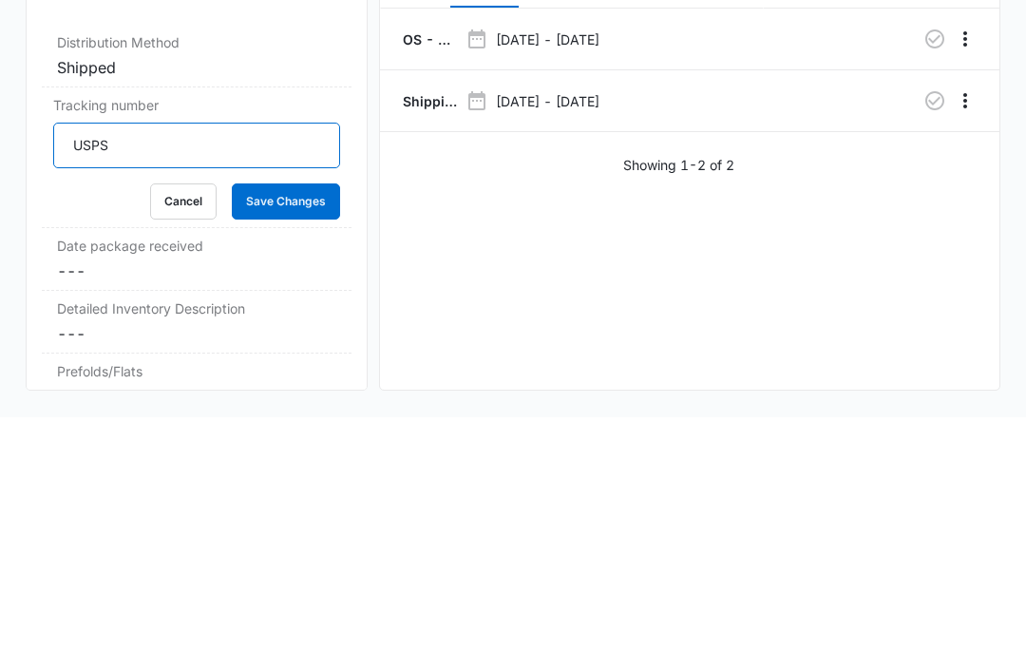
click at [247, 377] on input "USPS" at bounding box center [196, 400] width 287 height 46
paste input "9434636106194299778358"
type input "USPS 9434636106194299778358"
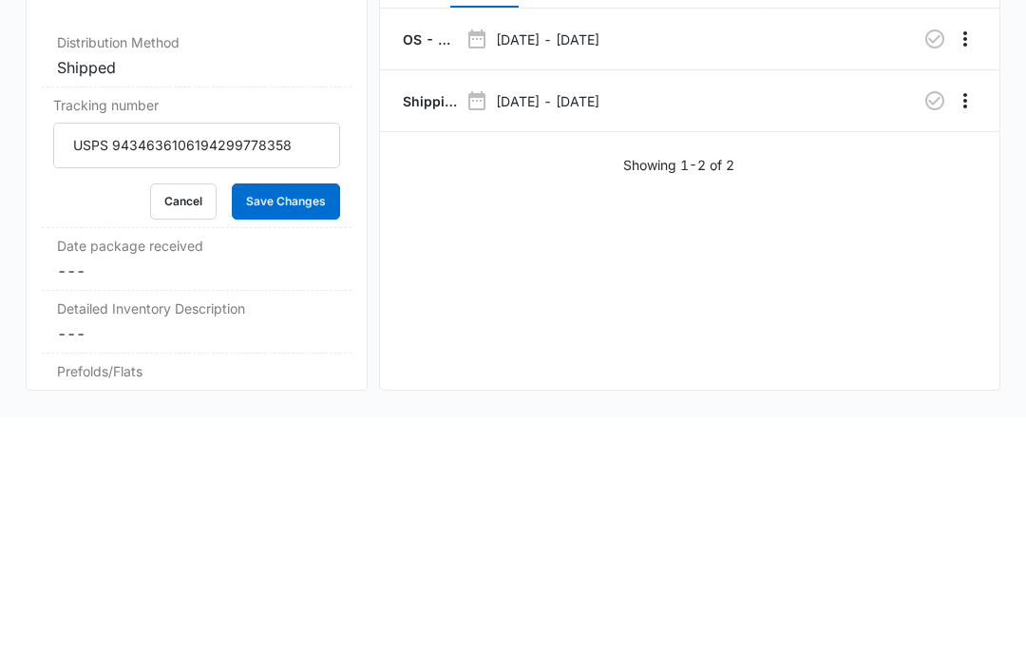
click at [299, 438] on button "Save Changes" at bounding box center [286, 456] width 108 height 36
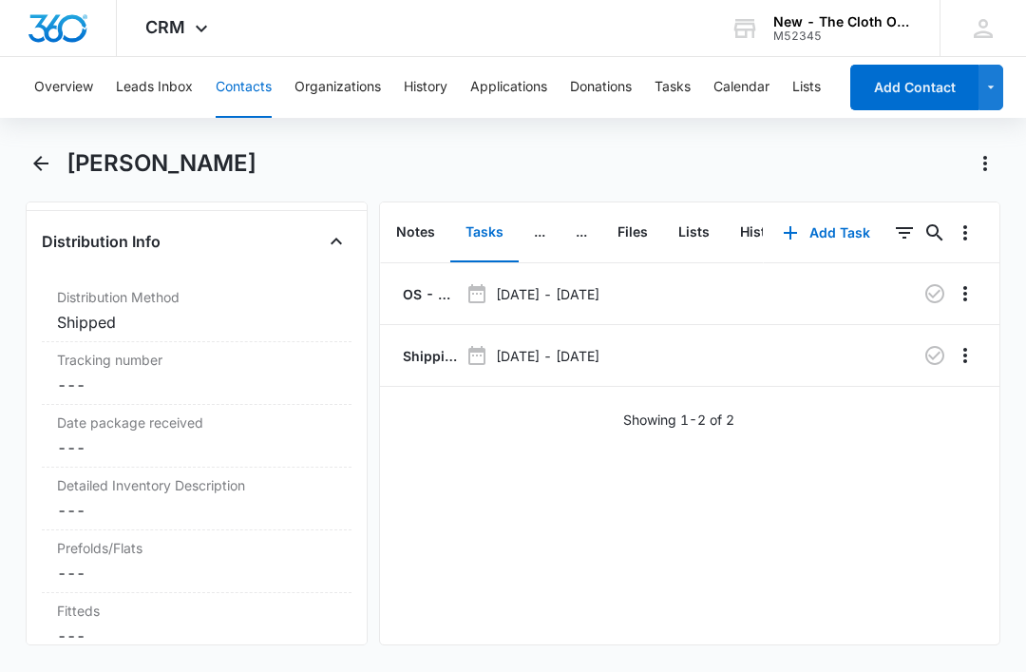
click at [431, 346] on p "Shipping Label Request for [PERSON_NAME]" at bounding box center [428, 356] width 59 height 20
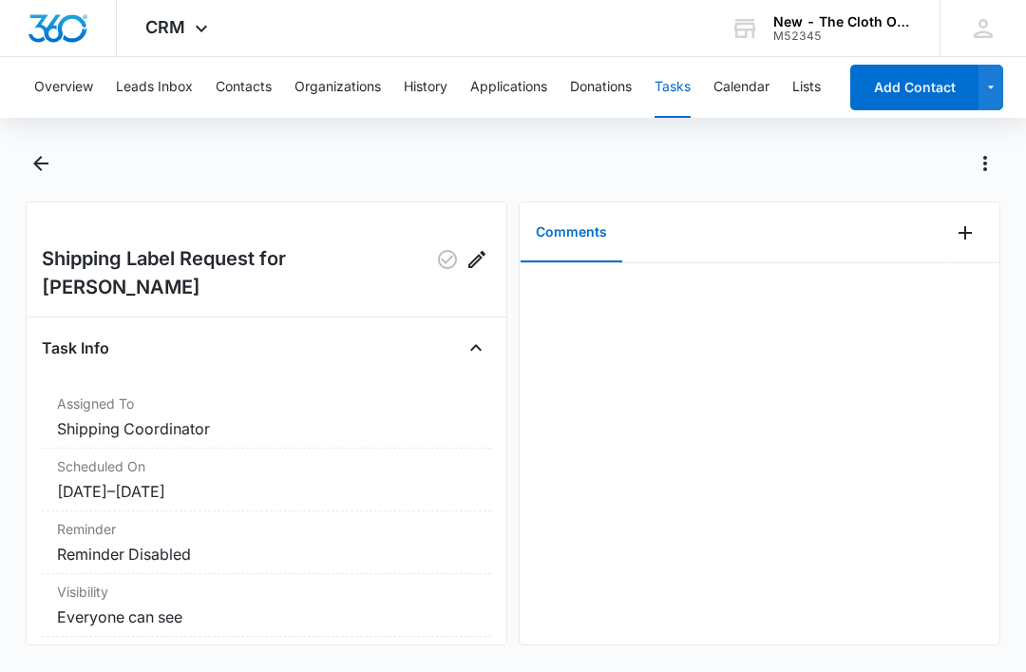
click at [968, 226] on icon "Add Comment" at bounding box center [965, 232] width 23 height 23
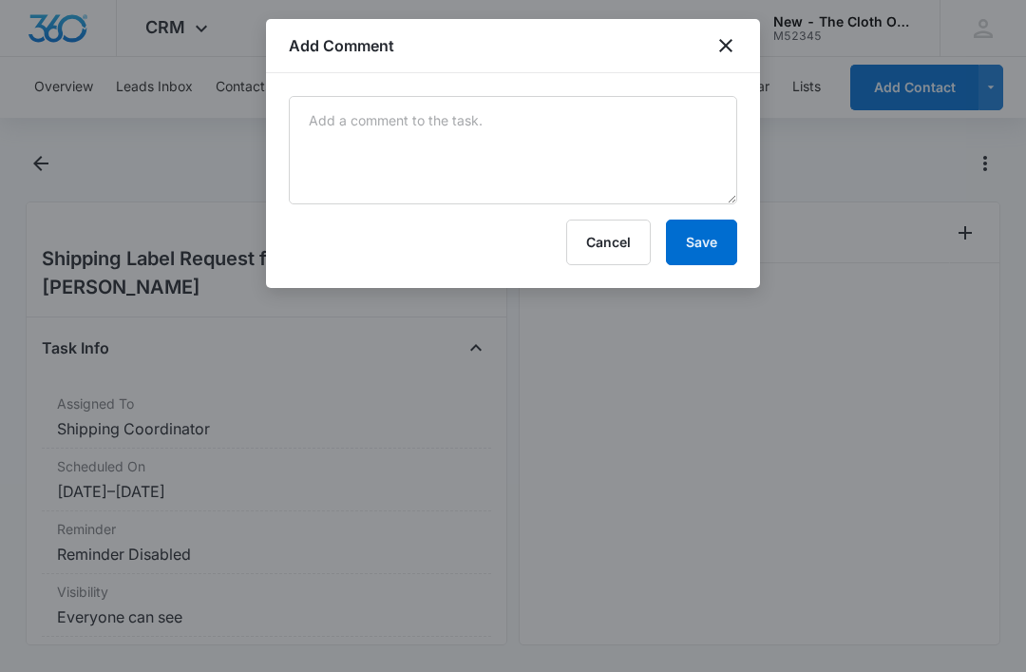
click at [502, 214] on form "Cancel Save" at bounding box center [513, 180] width 449 height 169
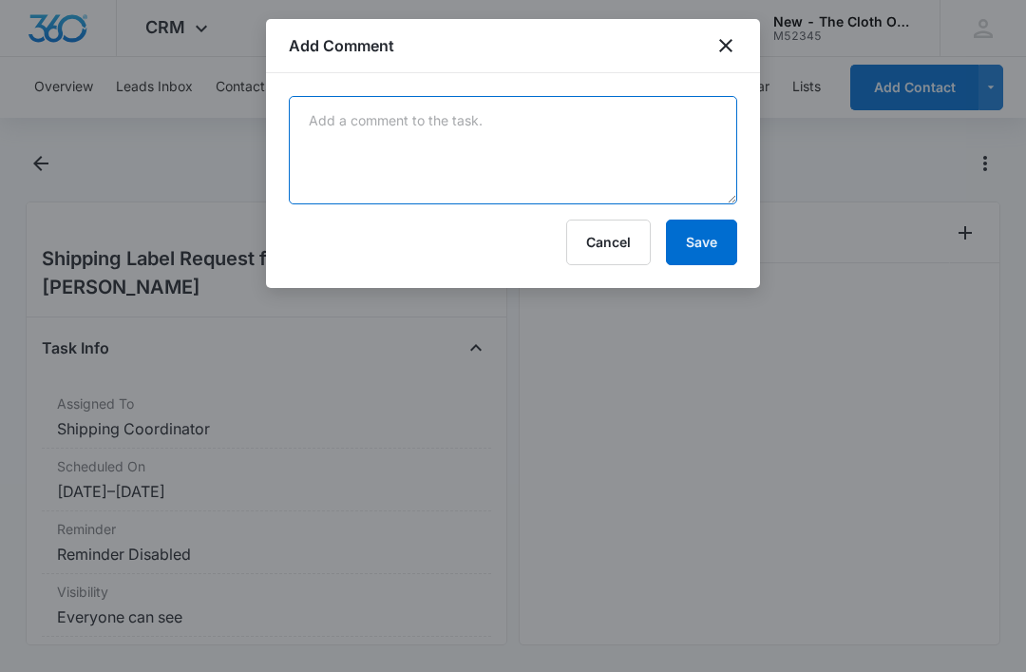
click at [491, 202] on textarea at bounding box center [513, 150] width 449 height 108
click at [405, 150] on textarea at bounding box center [513, 150] width 449 height 108
paste textarea "9434636106194299778358"
type textarea "9434636106194299778358"
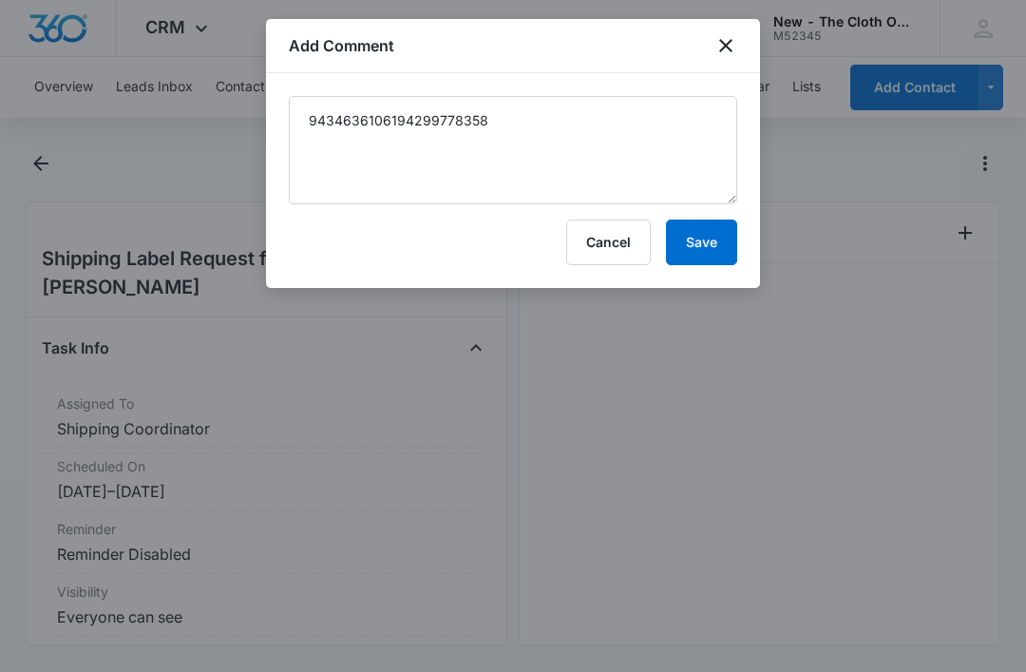
click at [707, 252] on button "Save" at bounding box center [701, 243] width 71 height 46
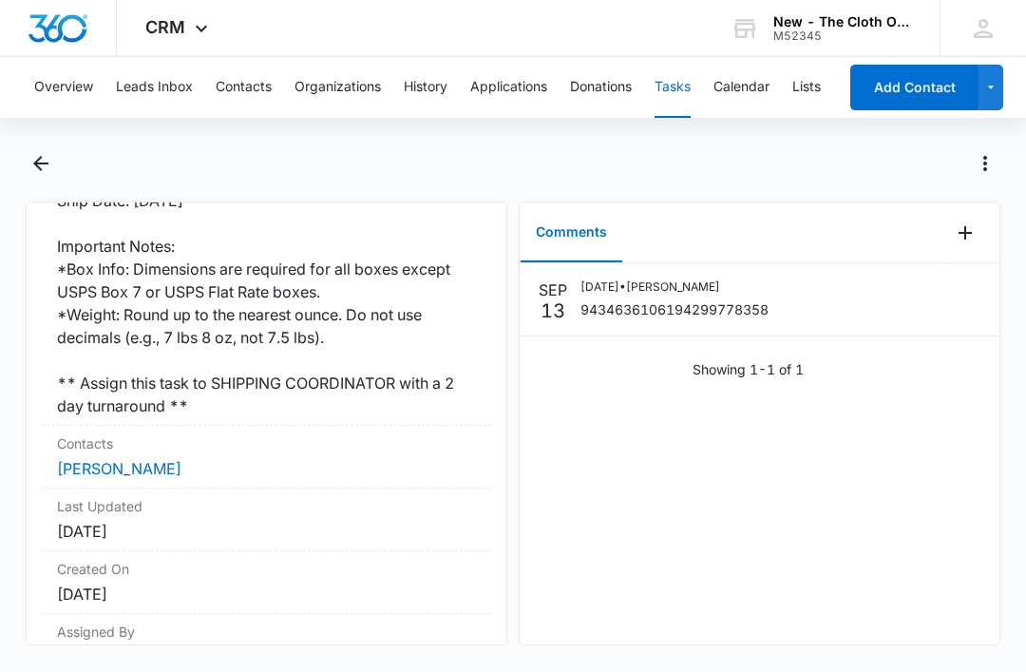
scroll to position [592, 0]
click at [127, 460] on link "[PERSON_NAME]" at bounding box center [119, 469] width 125 height 19
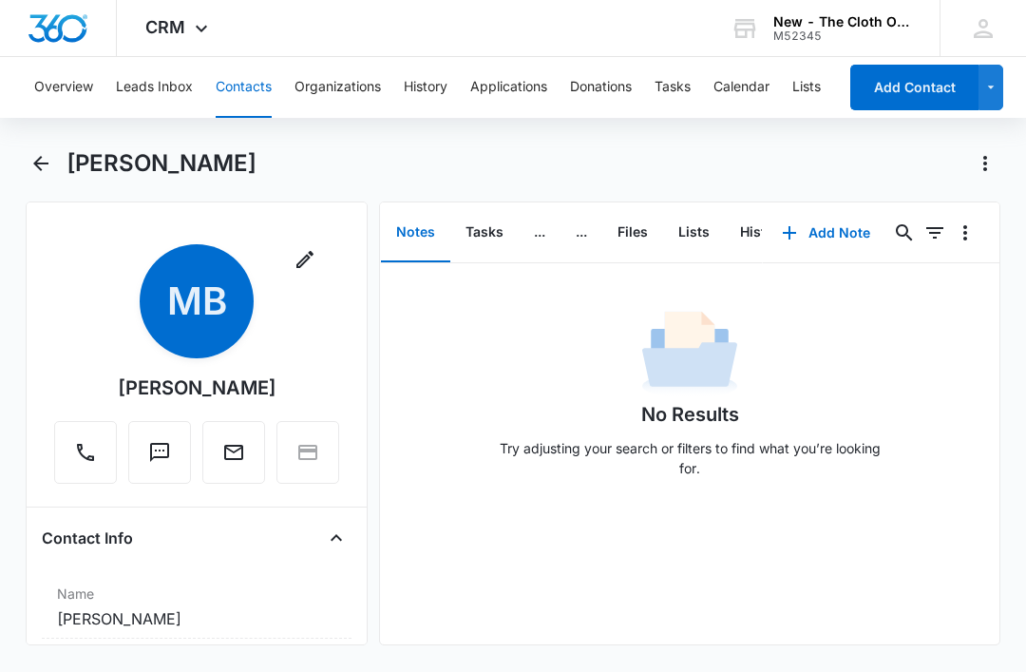
click at [472, 227] on button "Tasks" at bounding box center [484, 232] width 68 height 59
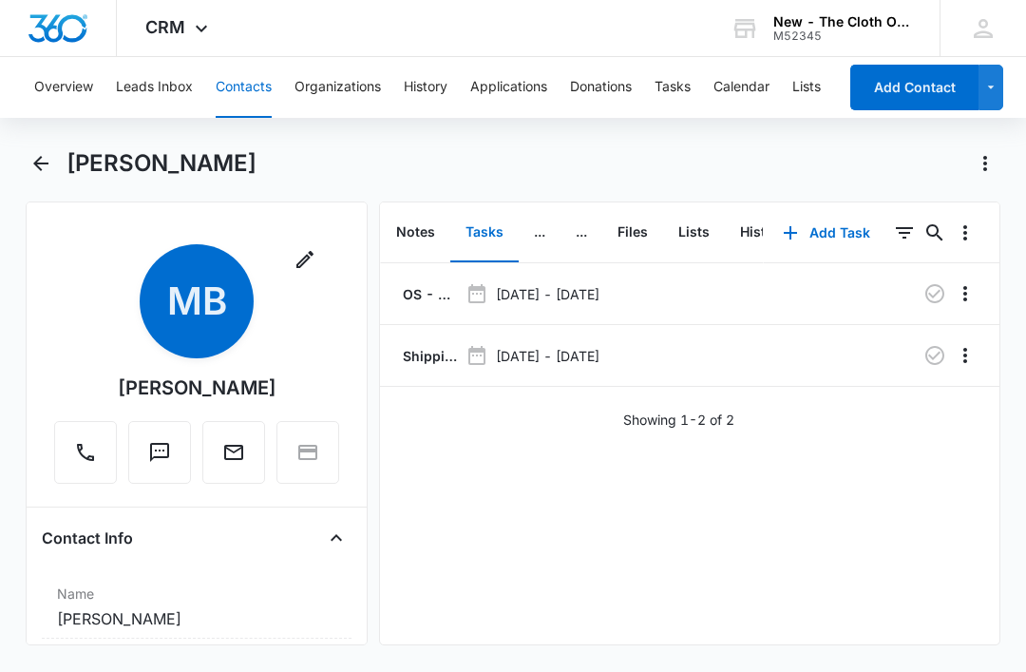
click at [940, 352] on icon "button" at bounding box center [935, 355] width 19 height 19
click at [776, 496] on div "OS - Shipped package for [PERSON_NAME] (zone #4) [DATE] - [DATE] Shipping Label…" at bounding box center [690, 453] width 620 height 381
click at [679, 145] on div "Overview Leads Inbox Contacts Organizations History Applications Donations Task…" at bounding box center [513, 362] width 1026 height 611
click at [684, 89] on button "Tasks" at bounding box center [673, 87] width 36 height 61
